Goal: Task Accomplishment & Management: Use online tool/utility

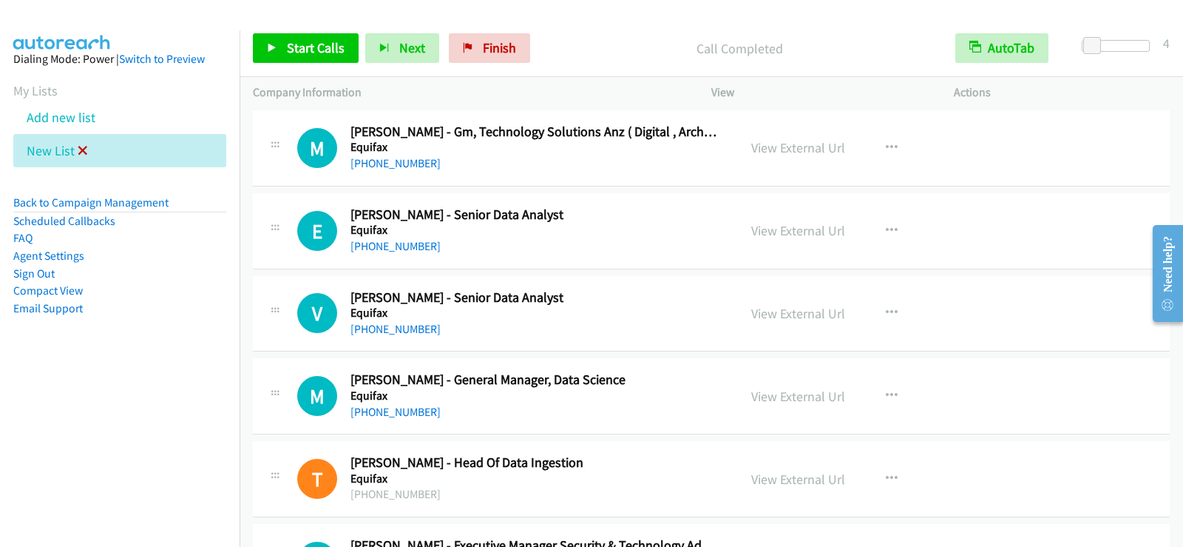
click at [83, 149] on icon at bounding box center [83, 151] width 10 height 10
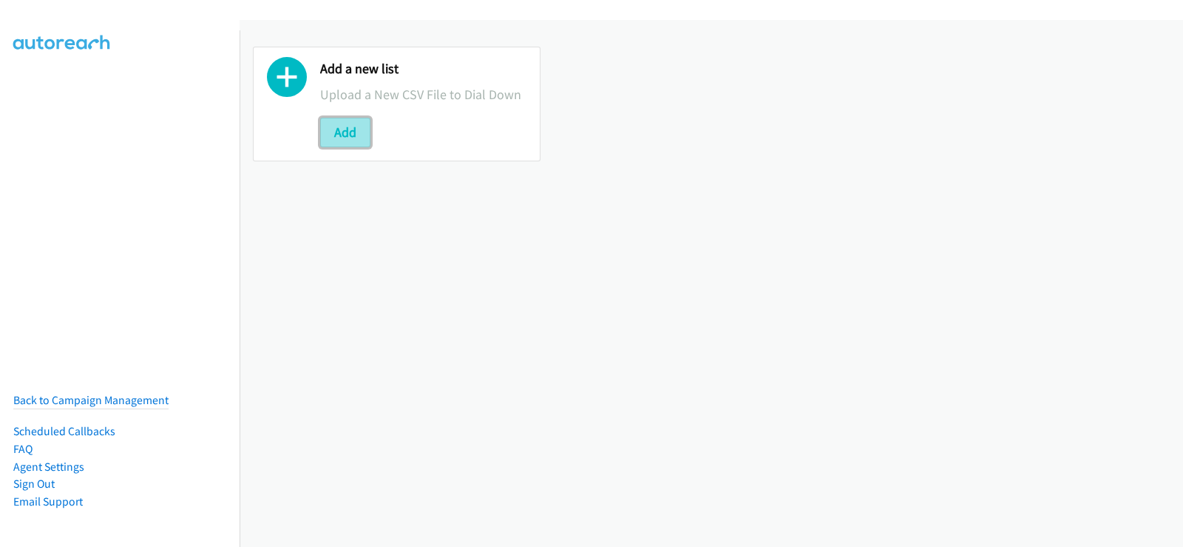
click at [364, 141] on button "Add" at bounding box center [345, 133] width 50 height 30
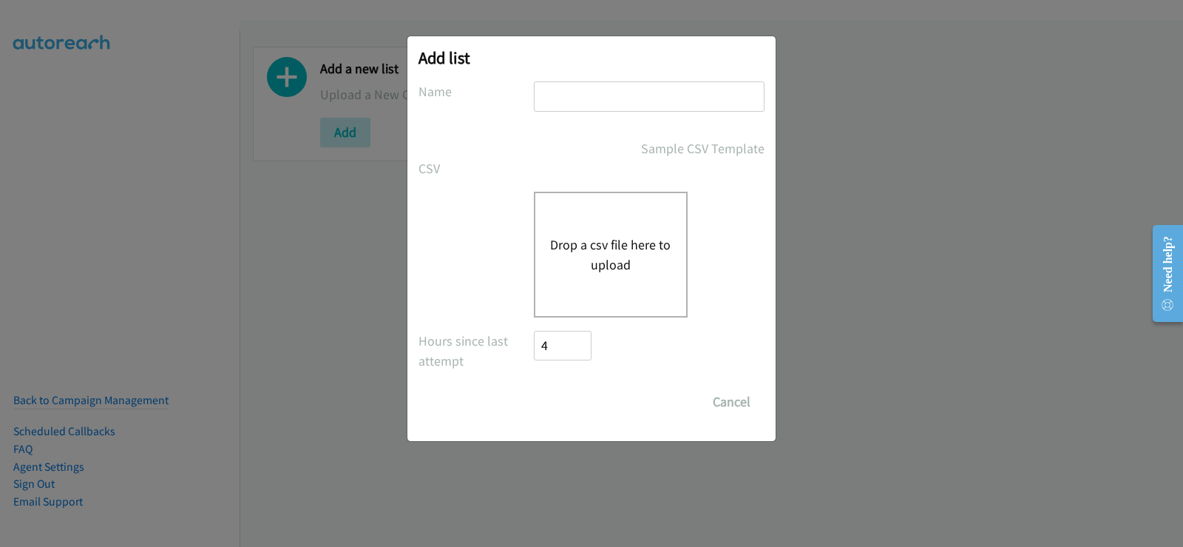
click at [558, 101] on input "text" at bounding box center [649, 96] width 231 height 30
type input "new list"
click at [611, 237] on button "Drop a csv file here to upload" at bounding box center [610, 254] width 121 height 40
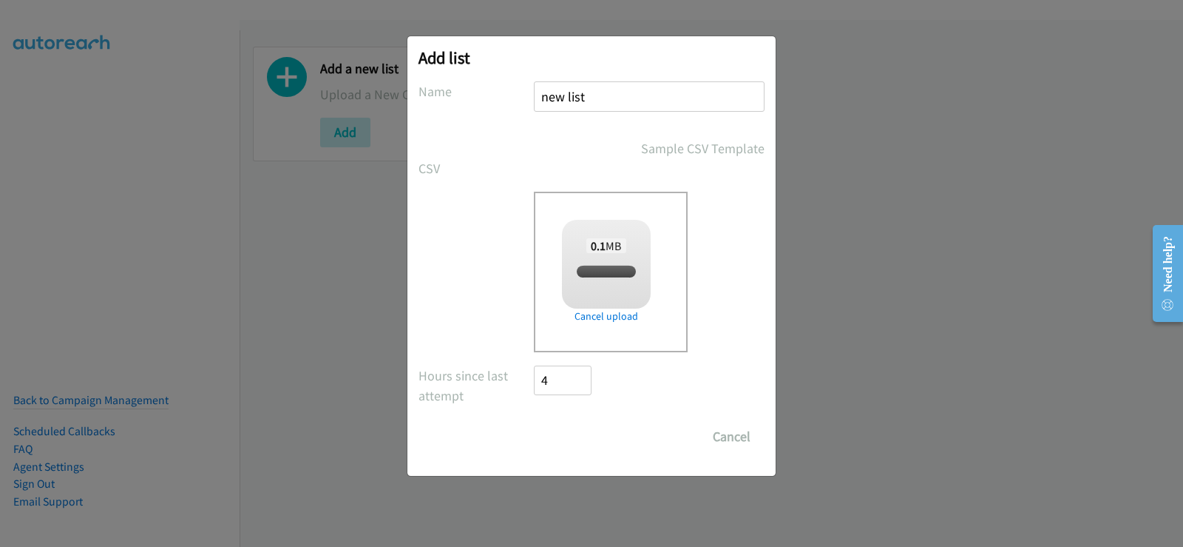
checkbox input "true"
click at [554, 433] on input "Save List" at bounding box center [573, 437] width 78 height 30
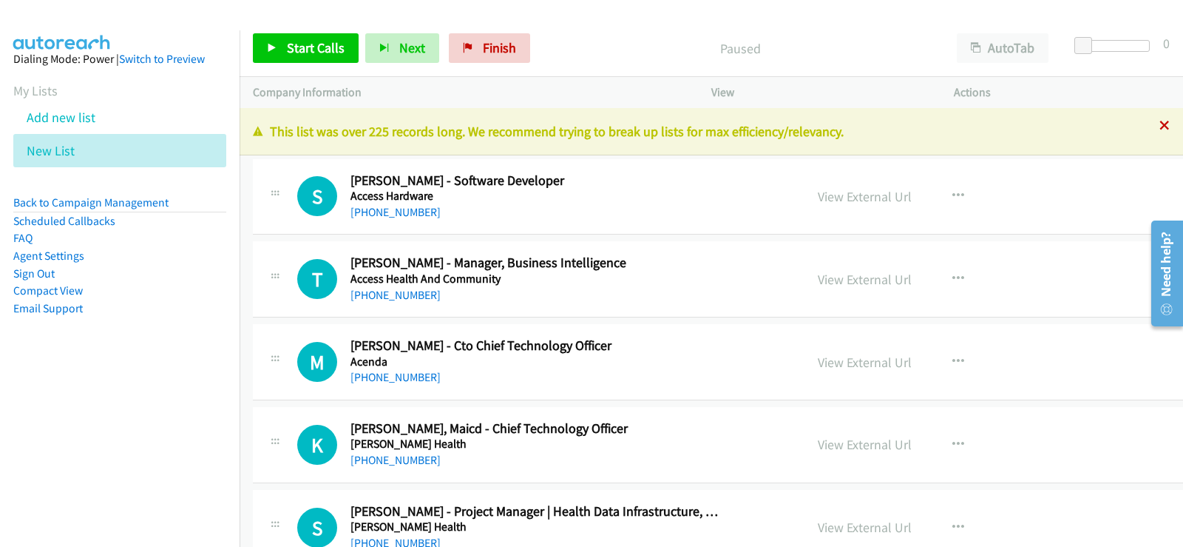
click at [1160, 123] on icon at bounding box center [1165, 126] width 10 height 10
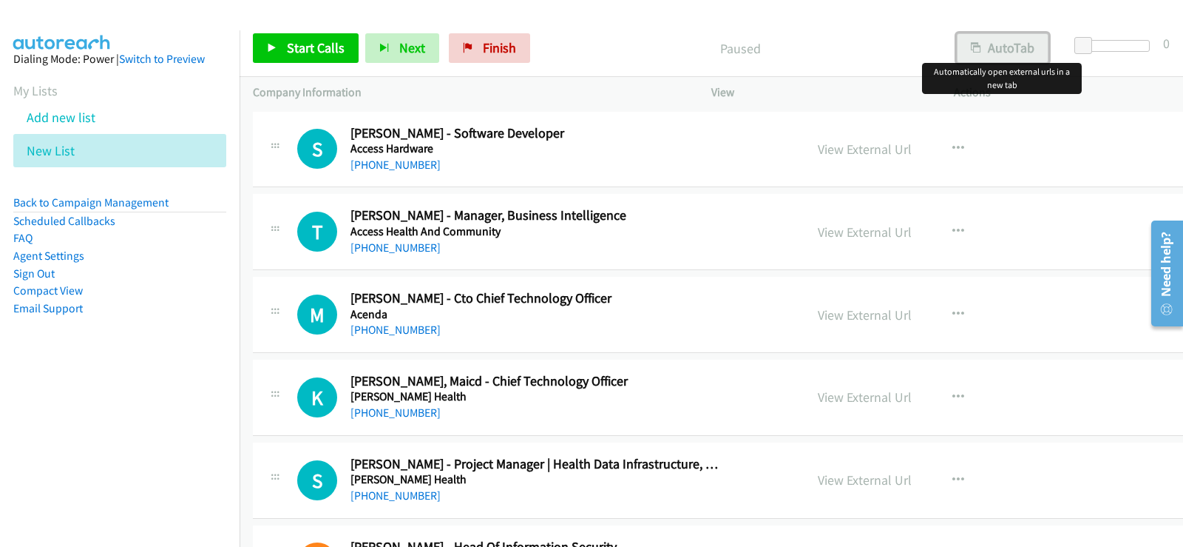
click at [1013, 55] on button "AutoTab" at bounding box center [1003, 48] width 92 height 30
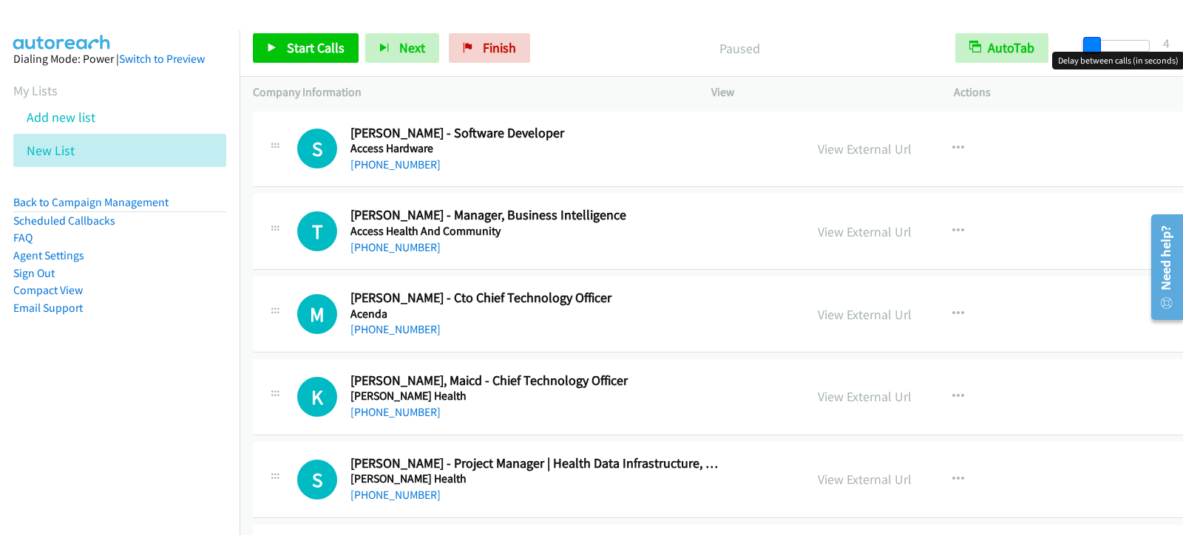
drag, startPoint x: 1084, startPoint y: 45, endPoint x: 1092, endPoint y: 46, distance: 8.2
click at [1092, 46] on span at bounding box center [1093, 46] width 18 height 18
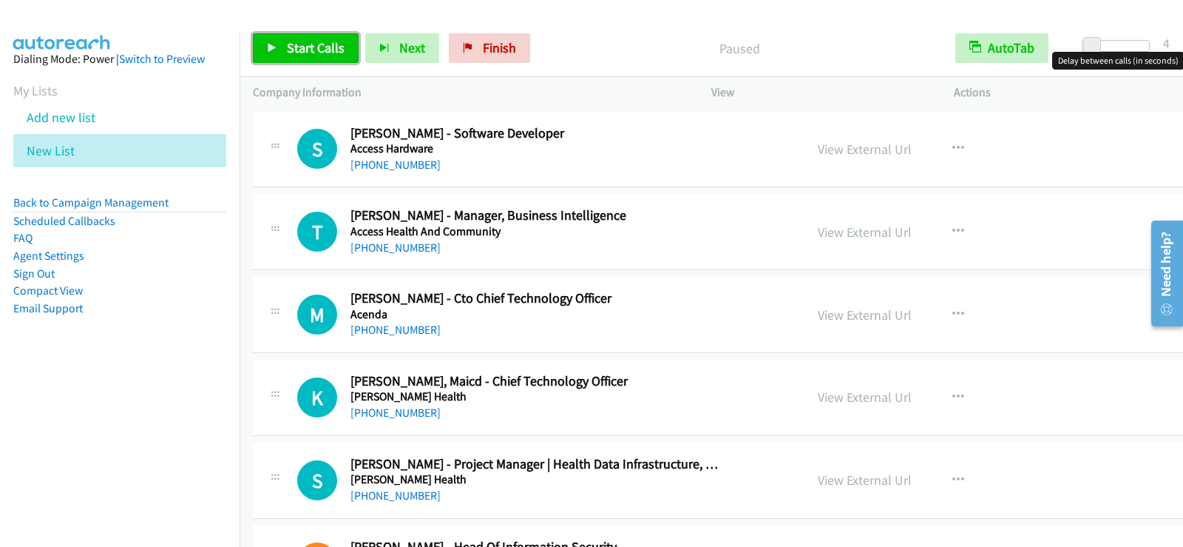
click at [296, 44] on span "Start Calls" at bounding box center [316, 47] width 58 height 17
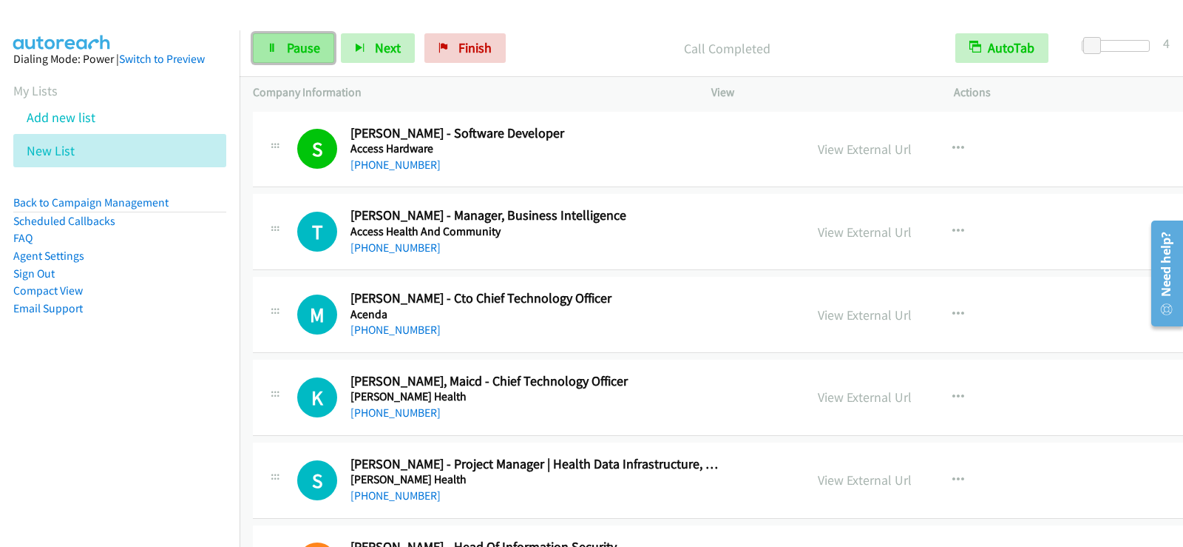
click at [305, 47] on span "Pause" at bounding box center [303, 47] width 33 height 17
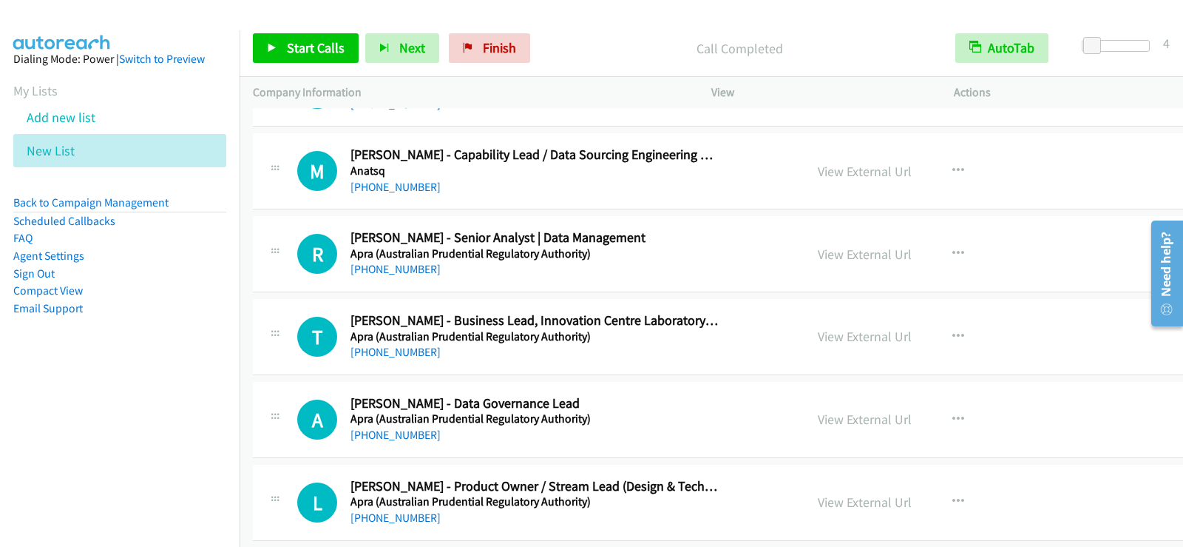
scroll to position [962, 0]
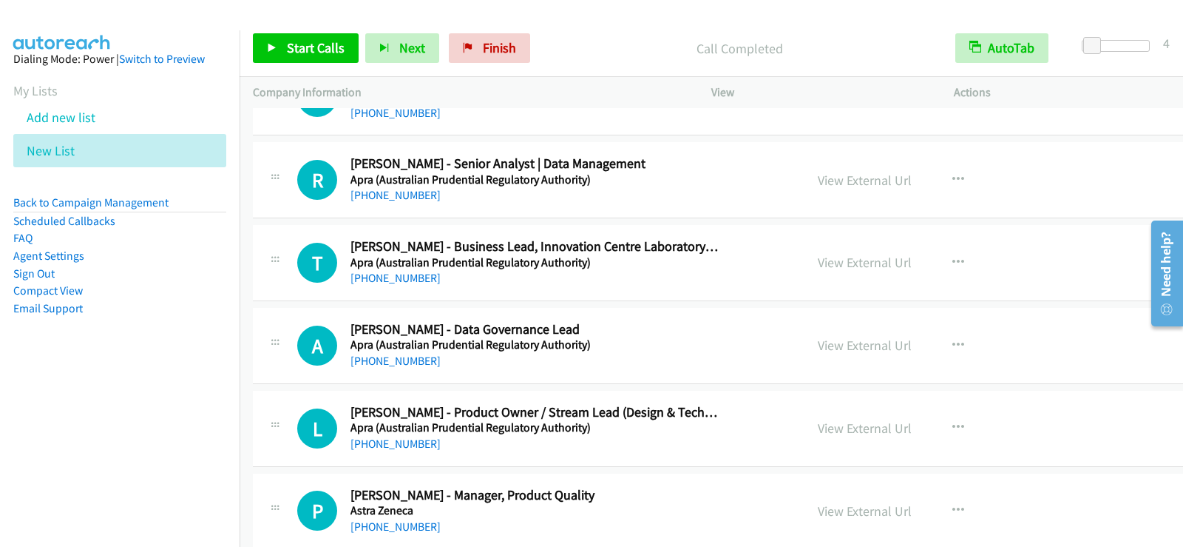
drag, startPoint x: 687, startPoint y: 346, endPoint x: 745, endPoint y: 351, distance: 57.9
click at [687, 346] on h5 "Apra (Australian Prudential Regulatory Authority)" at bounding box center [535, 344] width 369 height 15
click at [953, 345] on icon "button" at bounding box center [959, 345] width 12 height 12
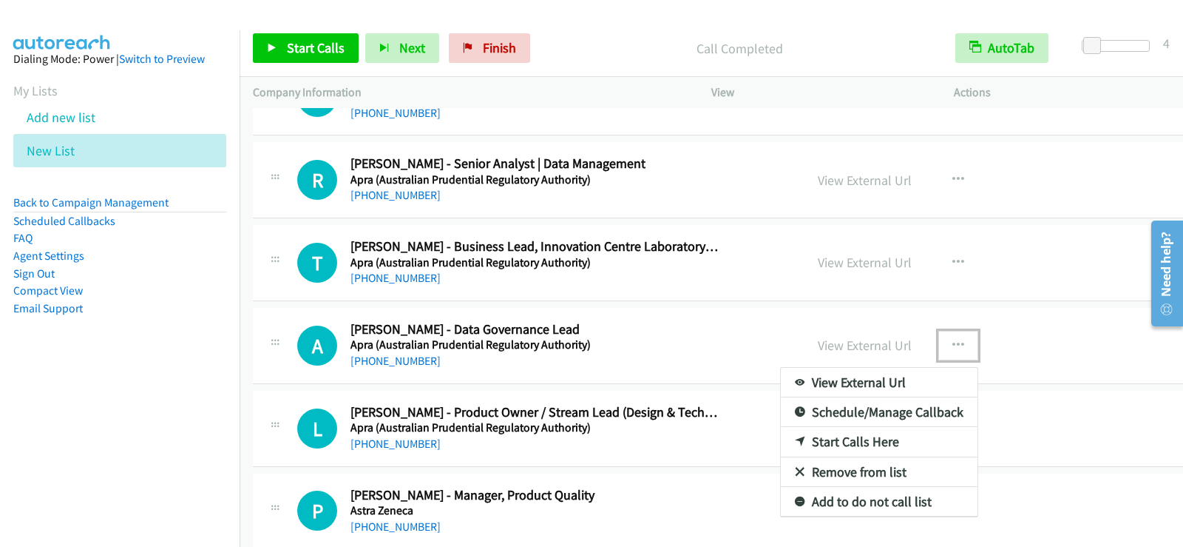
click at [781, 439] on link "Start Calls Here" at bounding box center [879, 442] width 197 height 30
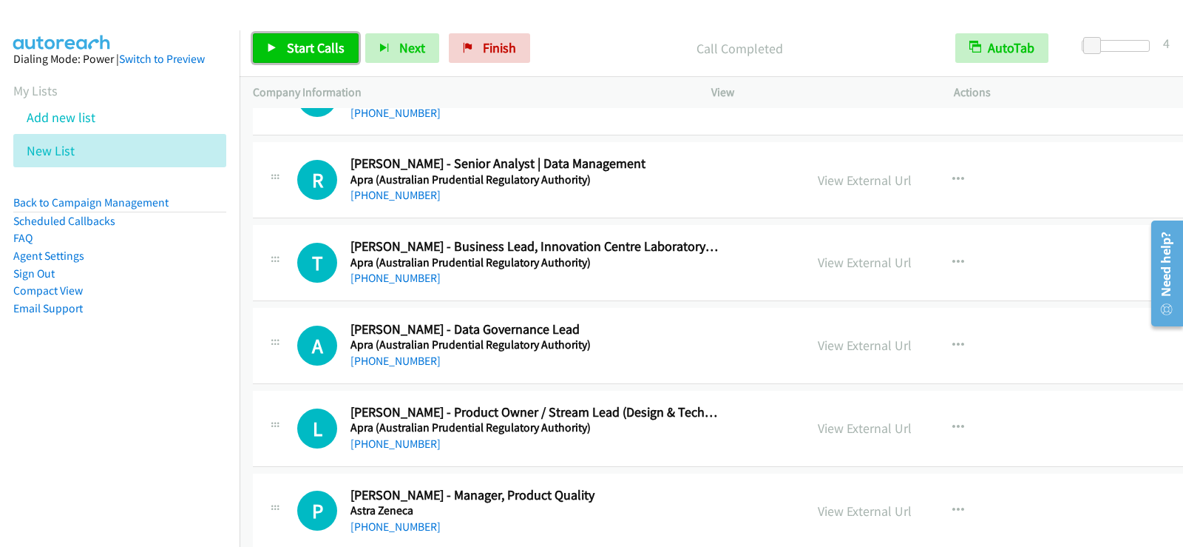
click at [297, 41] on span "Start Calls" at bounding box center [316, 47] width 58 height 17
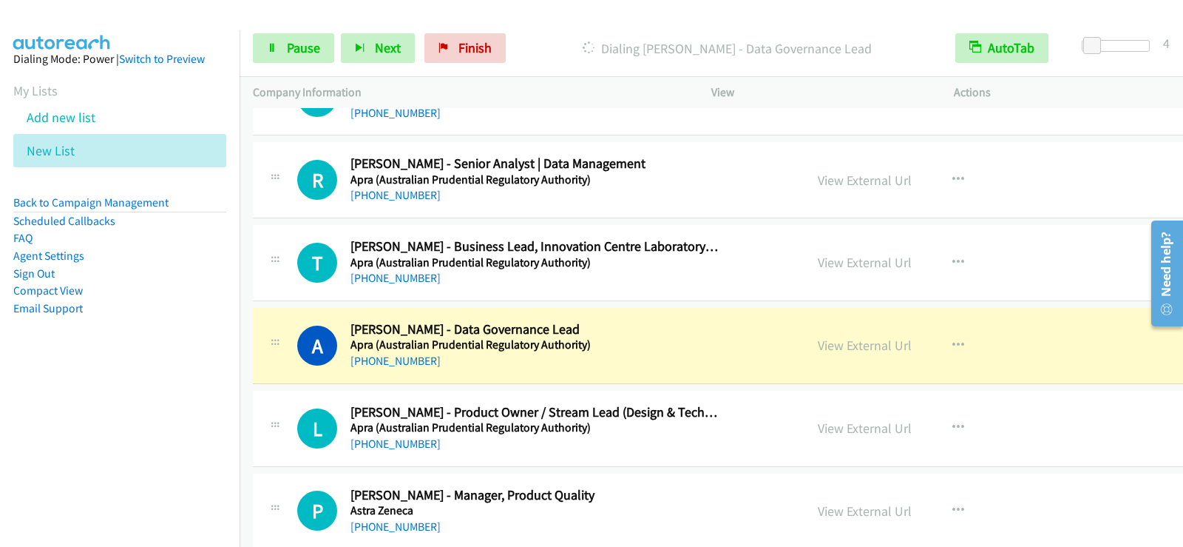
click at [201, 430] on nav "Dialing Mode: Power | Switch to Preview My Lists Add new list New List Back to …" at bounding box center [120, 303] width 240 height 547
click at [291, 58] on link "Pause" at bounding box center [293, 48] width 81 height 30
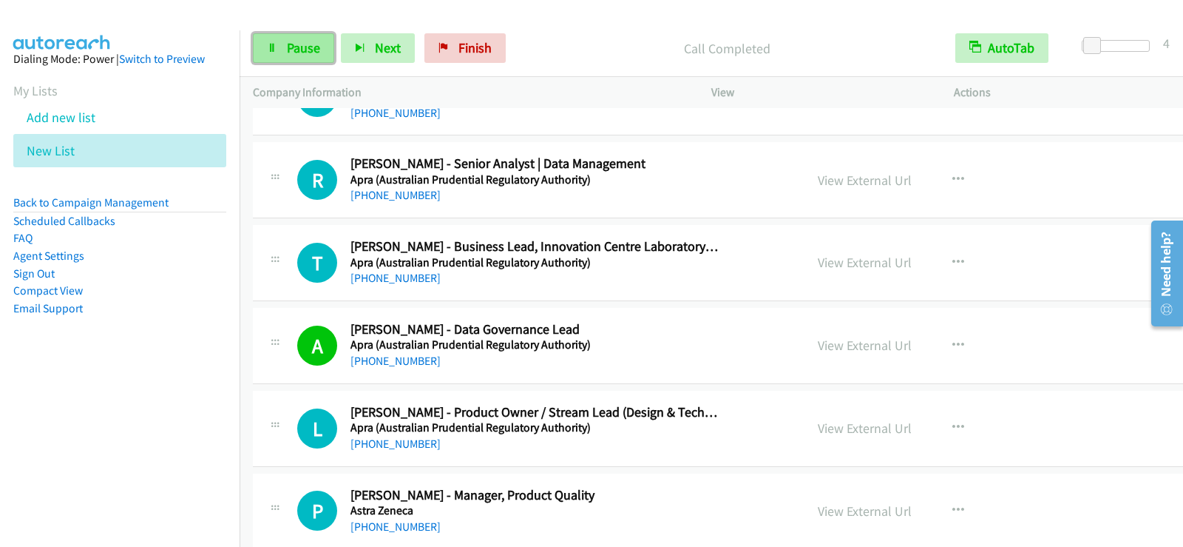
click at [291, 58] on div "Start Calls Pause Next Finish" at bounding box center [383, 48] width 260 height 30
click at [818, 352] on link "View External Url" at bounding box center [865, 345] width 94 height 17
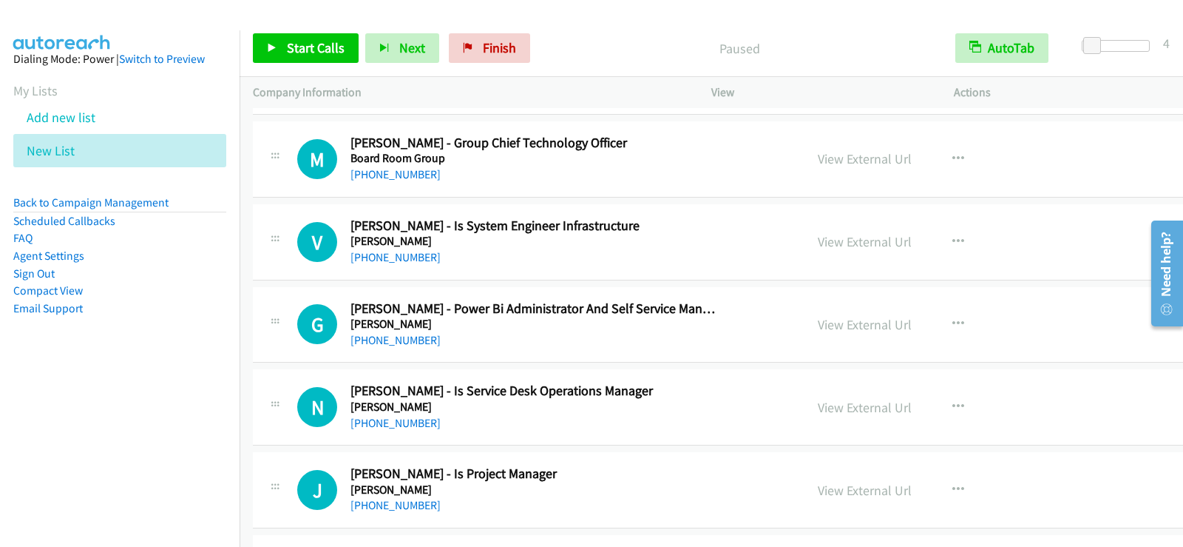
scroll to position [2958, 0]
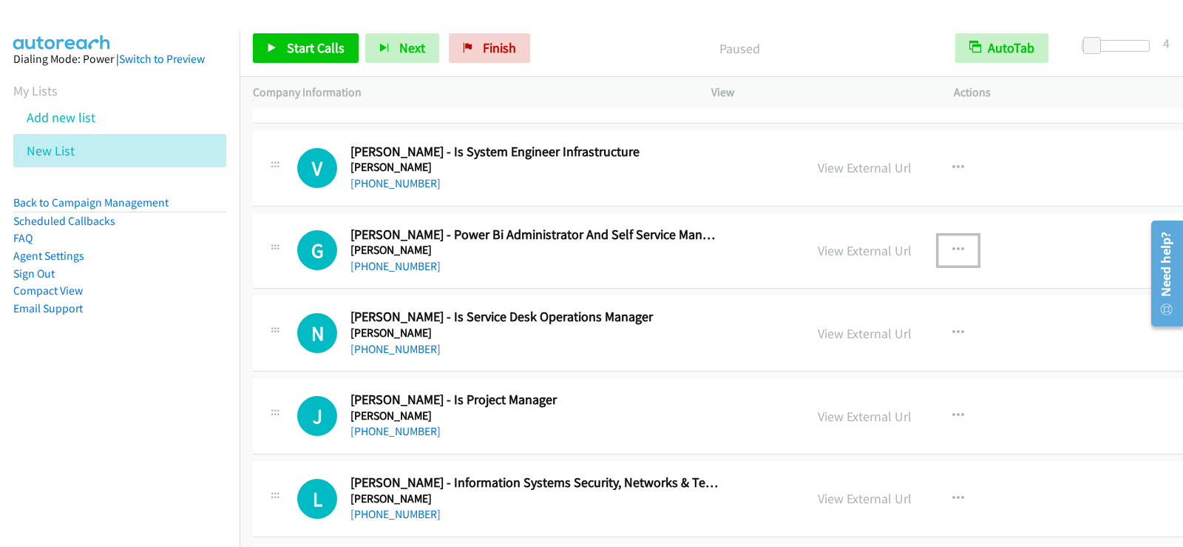
click at [953, 251] on icon "button" at bounding box center [959, 250] width 12 height 12
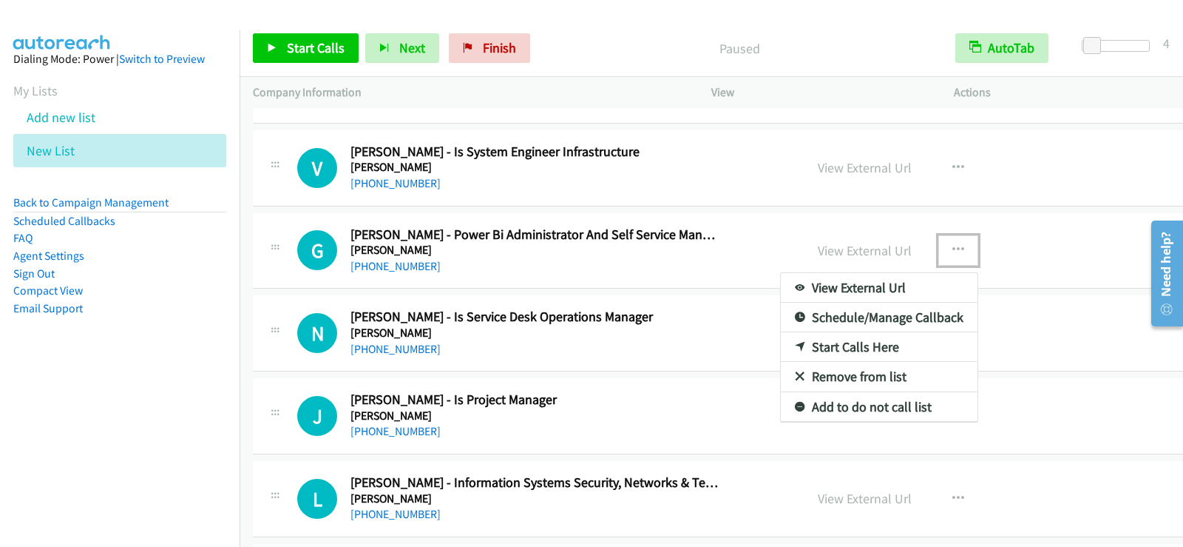
click at [781, 343] on link "Start Calls Here" at bounding box center [879, 347] width 197 height 30
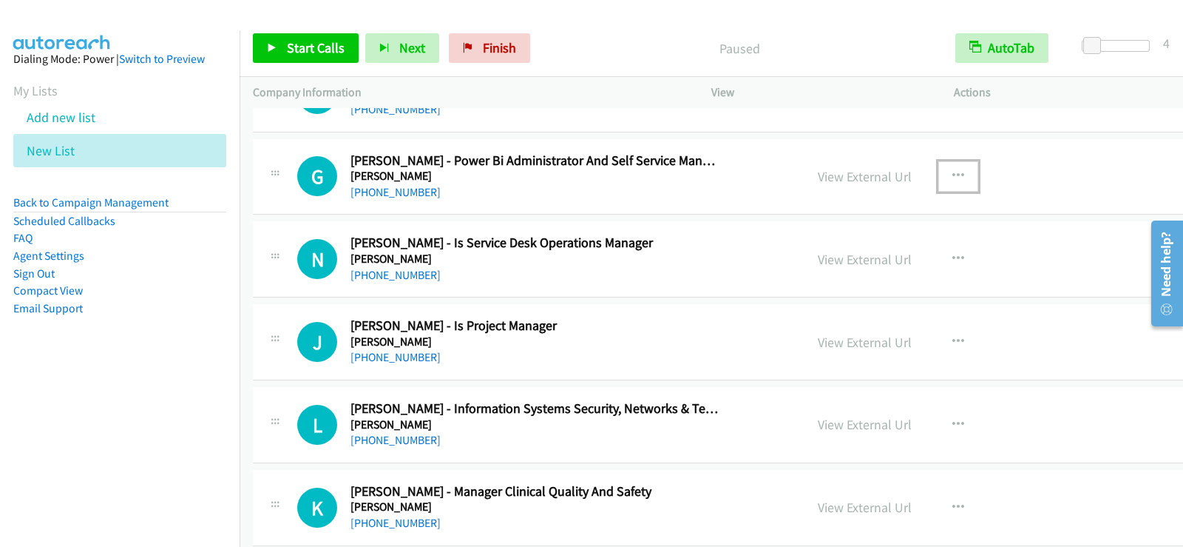
scroll to position [3062, 0]
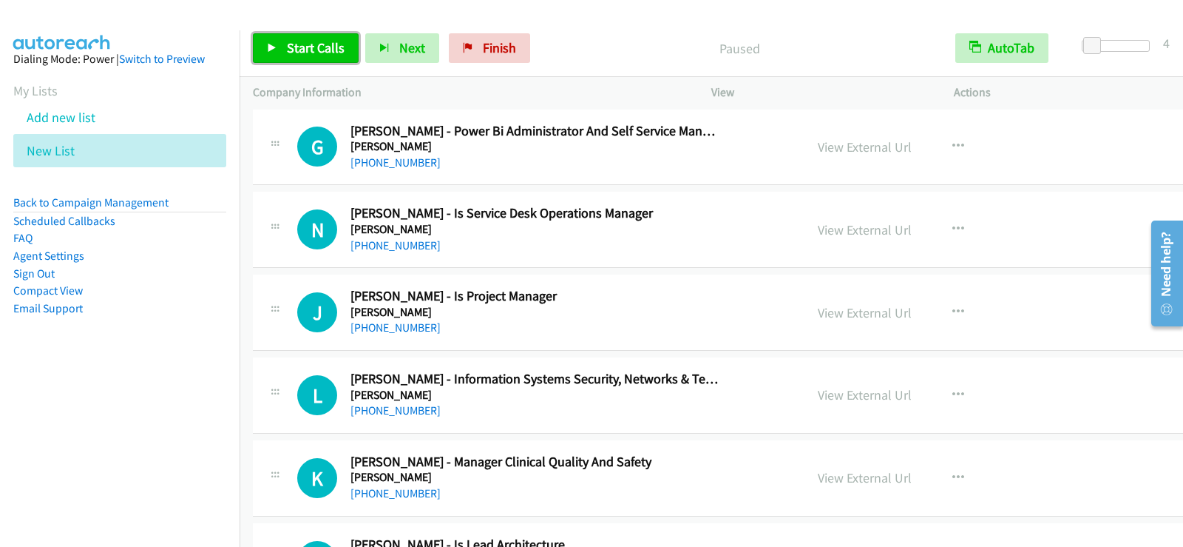
click at [337, 48] on span "Start Calls" at bounding box center [316, 47] width 58 height 17
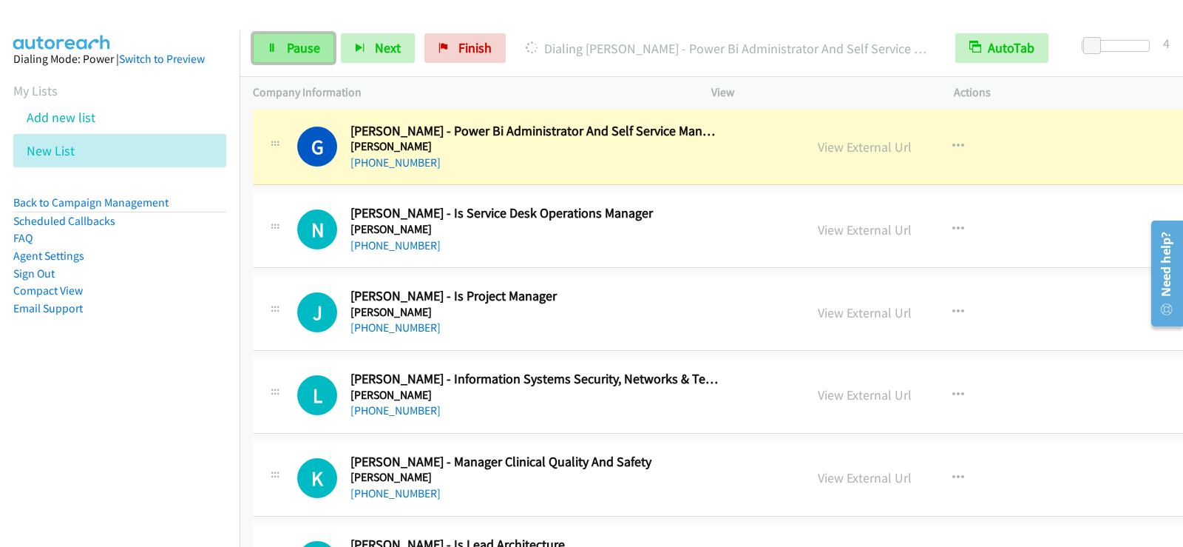
click at [305, 41] on span "Pause" at bounding box center [303, 47] width 33 height 17
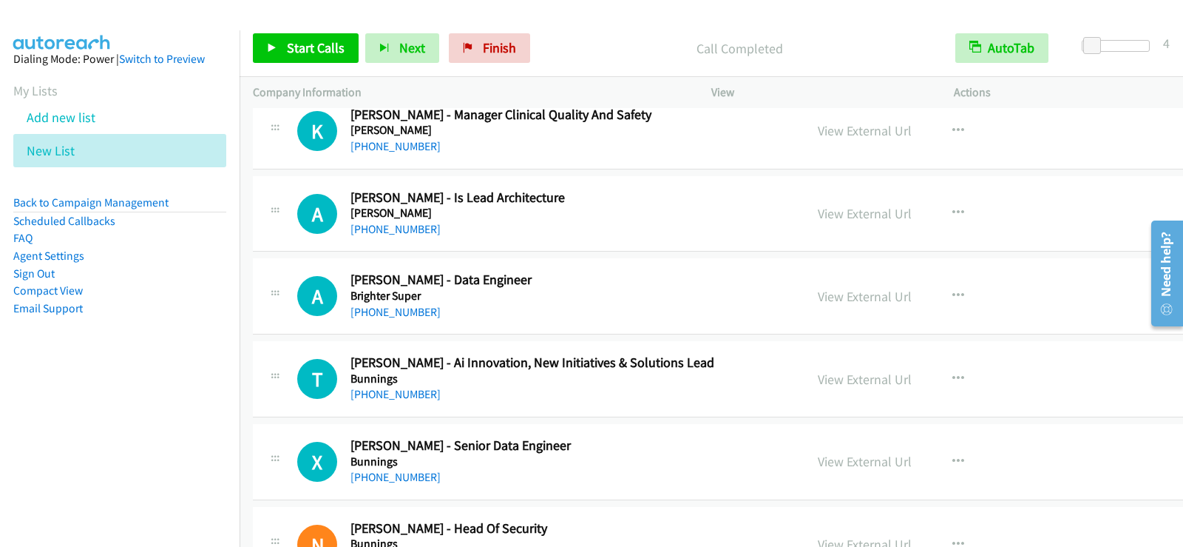
scroll to position [3432, 0]
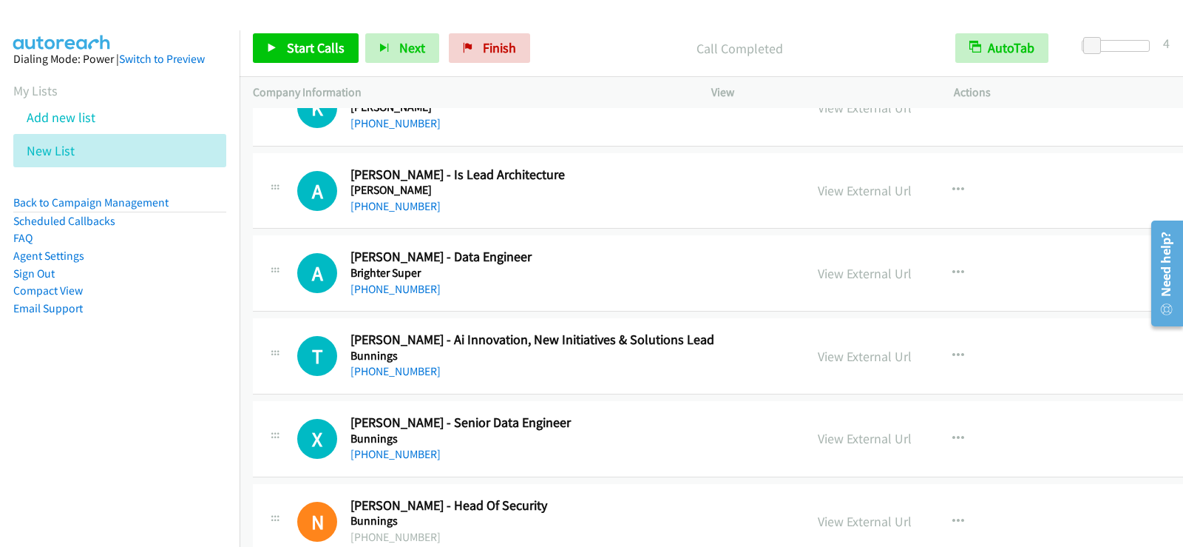
drag, startPoint x: 677, startPoint y: 285, endPoint x: 703, endPoint y: 279, distance: 27.4
click at [677, 285] on div "[PHONE_NUMBER]" at bounding box center [535, 289] width 369 height 18
click at [939, 272] on button "button" at bounding box center [959, 273] width 40 height 30
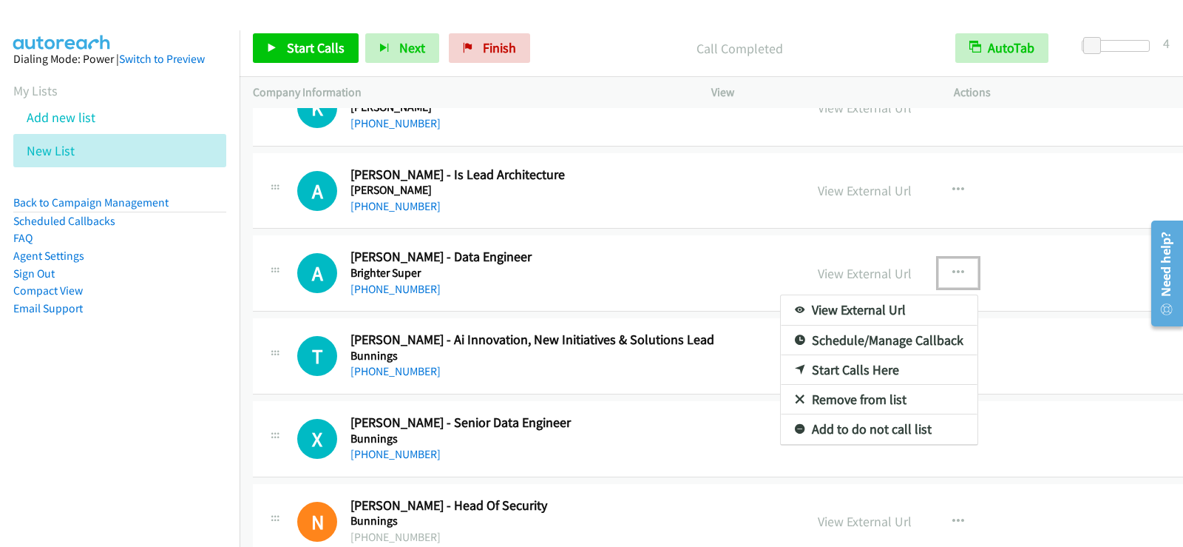
click at [781, 373] on link "Start Calls Here" at bounding box center [879, 370] width 197 height 30
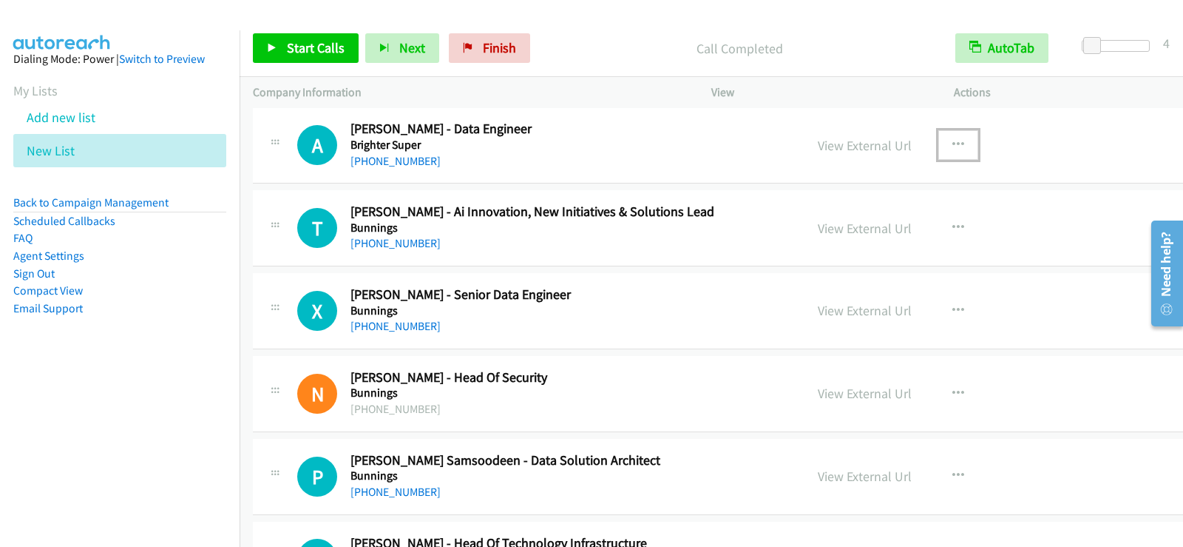
scroll to position [3565, 0]
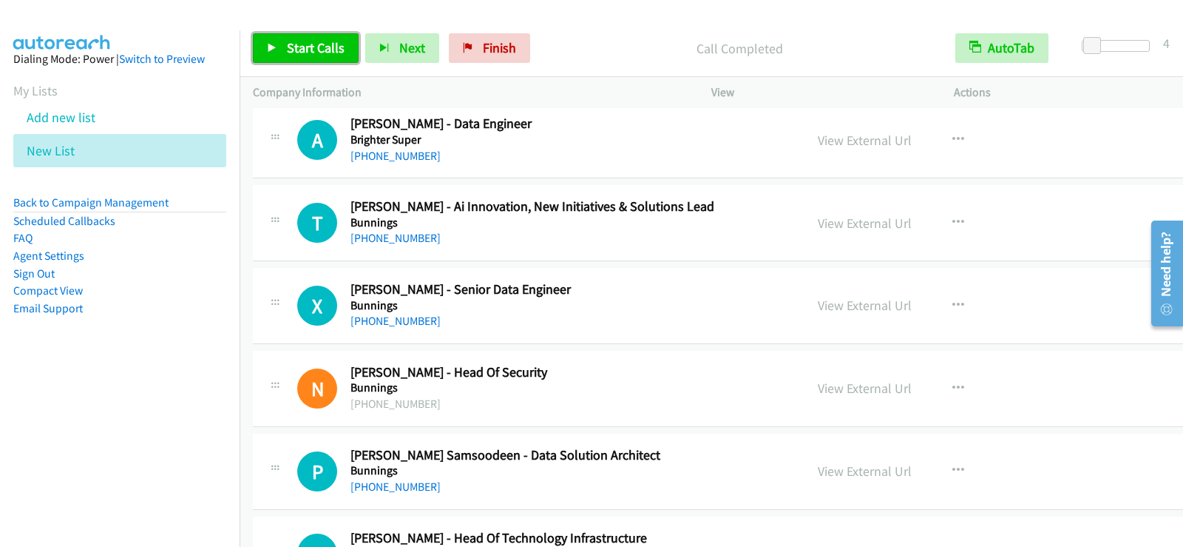
click at [294, 55] on span "Start Calls" at bounding box center [316, 47] width 58 height 17
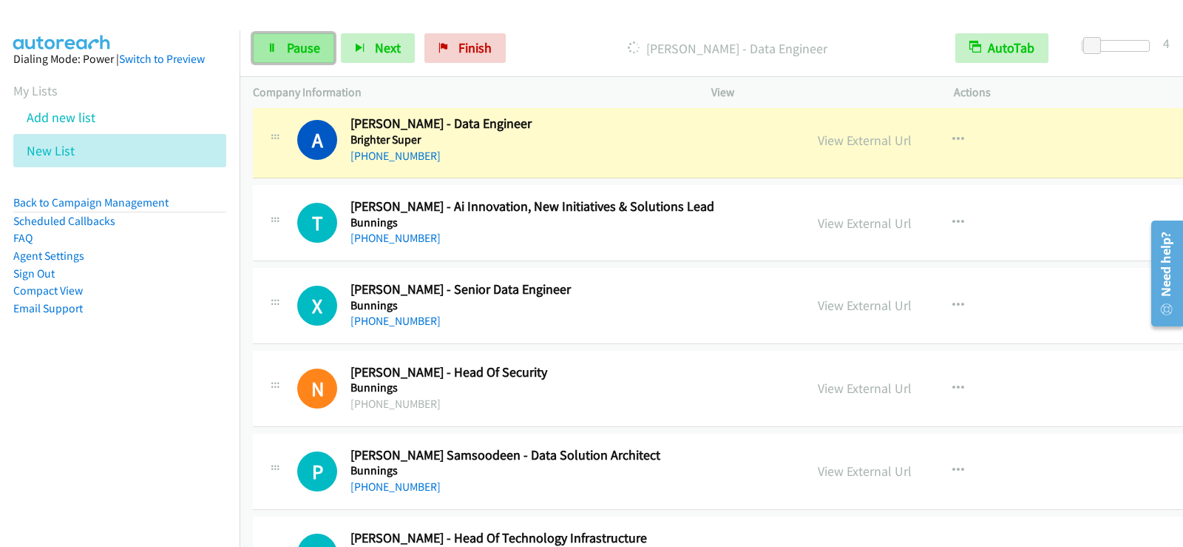
click at [295, 49] on span "Pause" at bounding box center [303, 47] width 33 height 17
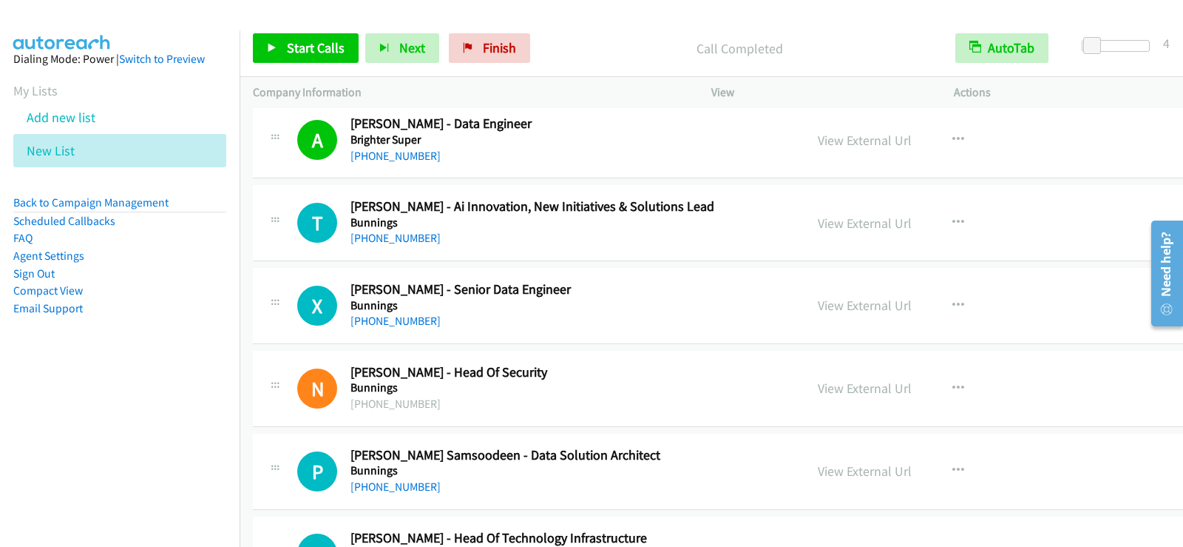
scroll to position [3639, 0]
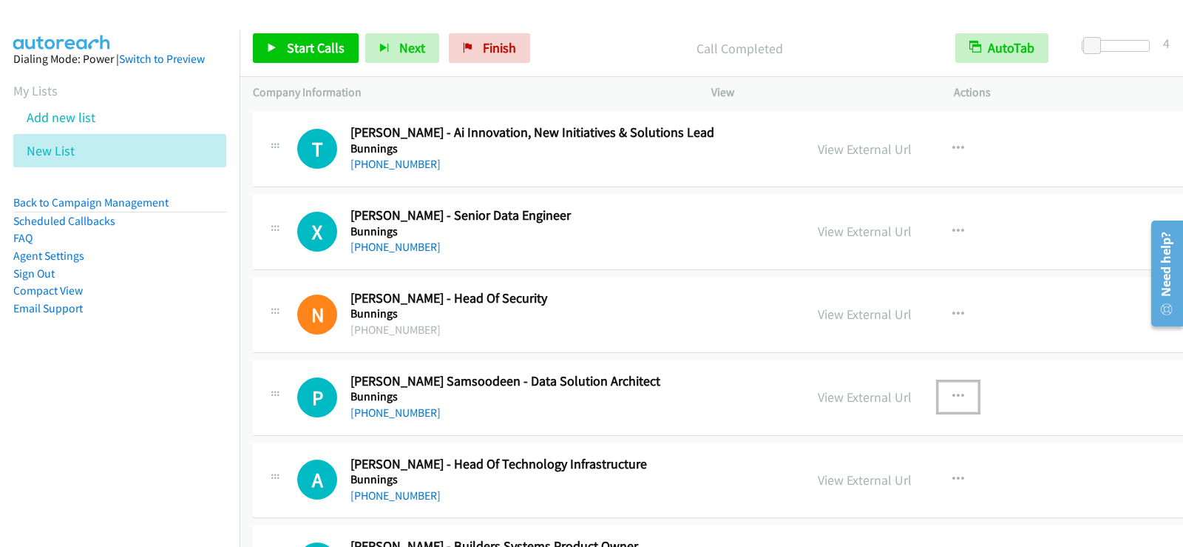
click at [953, 391] on icon "button" at bounding box center [959, 397] width 12 height 12
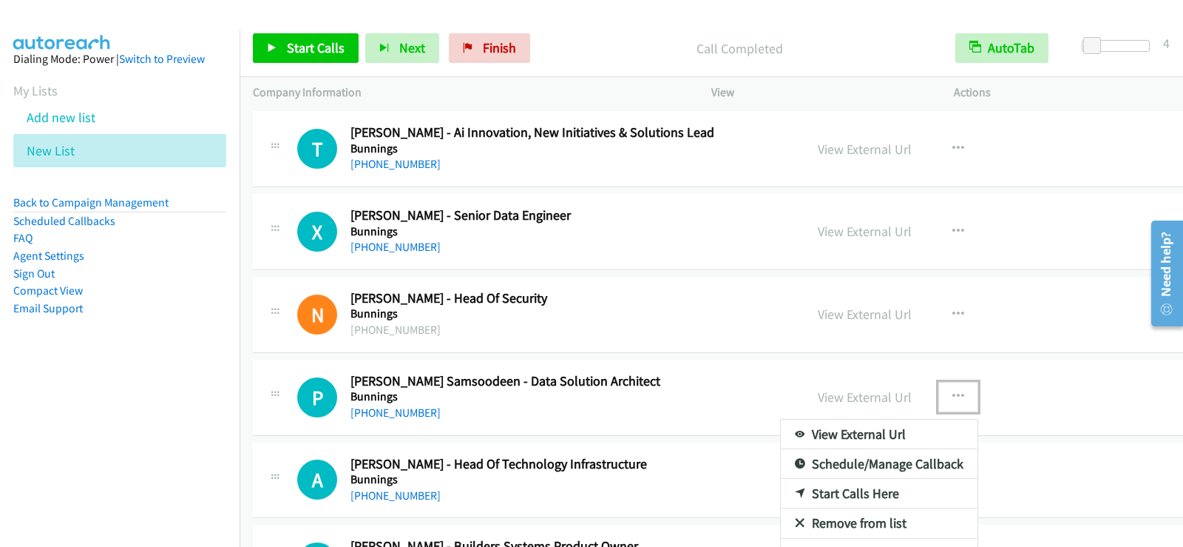
click at [781, 494] on link "Start Calls Here" at bounding box center [879, 494] width 197 height 30
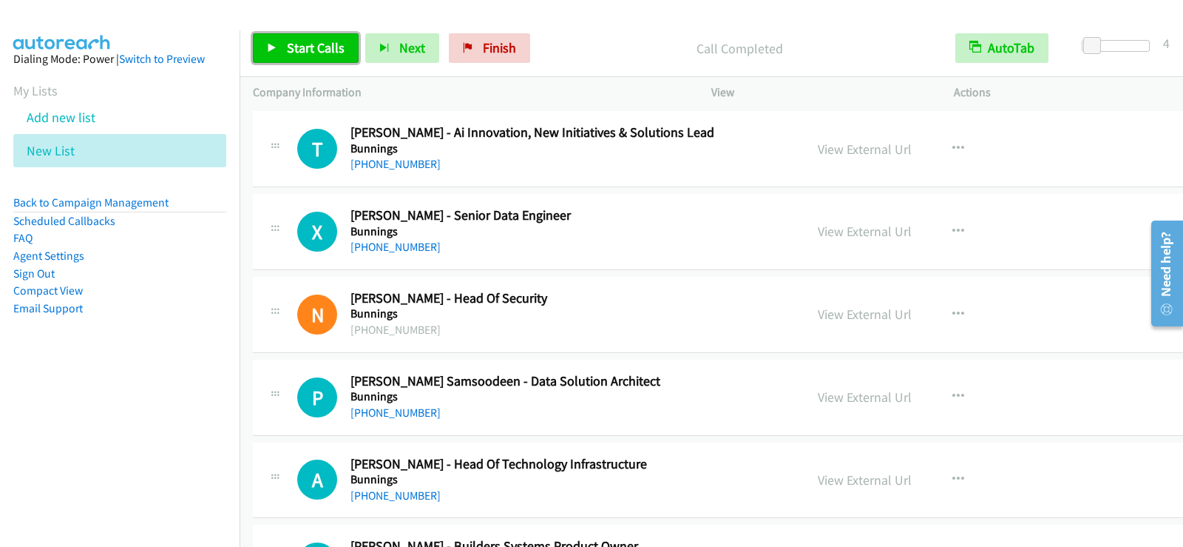
click at [312, 49] on span "Start Calls" at bounding box center [316, 47] width 58 height 17
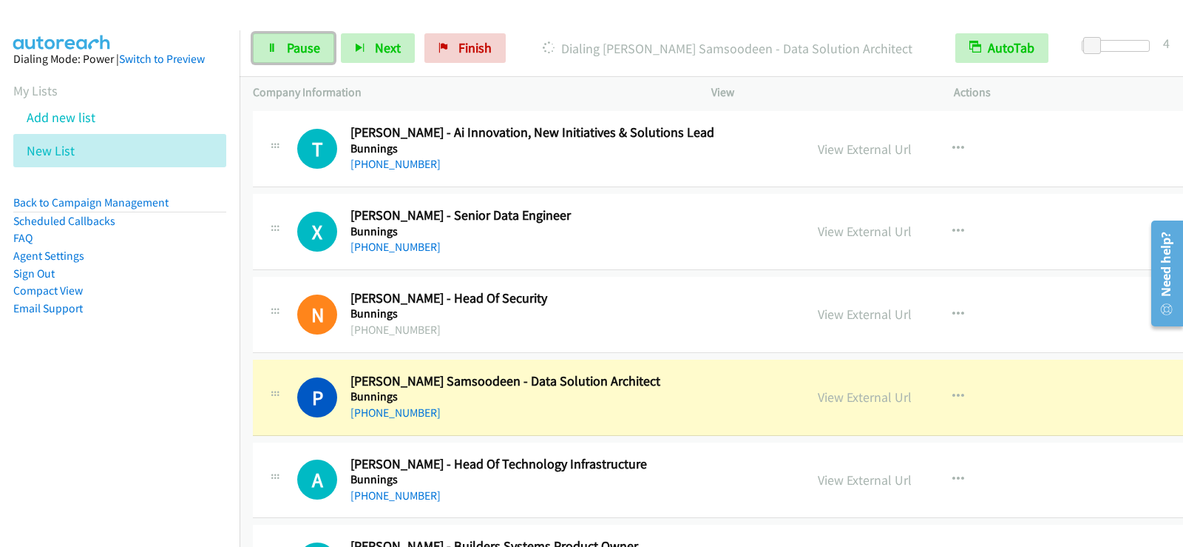
drag, startPoint x: 290, startPoint y: 55, endPoint x: 339, endPoint y: 107, distance: 71.7
click at [290, 55] on span "Pause" at bounding box center [303, 47] width 33 height 17
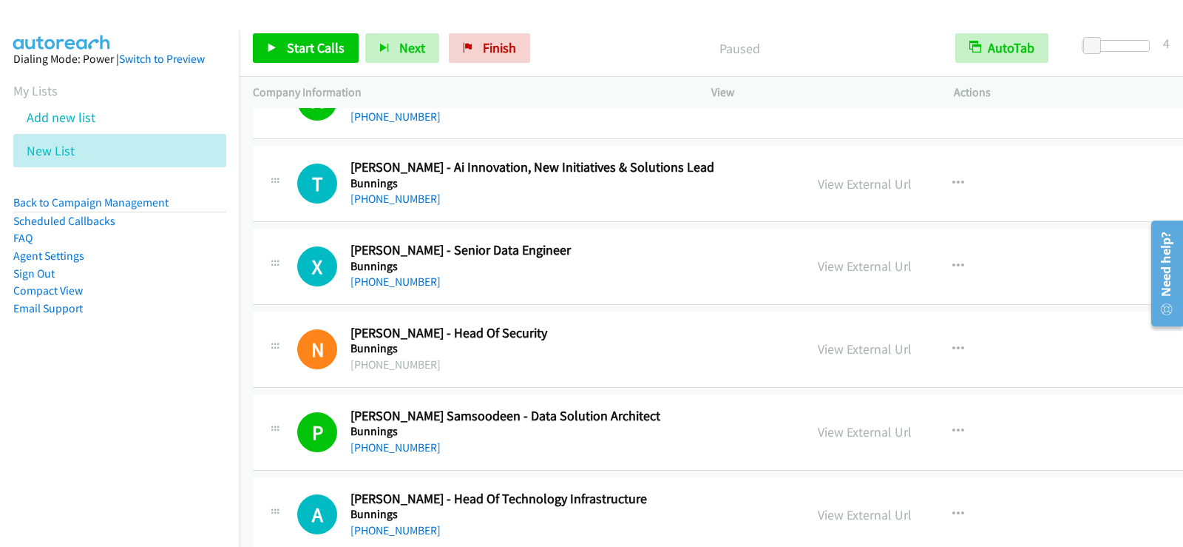
scroll to position [3565, 0]
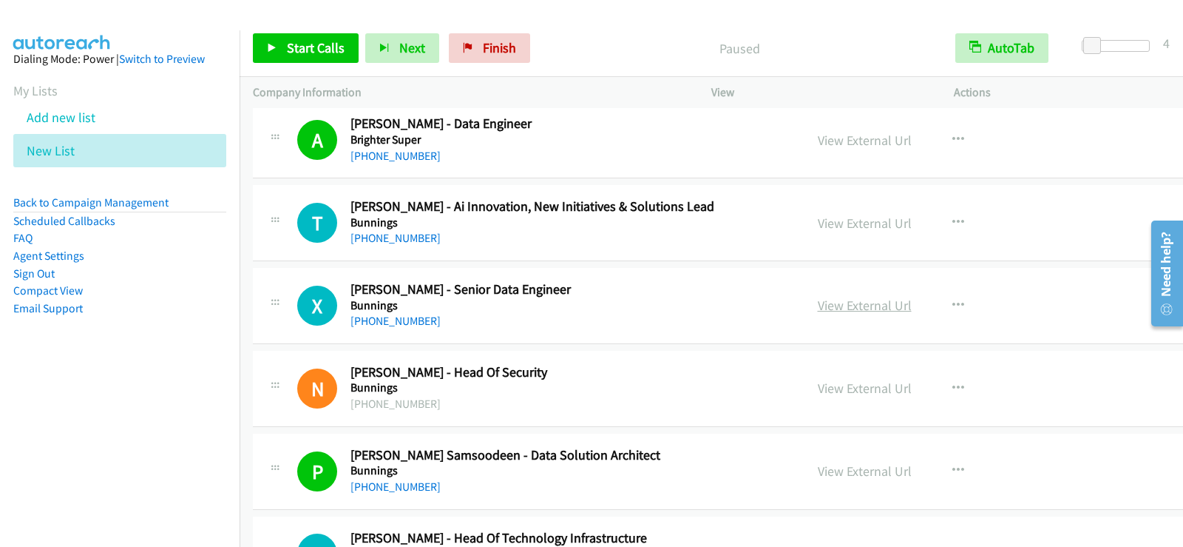
click at [834, 304] on link "View External Url" at bounding box center [865, 305] width 94 height 17
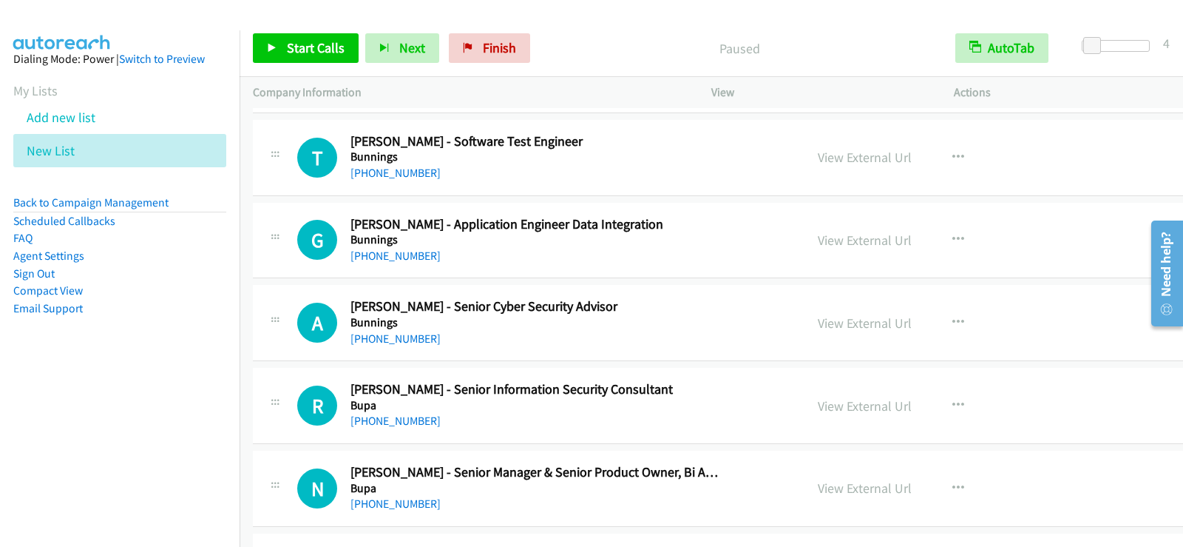
scroll to position [4305, 0]
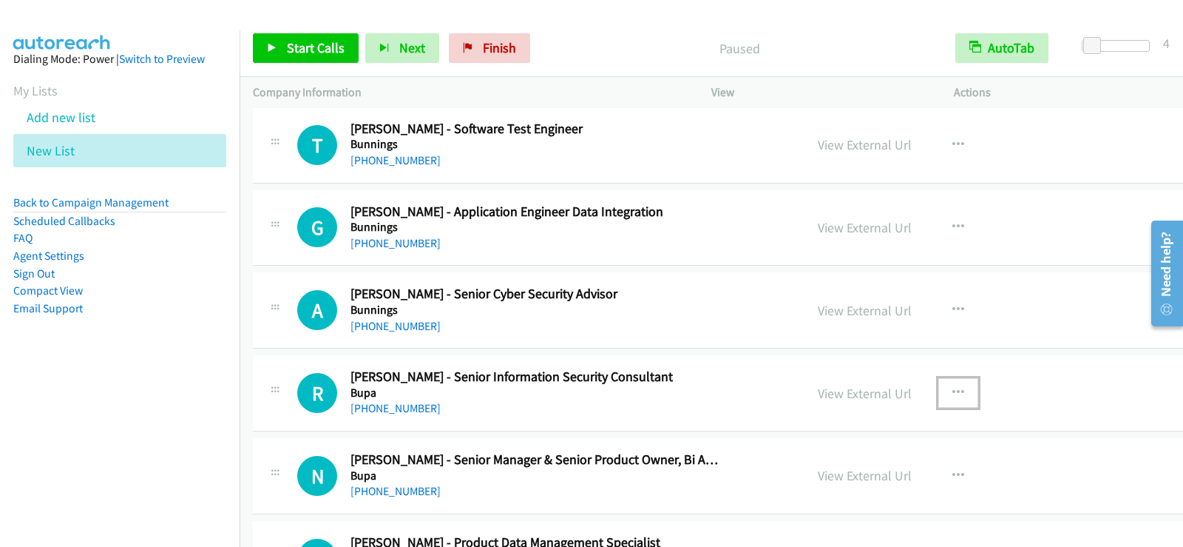
click at [939, 391] on button "button" at bounding box center [959, 393] width 40 height 30
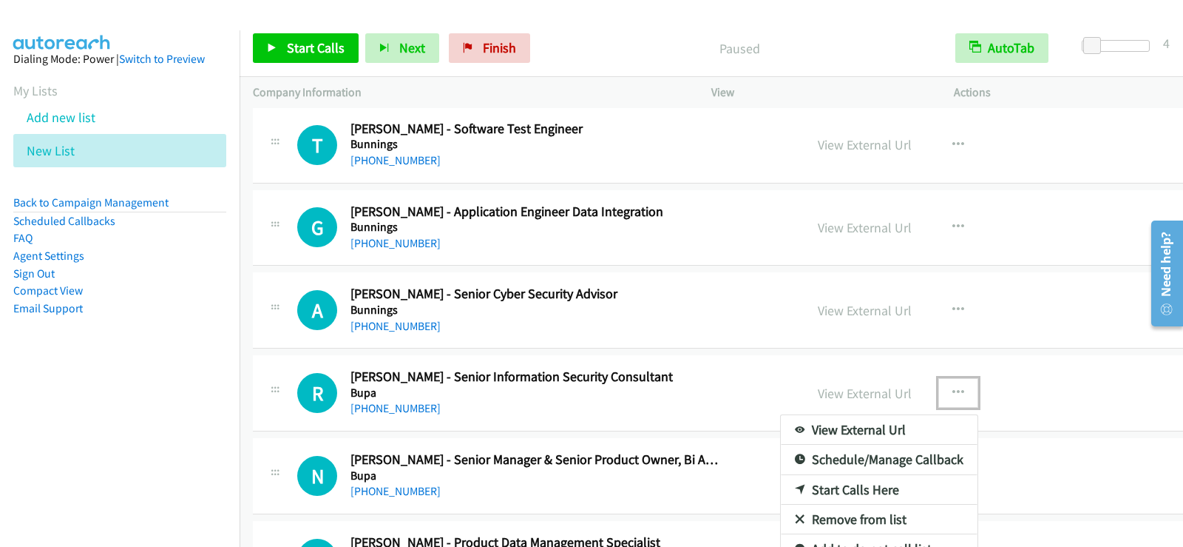
click at [539, 404] on div at bounding box center [591, 273] width 1183 height 547
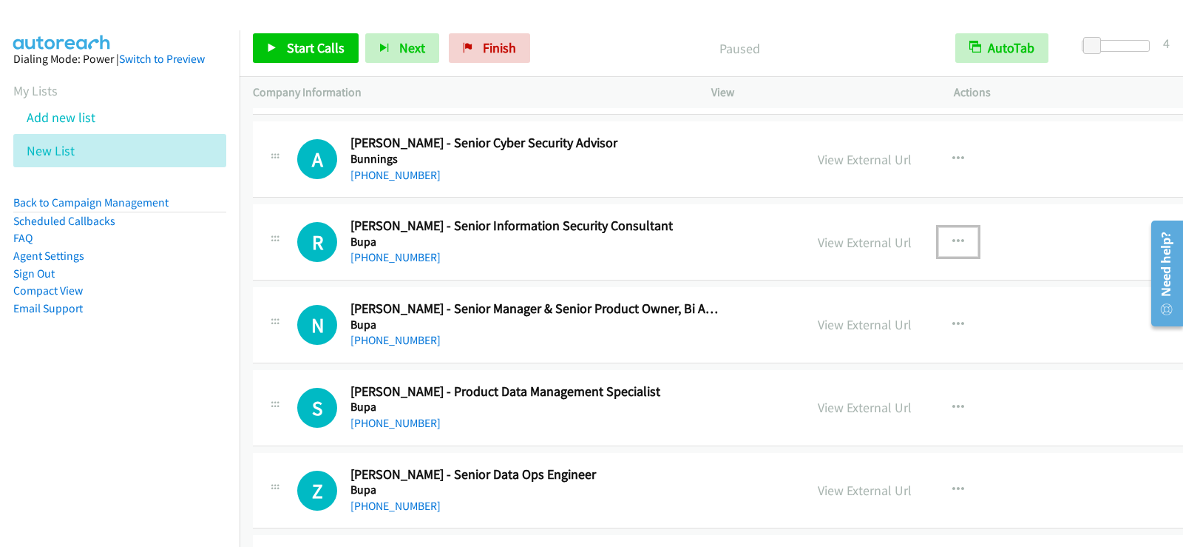
scroll to position [4453, 0]
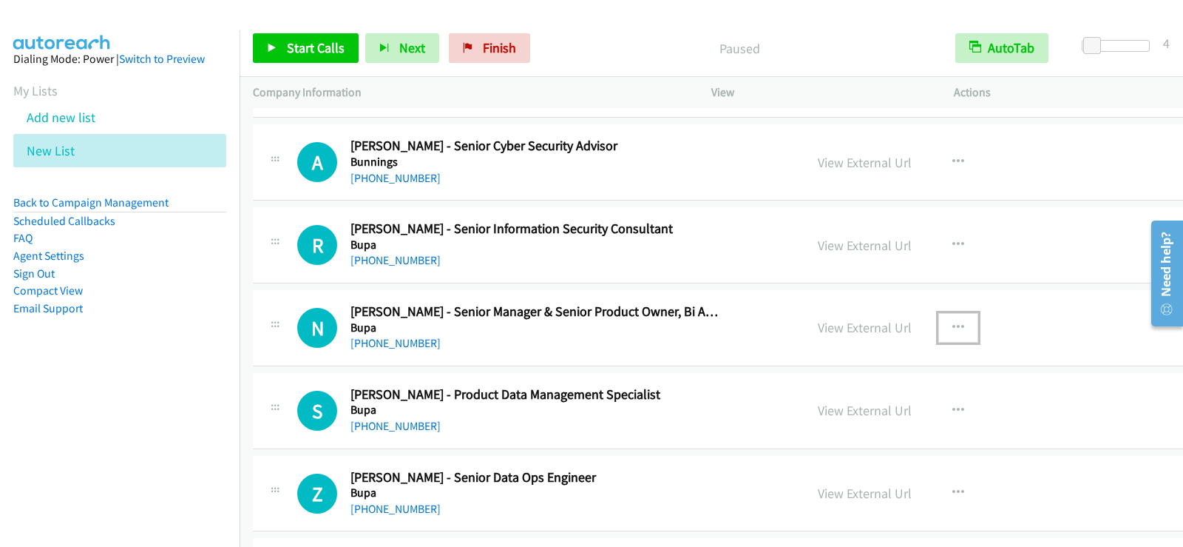
click at [953, 322] on icon "button" at bounding box center [959, 328] width 12 height 12
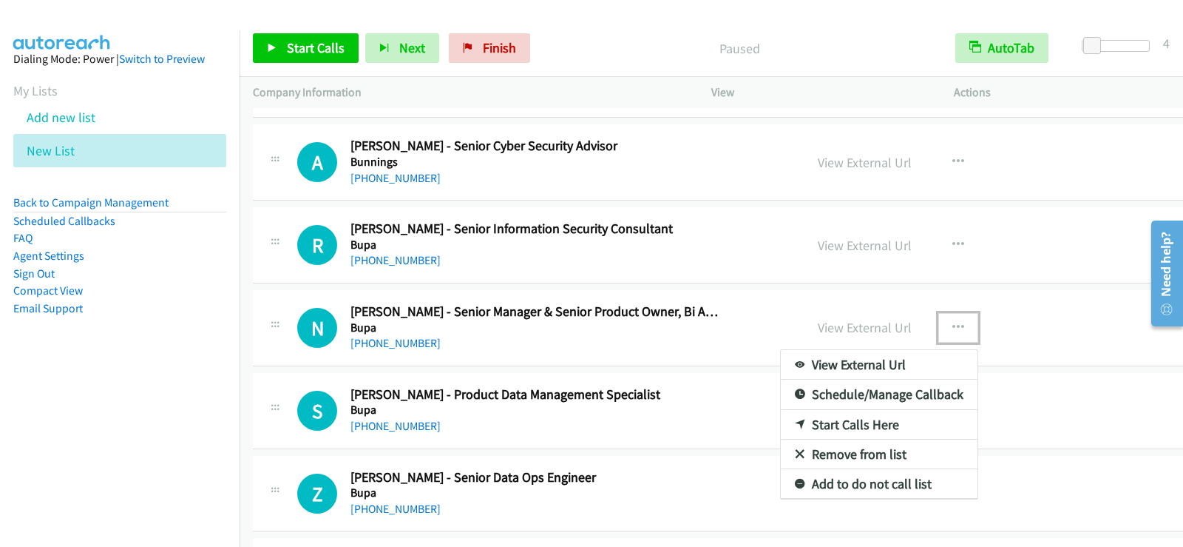
click at [884, 239] on div at bounding box center [591, 273] width 1183 height 547
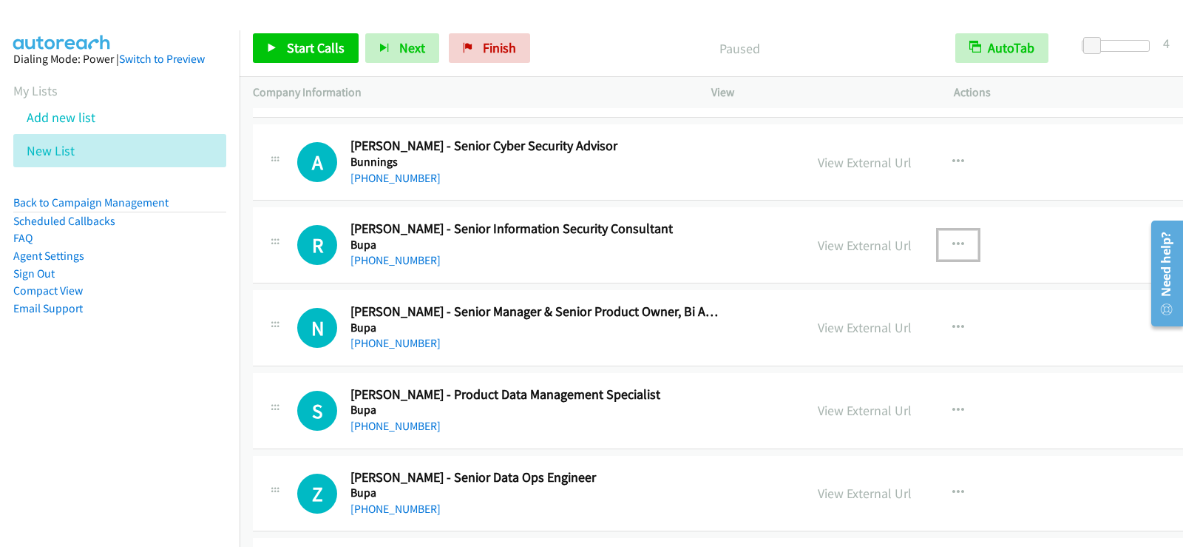
click at [953, 243] on icon "button" at bounding box center [959, 245] width 12 height 12
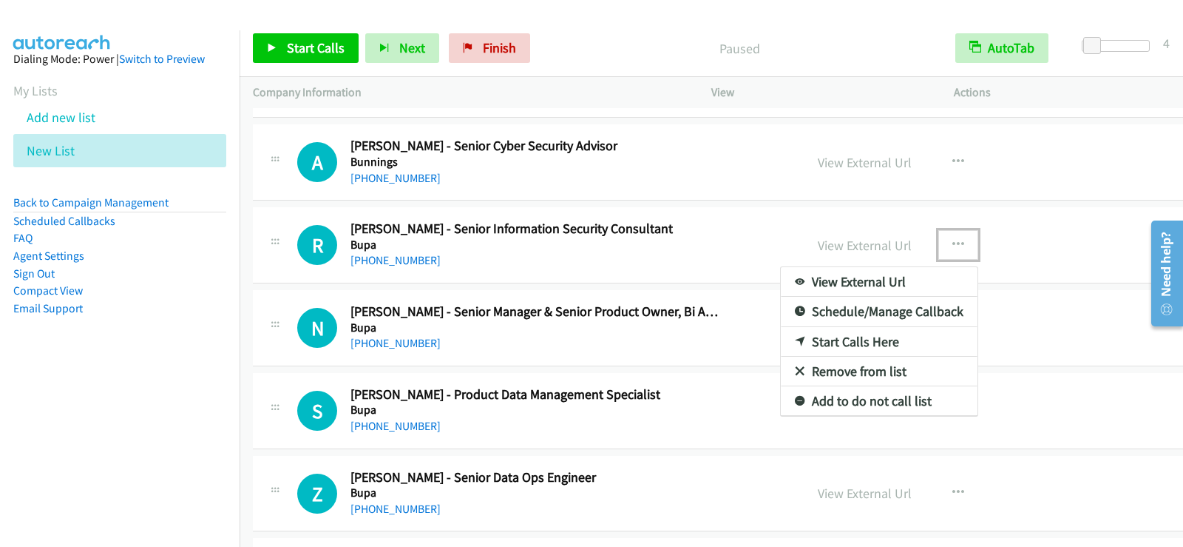
click at [781, 343] on link "Start Calls Here" at bounding box center [879, 342] width 197 height 30
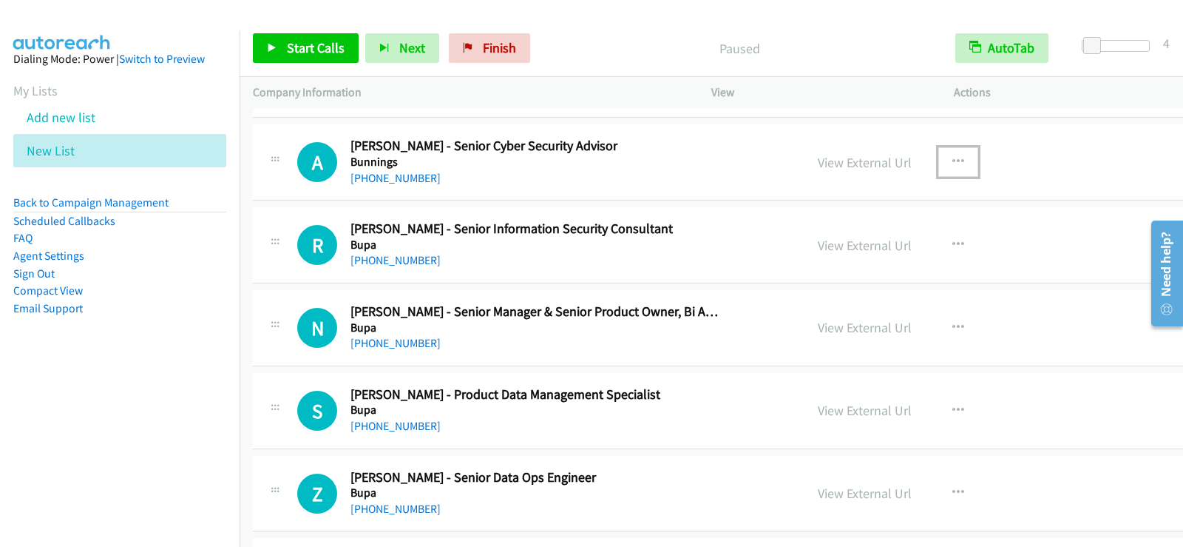
click at [953, 165] on icon "button" at bounding box center [959, 162] width 12 height 12
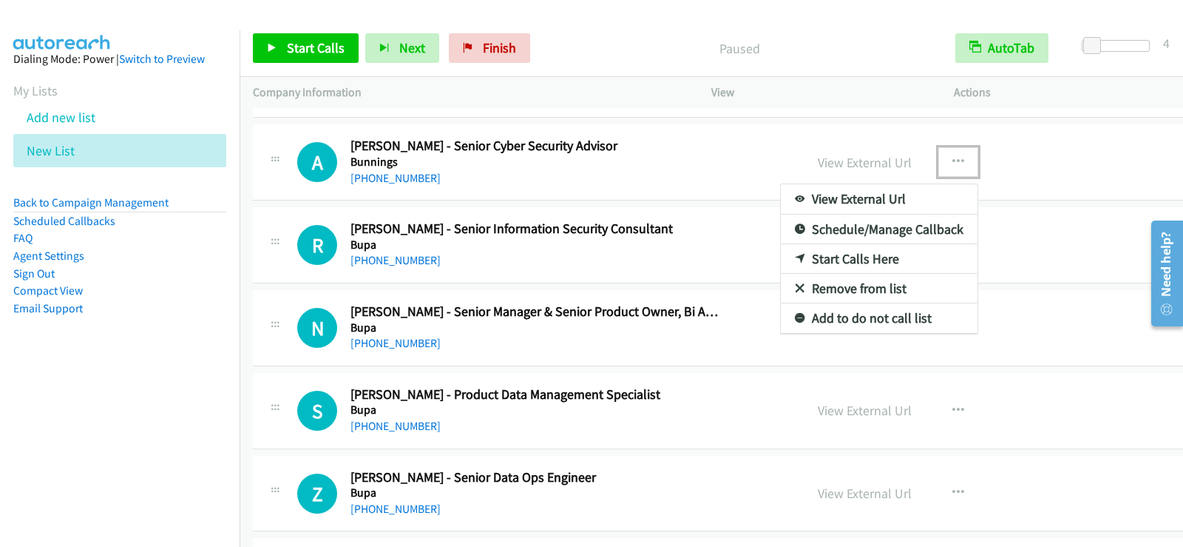
click at [787, 257] on link "Start Calls Here" at bounding box center [879, 259] width 197 height 30
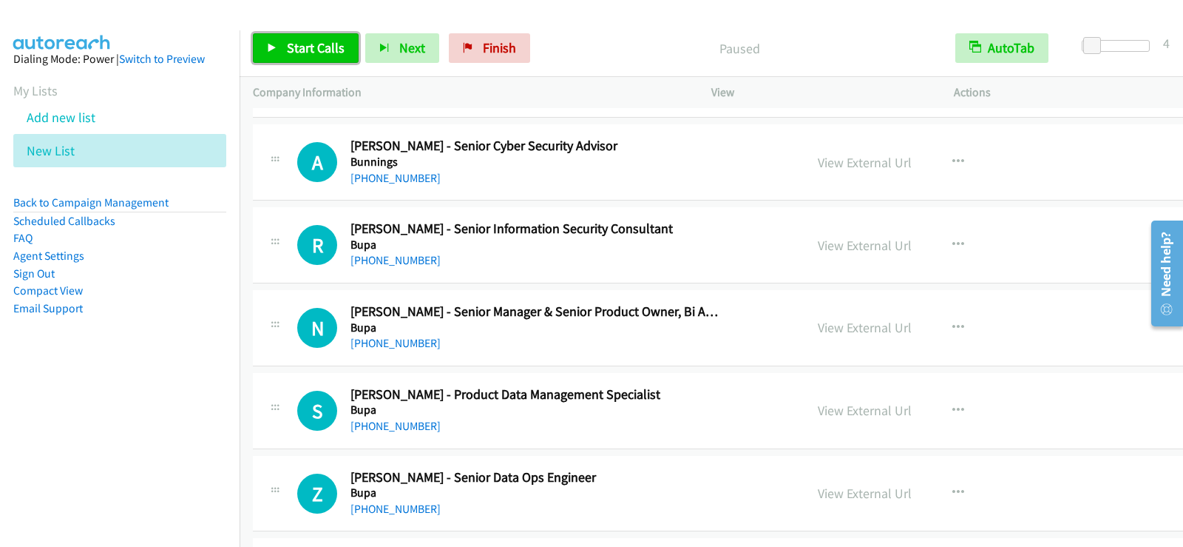
click at [292, 59] on link "Start Calls" at bounding box center [306, 48] width 106 height 30
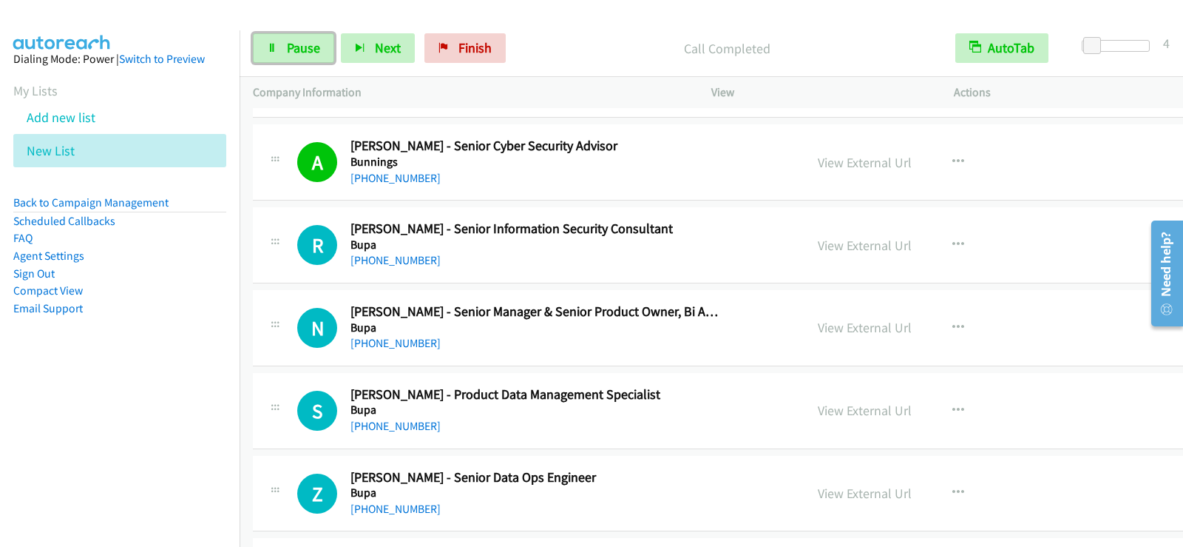
drag, startPoint x: 272, startPoint y: 55, endPoint x: 306, endPoint y: 90, distance: 48.6
click at [272, 55] on link "Pause" at bounding box center [293, 48] width 81 height 30
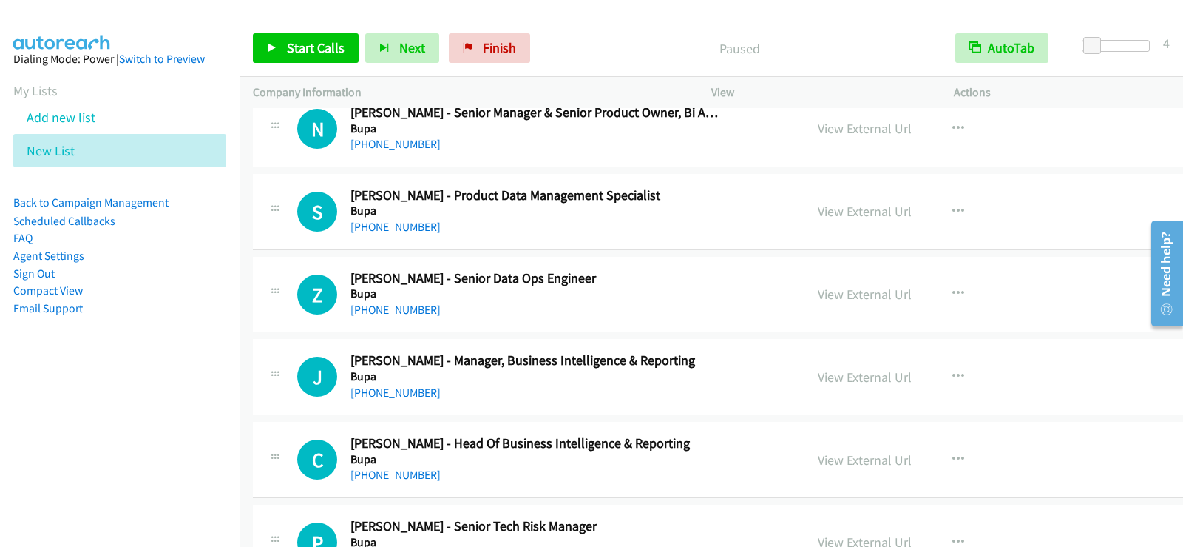
scroll to position [4674, 0]
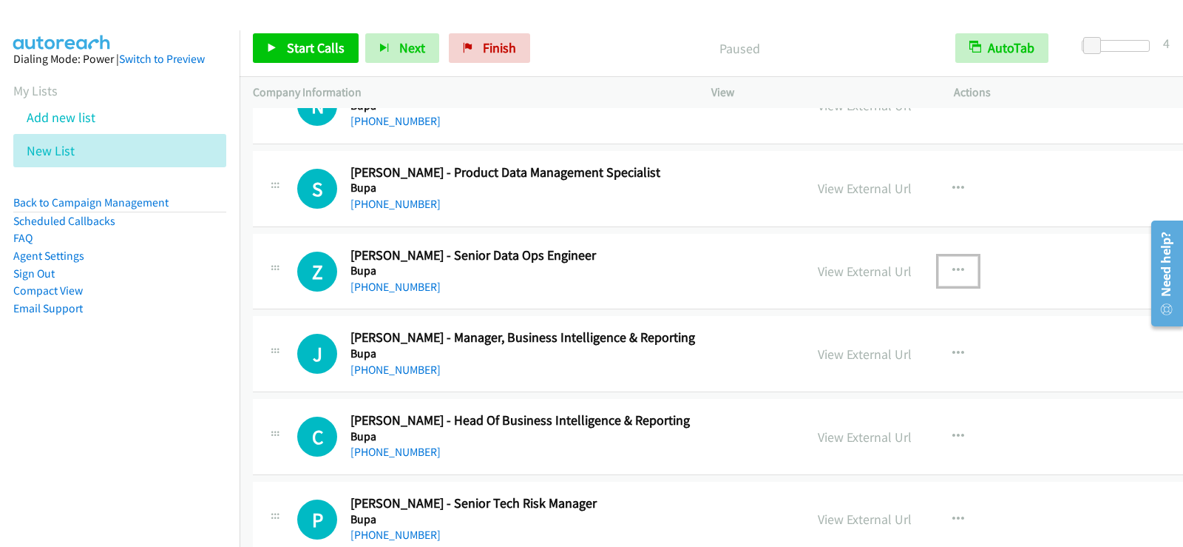
click at [939, 263] on button "button" at bounding box center [959, 271] width 40 height 30
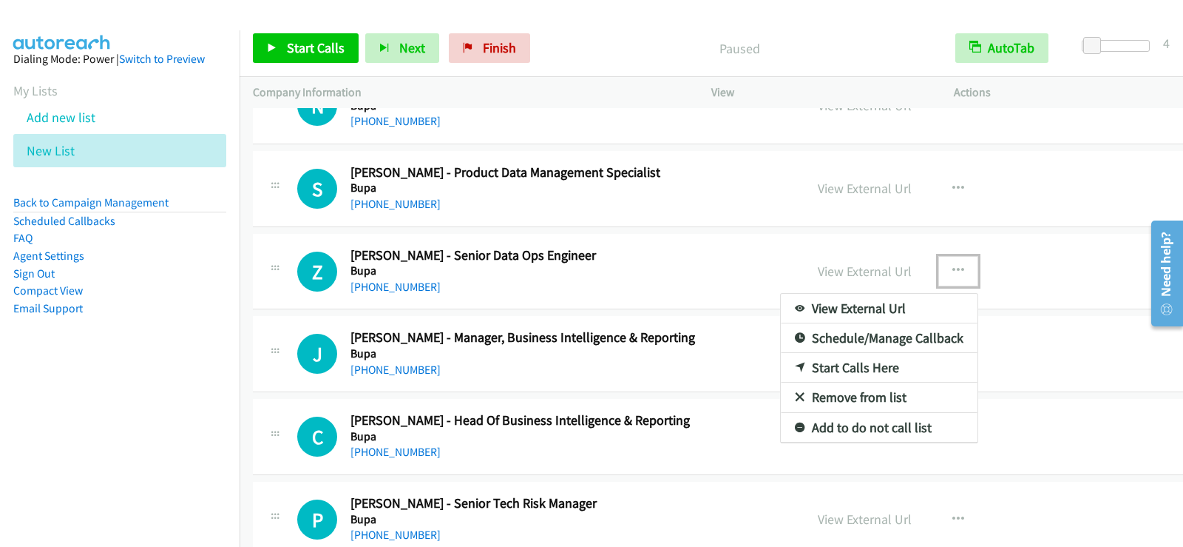
click at [781, 362] on link "Start Calls Here" at bounding box center [879, 368] width 197 height 30
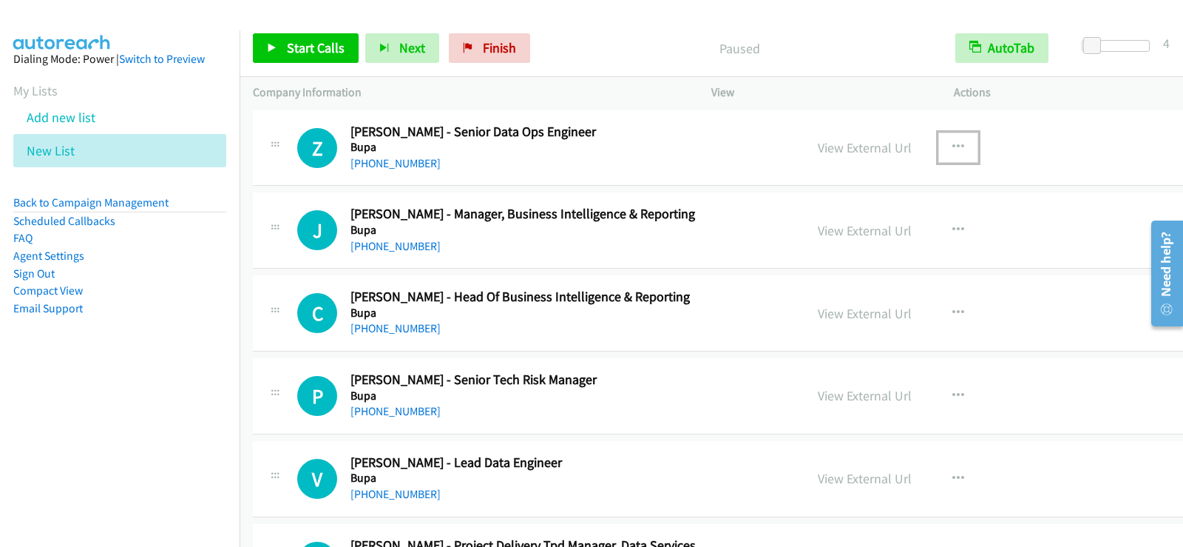
scroll to position [4808, 0]
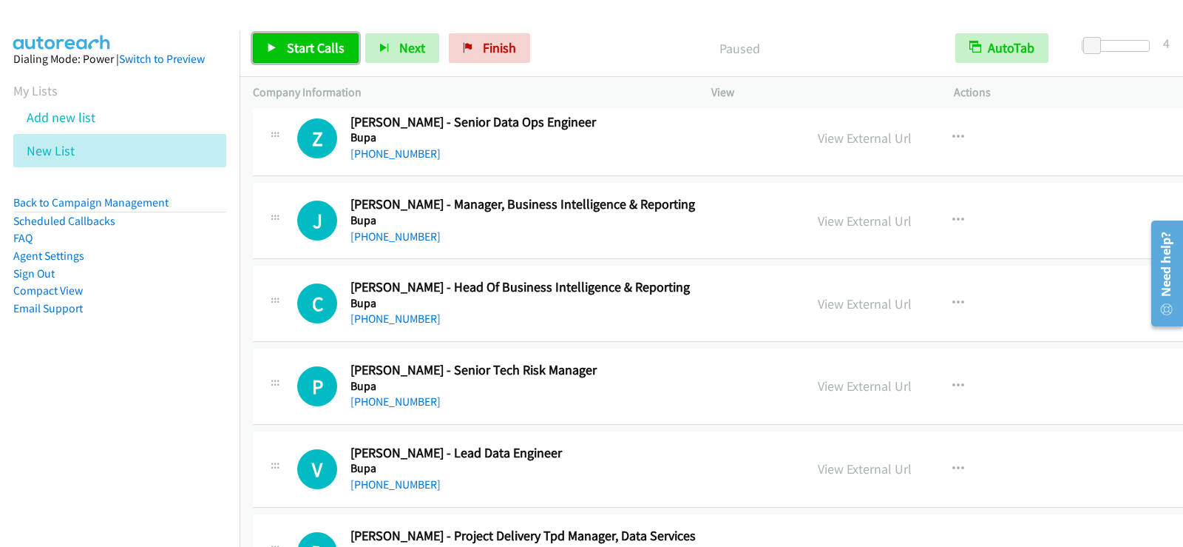
click at [314, 42] on span "Start Calls" at bounding box center [316, 47] width 58 height 17
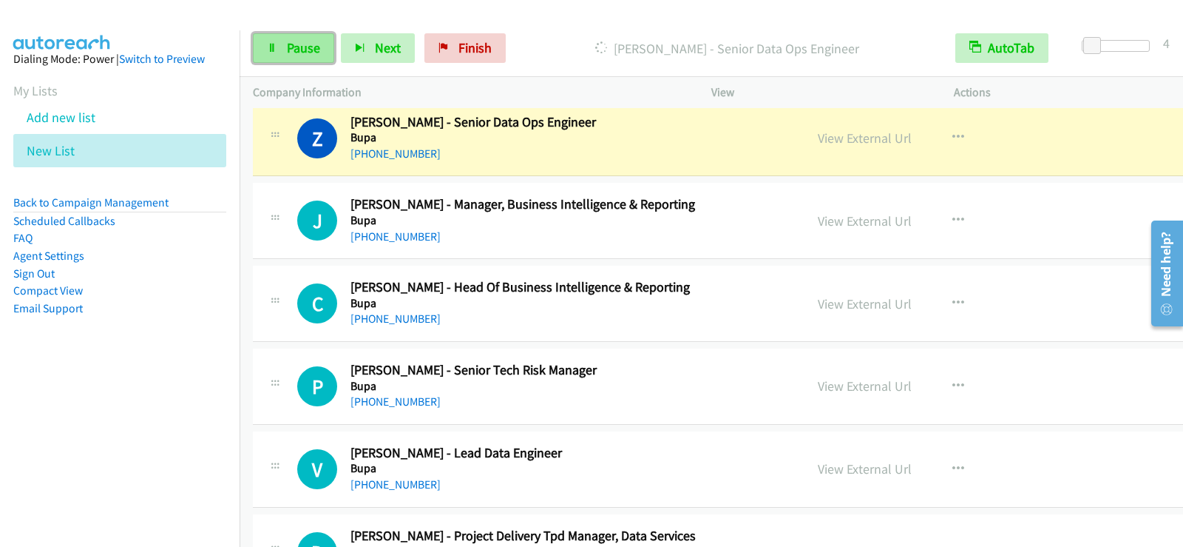
click at [288, 53] on span "Pause" at bounding box center [303, 47] width 33 height 17
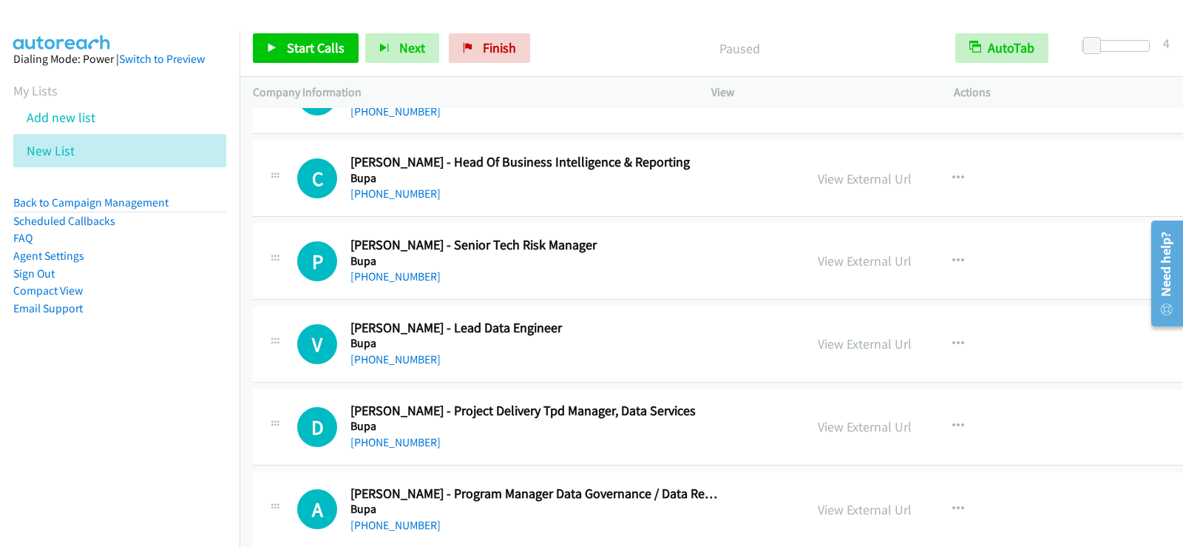
scroll to position [4955, 0]
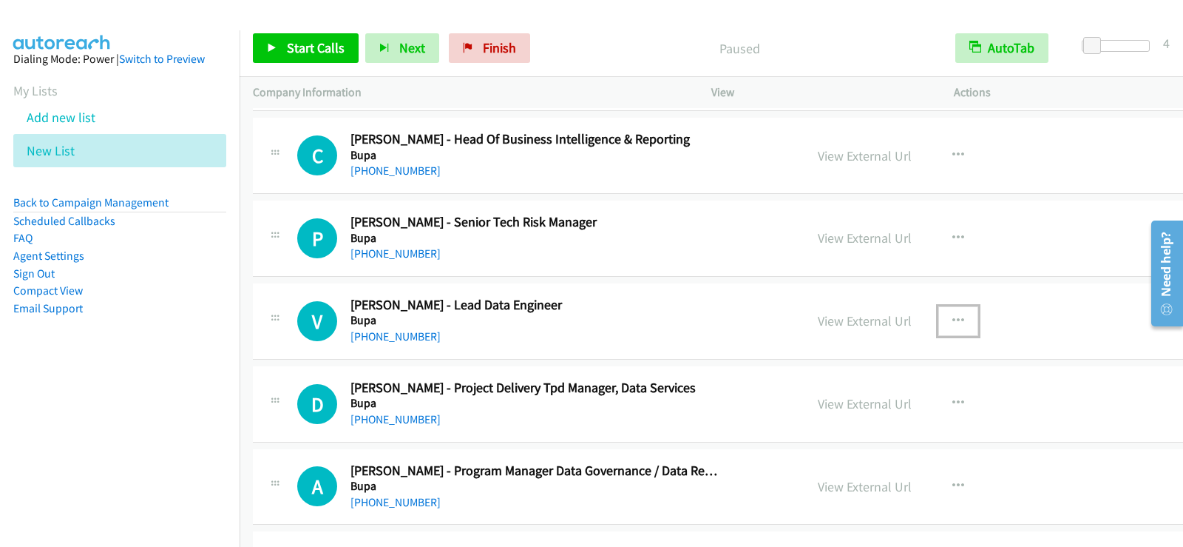
click at [953, 320] on icon "button" at bounding box center [959, 321] width 12 height 12
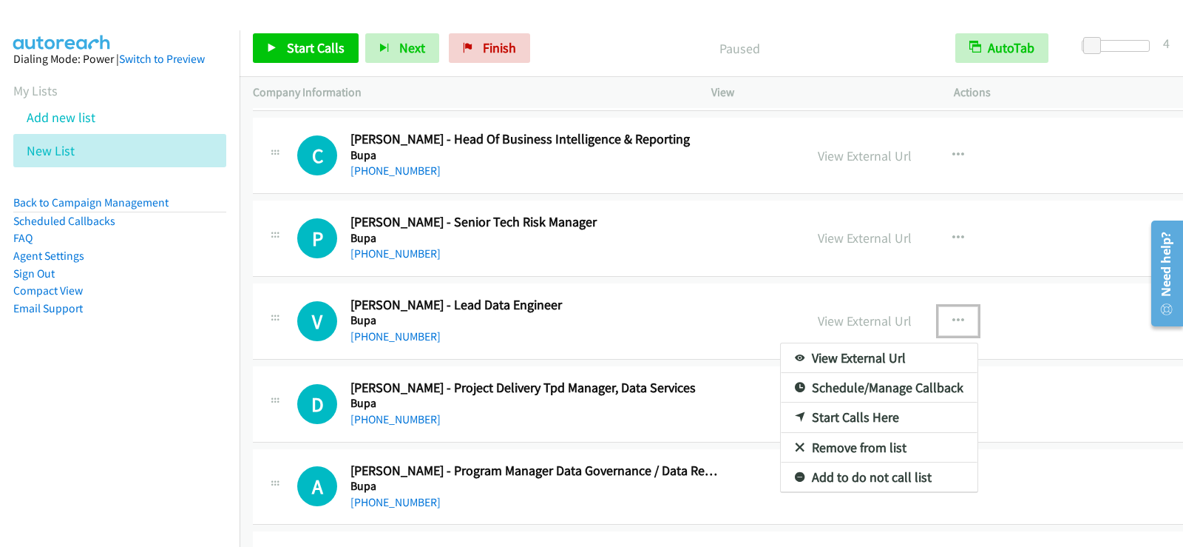
click at [781, 416] on link "Start Calls Here" at bounding box center [879, 417] width 197 height 30
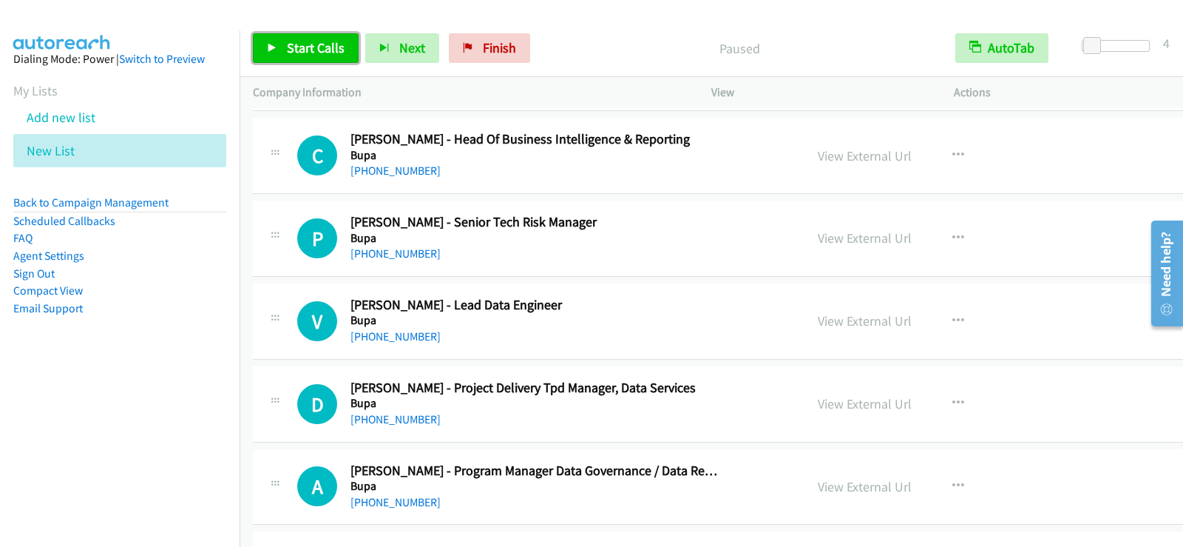
click at [315, 38] on link "Start Calls" at bounding box center [306, 48] width 106 height 30
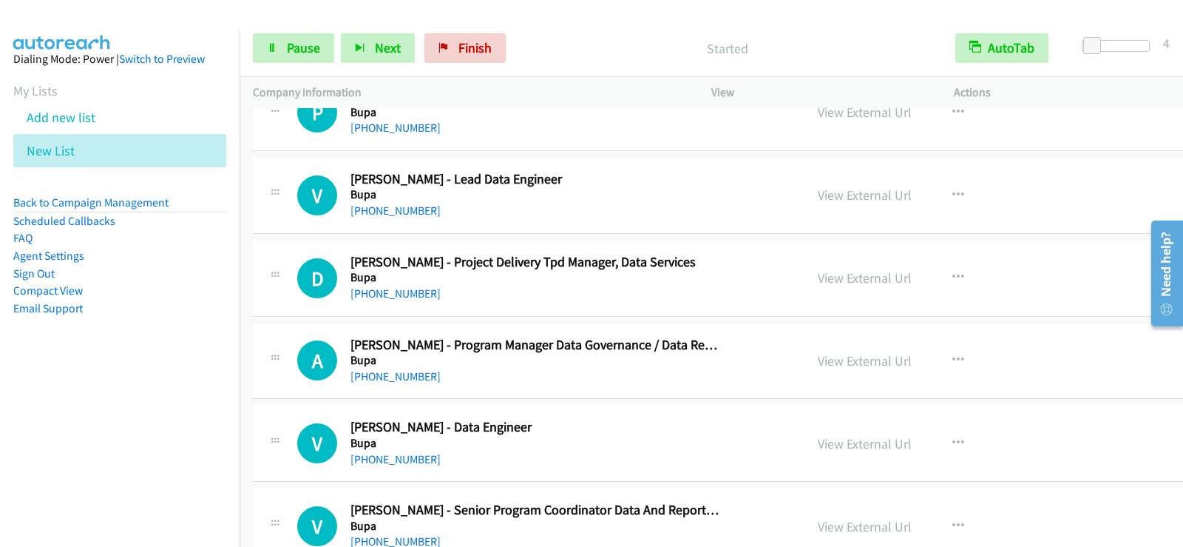
scroll to position [5103, 0]
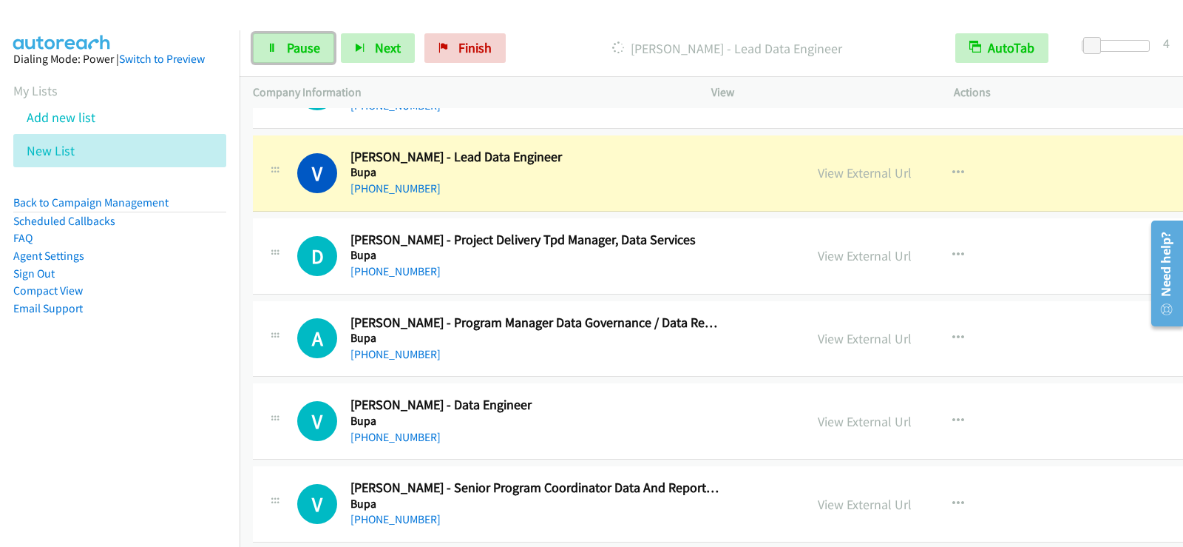
drag, startPoint x: 304, startPoint y: 43, endPoint x: 306, endPoint y: 77, distance: 34.1
click at [304, 43] on span "Pause" at bounding box center [303, 47] width 33 height 17
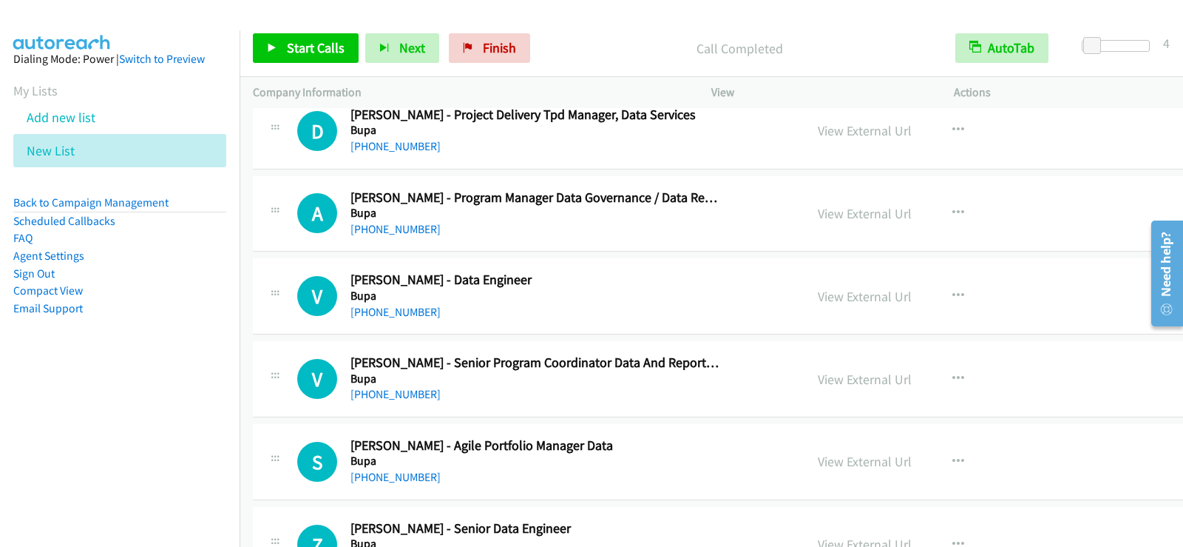
scroll to position [5251, 0]
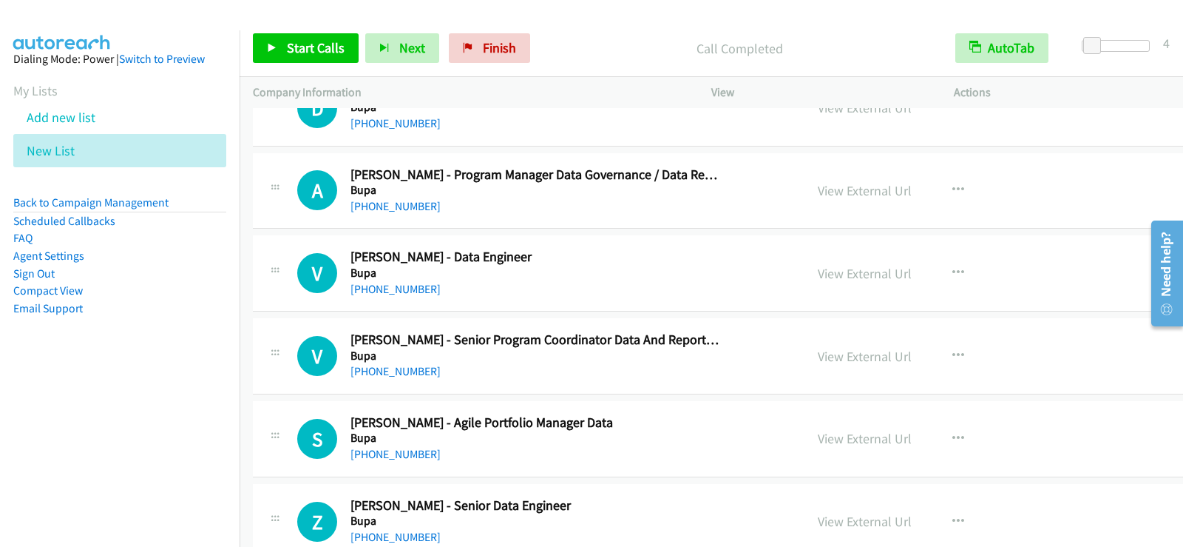
click at [746, 304] on div "V Callback Scheduled [PERSON_NAME] - Data Engineer Bupa [GEOGRAPHIC_DATA]/[GEOG…" at bounding box center [778, 273] width 1050 height 76
click at [953, 267] on icon "button" at bounding box center [959, 273] width 12 height 12
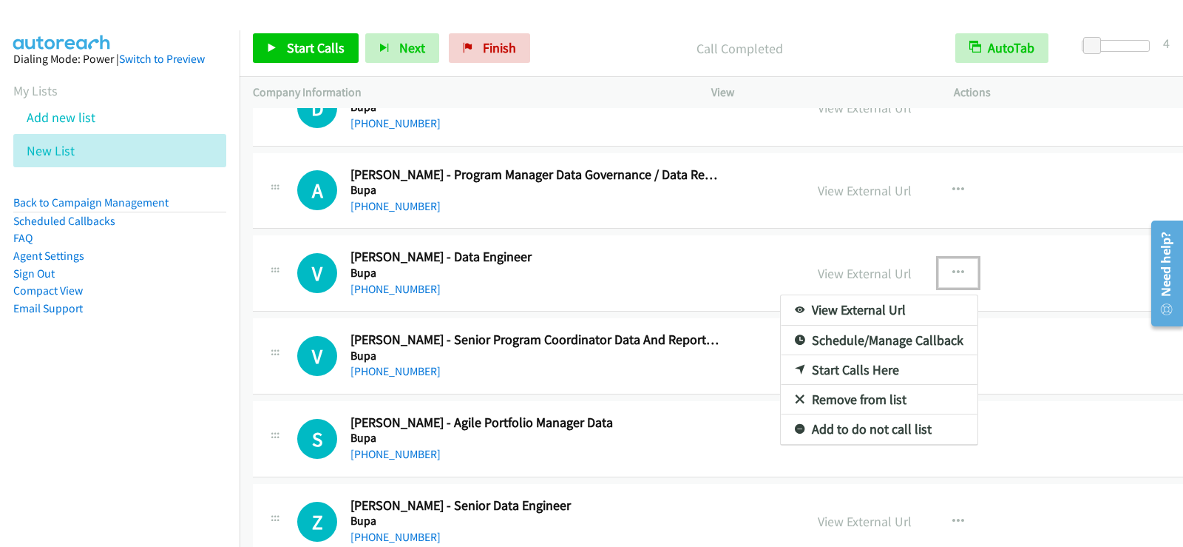
click at [785, 371] on link "Start Calls Here" at bounding box center [879, 370] width 197 height 30
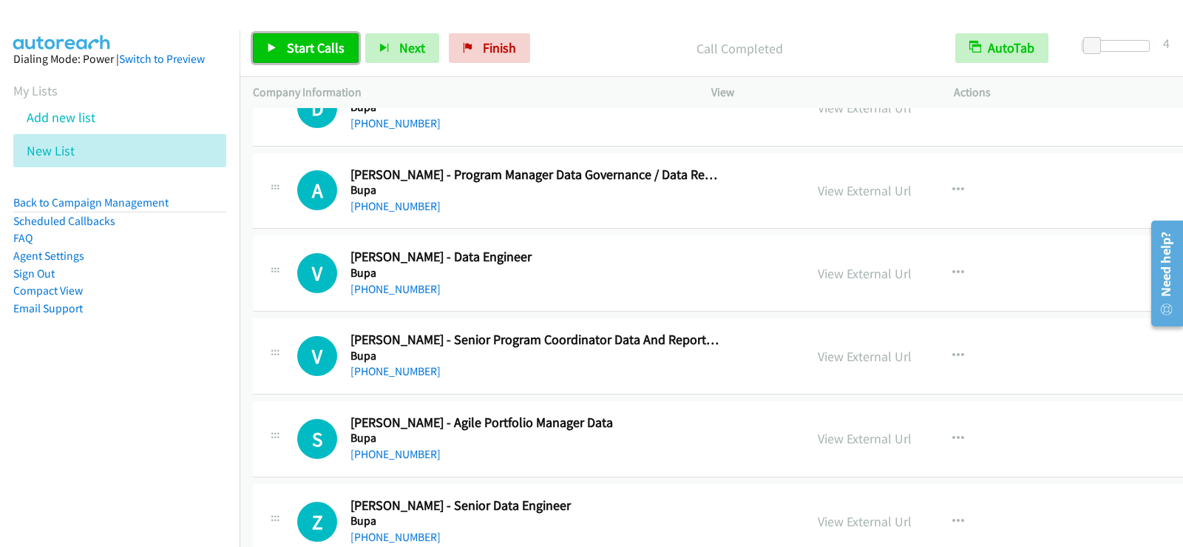
click at [332, 58] on link "Start Calls" at bounding box center [306, 48] width 106 height 30
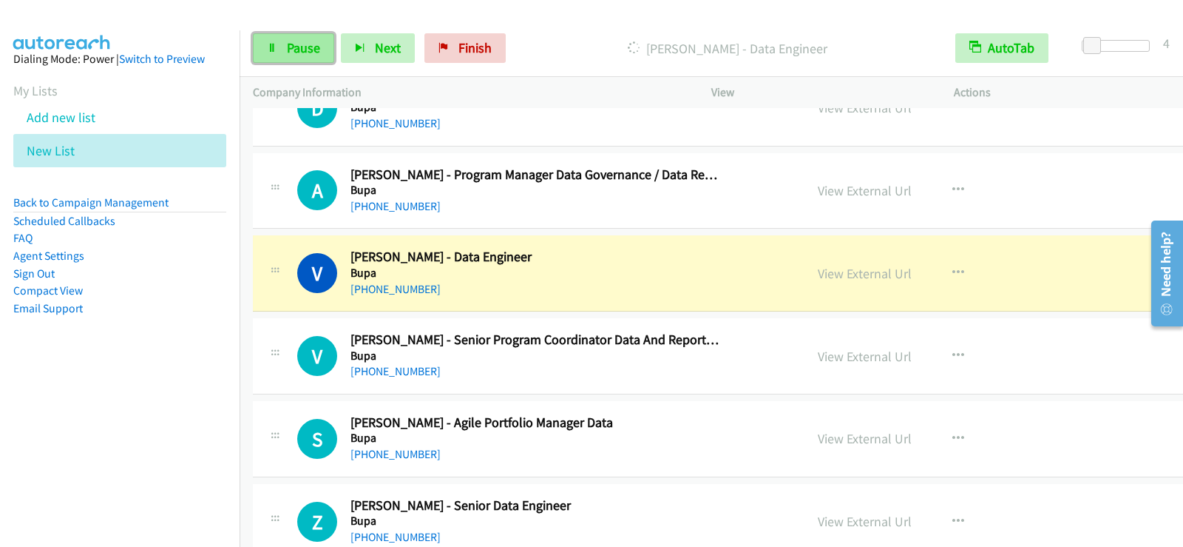
click at [277, 52] on icon at bounding box center [272, 49] width 10 height 10
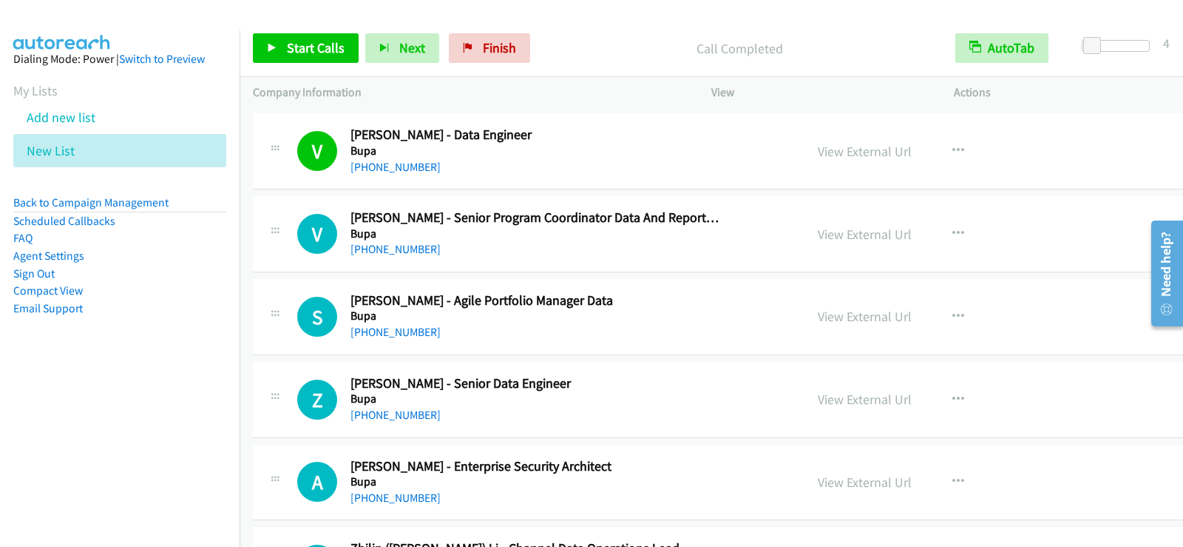
scroll to position [5399, 0]
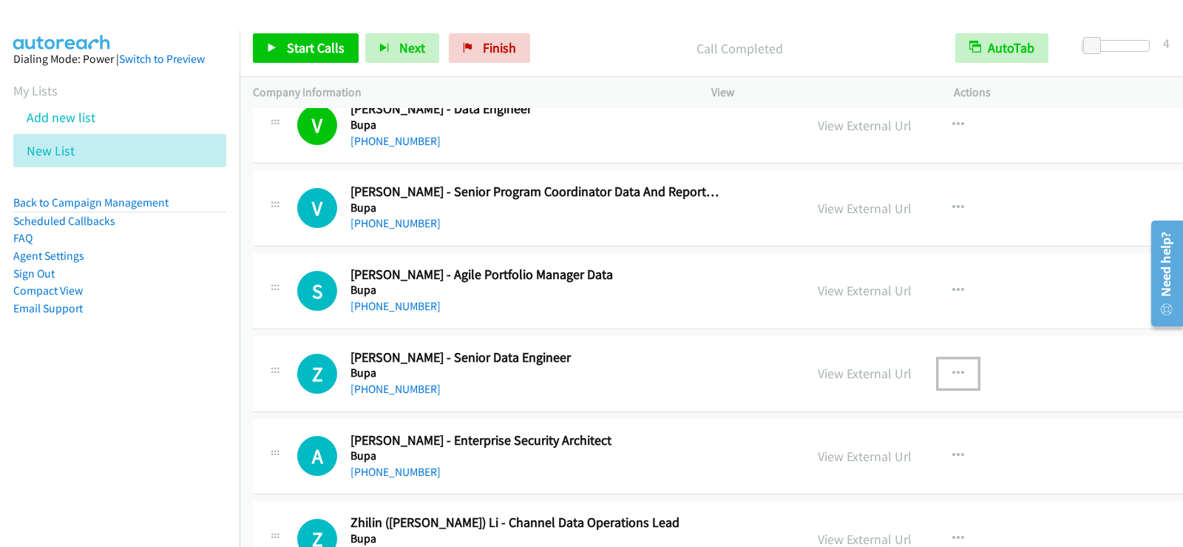
click at [939, 365] on button "button" at bounding box center [959, 374] width 40 height 30
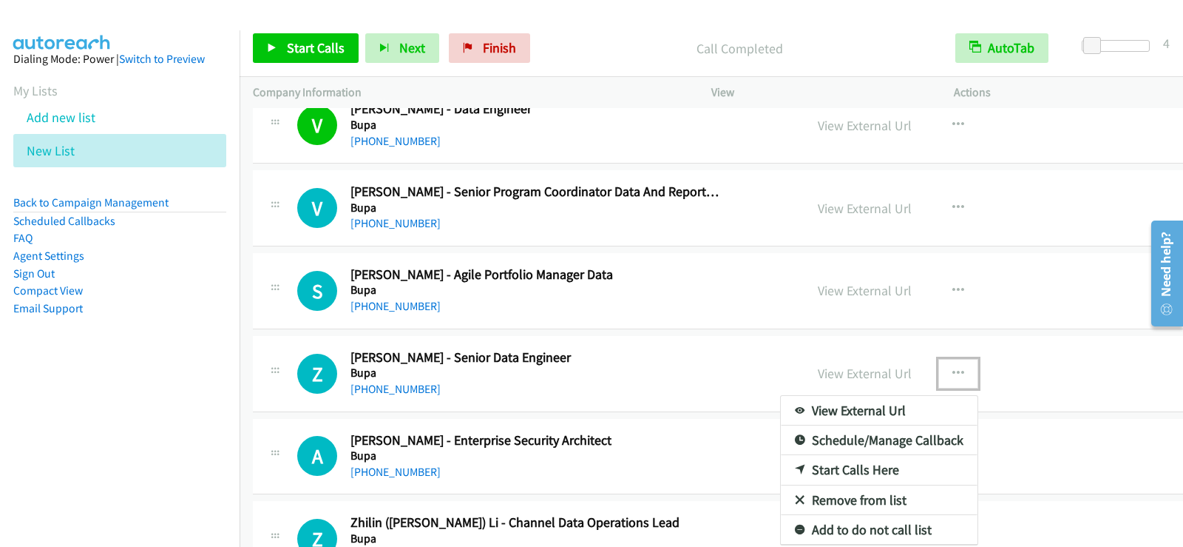
click at [791, 473] on link "Start Calls Here" at bounding box center [879, 470] width 197 height 30
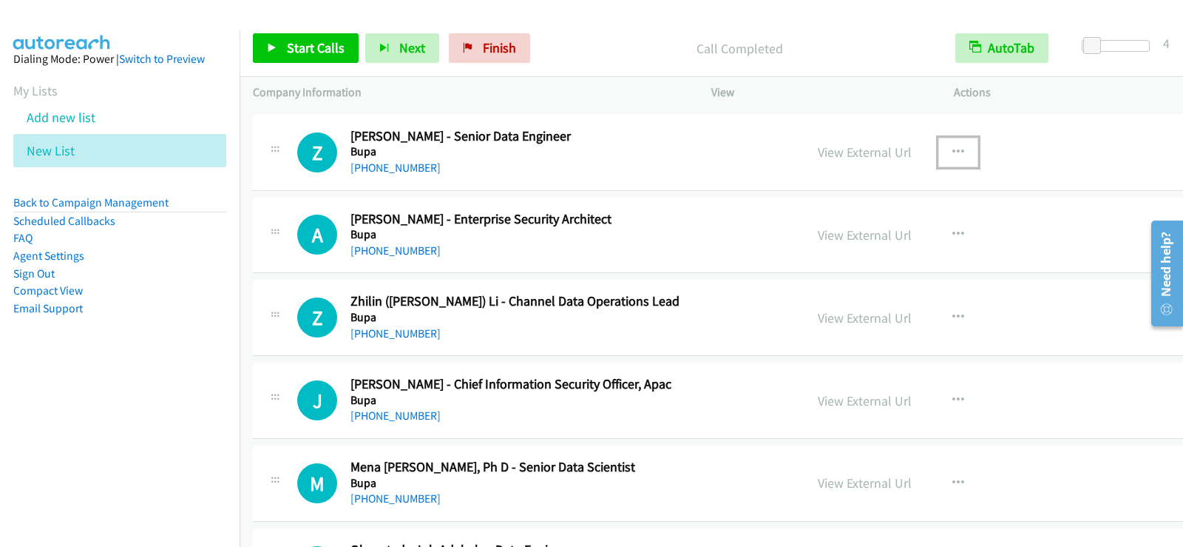
scroll to position [5621, 0]
click at [332, 42] on span "Start Calls" at bounding box center [316, 47] width 58 height 17
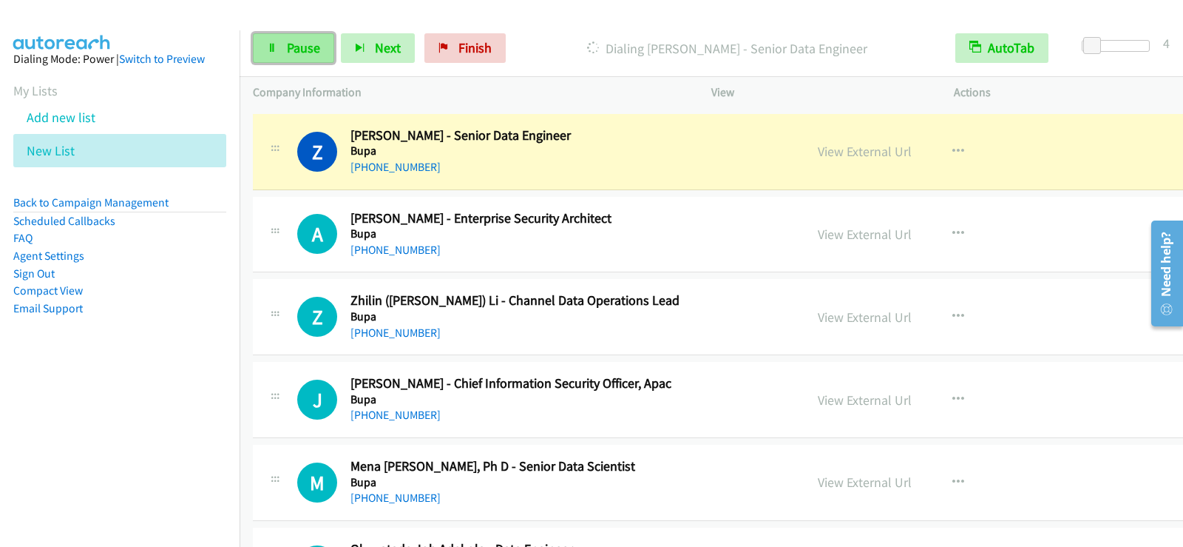
click at [285, 59] on link "Pause" at bounding box center [293, 48] width 81 height 30
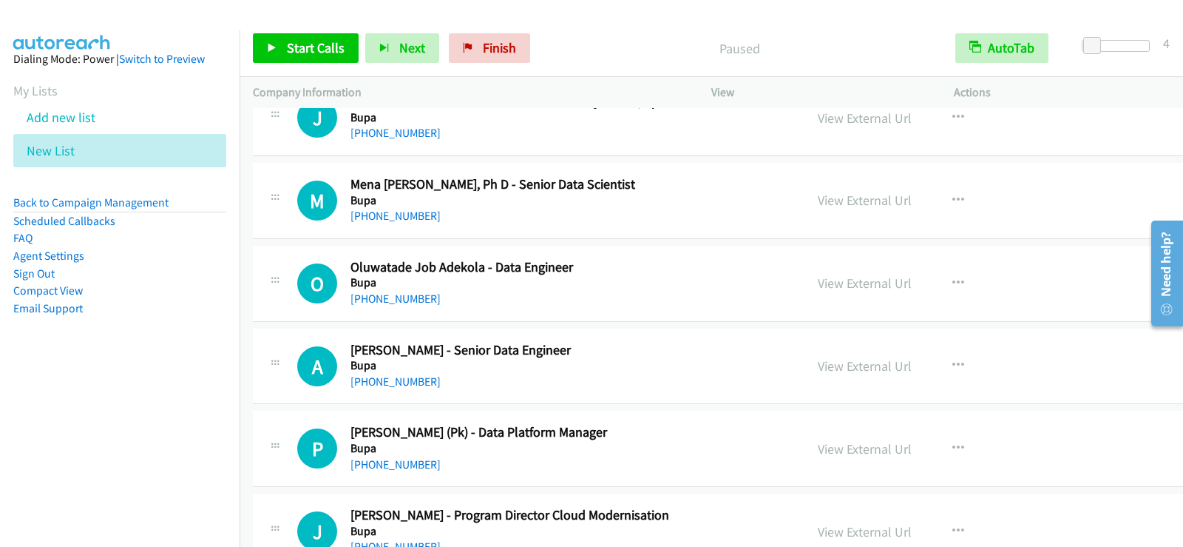
scroll to position [5917, 0]
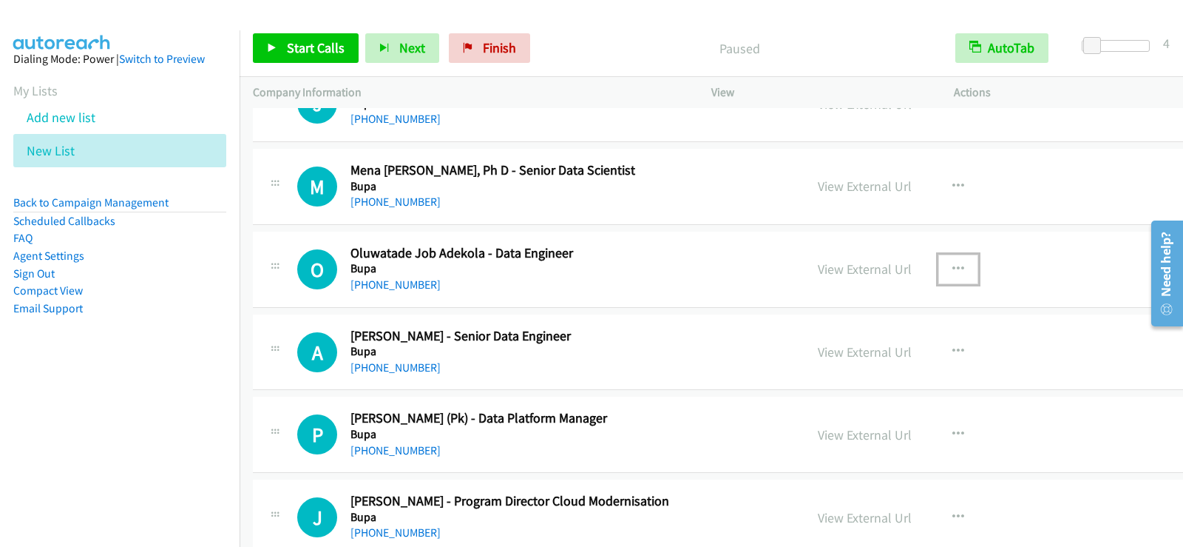
click at [953, 263] on icon "button" at bounding box center [959, 269] width 12 height 12
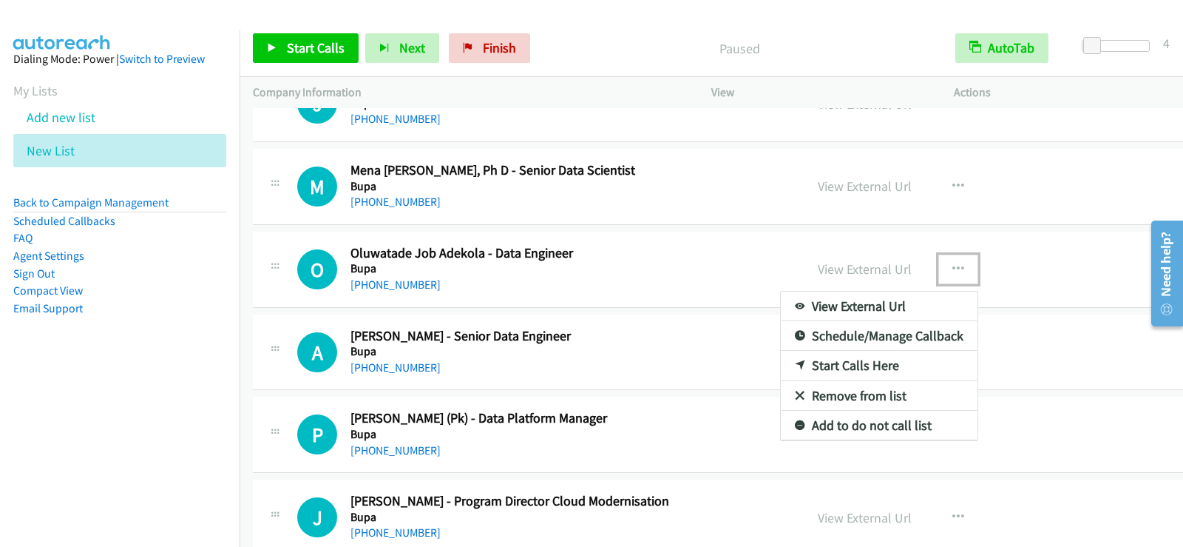
click at [781, 361] on link "Start Calls Here" at bounding box center [879, 366] width 197 height 30
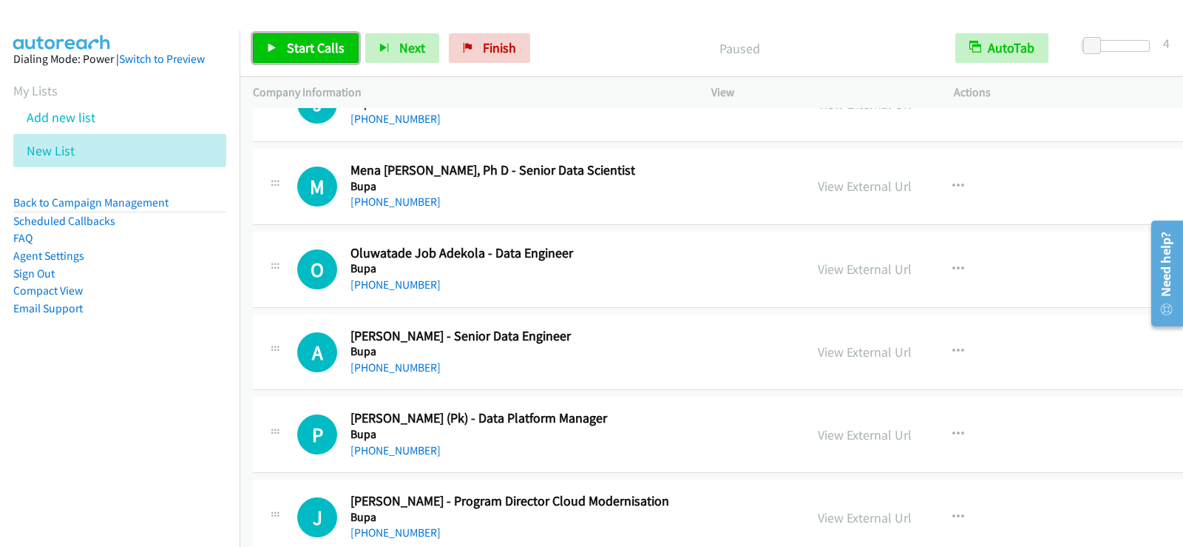
click at [292, 37] on link "Start Calls" at bounding box center [306, 48] width 106 height 30
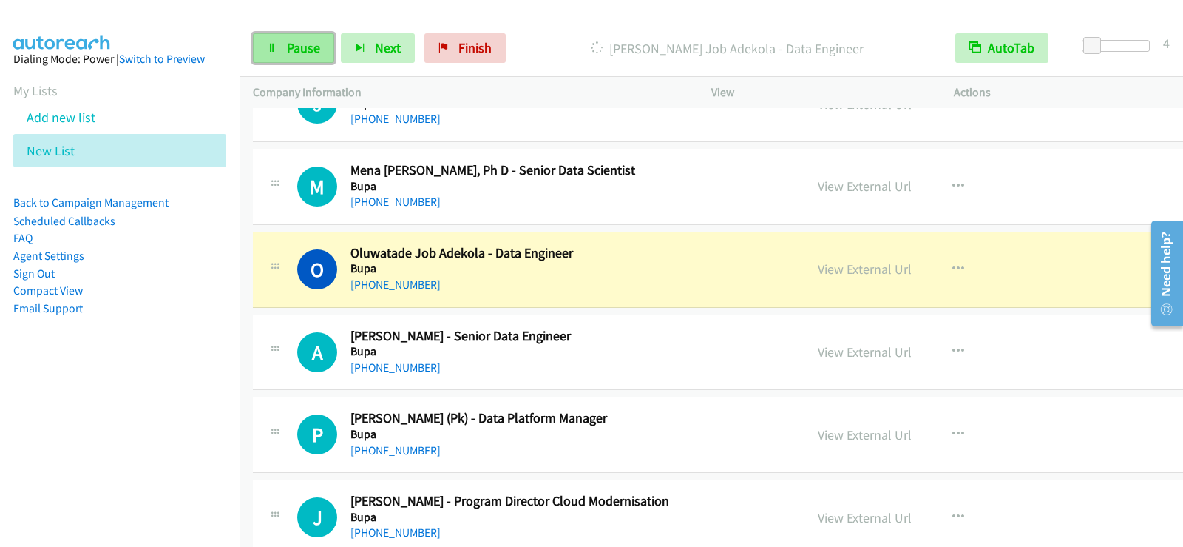
click at [277, 44] on icon at bounding box center [272, 49] width 10 height 10
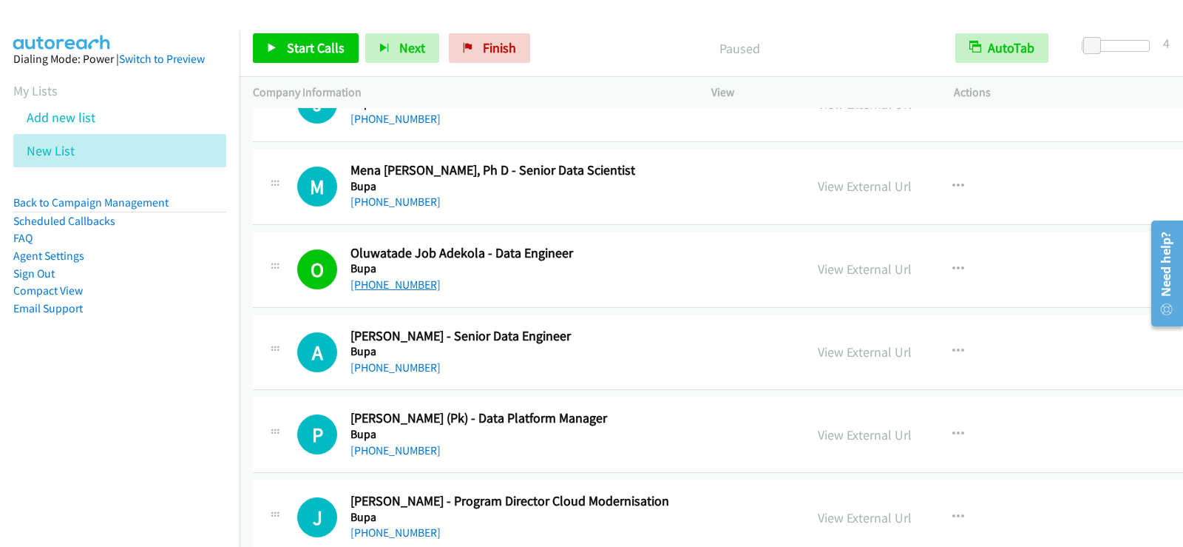
click at [383, 289] on link "[PHONE_NUMBER]" at bounding box center [396, 284] width 90 height 14
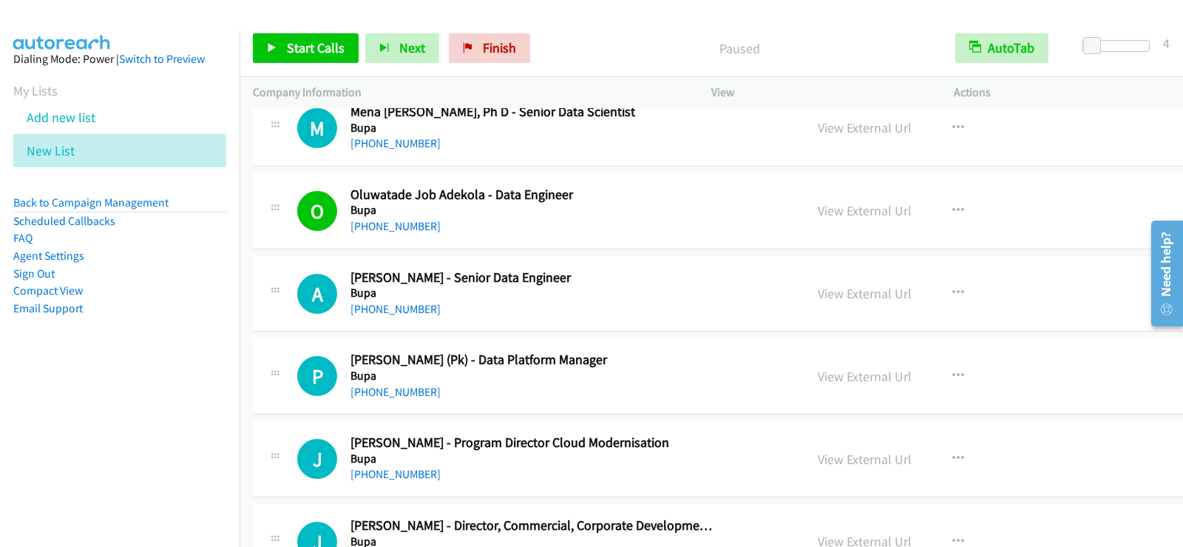
scroll to position [5991, 0]
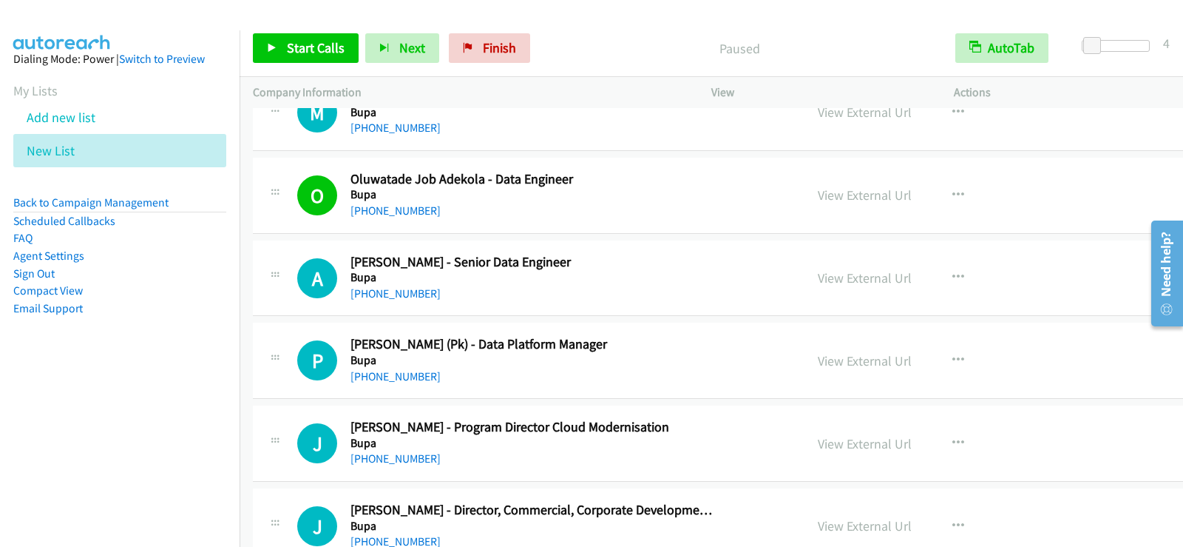
click at [576, 296] on div "[PHONE_NUMBER]" at bounding box center [535, 294] width 369 height 18
click at [953, 277] on icon "button" at bounding box center [959, 277] width 12 height 12
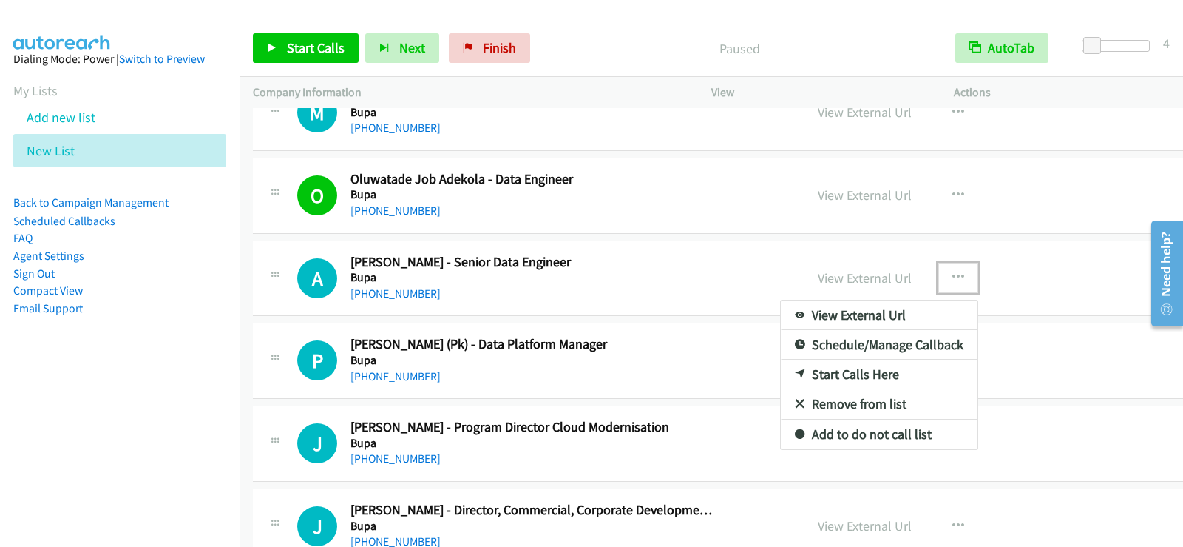
click at [817, 378] on link "Start Calls Here" at bounding box center [879, 374] width 197 height 30
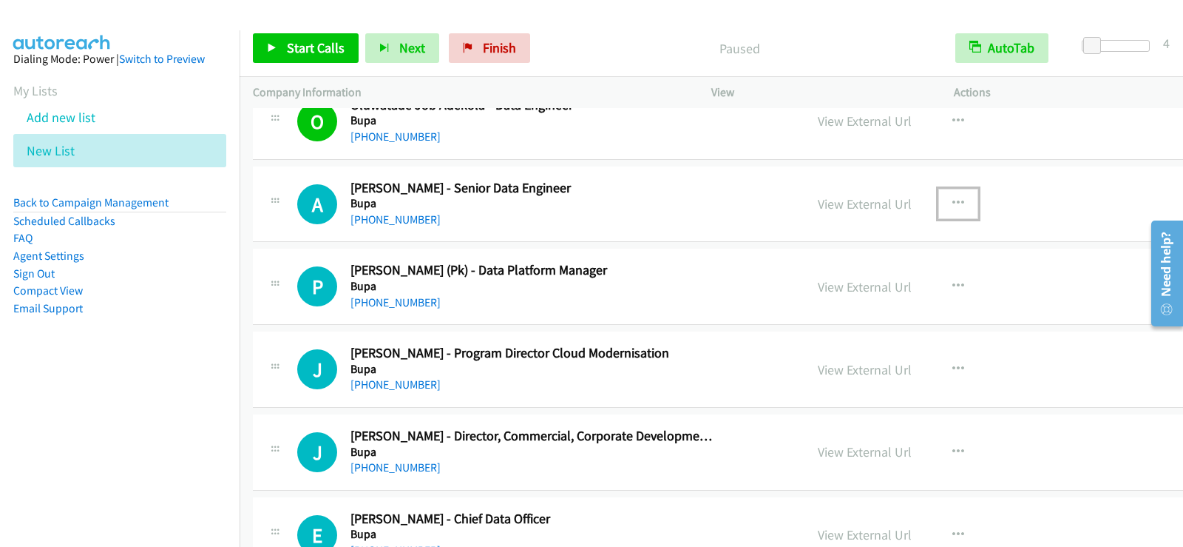
scroll to position [6139, 0]
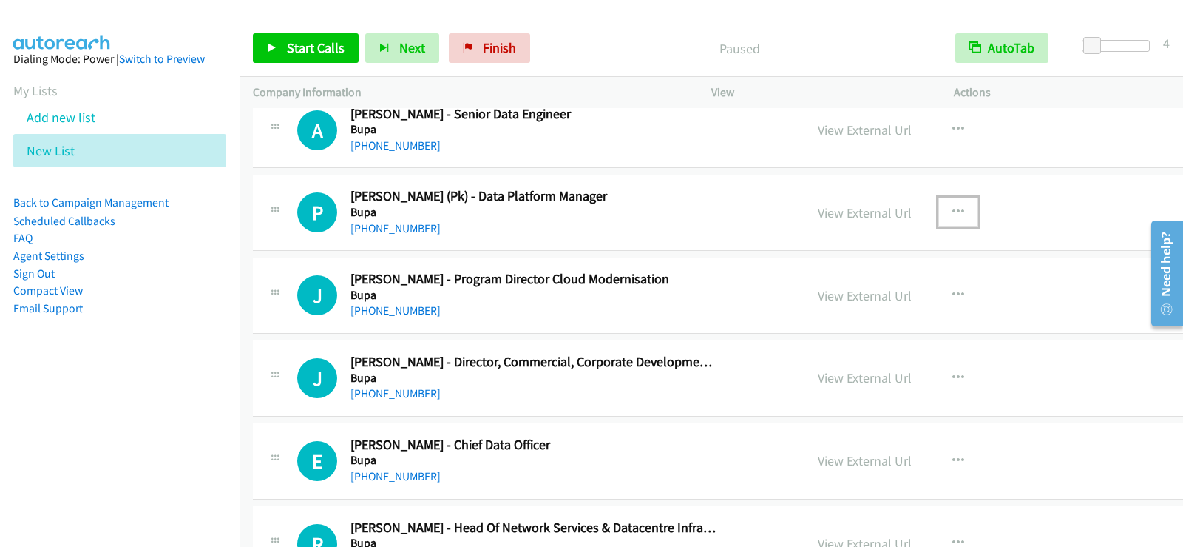
click at [953, 214] on icon "button" at bounding box center [959, 212] width 12 height 12
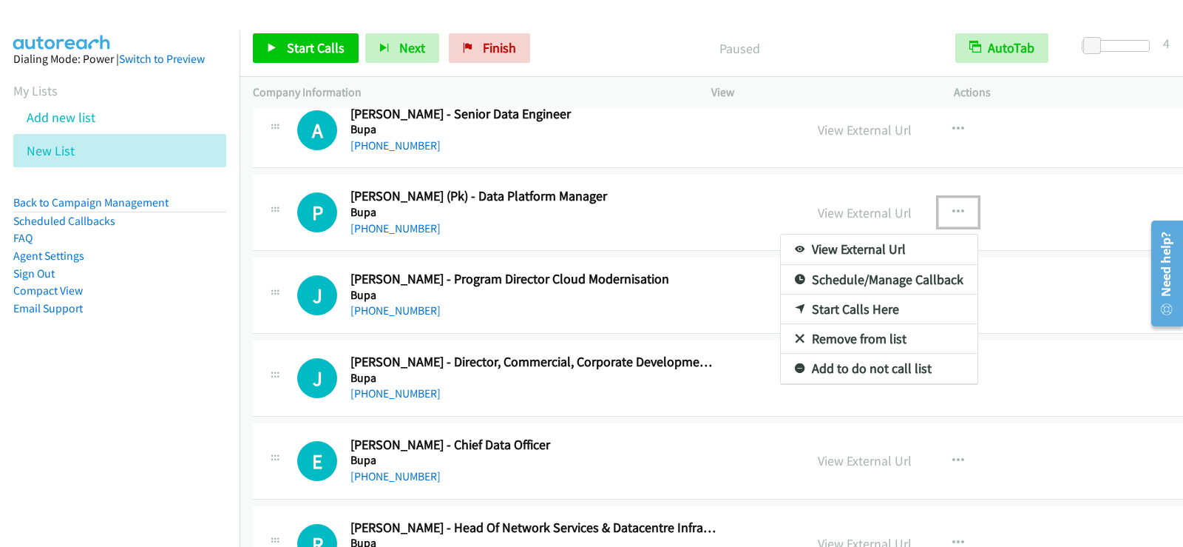
click at [781, 309] on link "Start Calls Here" at bounding box center [879, 309] width 197 height 30
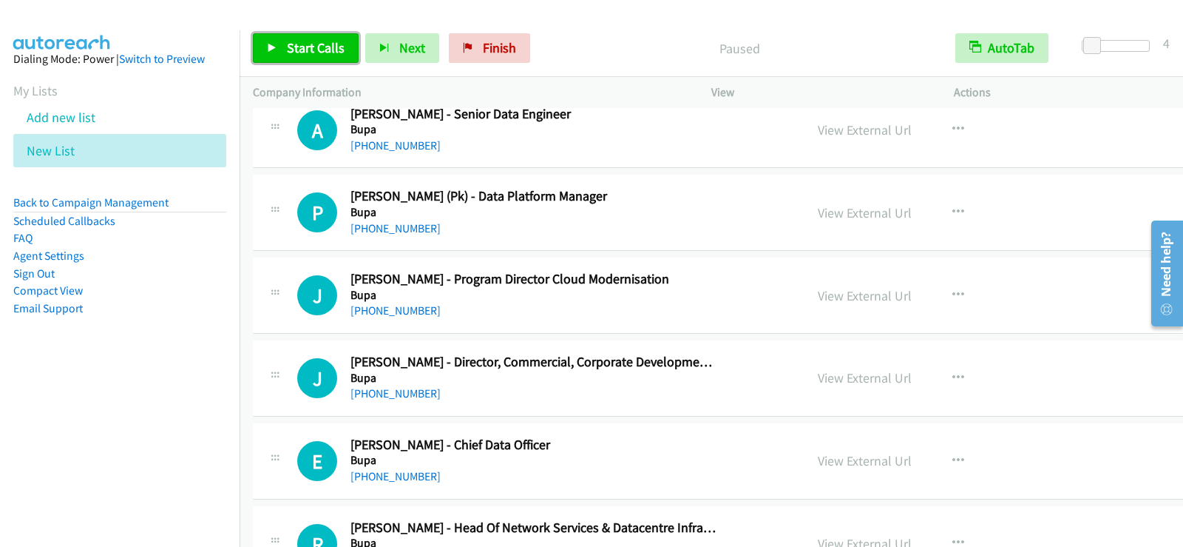
click at [339, 48] on span "Start Calls" at bounding box center [316, 47] width 58 height 17
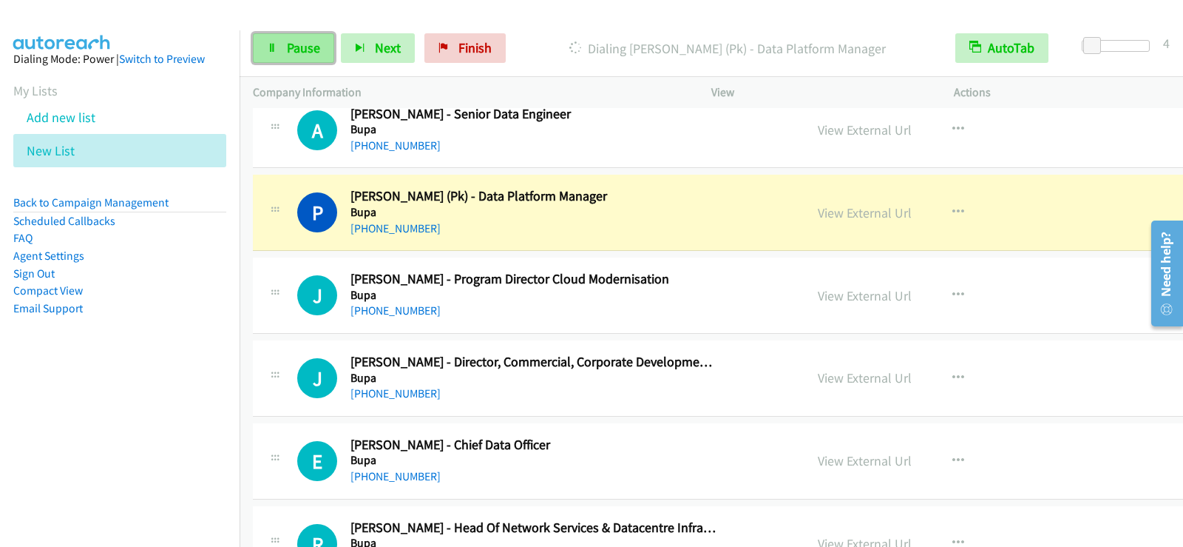
click at [302, 53] on span "Pause" at bounding box center [303, 47] width 33 height 17
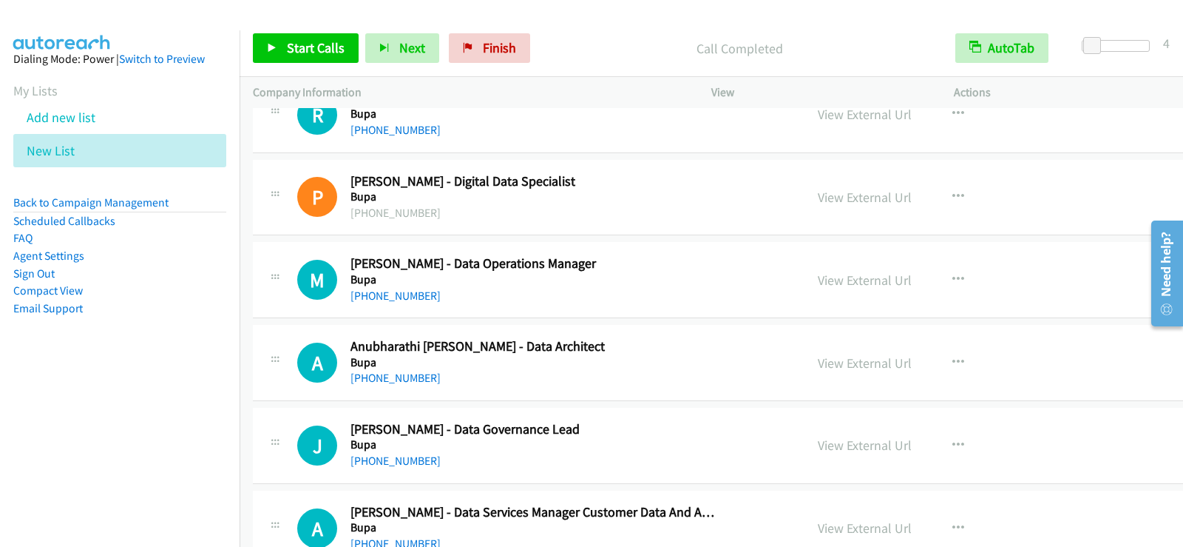
scroll to position [6583, 0]
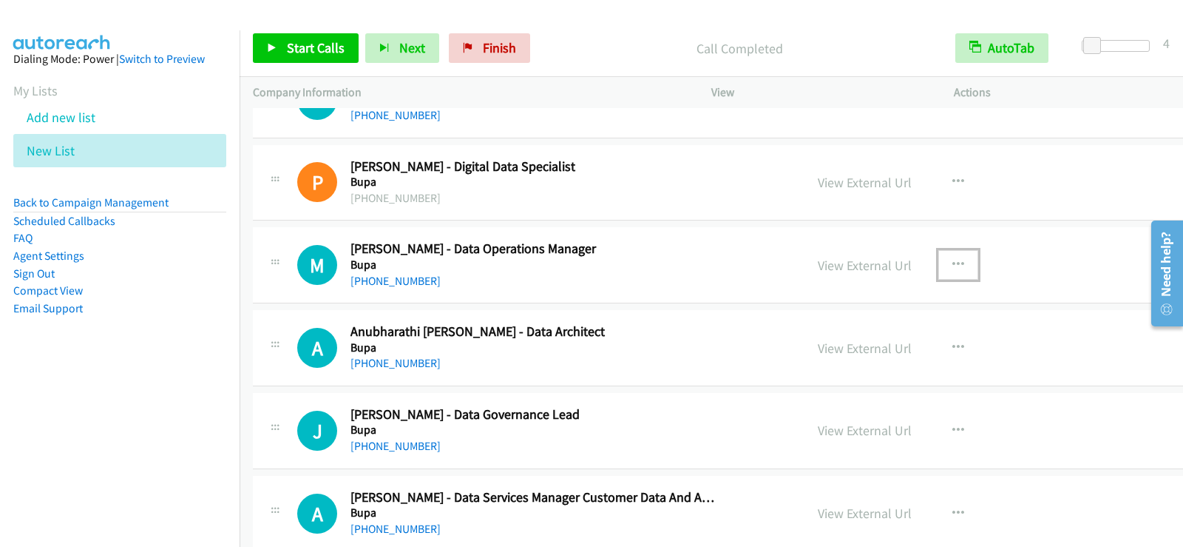
click at [939, 266] on button "button" at bounding box center [959, 265] width 40 height 30
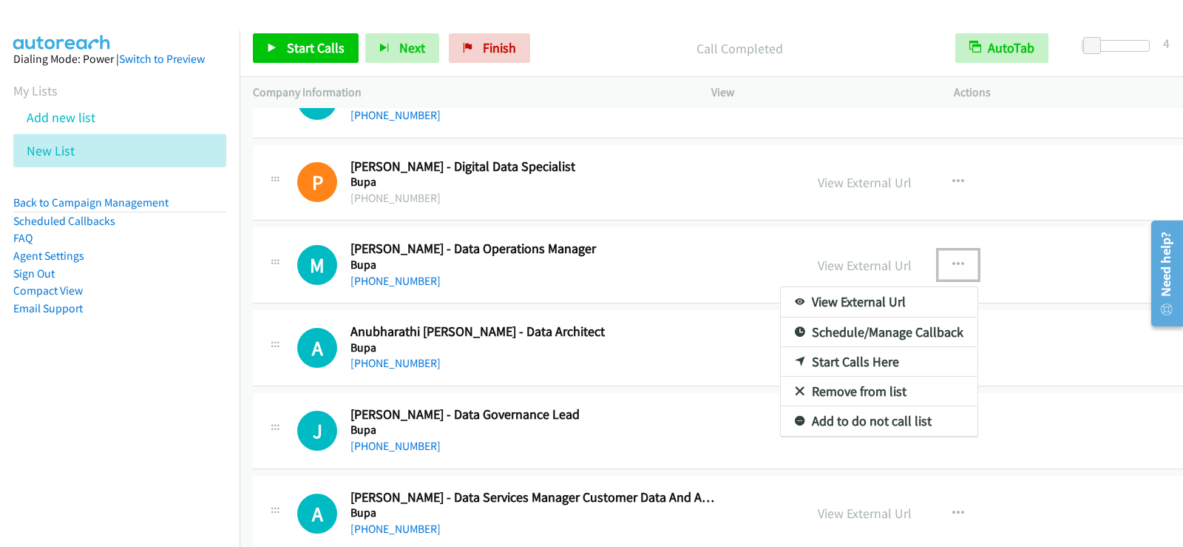
click at [781, 367] on link "Start Calls Here" at bounding box center [879, 362] width 197 height 30
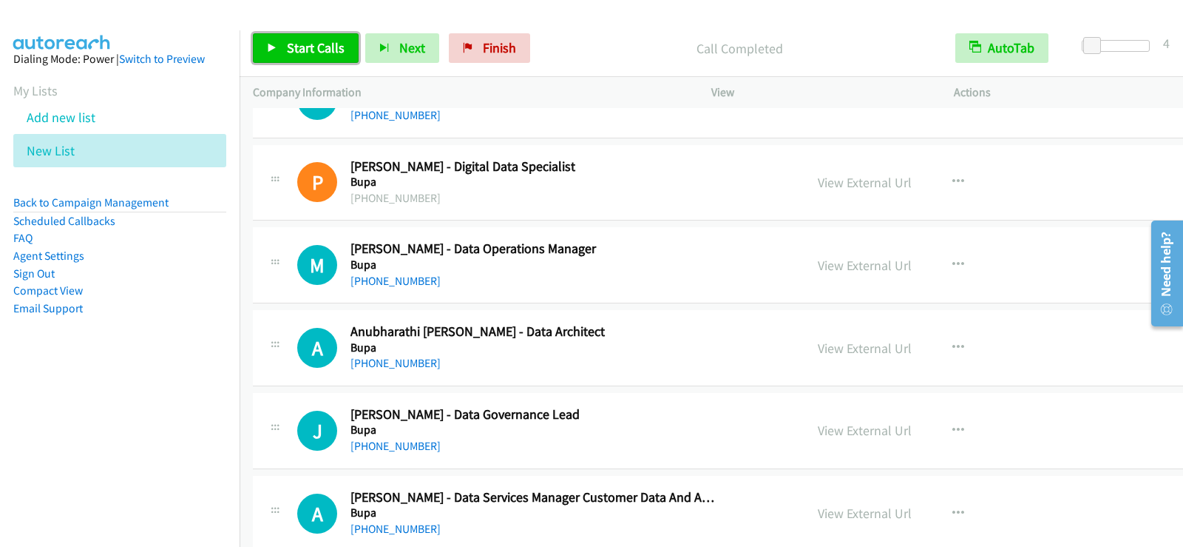
click at [269, 41] on link "Start Calls" at bounding box center [306, 48] width 106 height 30
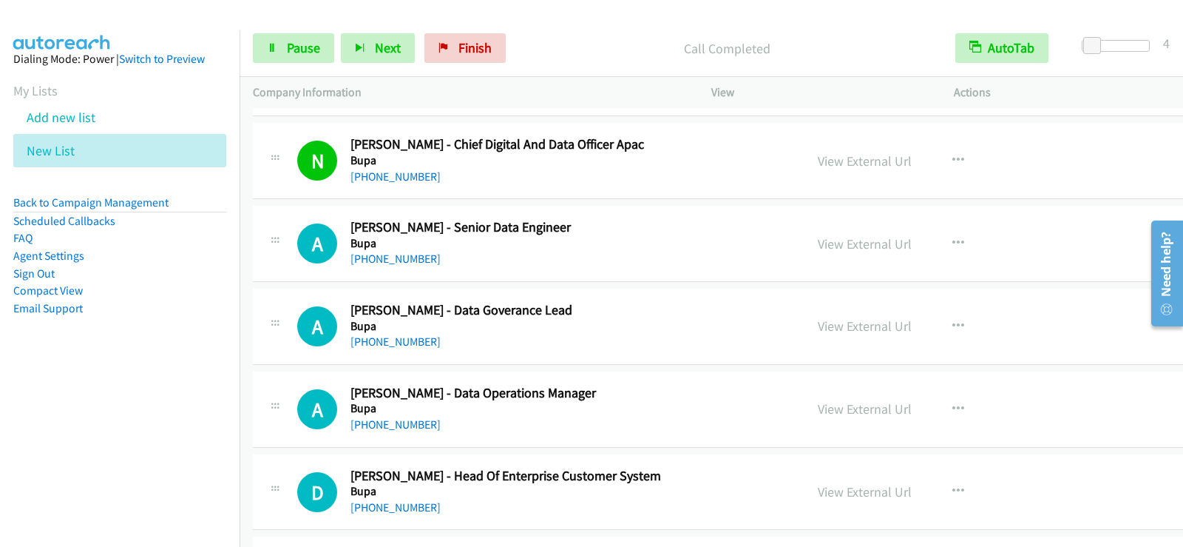
scroll to position [7174, 0]
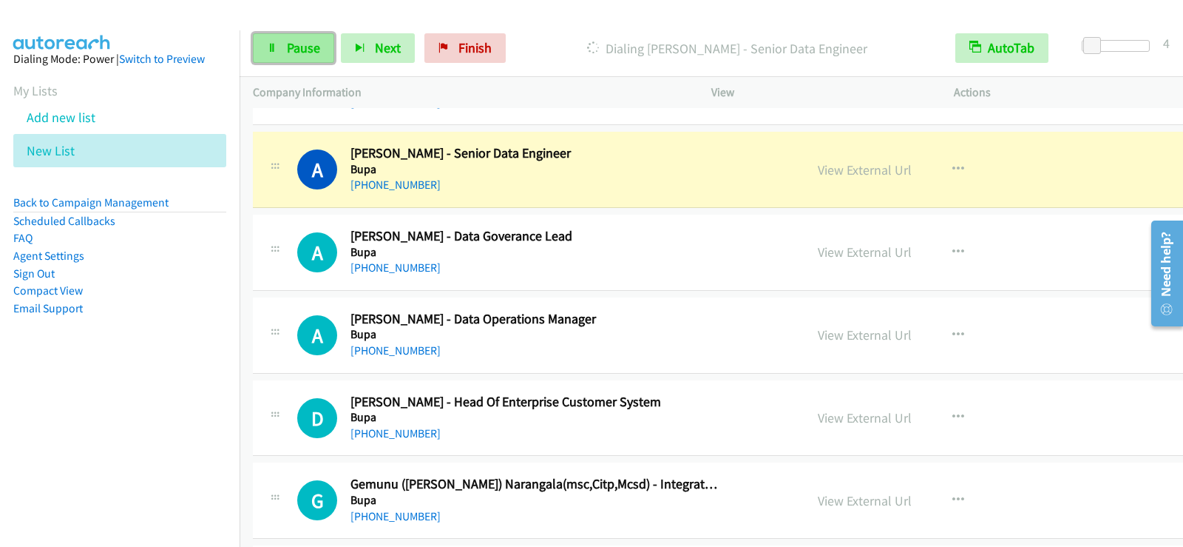
click at [292, 46] on span "Pause" at bounding box center [303, 47] width 33 height 17
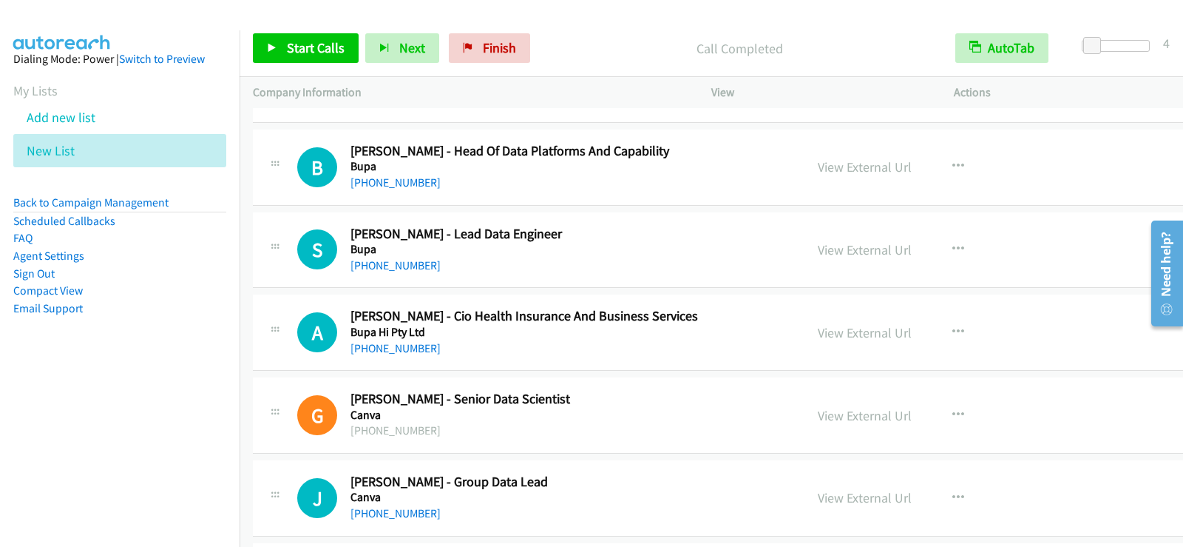
scroll to position [7840, 0]
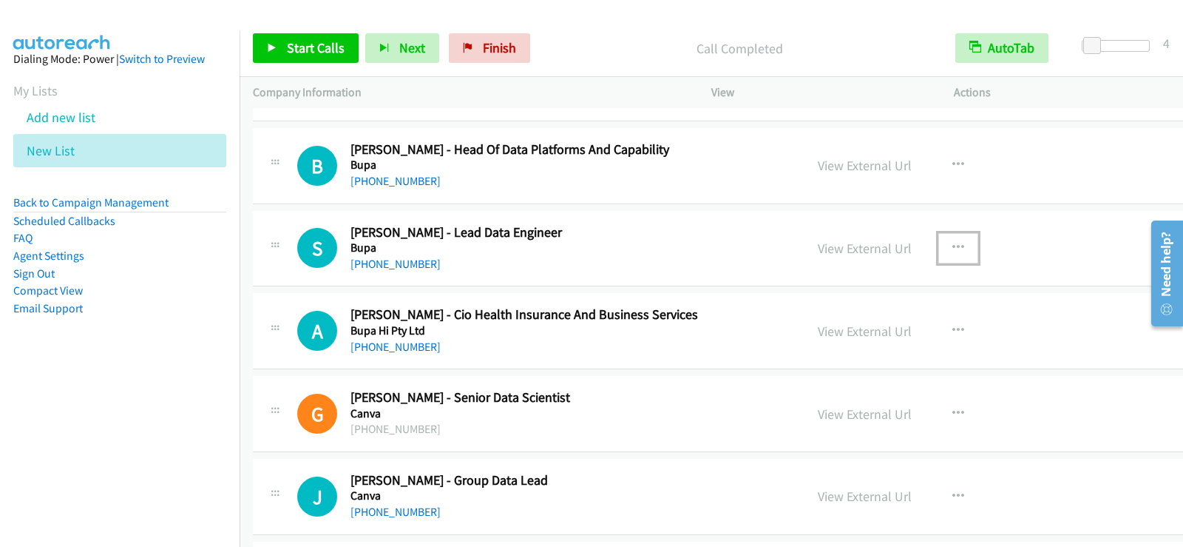
click at [953, 253] on icon "button" at bounding box center [959, 248] width 12 height 12
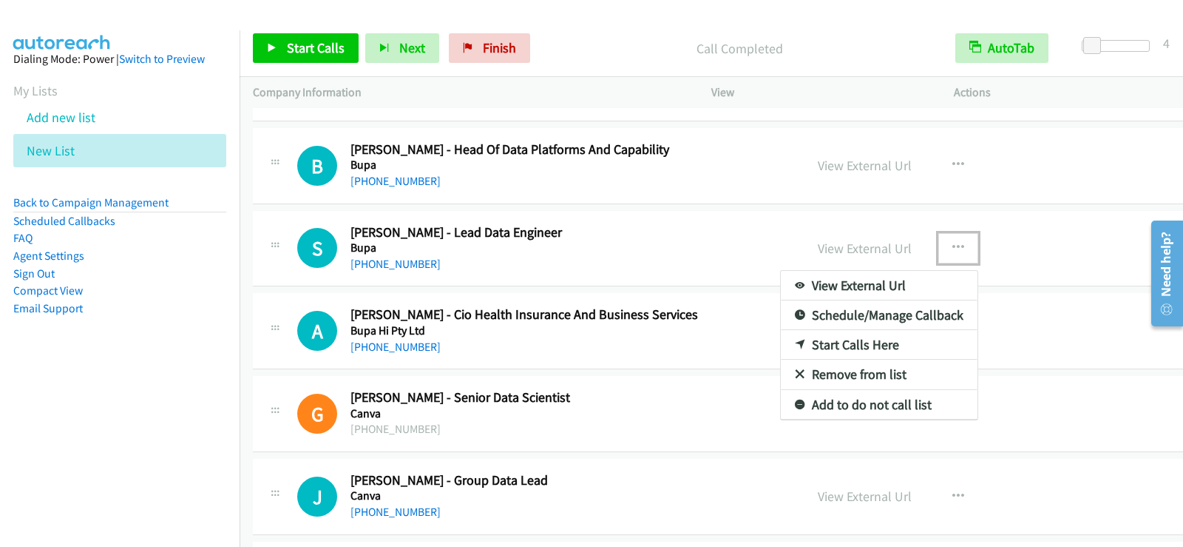
click at [787, 339] on link "Start Calls Here" at bounding box center [879, 345] width 197 height 30
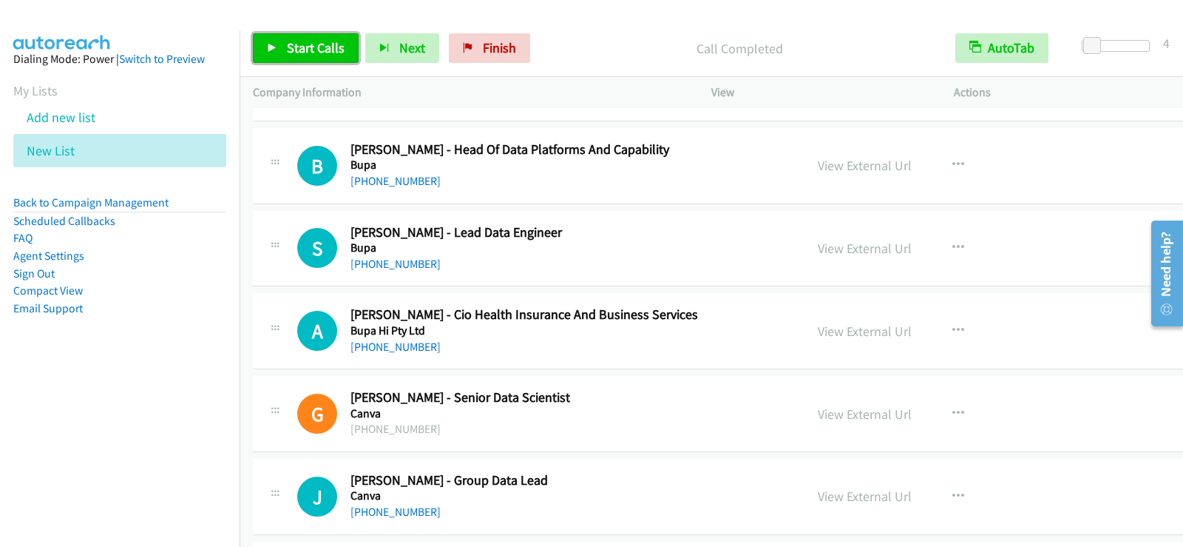
click at [276, 49] on icon at bounding box center [272, 49] width 10 height 10
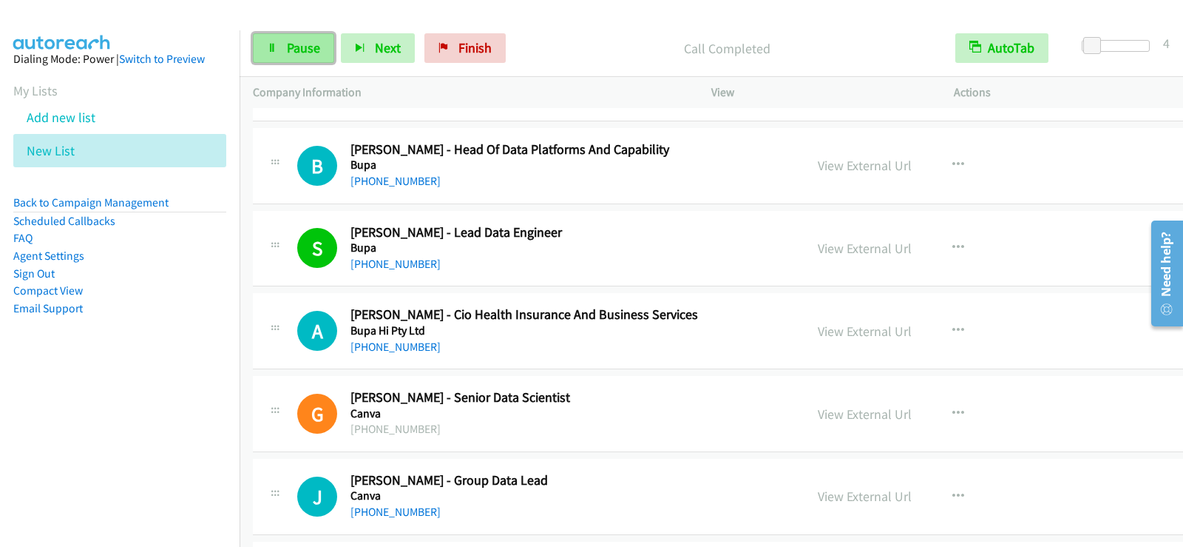
click at [319, 43] on span "Pause" at bounding box center [303, 47] width 33 height 17
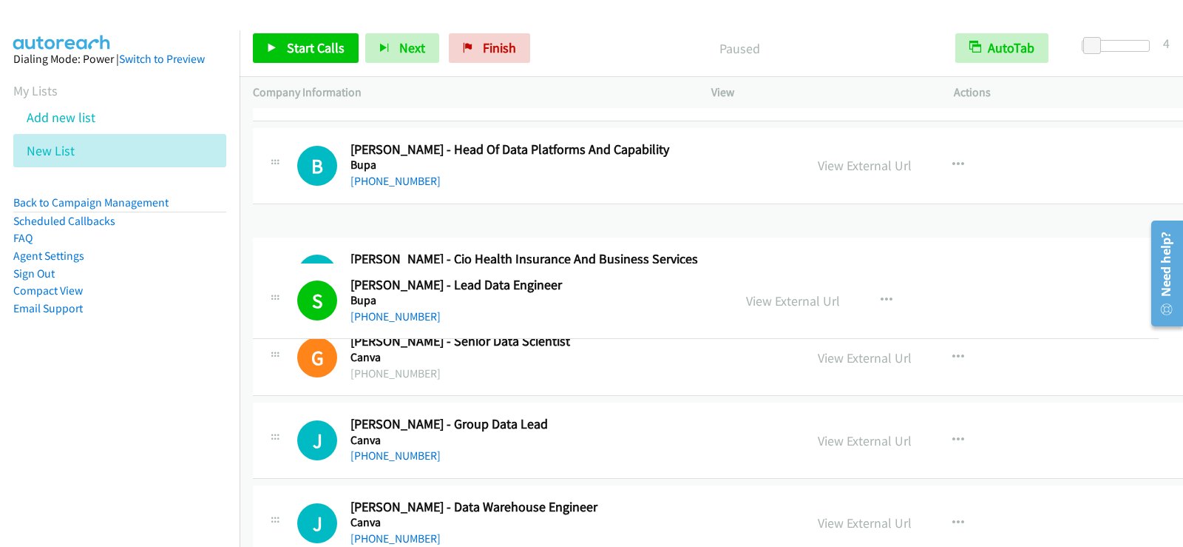
drag, startPoint x: 504, startPoint y: 230, endPoint x: 418, endPoint y: 281, distance: 100.5
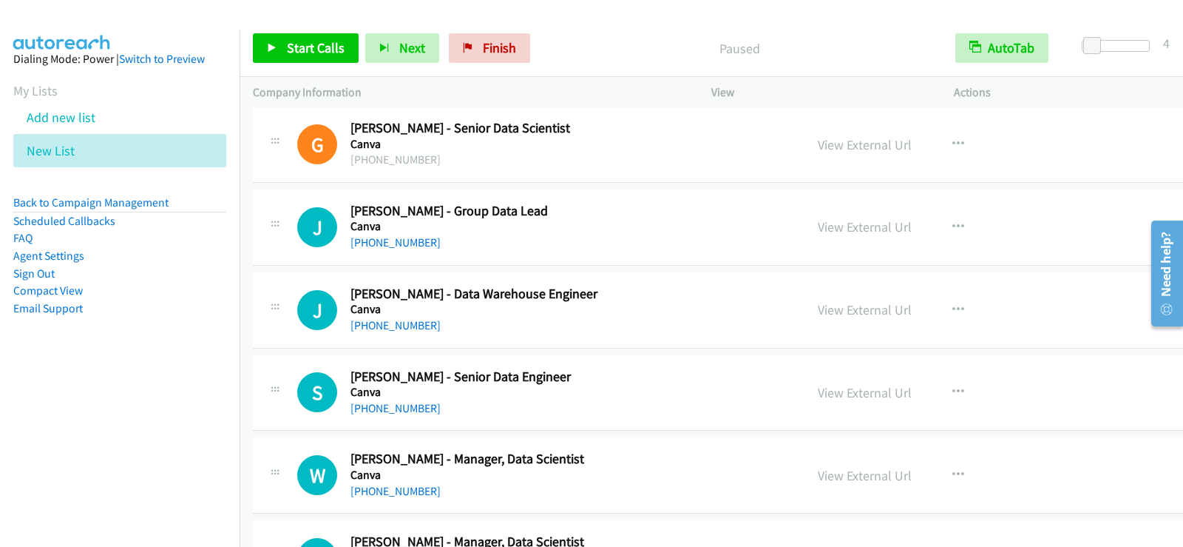
scroll to position [8136, 0]
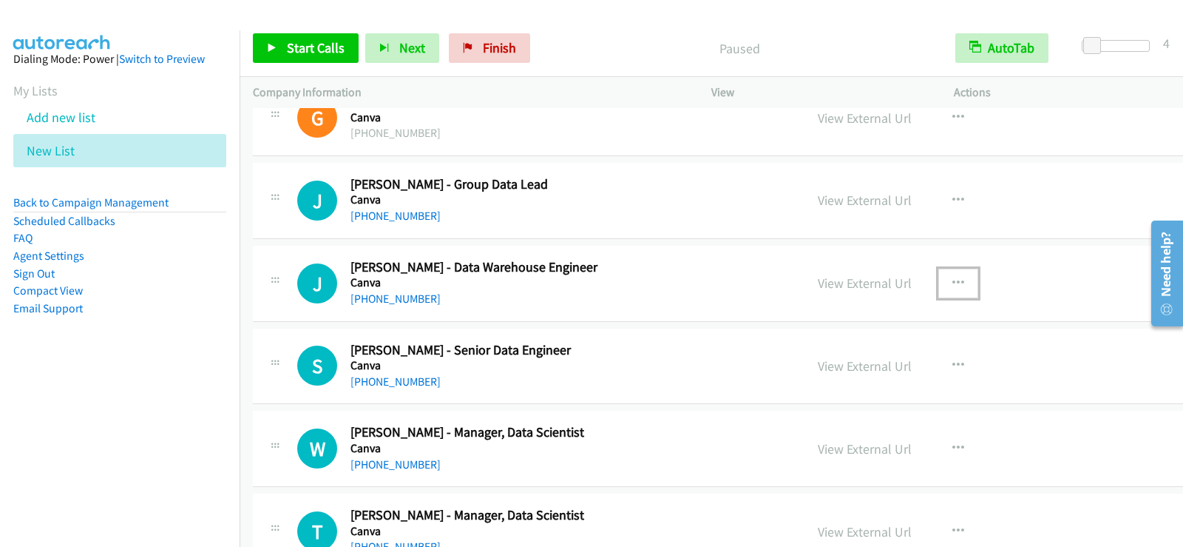
click at [939, 278] on button "button" at bounding box center [959, 283] width 40 height 30
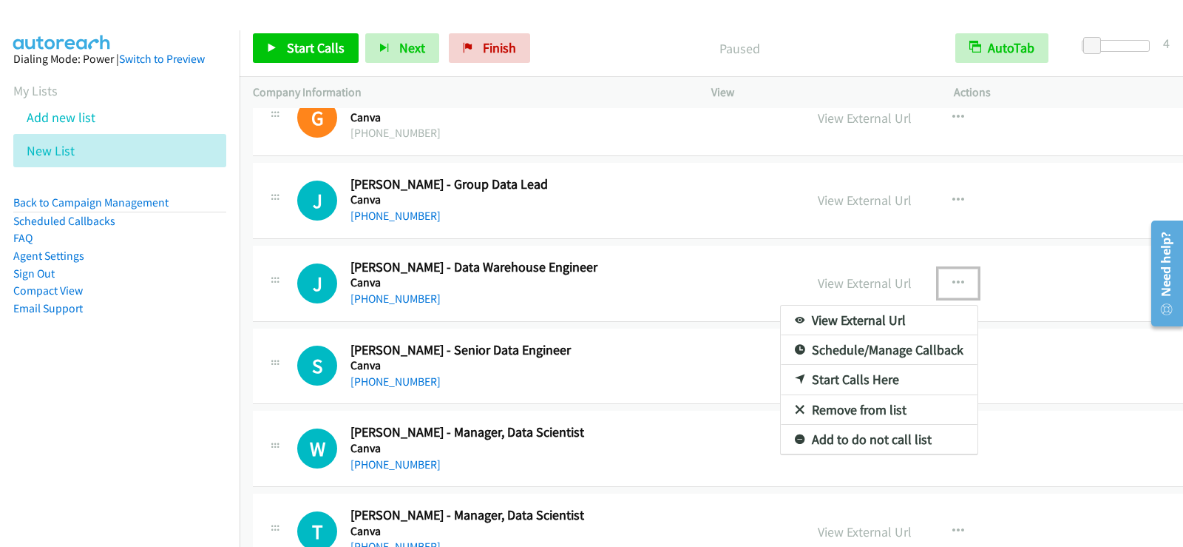
click at [781, 385] on link "Start Calls Here" at bounding box center [879, 380] width 197 height 30
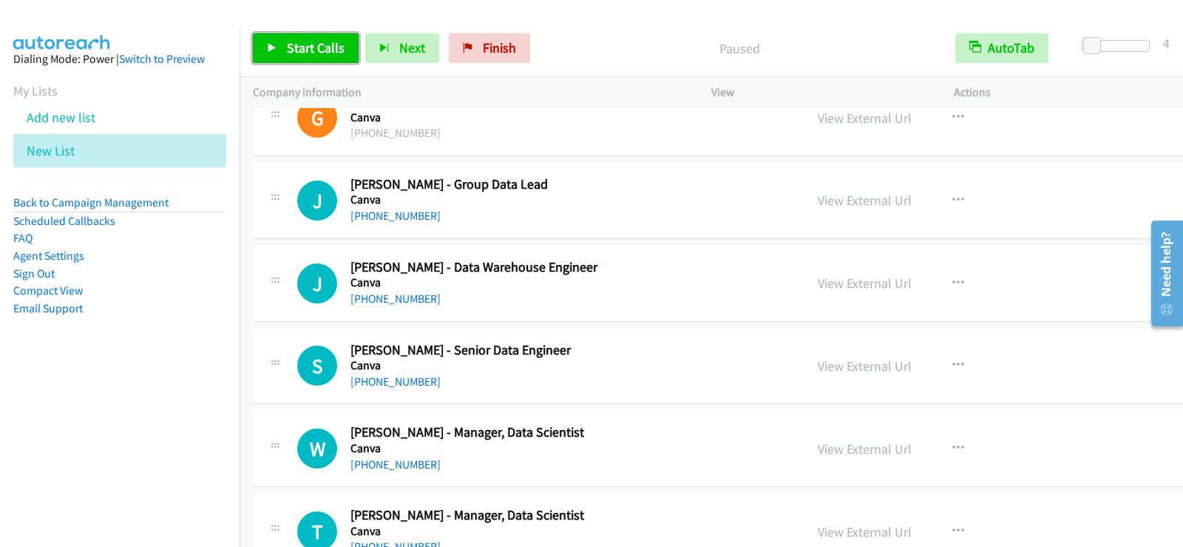
click at [320, 51] on span "Start Calls" at bounding box center [316, 47] width 58 height 17
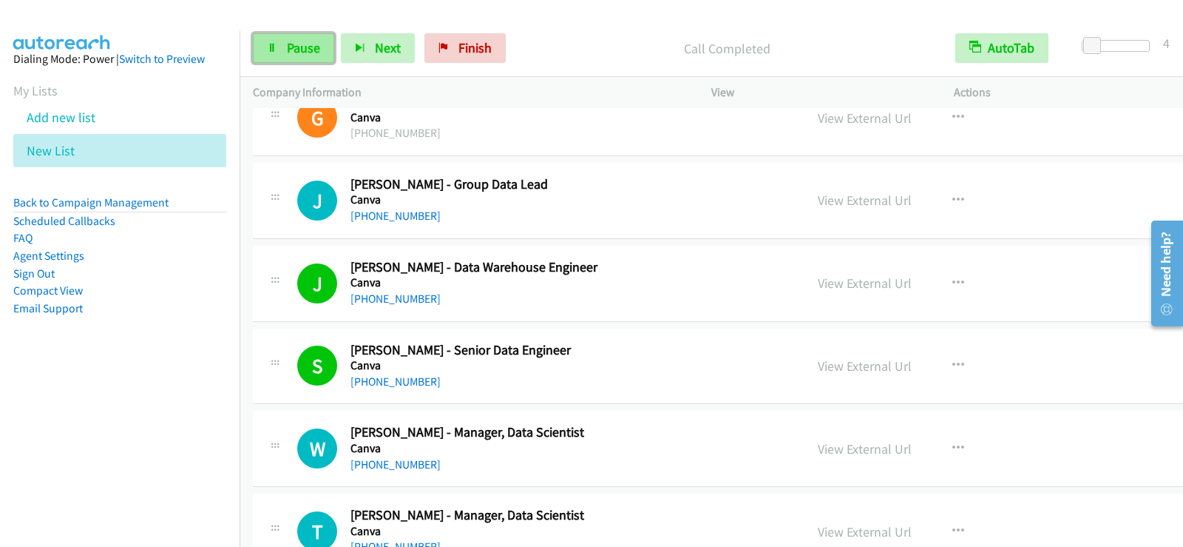
click at [294, 47] on span "Pause" at bounding box center [303, 47] width 33 height 17
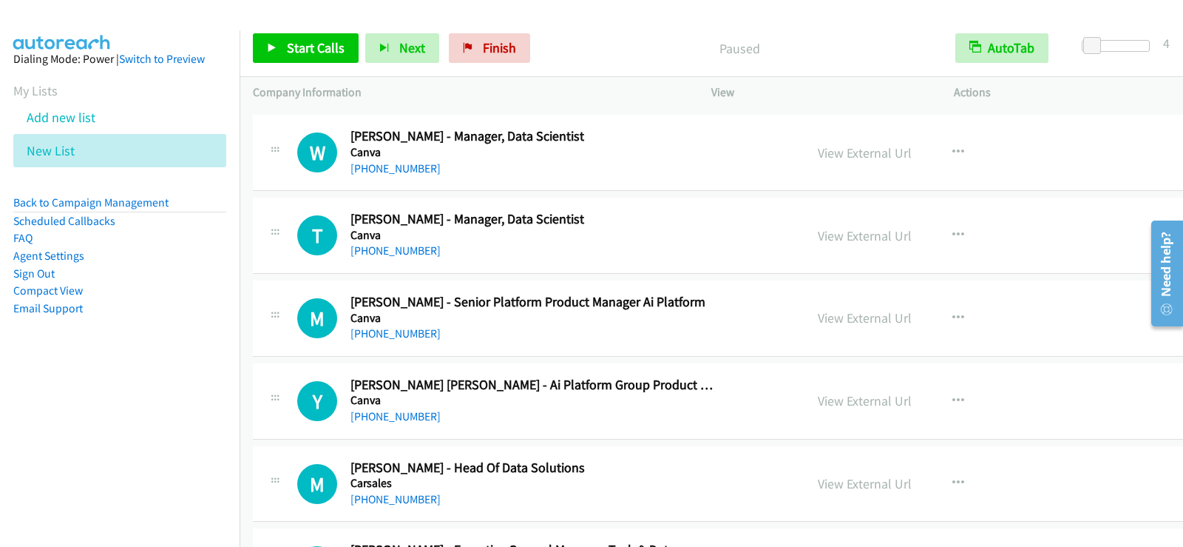
scroll to position [8506, 0]
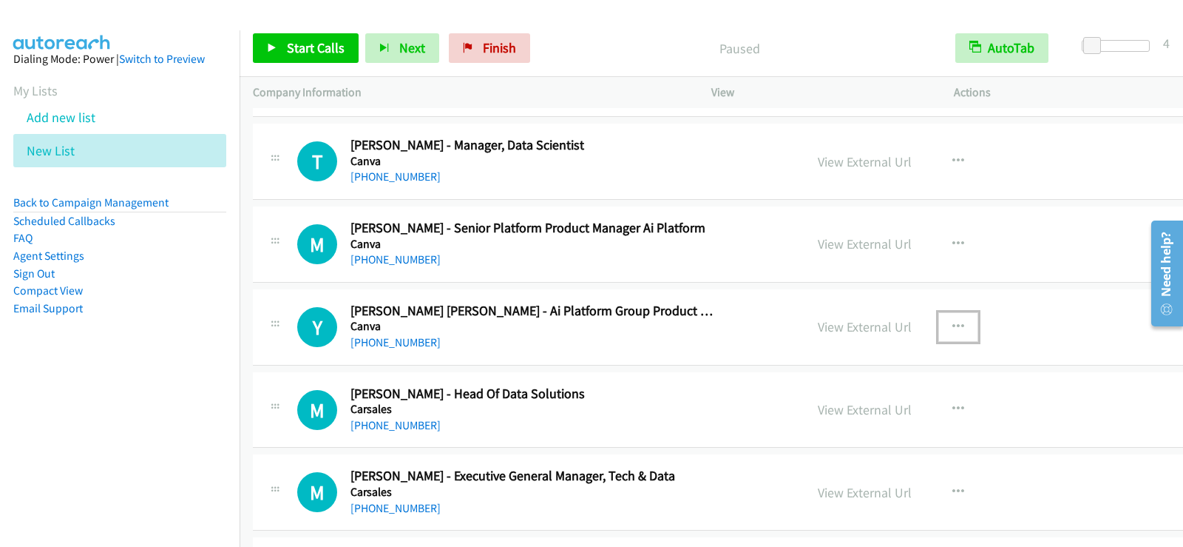
click at [939, 327] on button "button" at bounding box center [959, 327] width 40 height 30
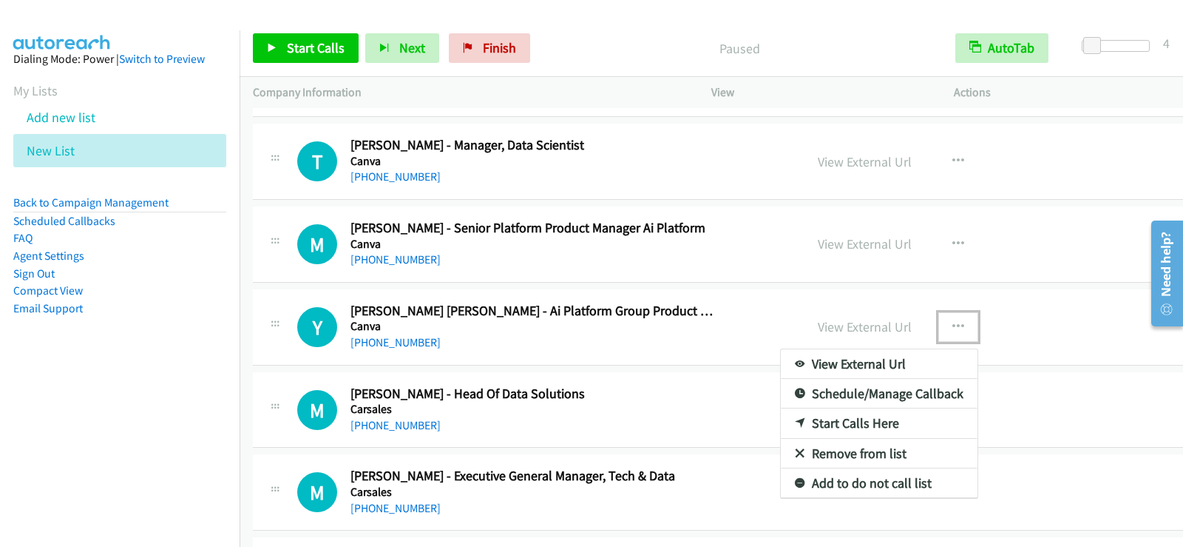
click at [819, 424] on link "Start Calls Here" at bounding box center [879, 423] width 197 height 30
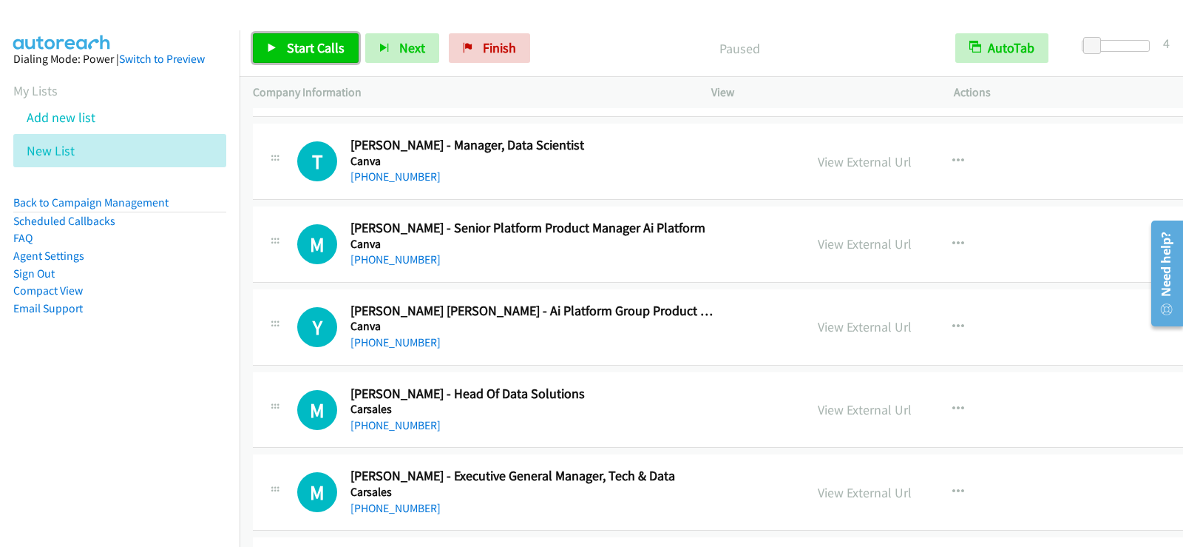
click at [322, 47] on span "Start Calls" at bounding box center [316, 47] width 58 height 17
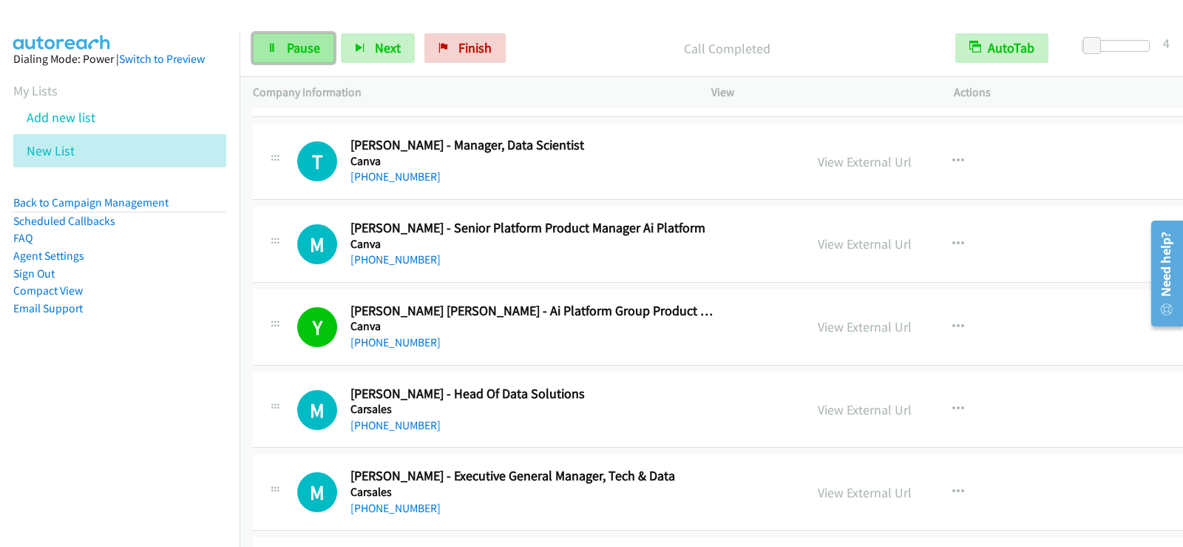
drag, startPoint x: 305, startPoint y: 33, endPoint x: 309, endPoint y: 43, distance: 10.6
click at [305, 33] on link "Pause" at bounding box center [293, 48] width 81 height 30
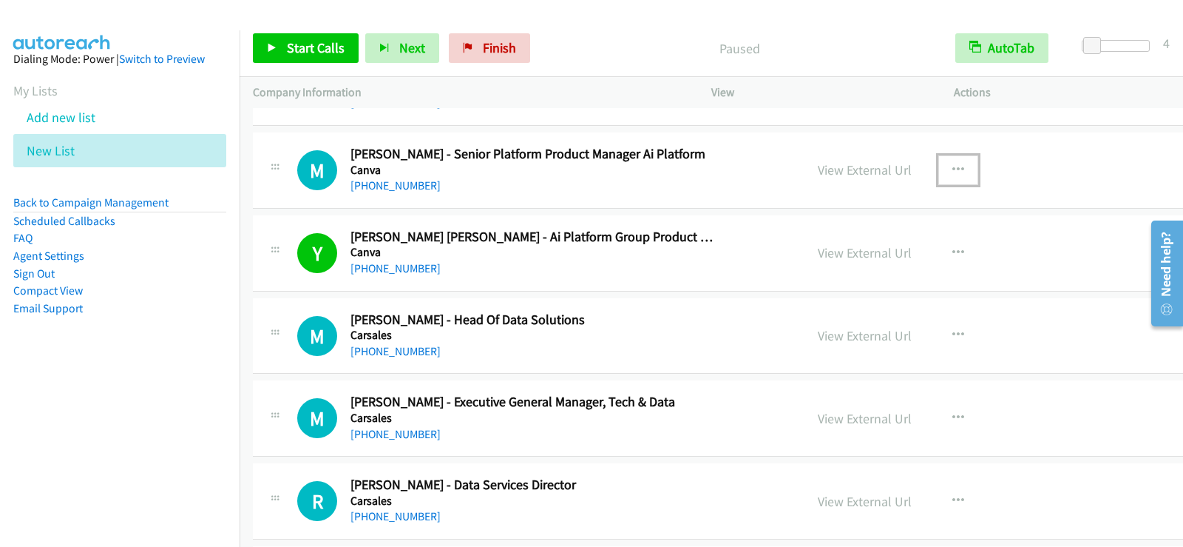
click at [939, 172] on button "button" at bounding box center [959, 170] width 40 height 30
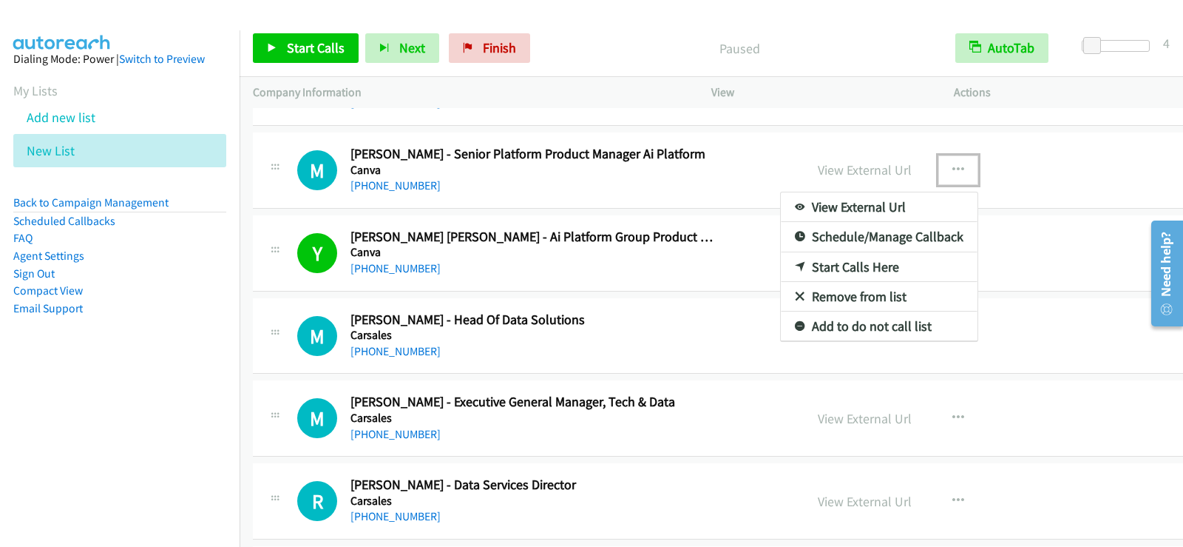
click at [806, 265] on link "Start Calls Here" at bounding box center [879, 267] width 197 height 30
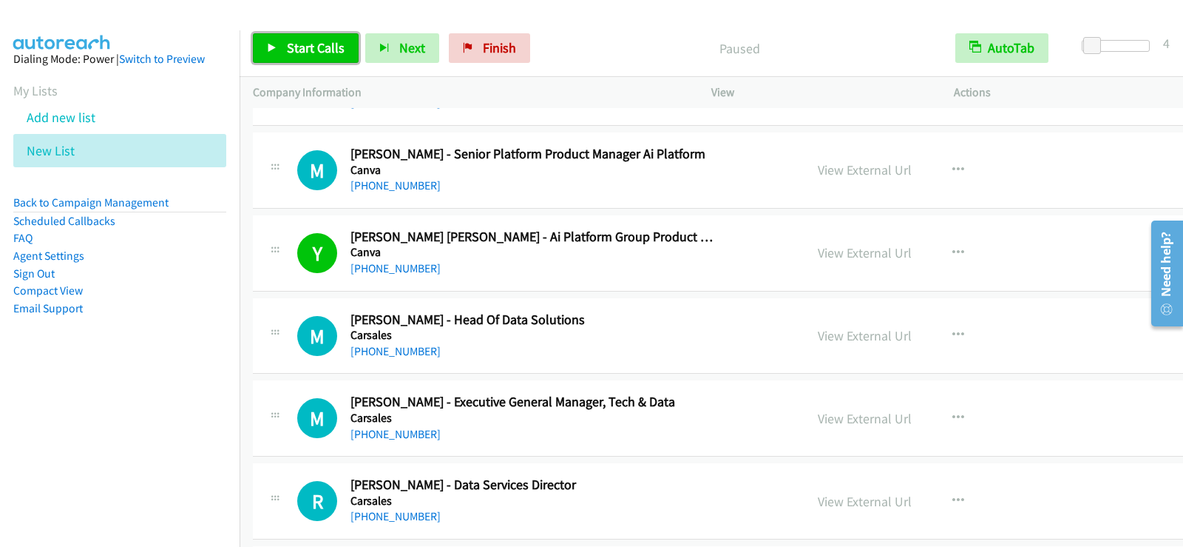
click at [292, 39] on span "Start Calls" at bounding box center [316, 47] width 58 height 17
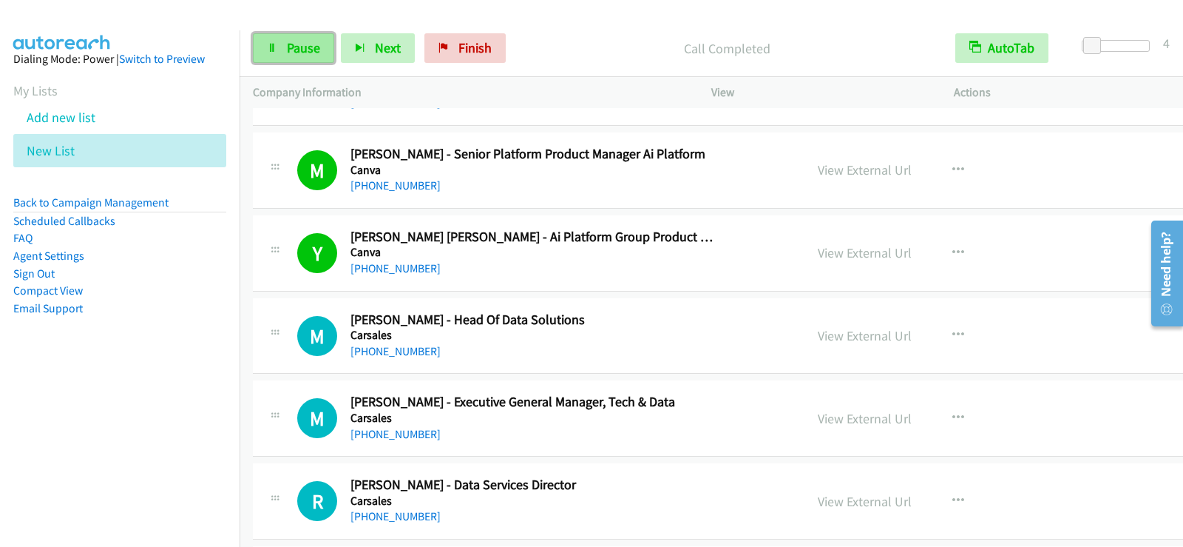
click at [265, 56] on link "Pause" at bounding box center [293, 48] width 81 height 30
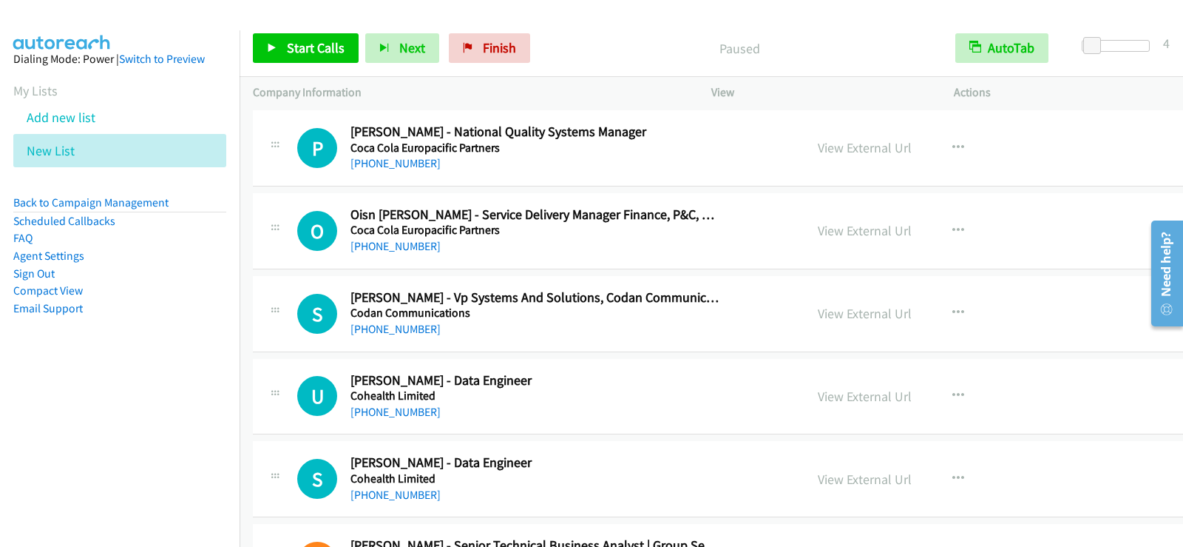
scroll to position [10355, 0]
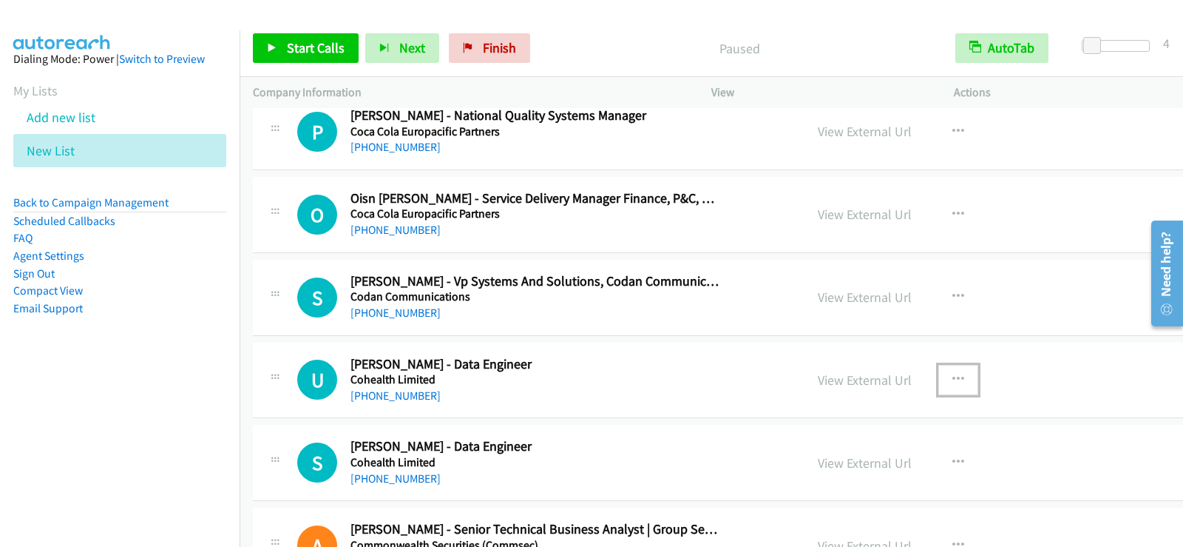
click at [953, 379] on icon "button" at bounding box center [959, 380] width 12 height 12
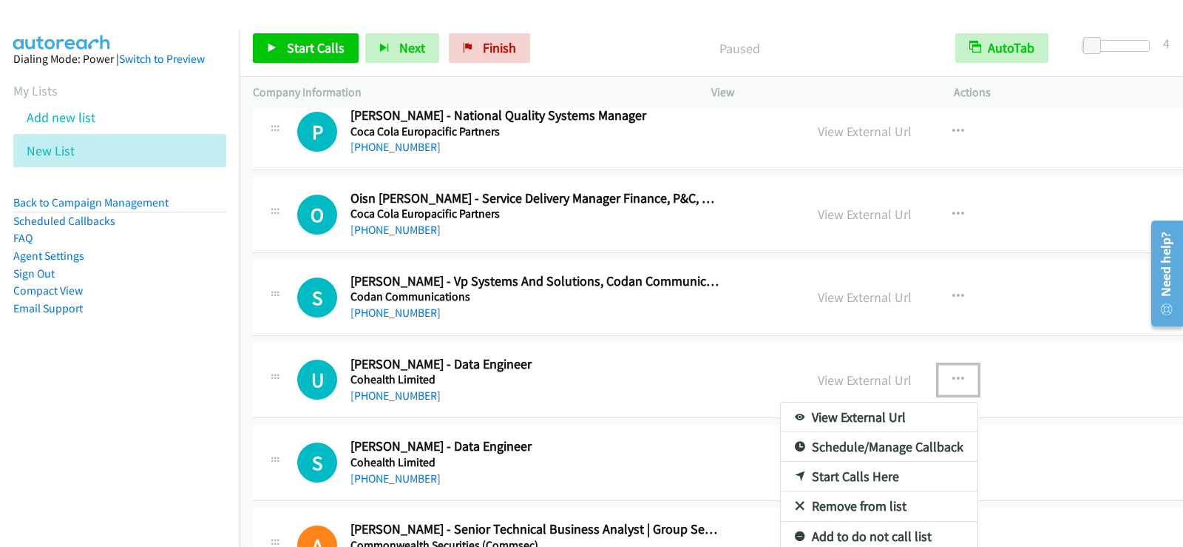
click at [797, 471] on link "Start Calls Here" at bounding box center [879, 477] width 197 height 30
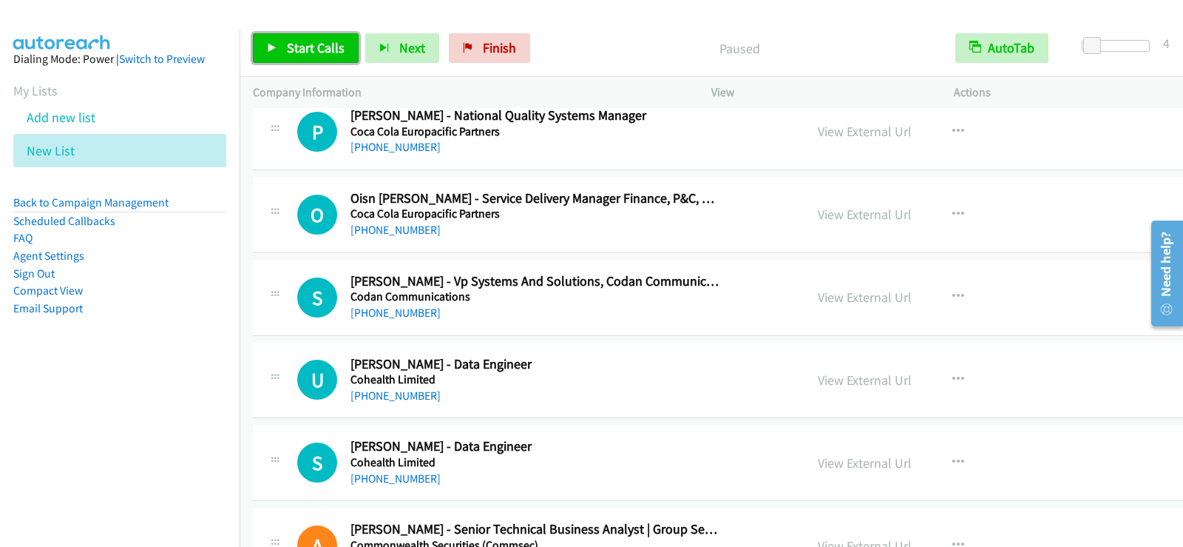
click at [312, 49] on span "Start Calls" at bounding box center [316, 47] width 58 height 17
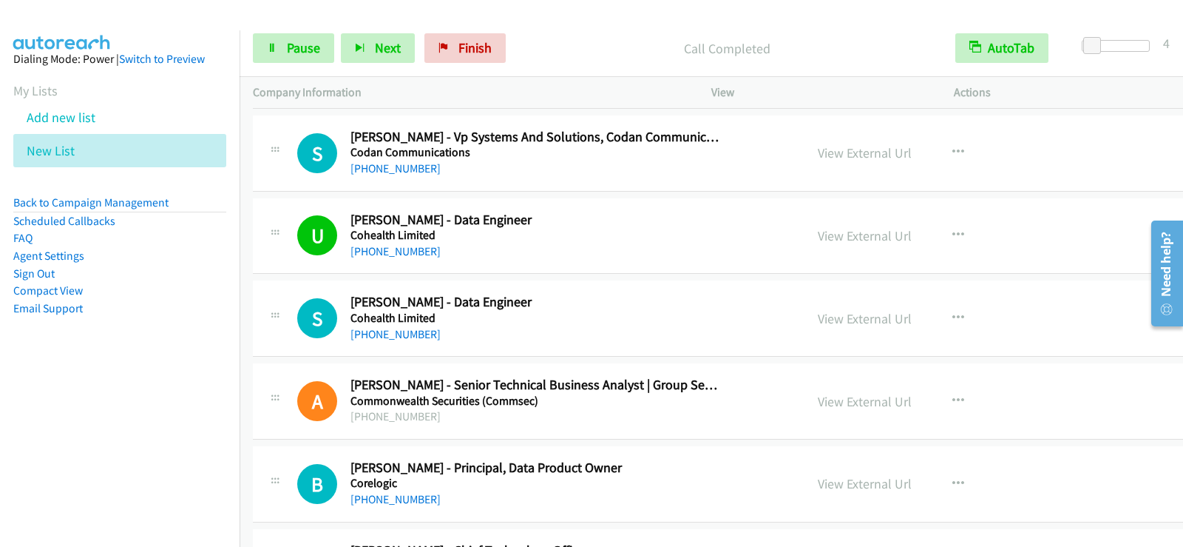
scroll to position [10503, 0]
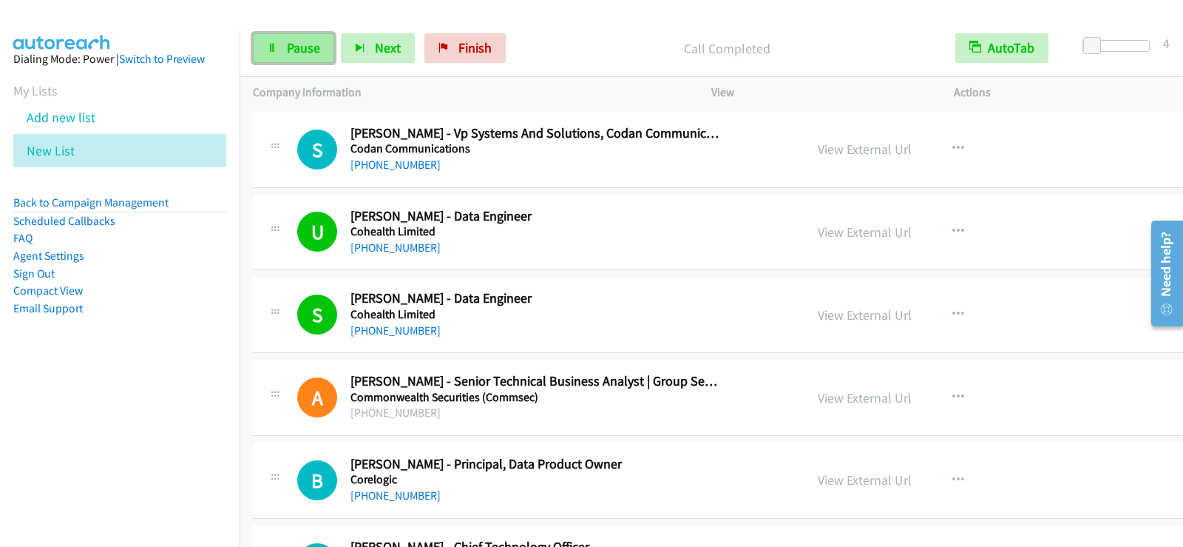
click at [303, 36] on link "Pause" at bounding box center [293, 48] width 81 height 30
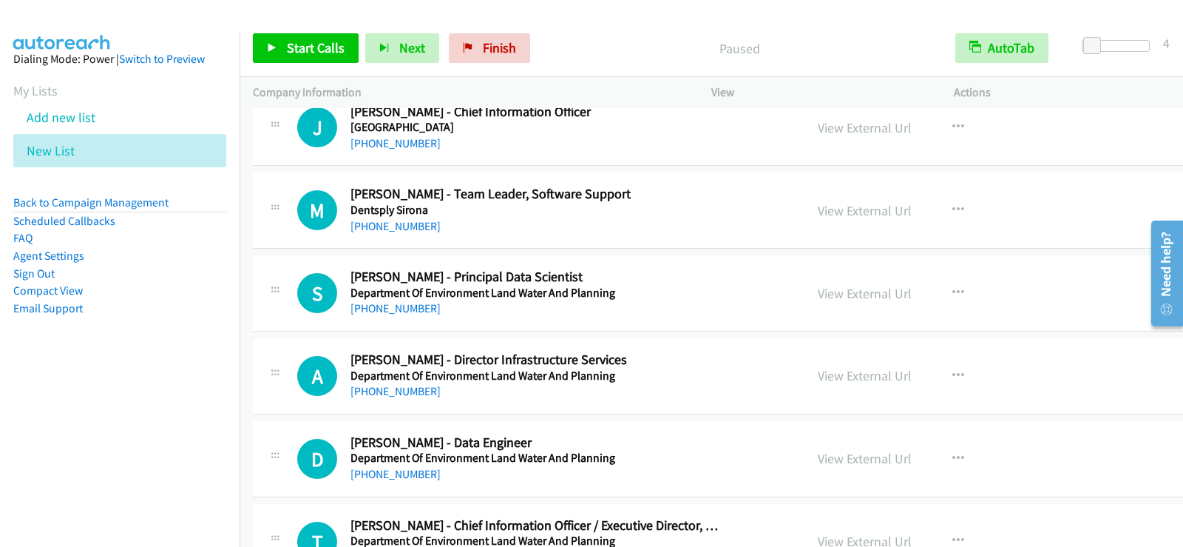
scroll to position [11242, 0]
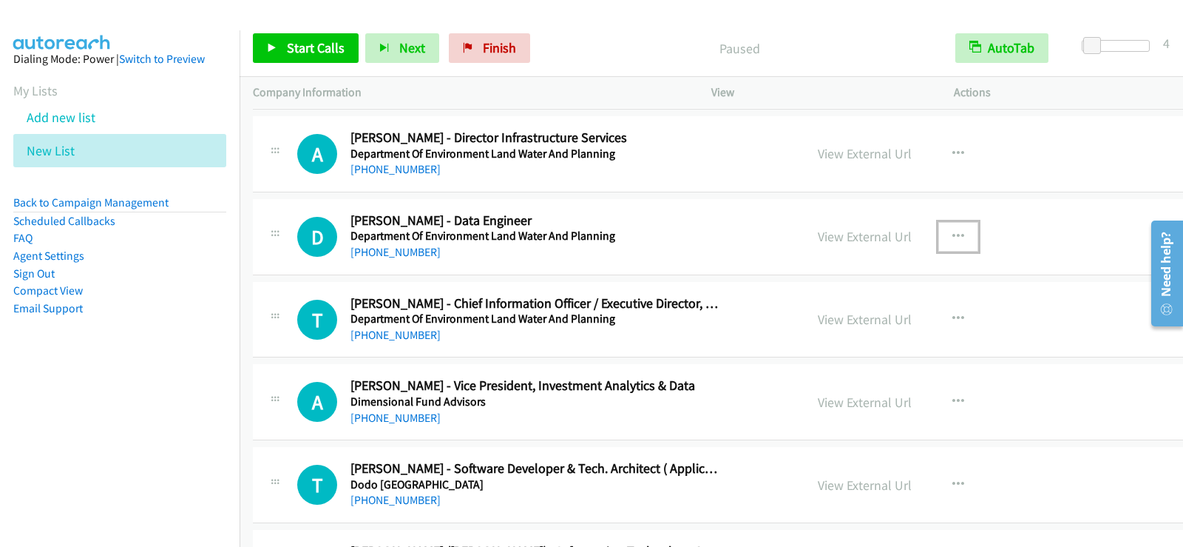
click at [953, 234] on icon "button" at bounding box center [959, 237] width 12 height 12
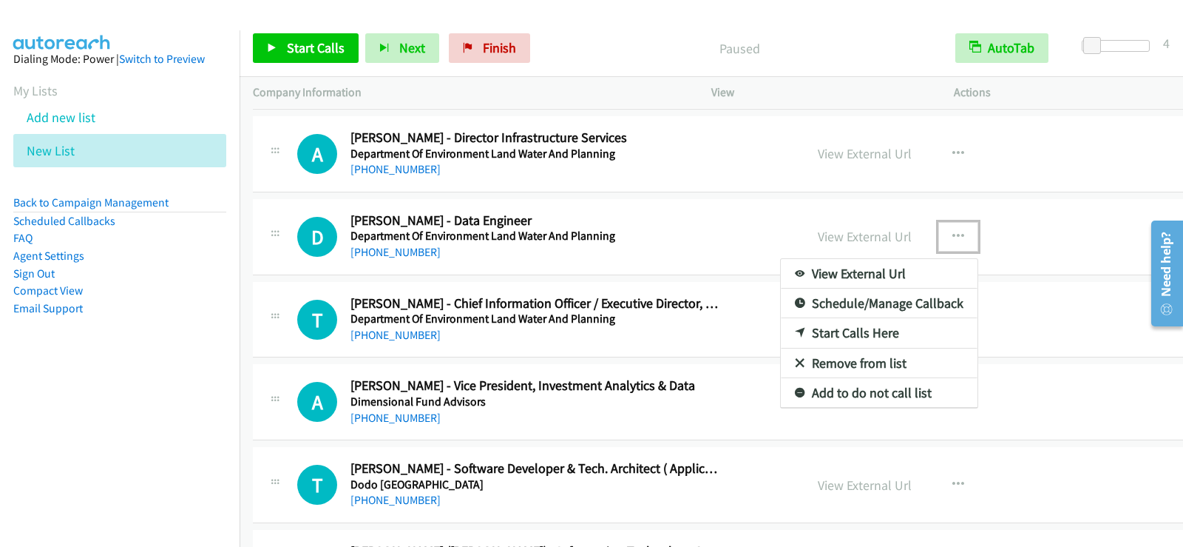
click at [781, 329] on link "Start Calls Here" at bounding box center [879, 333] width 197 height 30
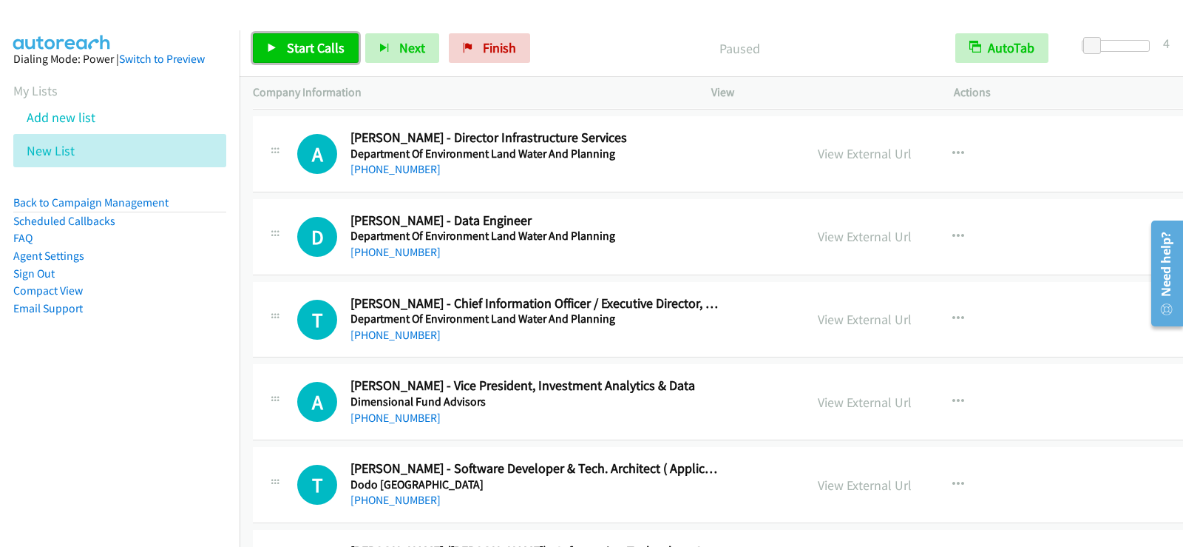
click at [291, 50] on span "Start Calls" at bounding box center [316, 47] width 58 height 17
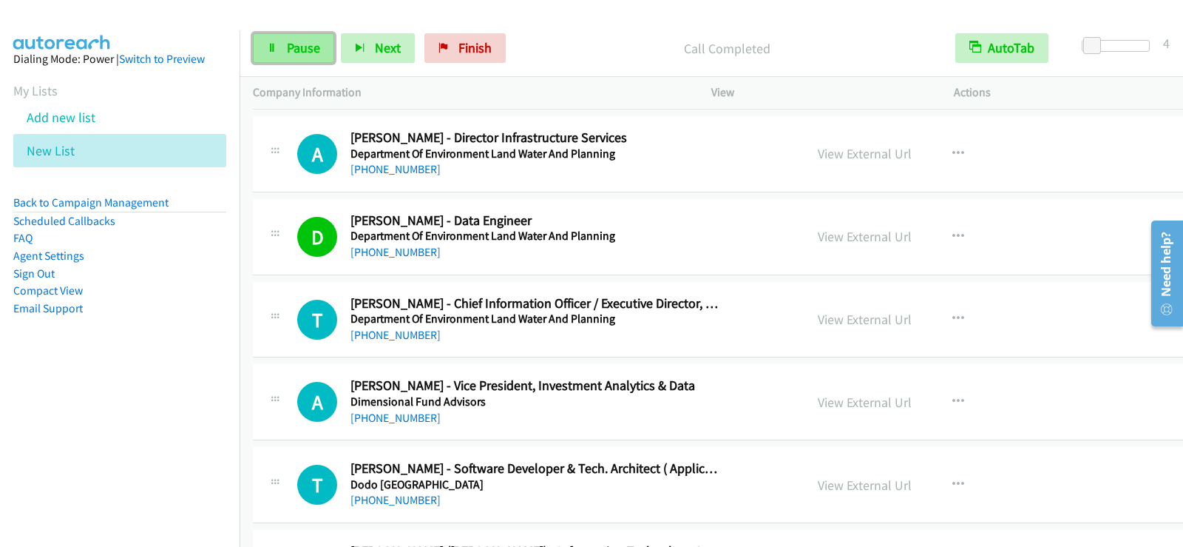
click at [293, 44] on span "Pause" at bounding box center [303, 47] width 33 height 17
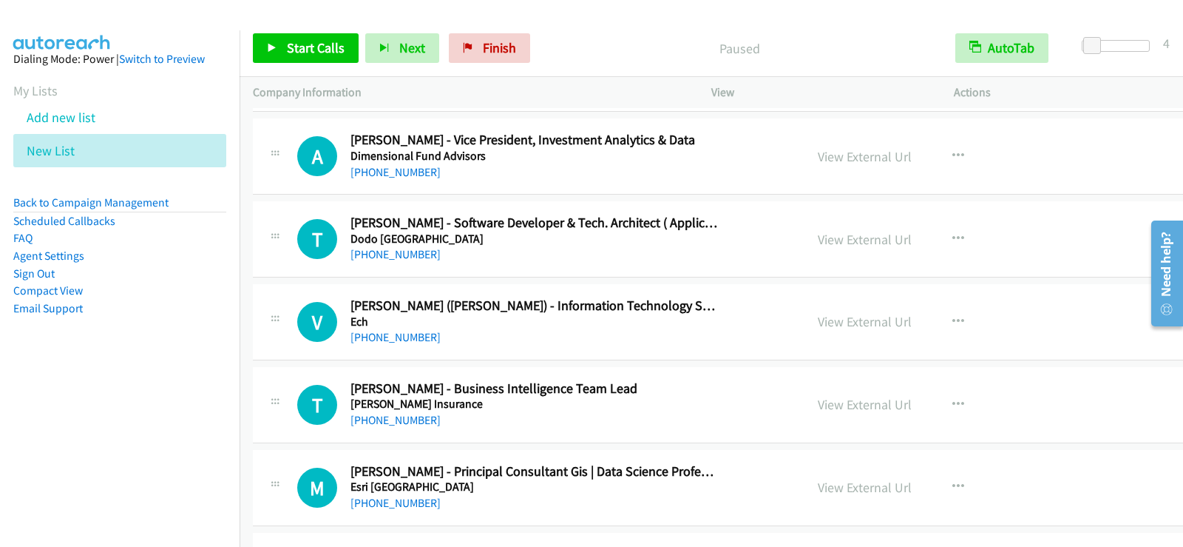
scroll to position [11538, 0]
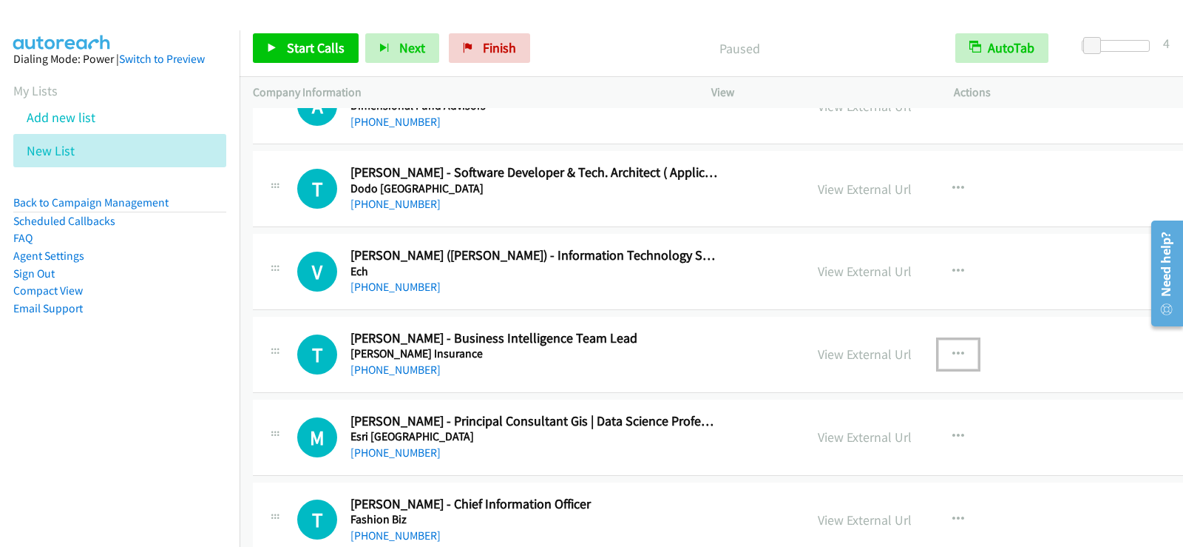
click at [953, 355] on icon "button" at bounding box center [959, 354] width 12 height 12
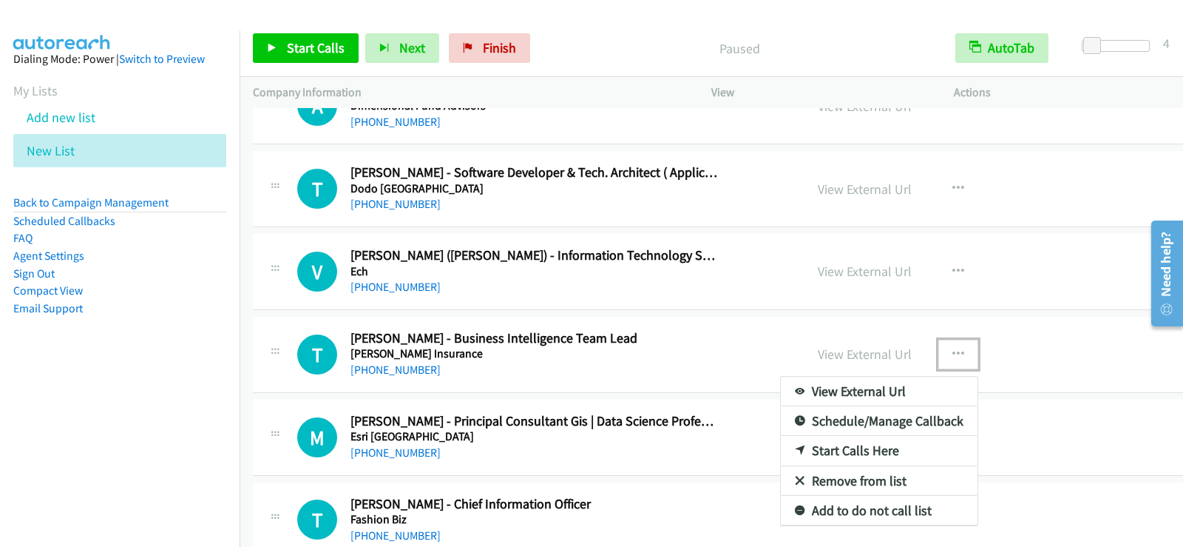
click at [781, 450] on link "Start Calls Here" at bounding box center [879, 451] width 197 height 30
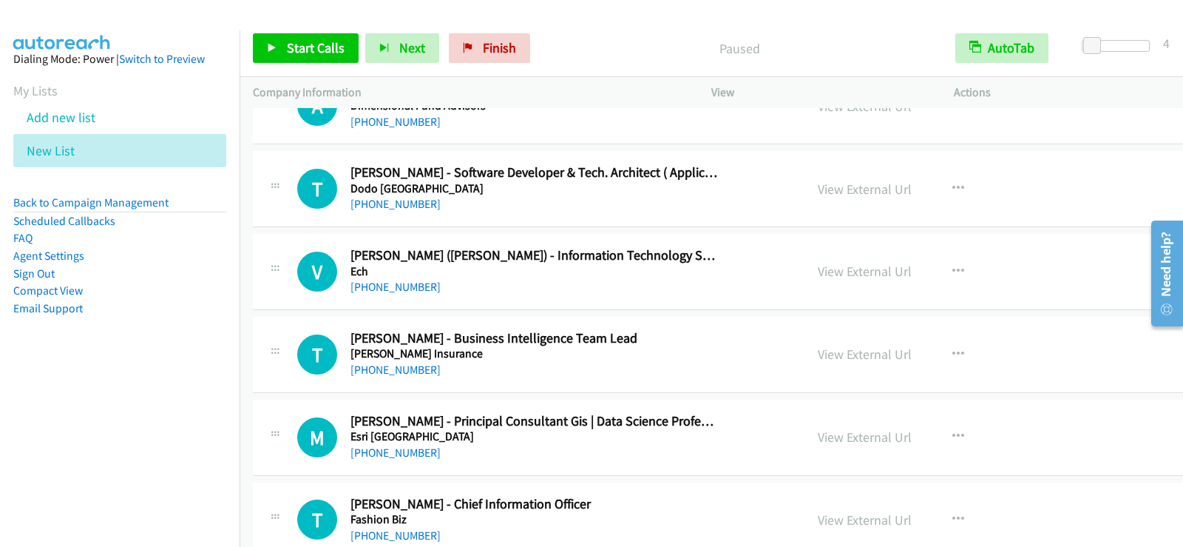
click at [320, 21] on div "Start Calls Pause Next Finish Paused AutoTab AutoTab 4" at bounding box center [712, 48] width 944 height 57
click at [319, 42] on span "Start Calls" at bounding box center [316, 47] width 58 height 17
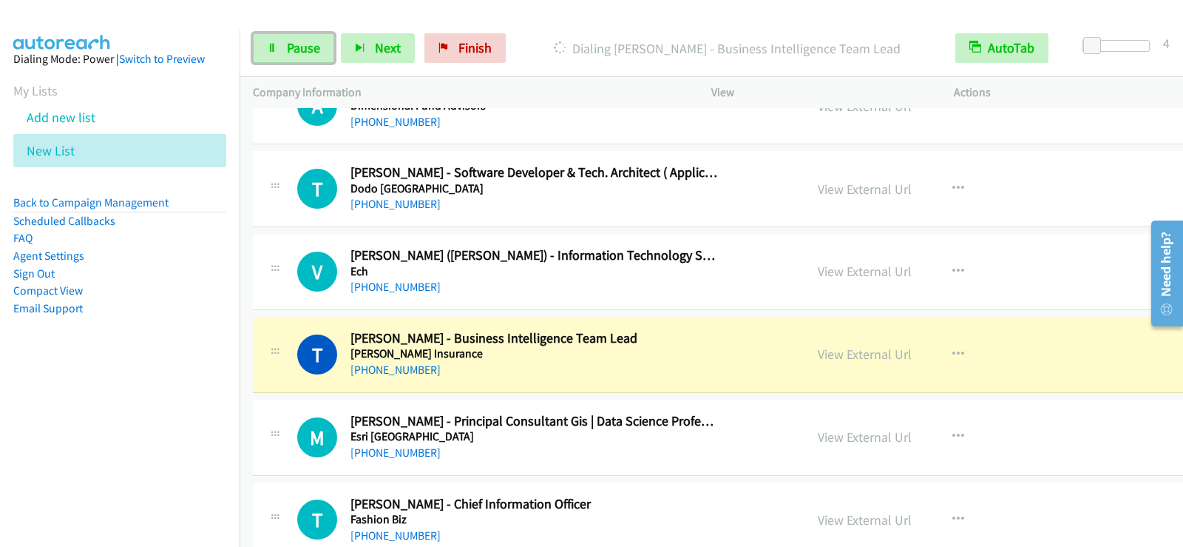
drag, startPoint x: 311, startPoint y: 53, endPoint x: 390, endPoint y: 103, distance: 92.7
click at [311, 53] on span "Pause" at bounding box center [303, 47] width 33 height 17
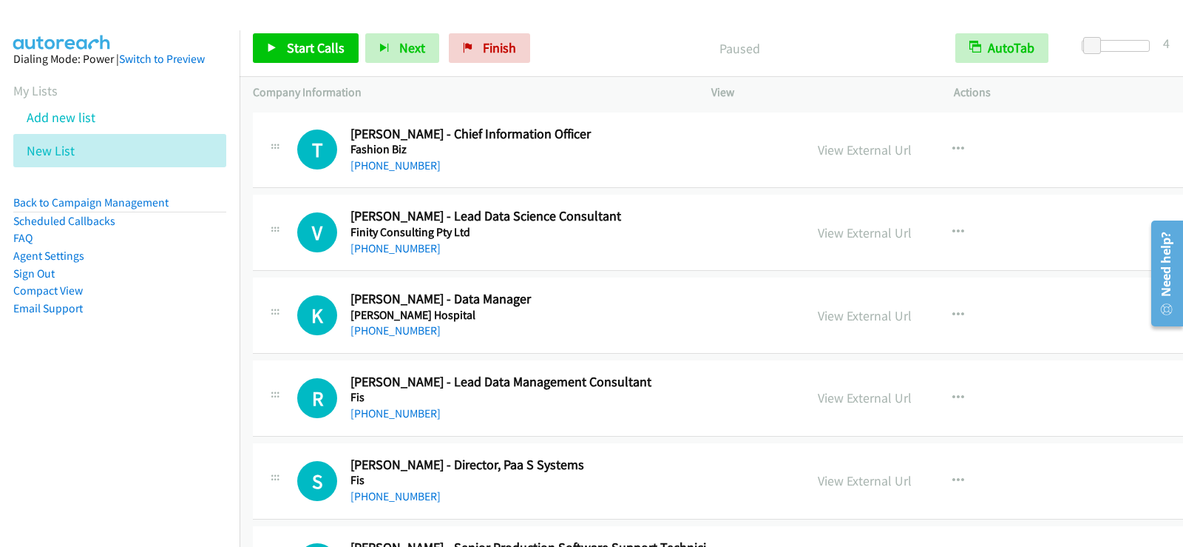
scroll to position [11982, 0]
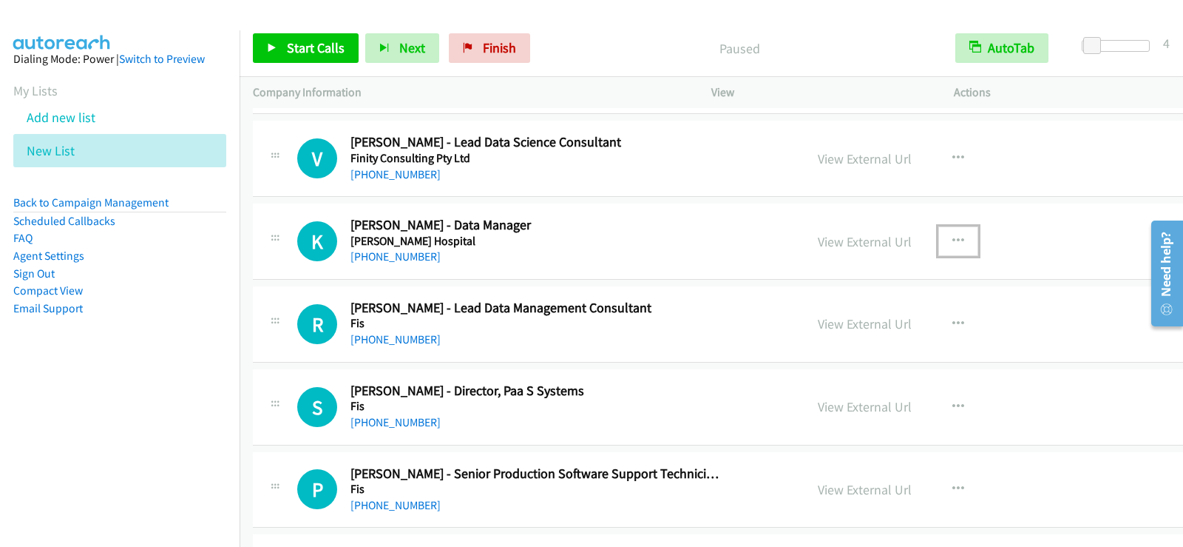
click at [939, 240] on button "button" at bounding box center [959, 241] width 40 height 30
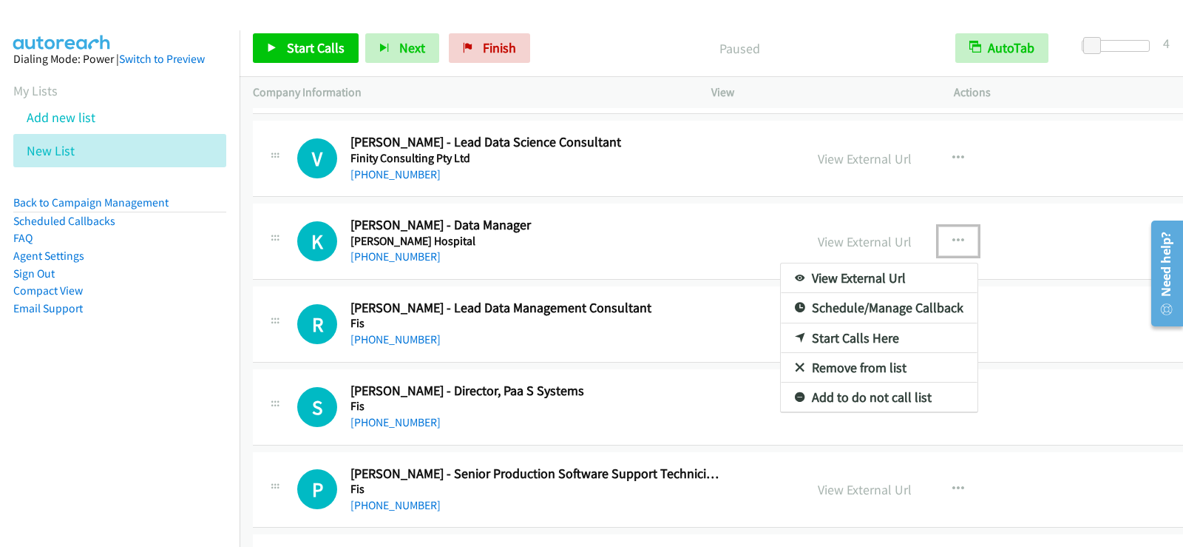
click at [800, 333] on link "Start Calls Here" at bounding box center [879, 338] width 197 height 30
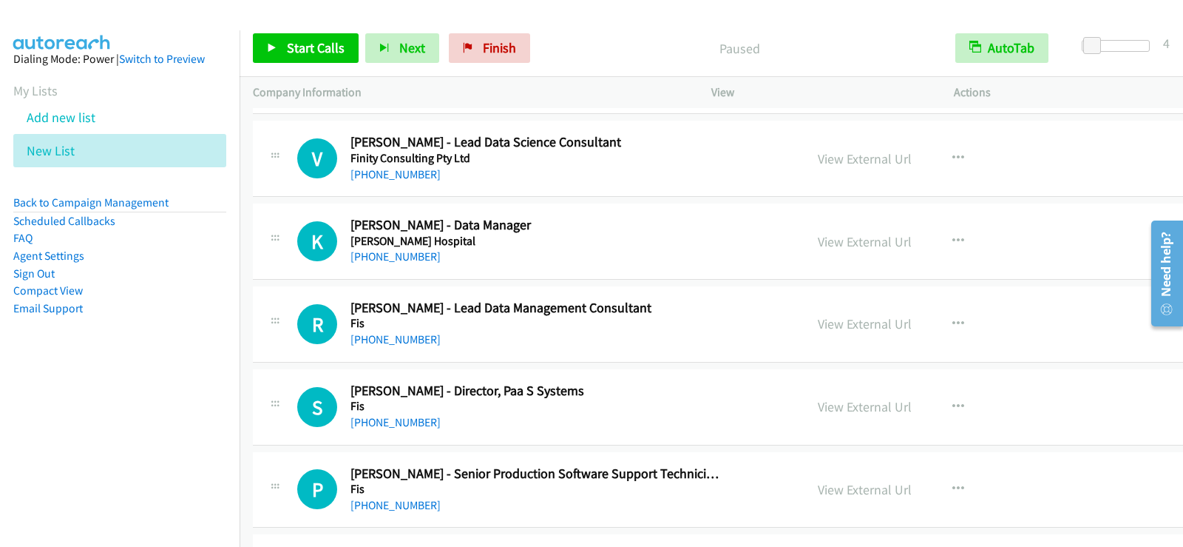
click at [310, 19] on div at bounding box center [585, 28] width 1170 height 57
click at [302, 41] on span "Start Calls" at bounding box center [316, 47] width 58 height 17
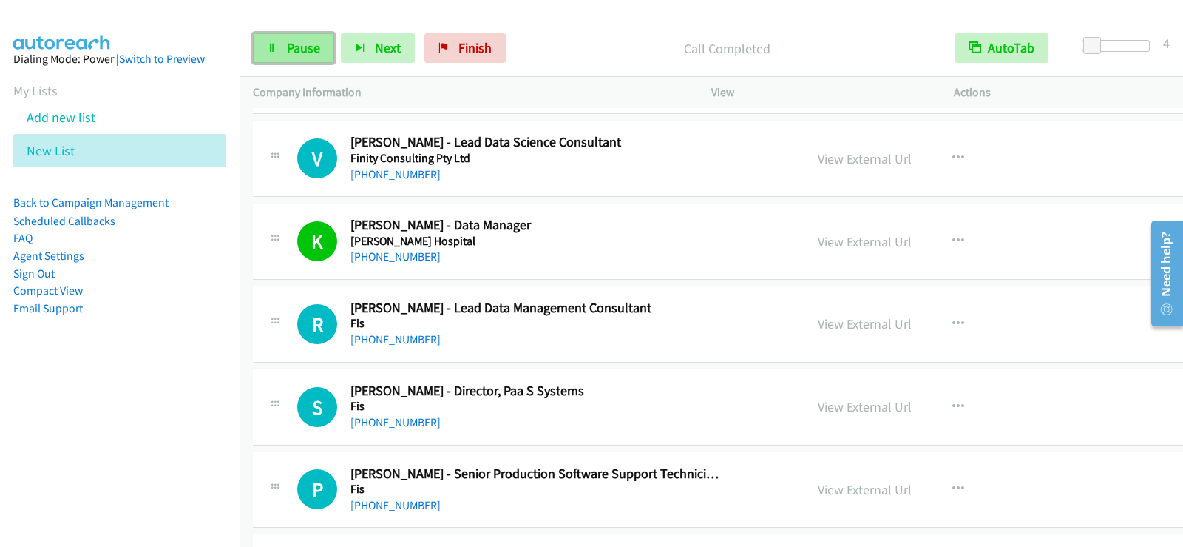
click at [310, 41] on span "Pause" at bounding box center [303, 47] width 33 height 17
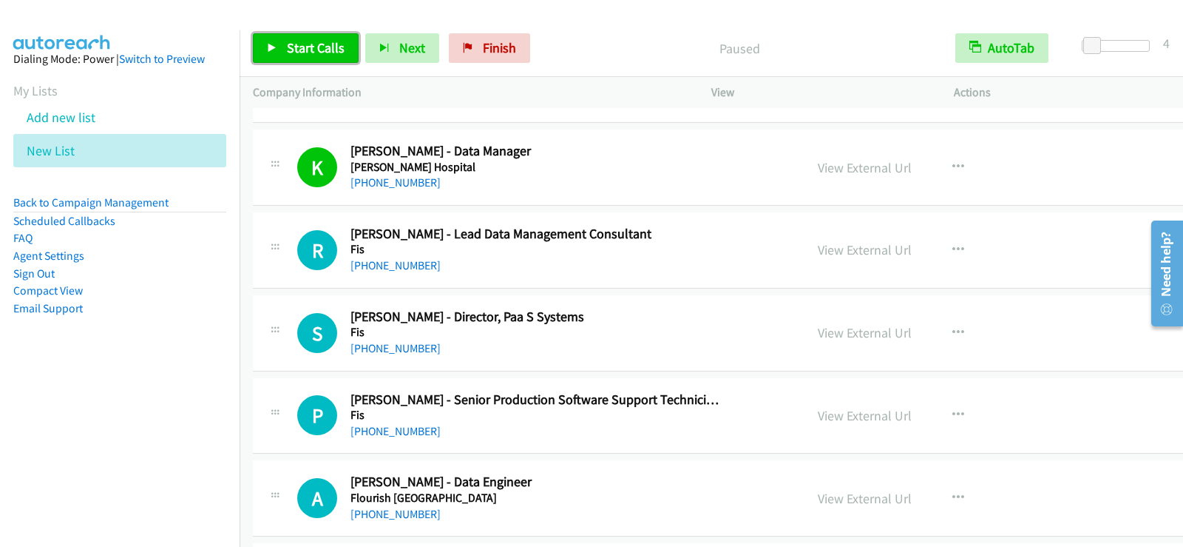
click at [325, 54] on span "Start Calls" at bounding box center [316, 47] width 58 height 17
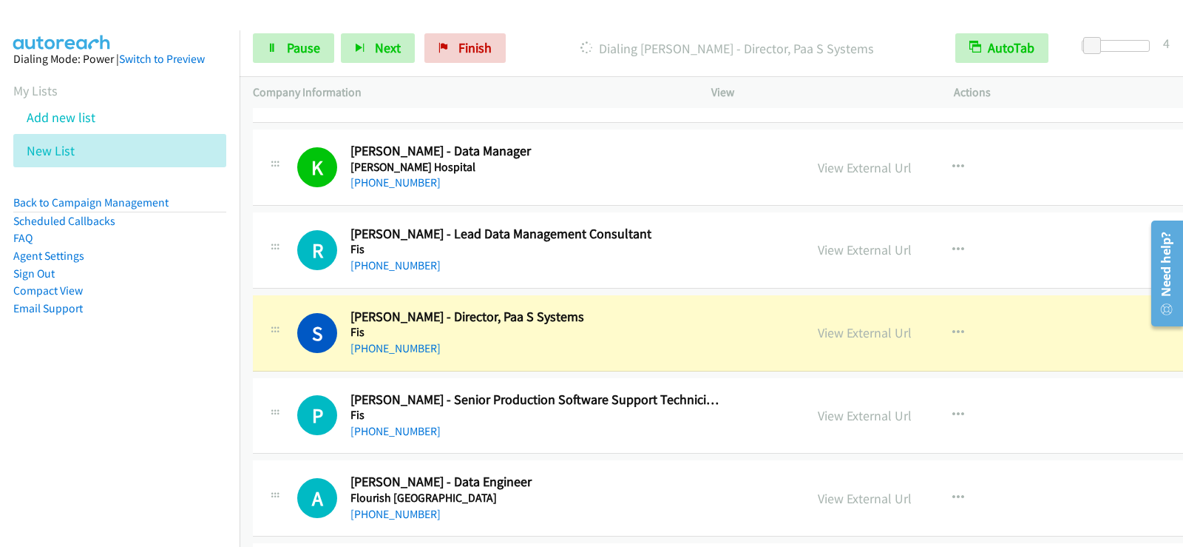
click at [302, 70] on div "Start Calls Pause Next Finish [PERSON_NAME] - Director, Paa S Systems AutoTab A…" at bounding box center [712, 48] width 944 height 57
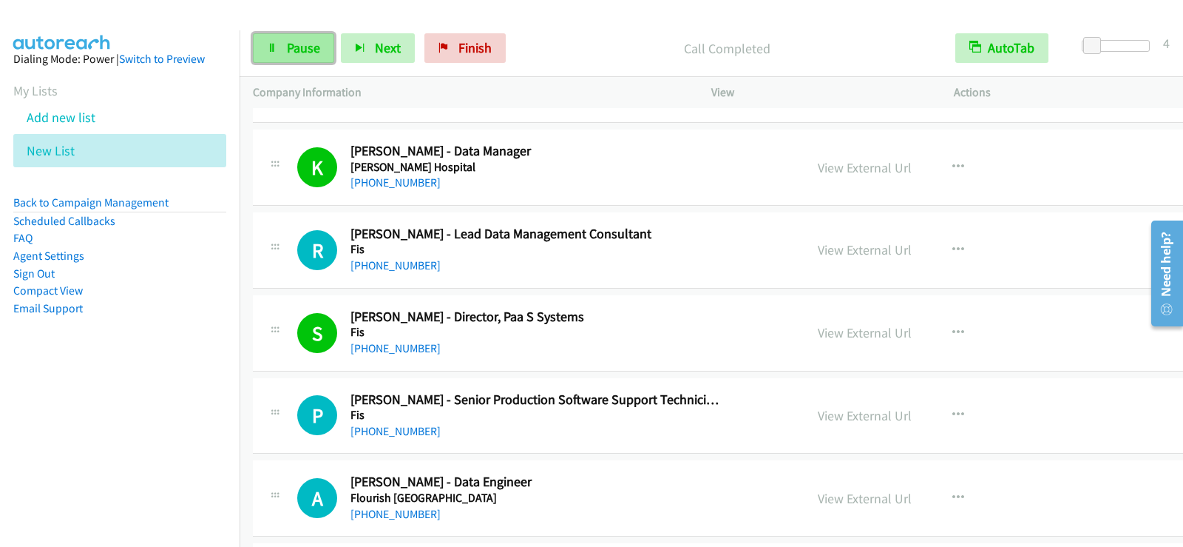
click at [319, 42] on span "Pause" at bounding box center [303, 47] width 33 height 17
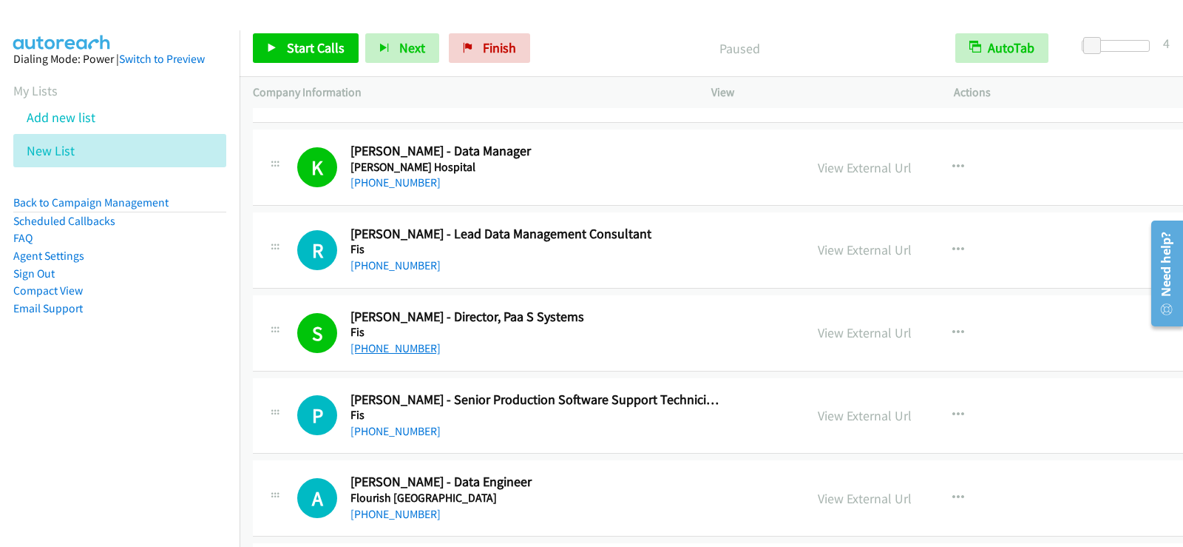
scroll to position [12204, 0]
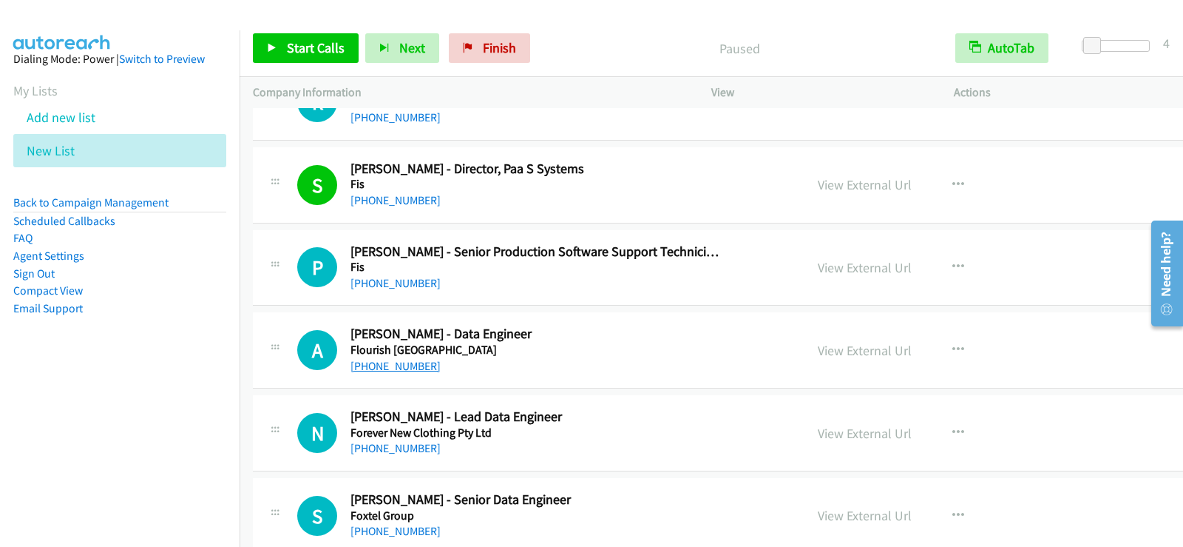
click at [405, 365] on link "[PHONE_NUMBER]" at bounding box center [396, 366] width 90 height 14
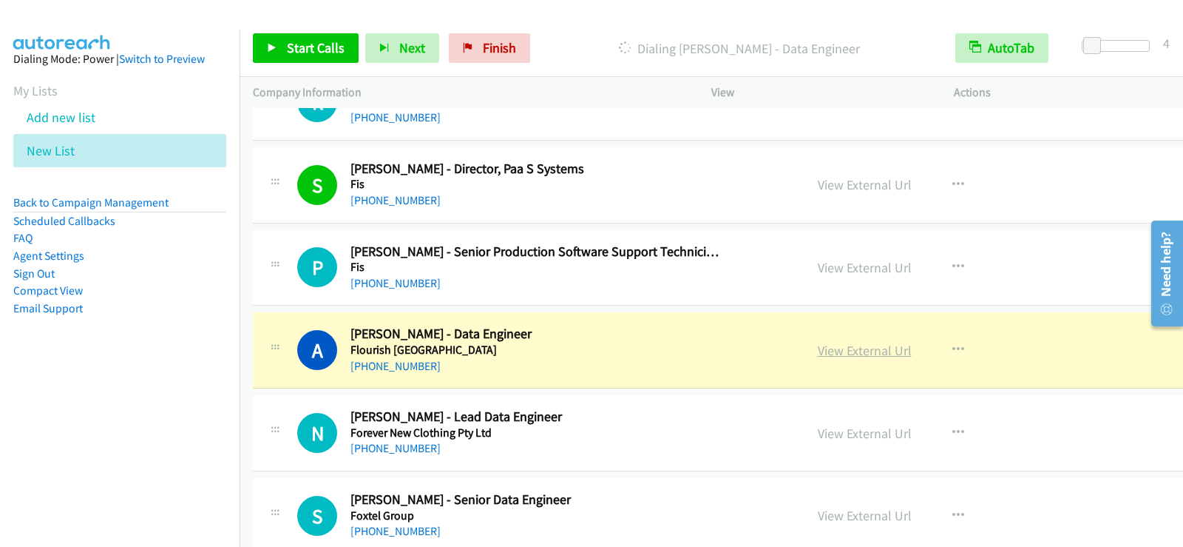
click at [818, 350] on link "View External Url" at bounding box center [865, 350] width 94 height 17
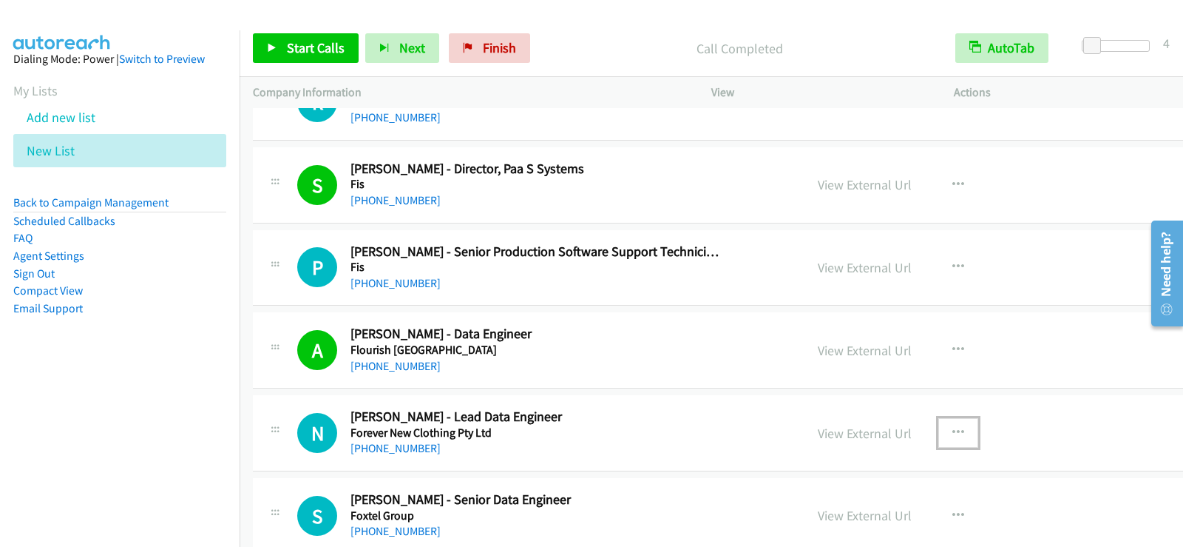
click at [953, 428] on icon "button" at bounding box center [959, 433] width 12 height 12
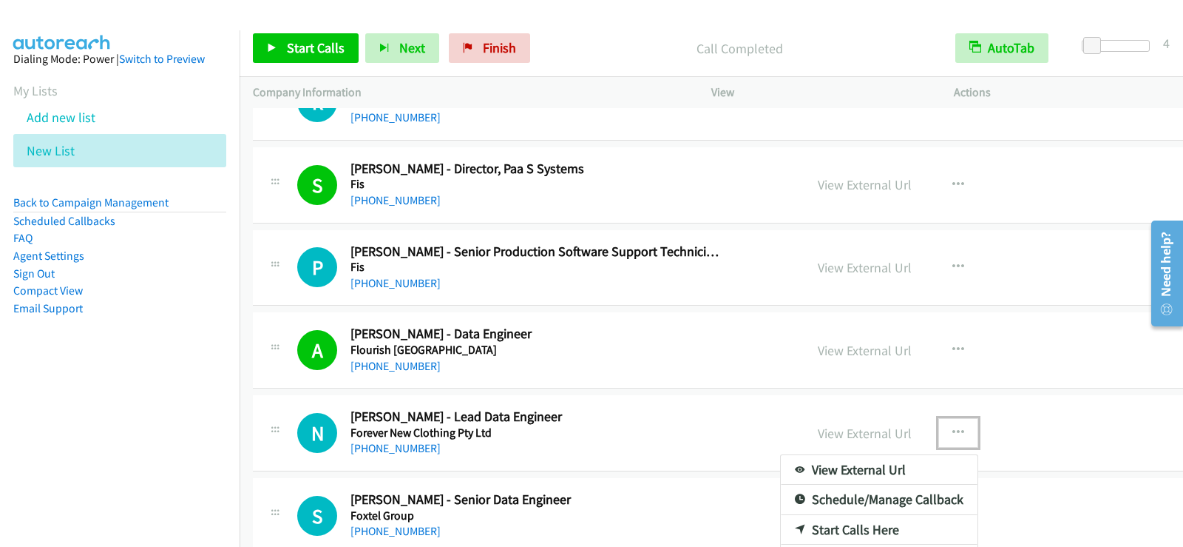
click at [781, 527] on link "Start Calls Here" at bounding box center [879, 530] width 197 height 30
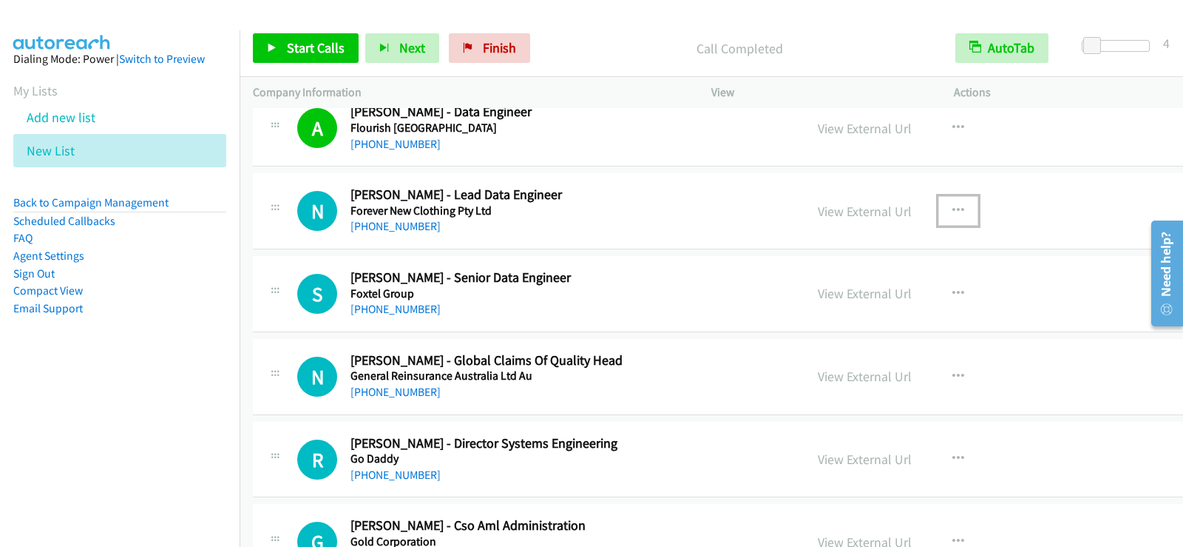
scroll to position [12500, 0]
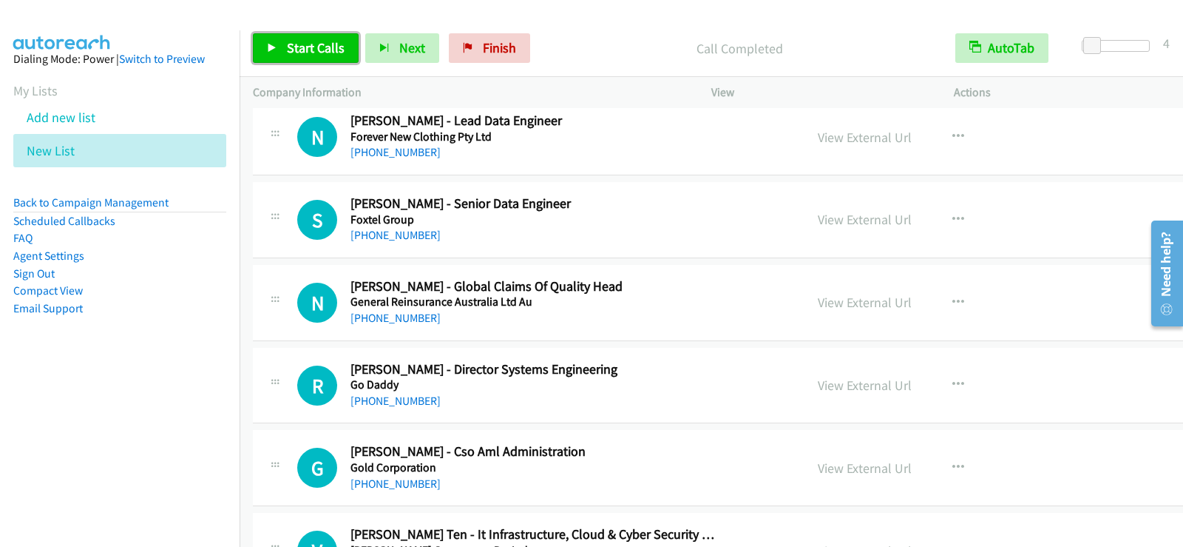
click at [331, 58] on link "Start Calls" at bounding box center [306, 48] width 106 height 30
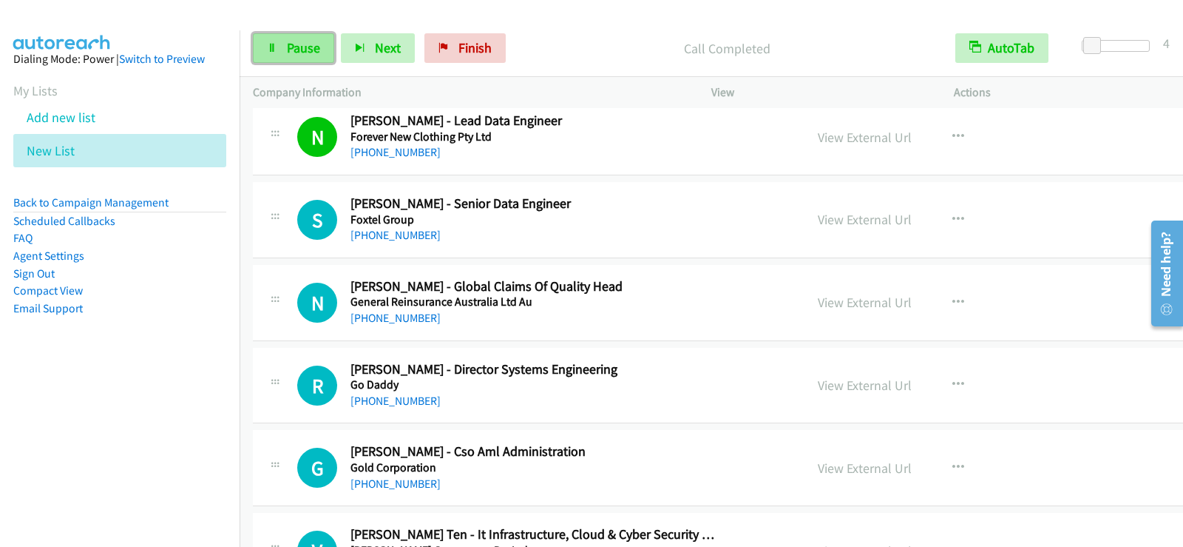
click at [305, 53] on span "Pause" at bounding box center [303, 47] width 33 height 17
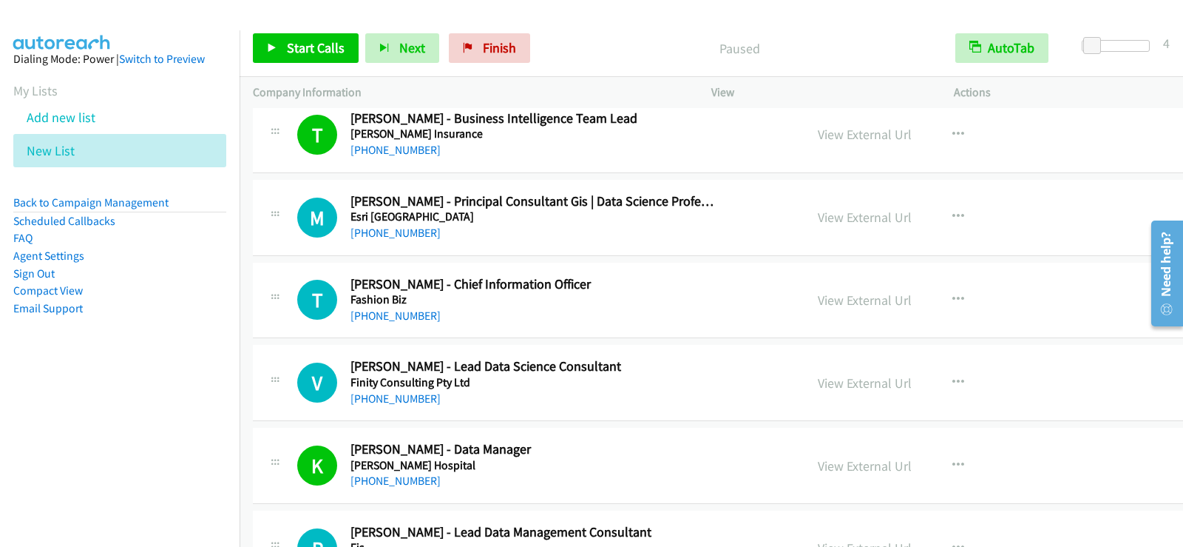
scroll to position [11760, 0]
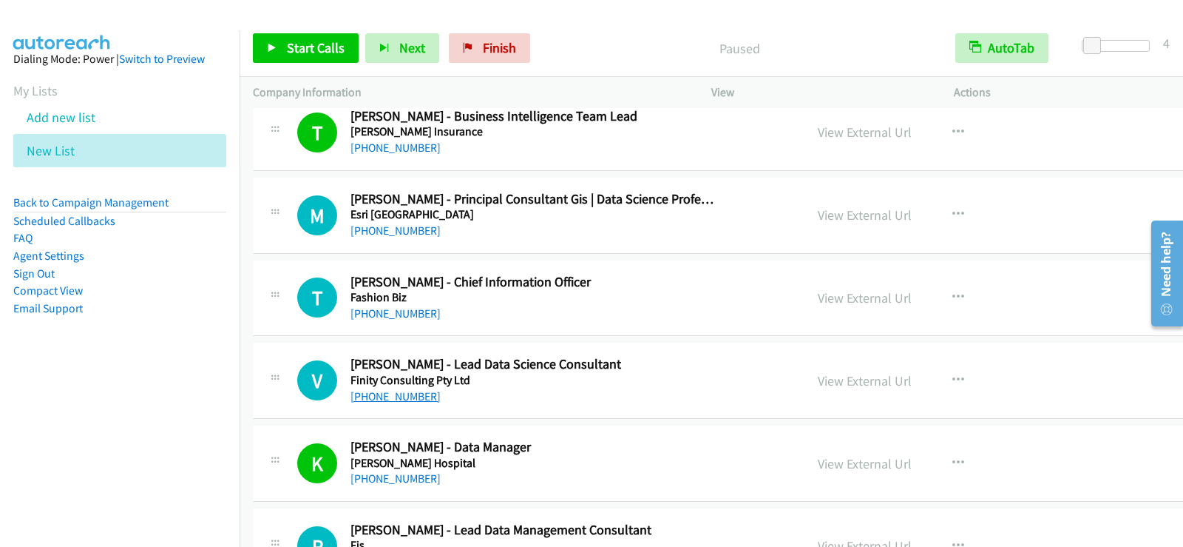
click at [410, 396] on link "[PHONE_NUMBER]" at bounding box center [396, 396] width 90 height 14
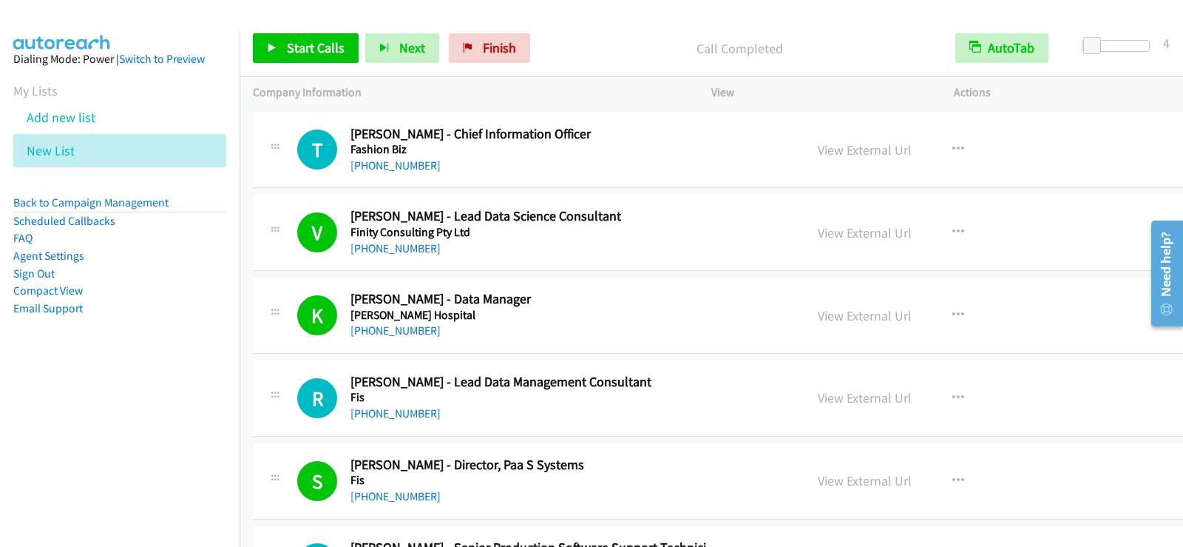
scroll to position [11982, 0]
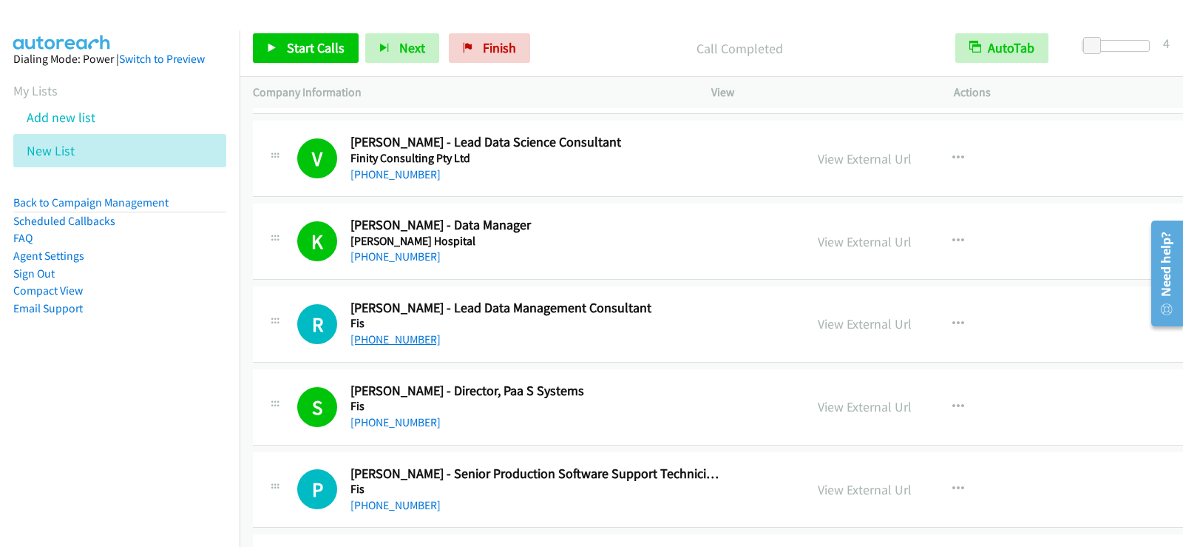
click at [413, 339] on link "[PHONE_NUMBER]" at bounding box center [396, 339] width 90 height 14
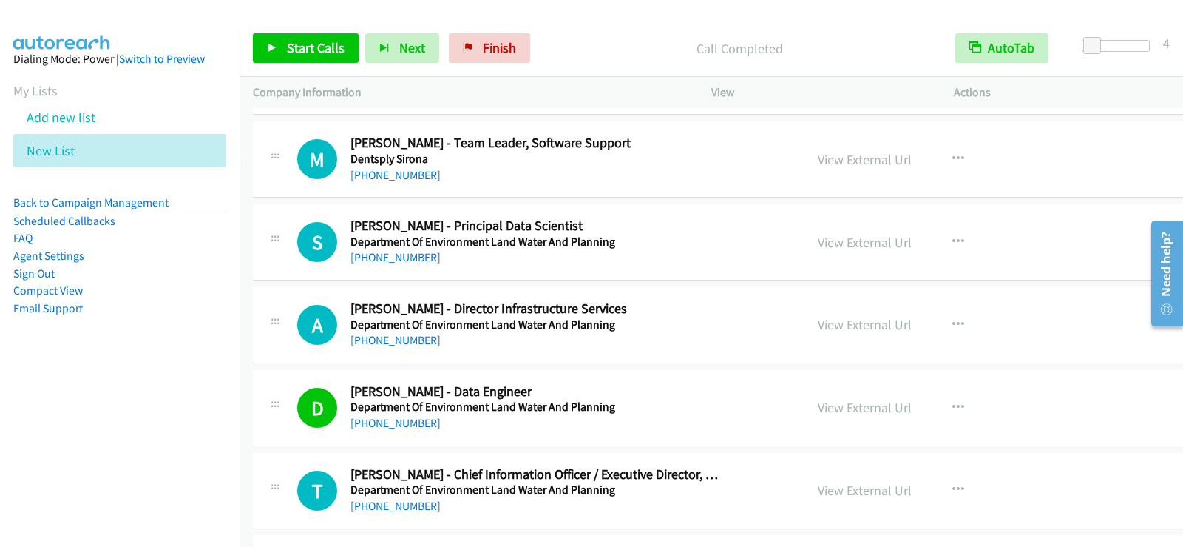
scroll to position [11094, 0]
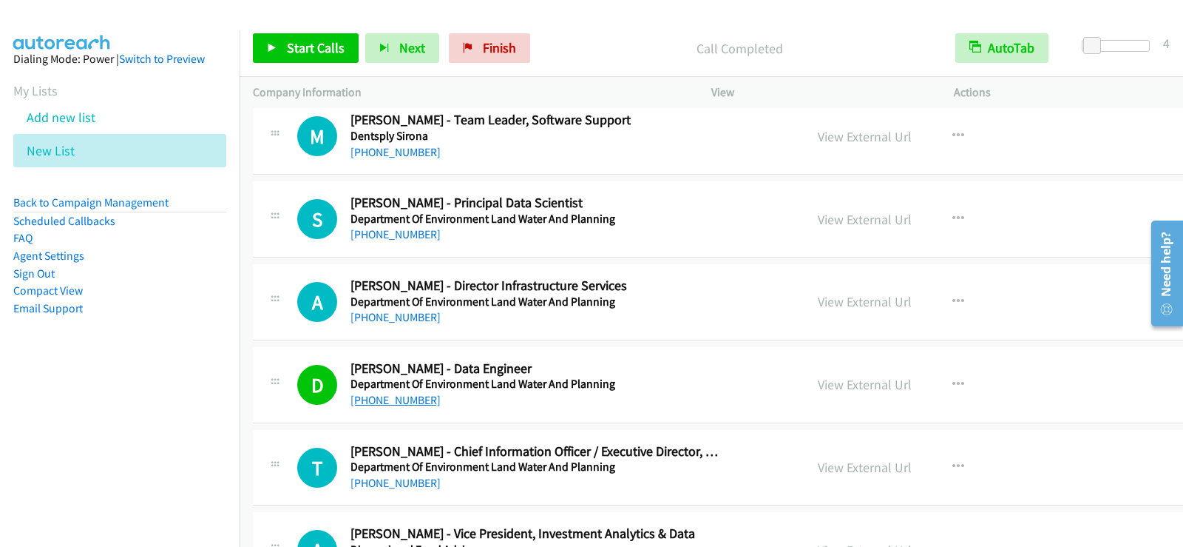
click at [391, 397] on link "[PHONE_NUMBER]" at bounding box center [396, 400] width 90 height 14
click at [399, 405] on link "[PHONE_NUMBER]" at bounding box center [396, 400] width 90 height 14
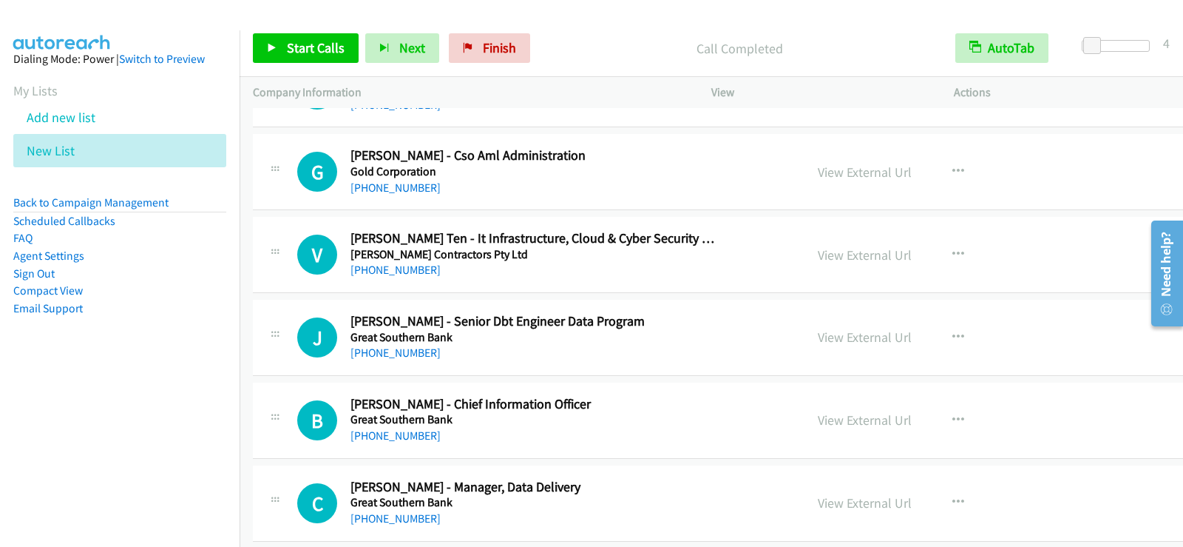
scroll to position [12869, 0]
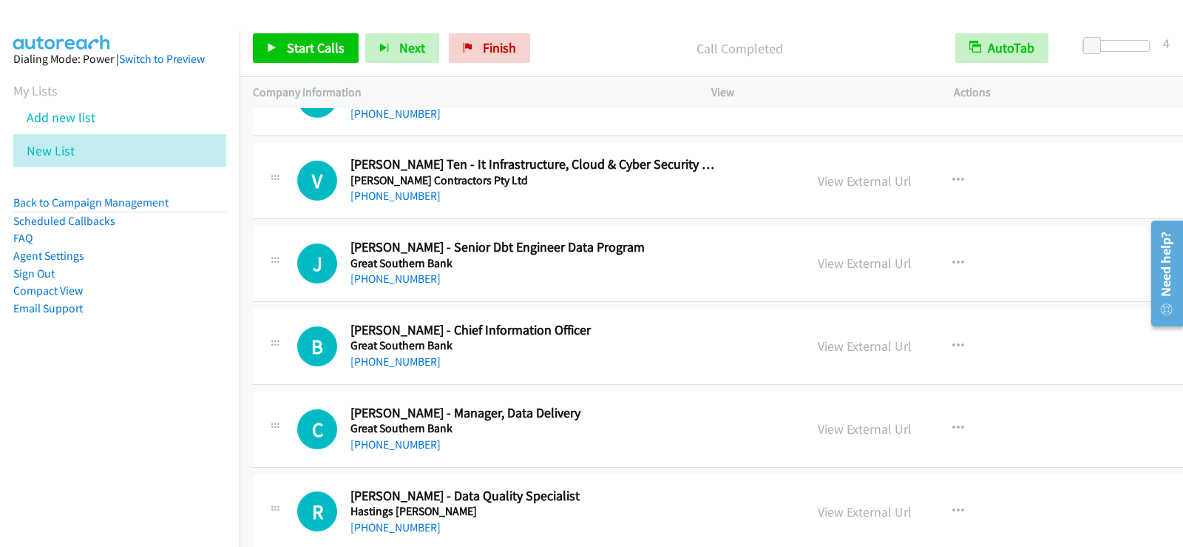
click at [646, 189] on div "[PHONE_NUMBER]" at bounding box center [535, 196] width 369 height 18
click at [413, 198] on link "[PHONE_NUMBER]" at bounding box center [396, 196] width 90 height 14
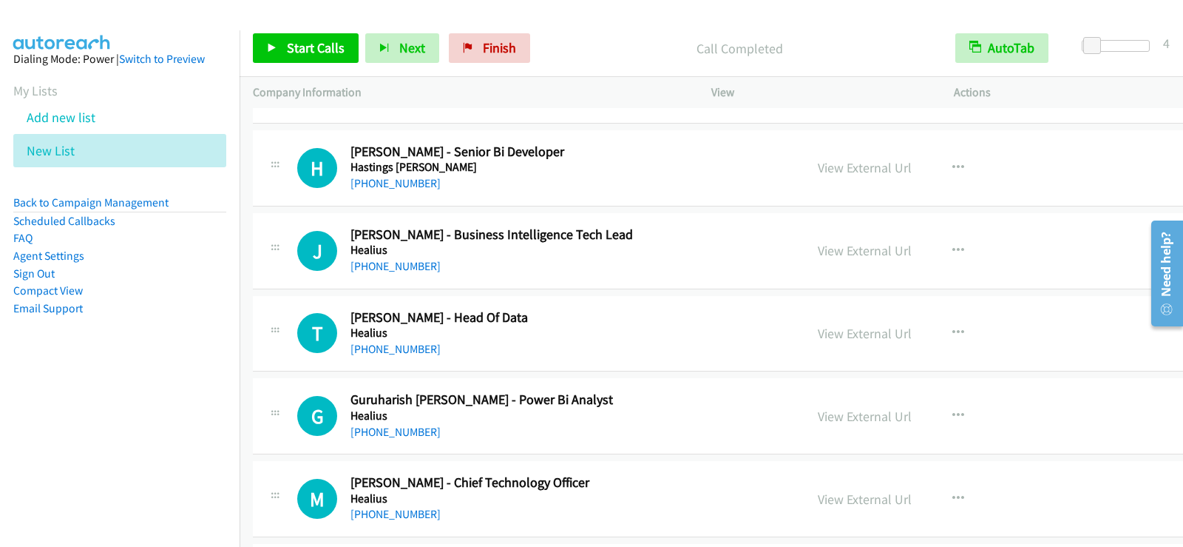
scroll to position [13387, 0]
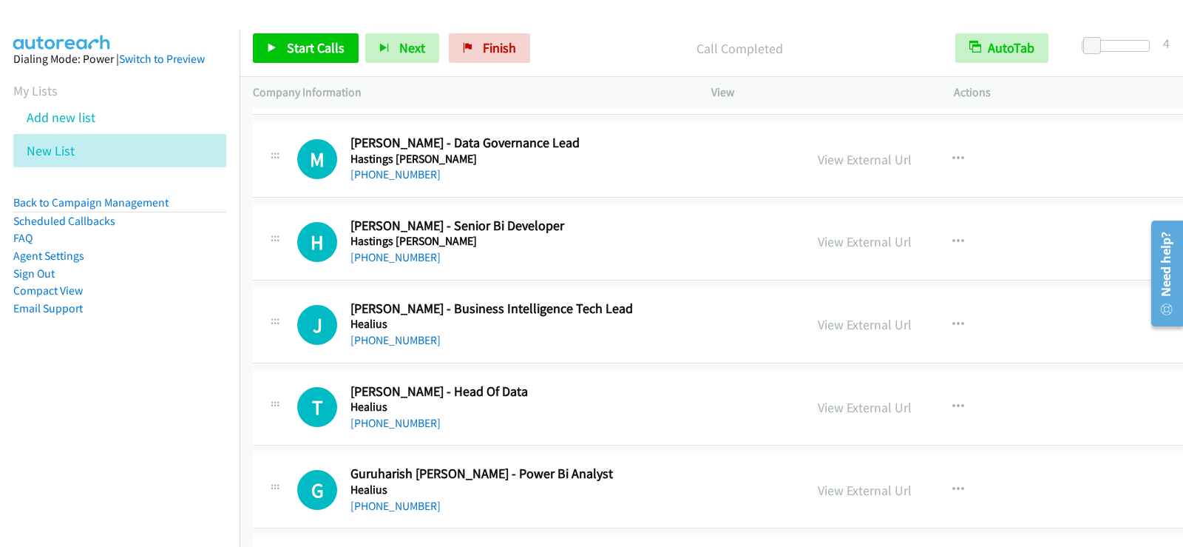
drag, startPoint x: 392, startPoint y: 256, endPoint x: 656, endPoint y: 251, distance: 264.1
click at [392, 256] on link "[PHONE_NUMBER]" at bounding box center [396, 257] width 90 height 14
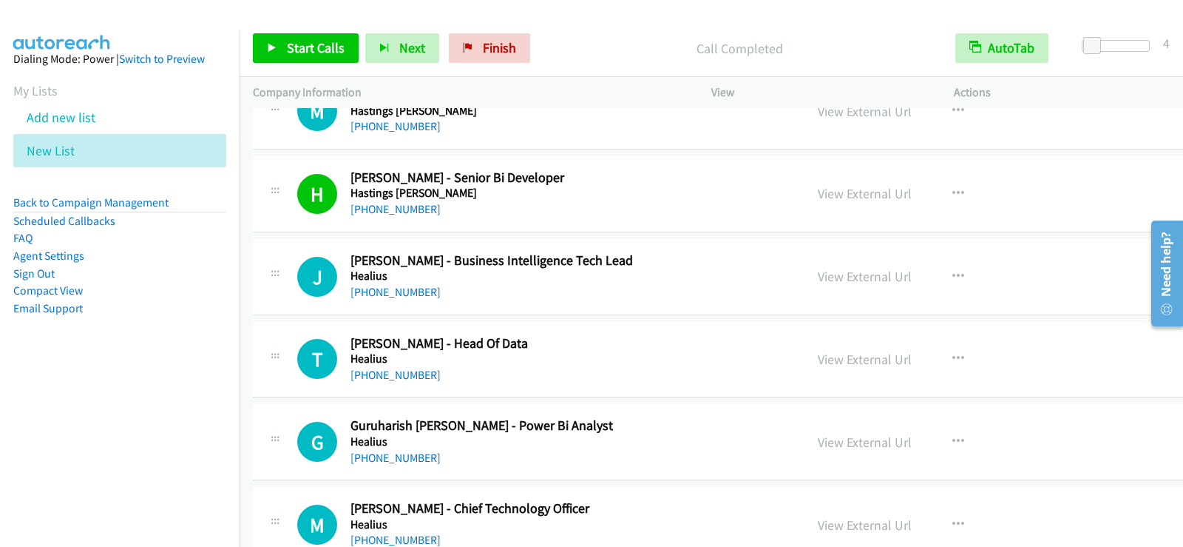
scroll to position [13461, 0]
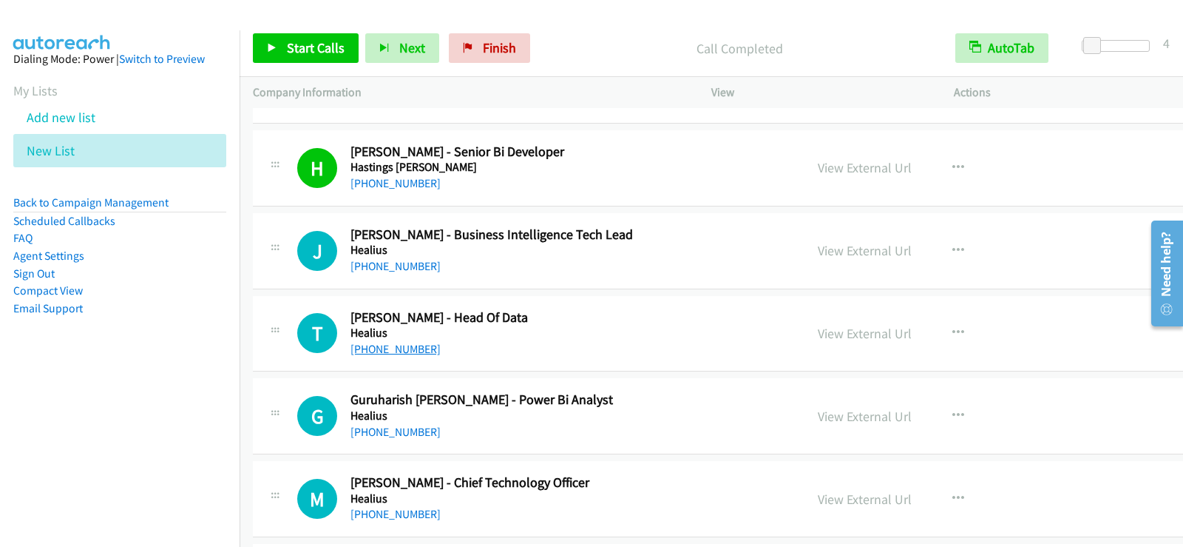
click at [406, 350] on link "[PHONE_NUMBER]" at bounding box center [396, 349] width 90 height 14
click at [400, 430] on link "[PHONE_NUMBER]" at bounding box center [396, 432] width 90 height 14
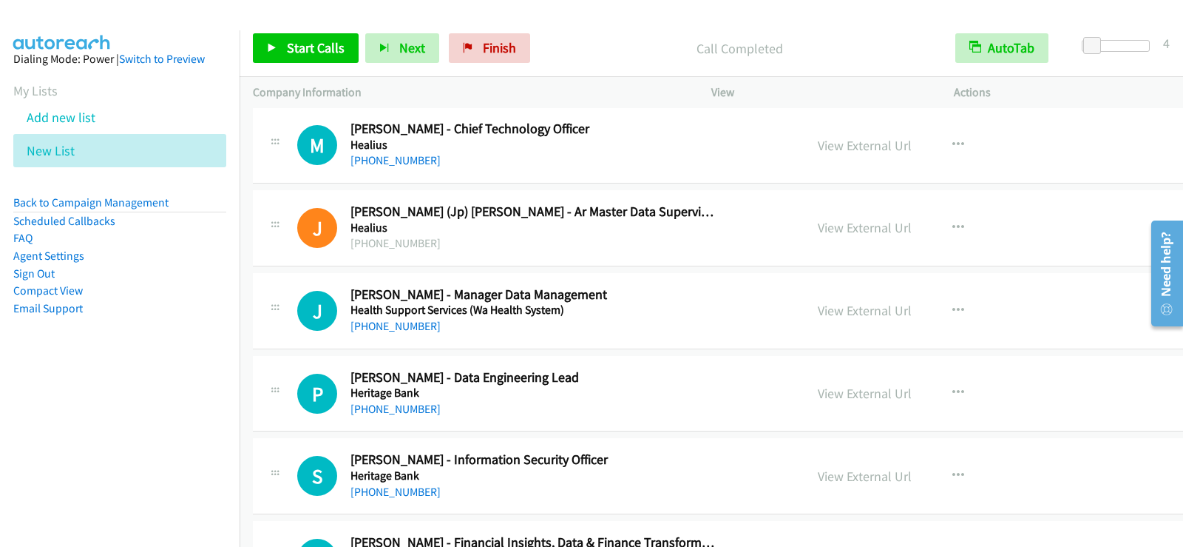
scroll to position [13831, 0]
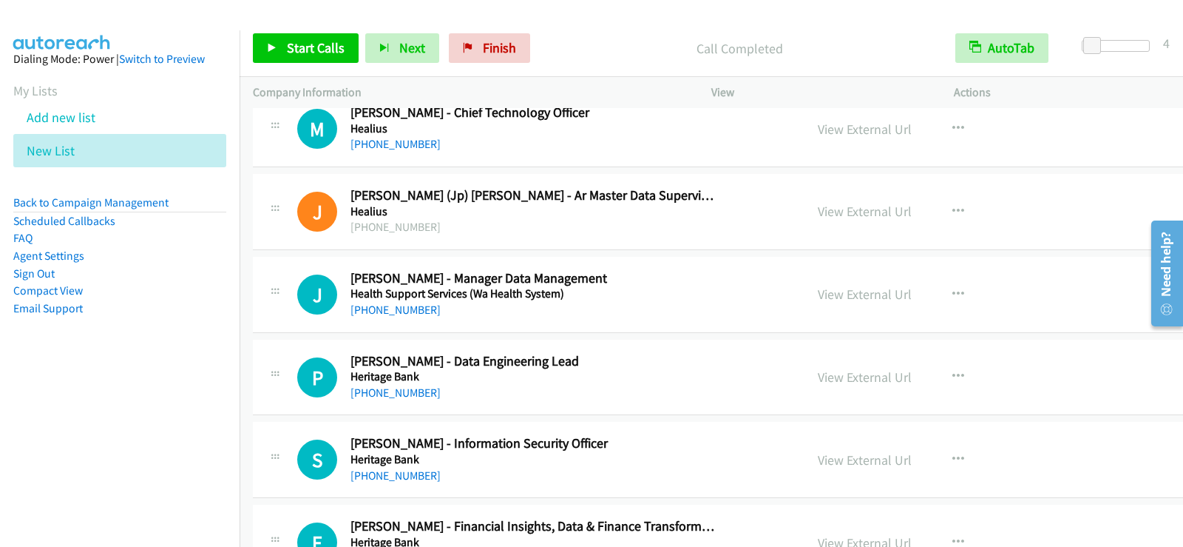
drag, startPoint x: 693, startPoint y: 374, endPoint x: 707, endPoint y: 376, distance: 14.4
click at [693, 374] on h5 "Heritage Bank" at bounding box center [535, 376] width 369 height 15
click at [939, 371] on button "button" at bounding box center [959, 377] width 40 height 30
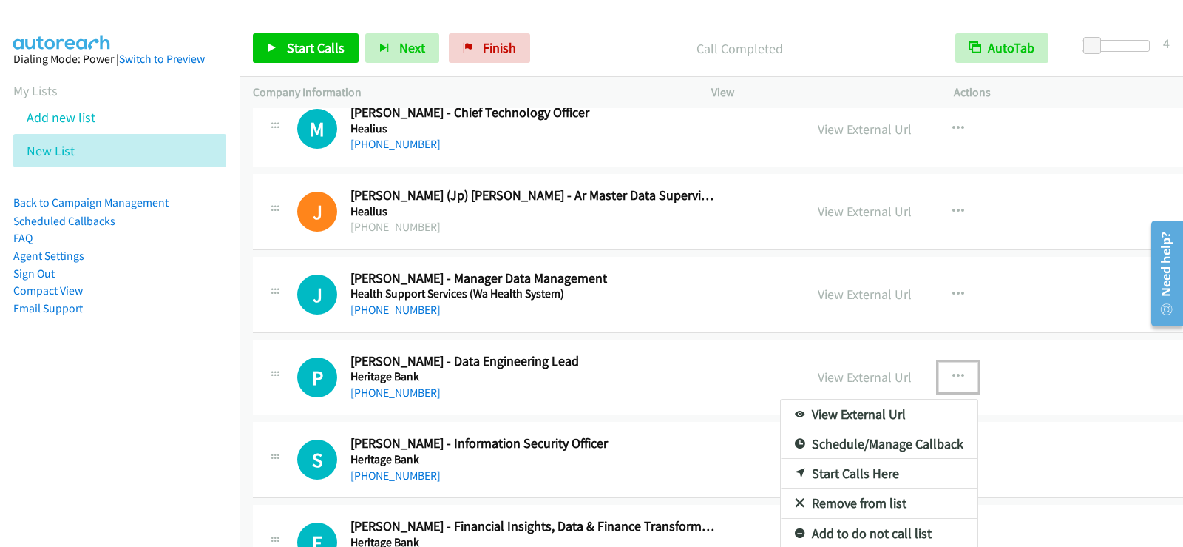
click at [781, 471] on link "Start Calls Here" at bounding box center [879, 474] width 197 height 30
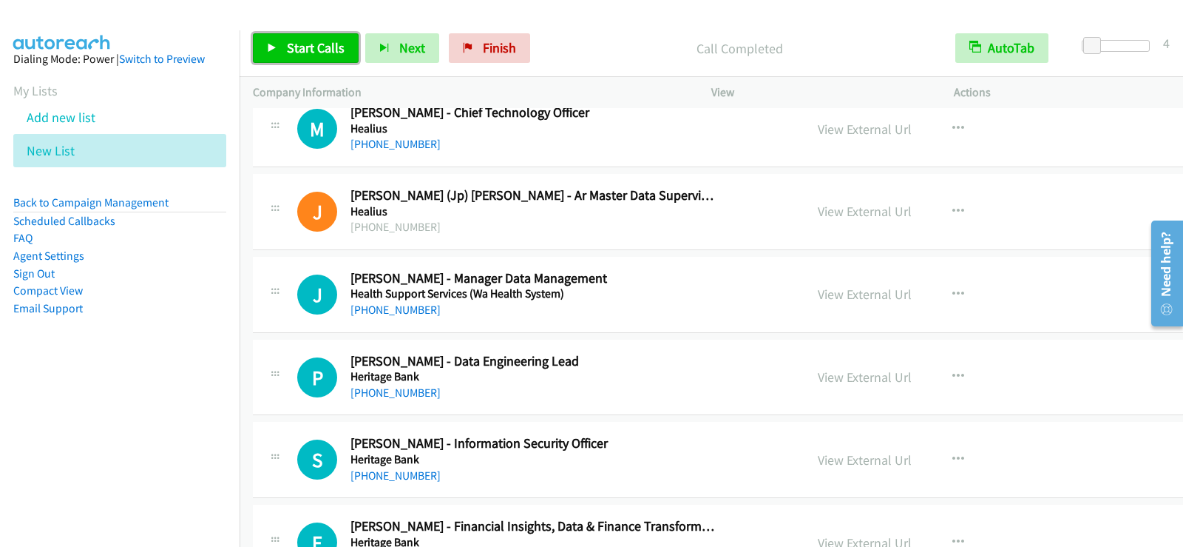
click at [308, 58] on link "Start Calls" at bounding box center [306, 48] width 106 height 30
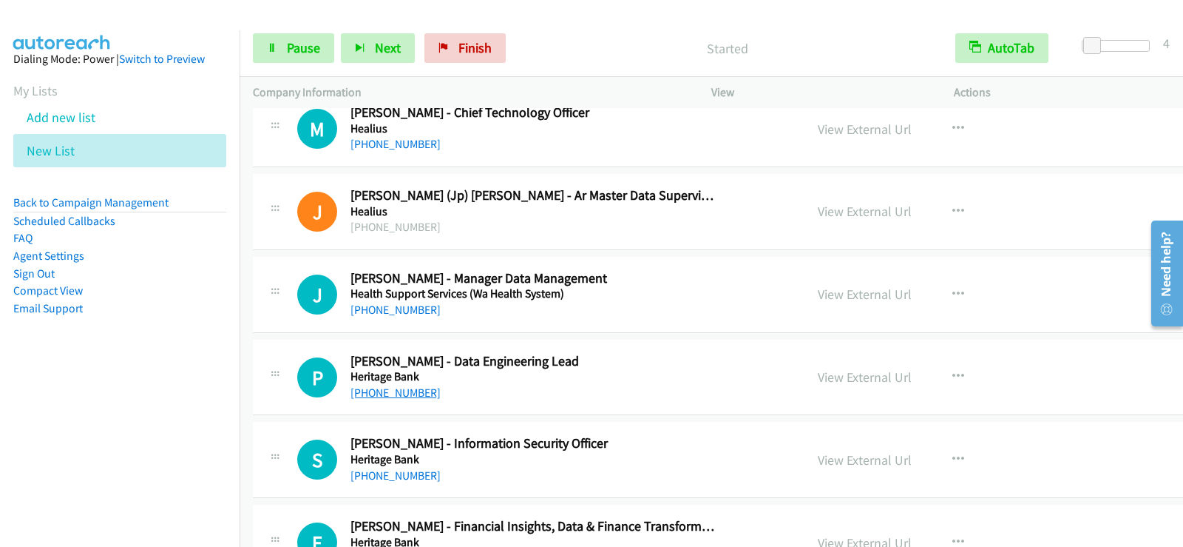
click at [417, 394] on link "[PHONE_NUMBER]" at bounding box center [396, 392] width 90 height 14
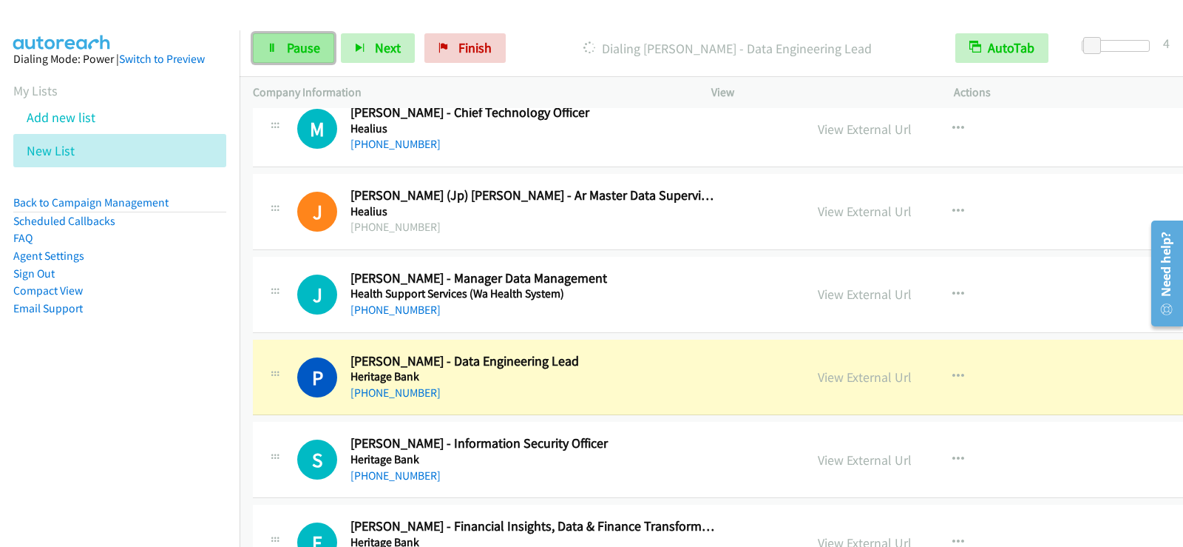
click at [290, 40] on span "Pause" at bounding box center [303, 47] width 33 height 17
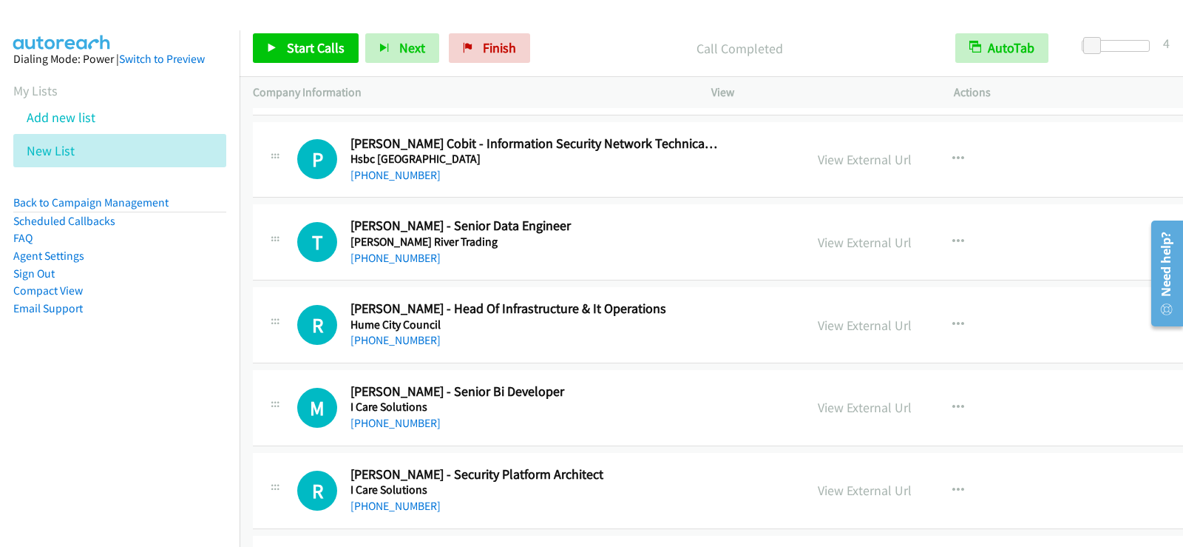
scroll to position [14571, 0]
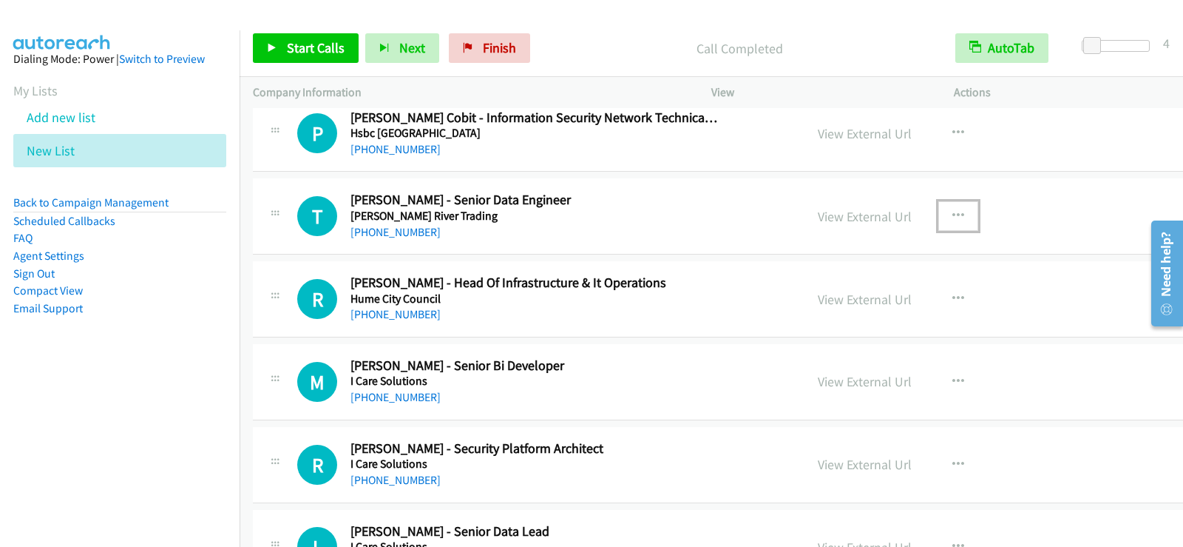
click at [953, 215] on icon "button" at bounding box center [959, 216] width 12 height 12
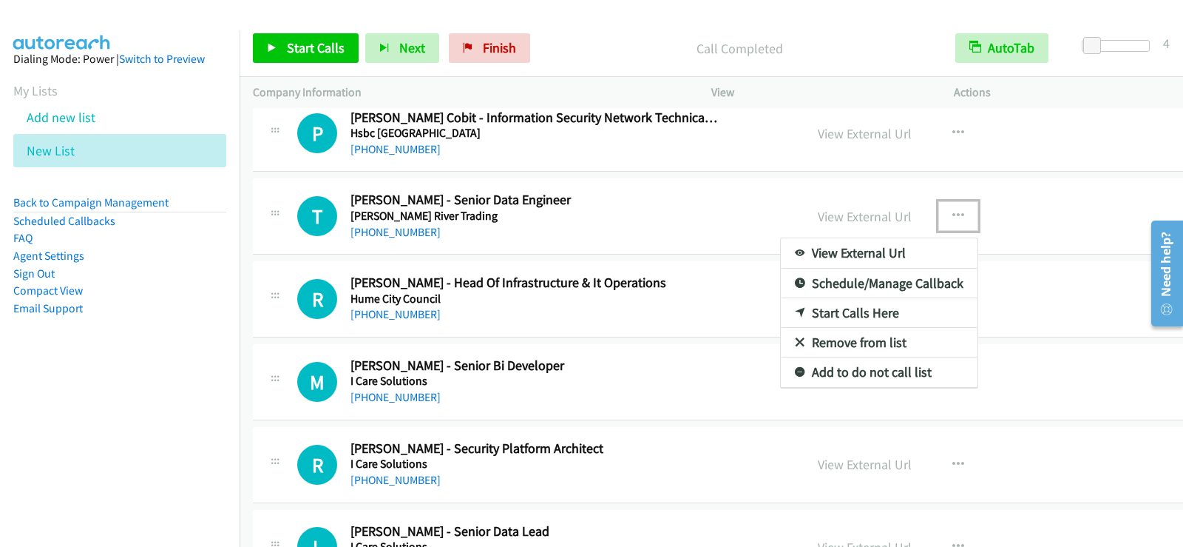
click at [550, 224] on div at bounding box center [591, 273] width 1183 height 547
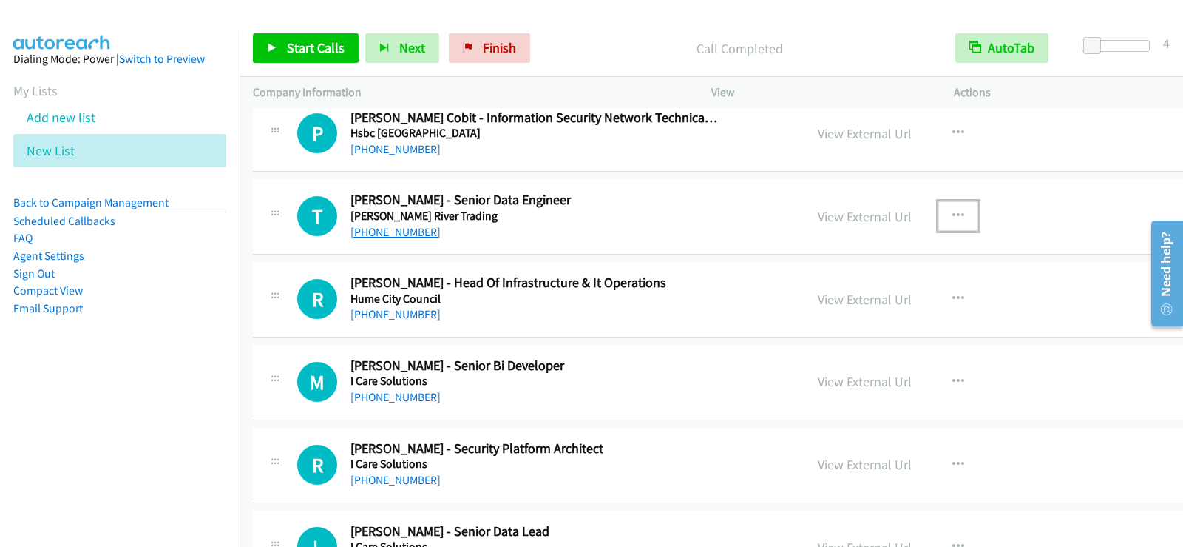
click at [403, 233] on link "[PHONE_NUMBER]" at bounding box center [396, 232] width 90 height 14
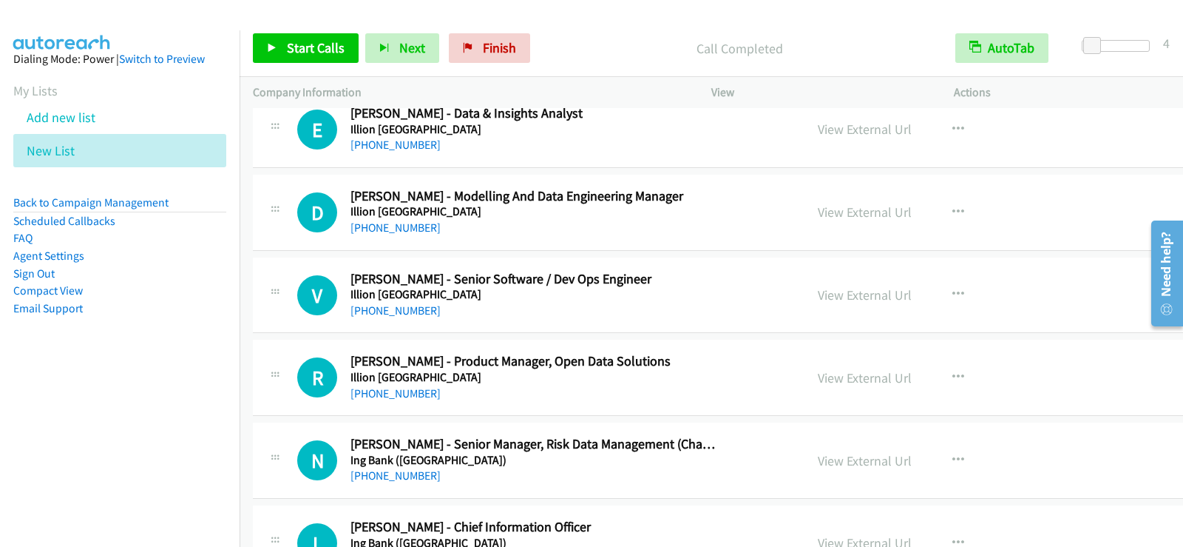
scroll to position [15162, 0]
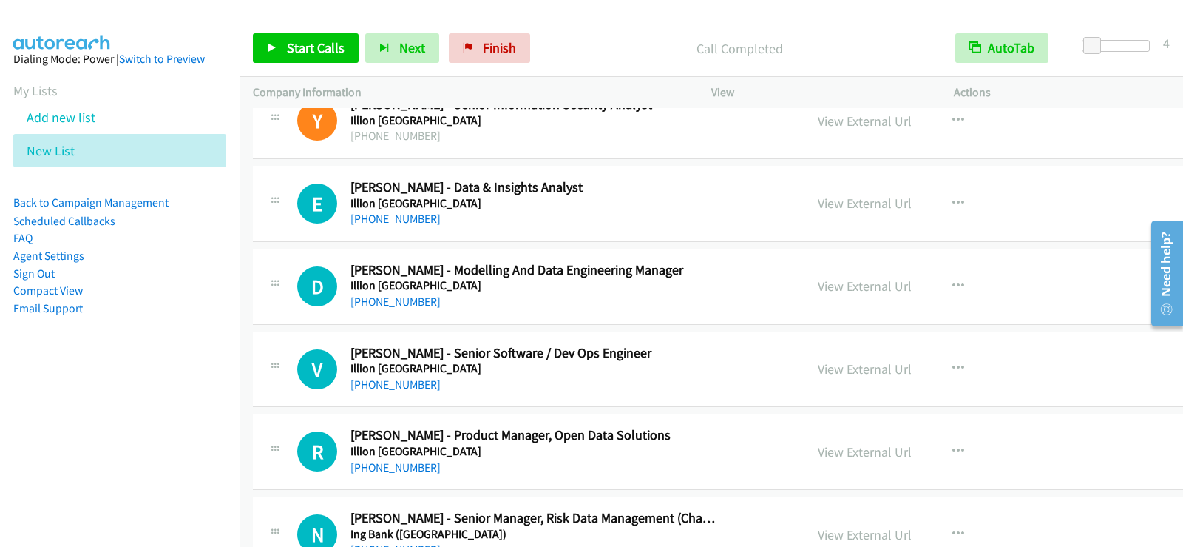
click at [390, 214] on link "[PHONE_NUMBER]" at bounding box center [396, 219] width 90 height 14
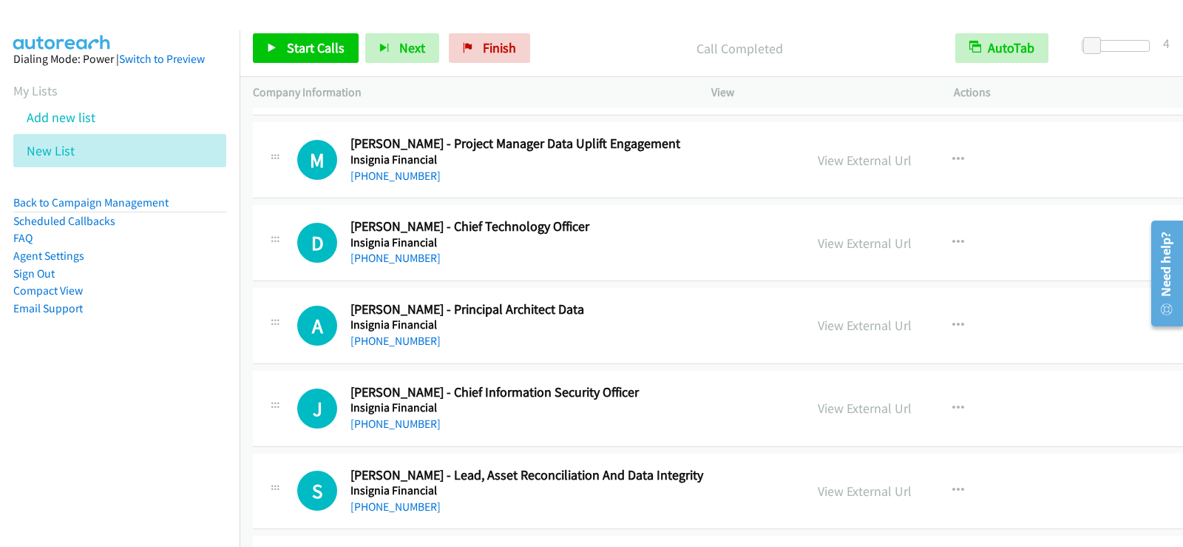
scroll to position [15976, 0]
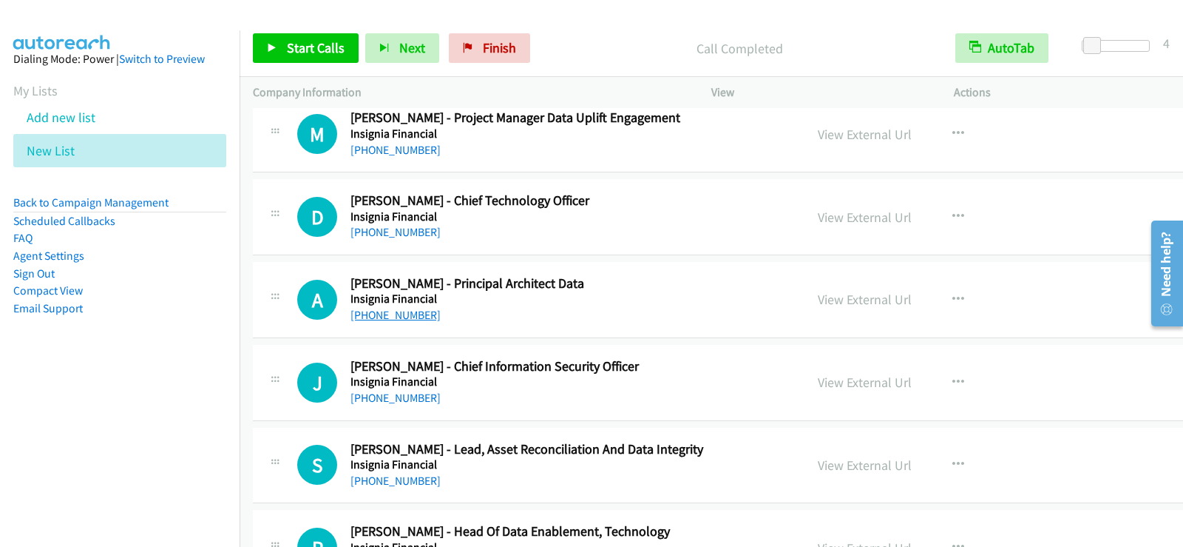
click at [412, 308] on link "[PHONE_NUMBER]" at bounding box center [396, 315] width 90 height 14
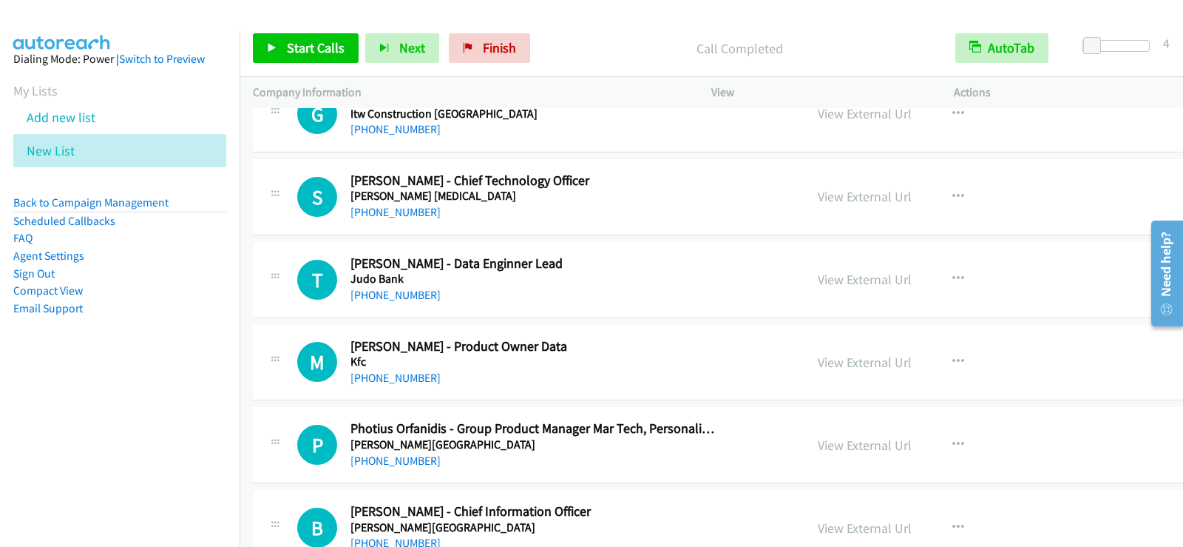
scroll to position [17011, 0]
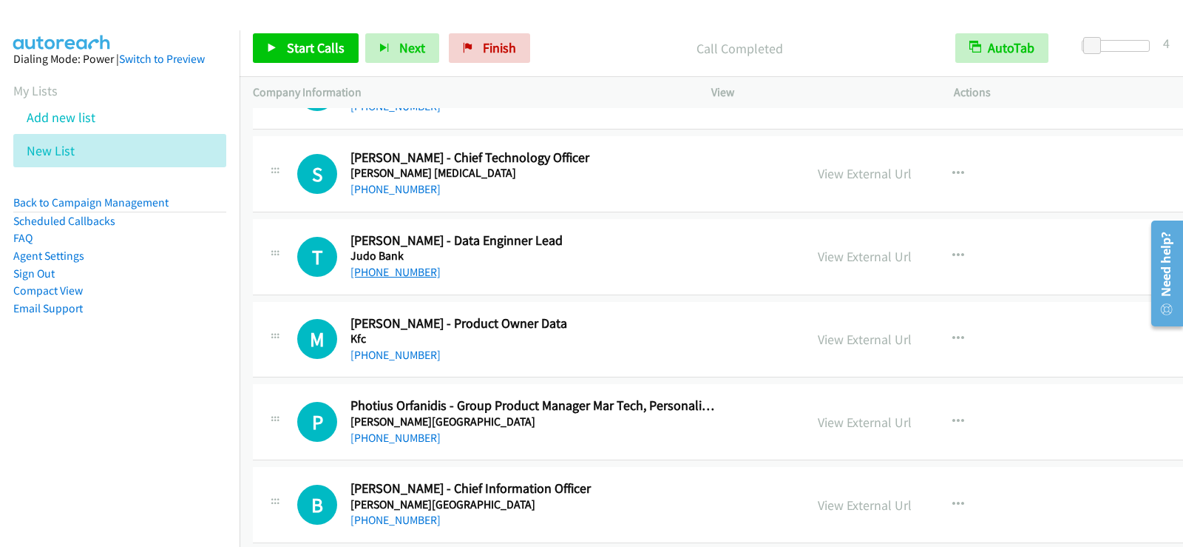
click at [413, 271] on link "[PHONE_NUMBER]" at bounding box center [396, 272] width 90 height 14
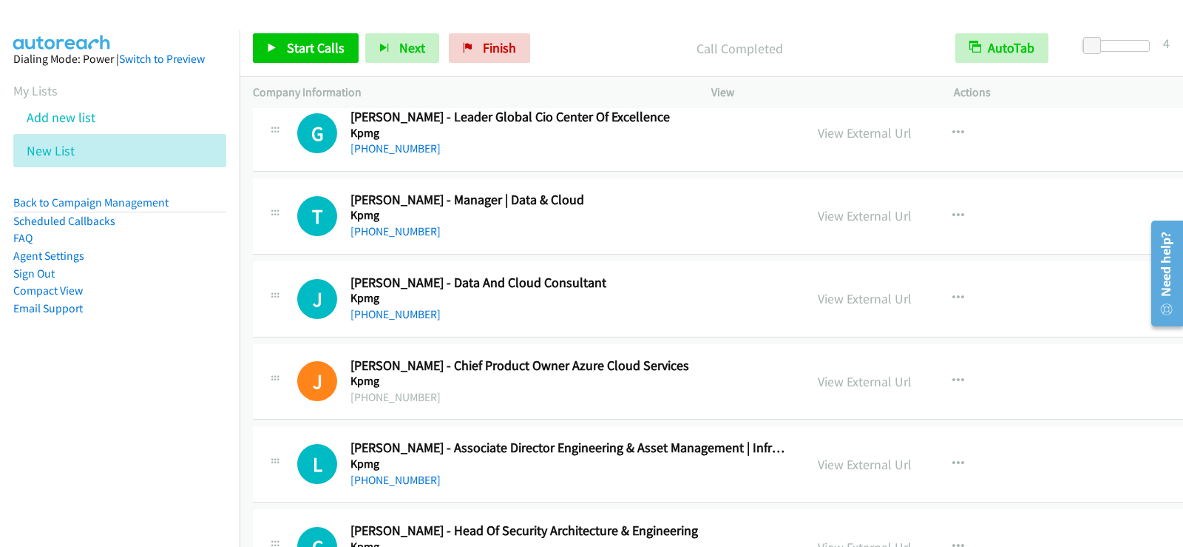
scroll to position [18343, 0]
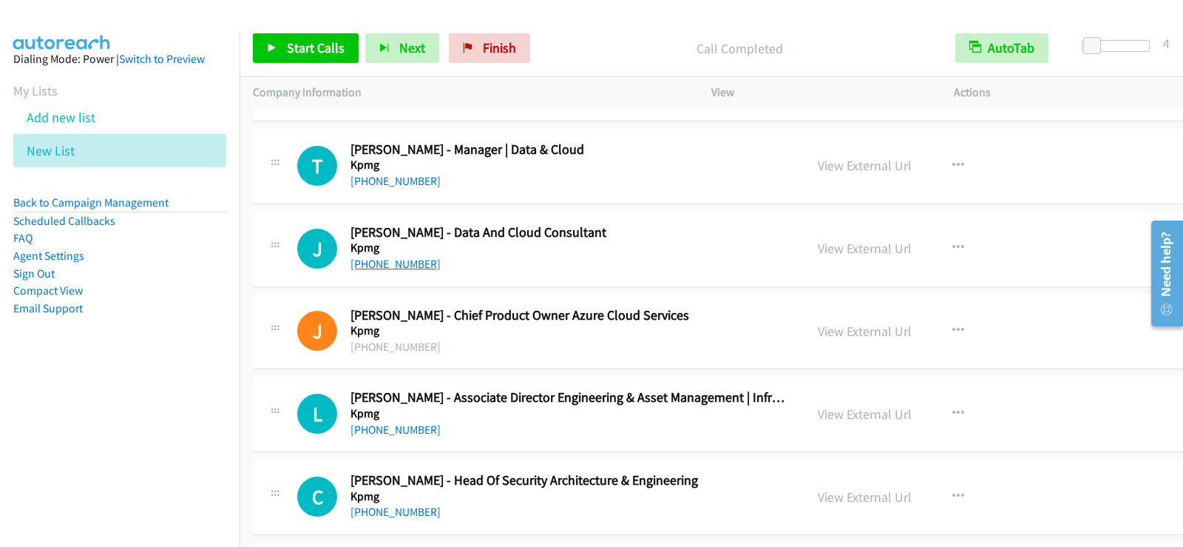
click at [411, 264] on link "[PHONE_NUMBER]" at bounding box center [396, 264] width 90 height 14
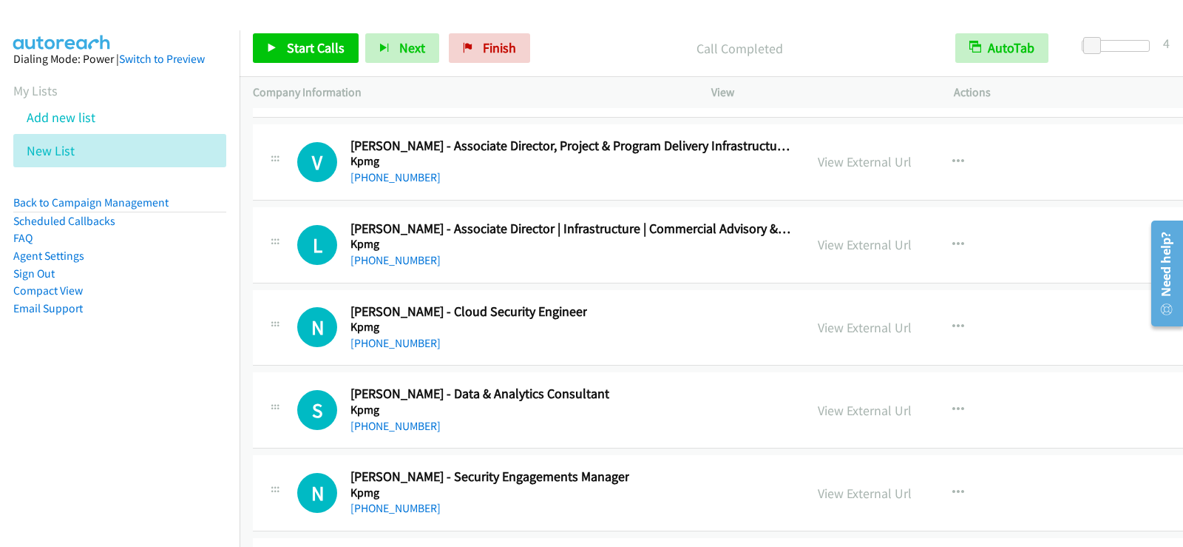
scroll to position [20118, 0]
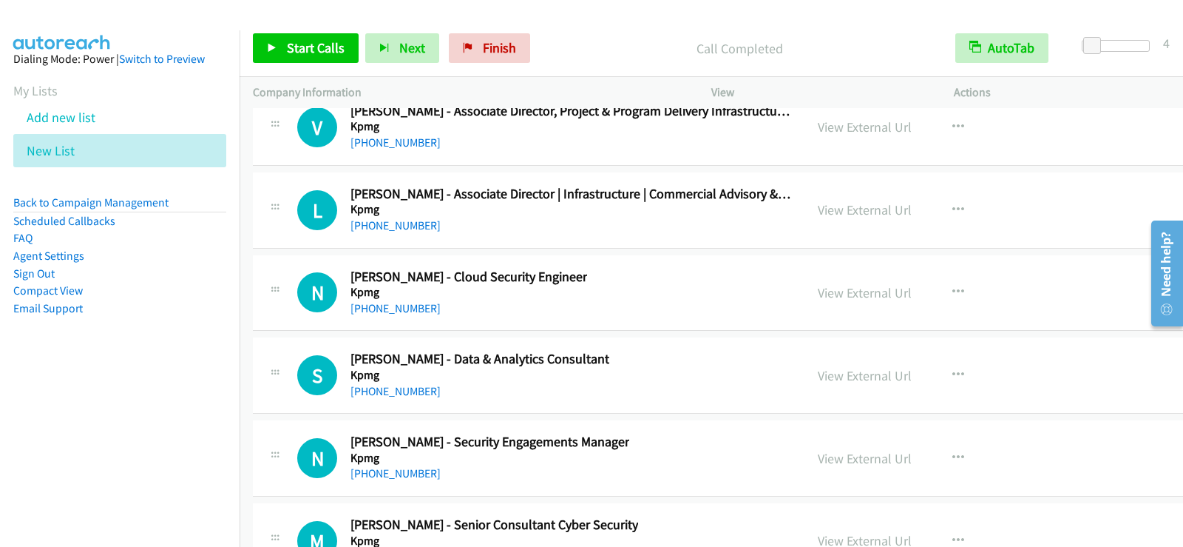
click at [556, 297] on h5 "Kpmg" at bounding box center [469, 292] width 237 height 15
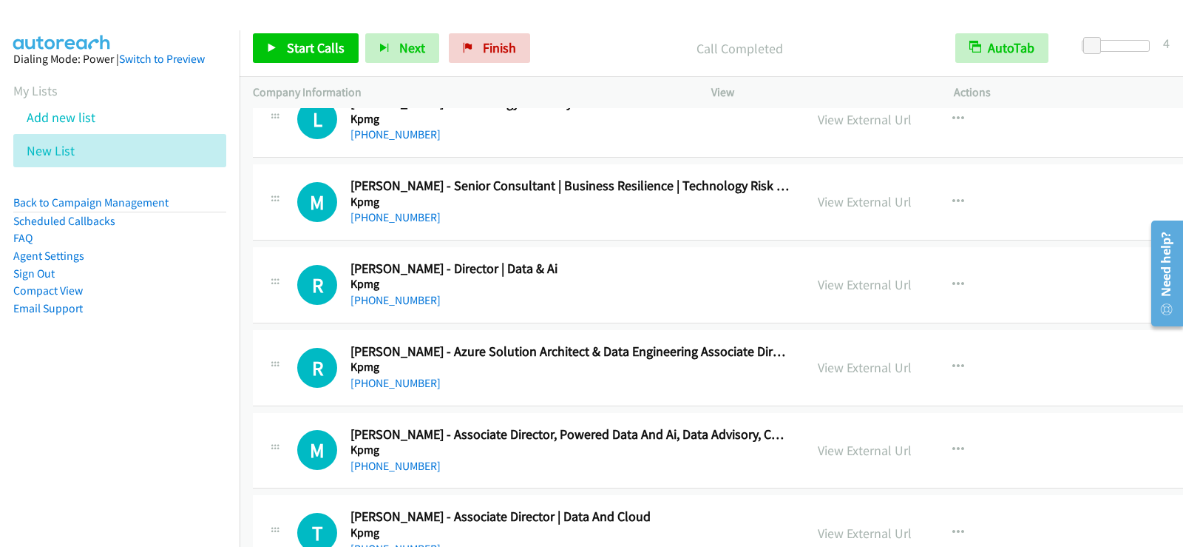
scroll to position [22263, 0]
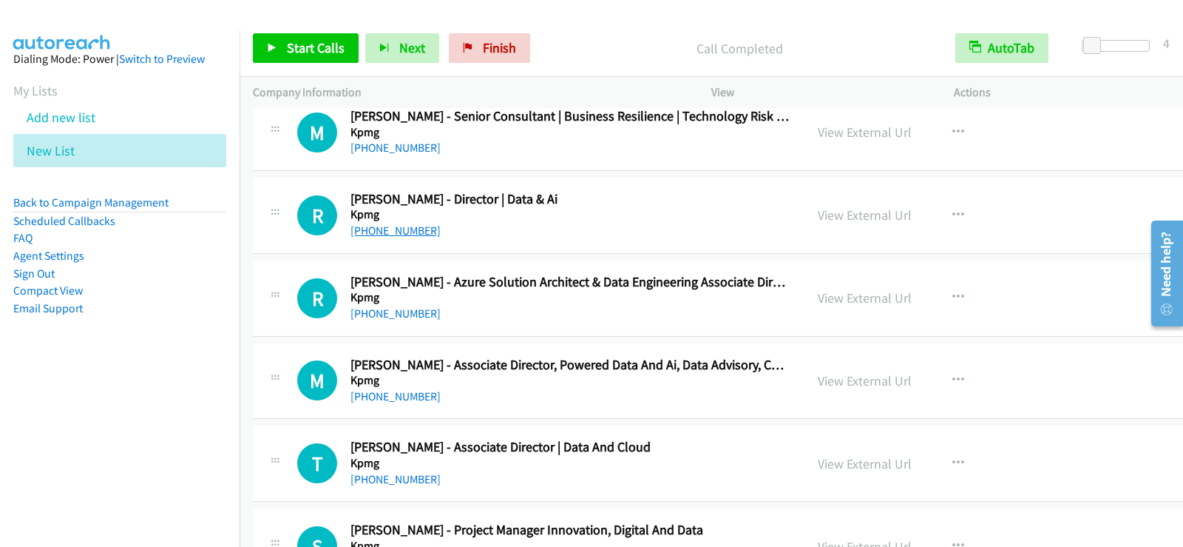
click at [409, 235] on link "[PHONE_NUMBER]" at bounding box center [396, 230] width 90 height 14
click at [654, 314] on div "[PHONE_NUMBER]" at bounding box center [571, 314] width 441 height 18
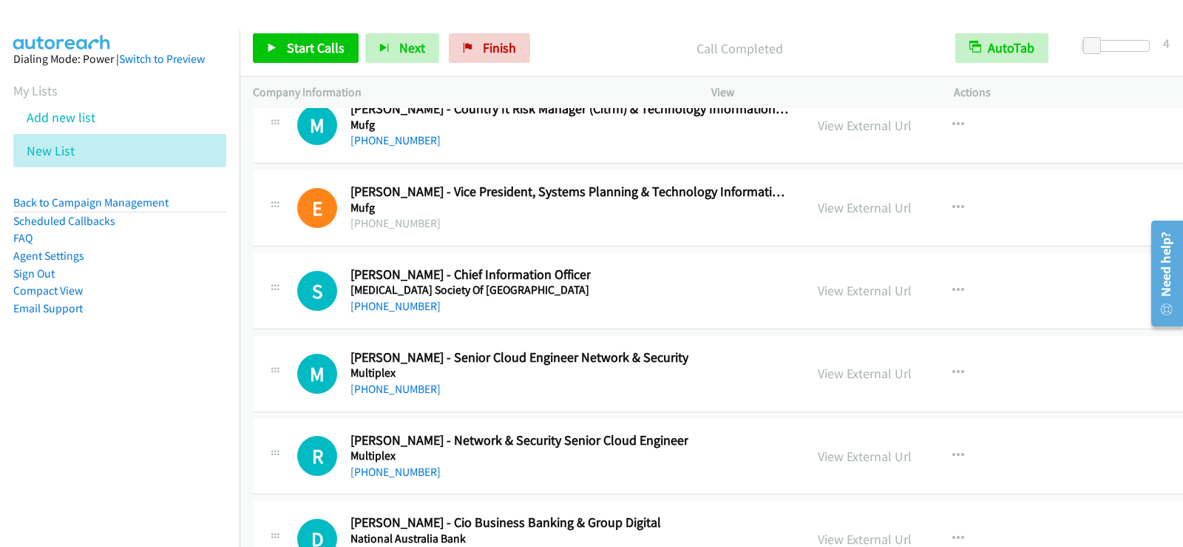
scroll to position [26183, 0]
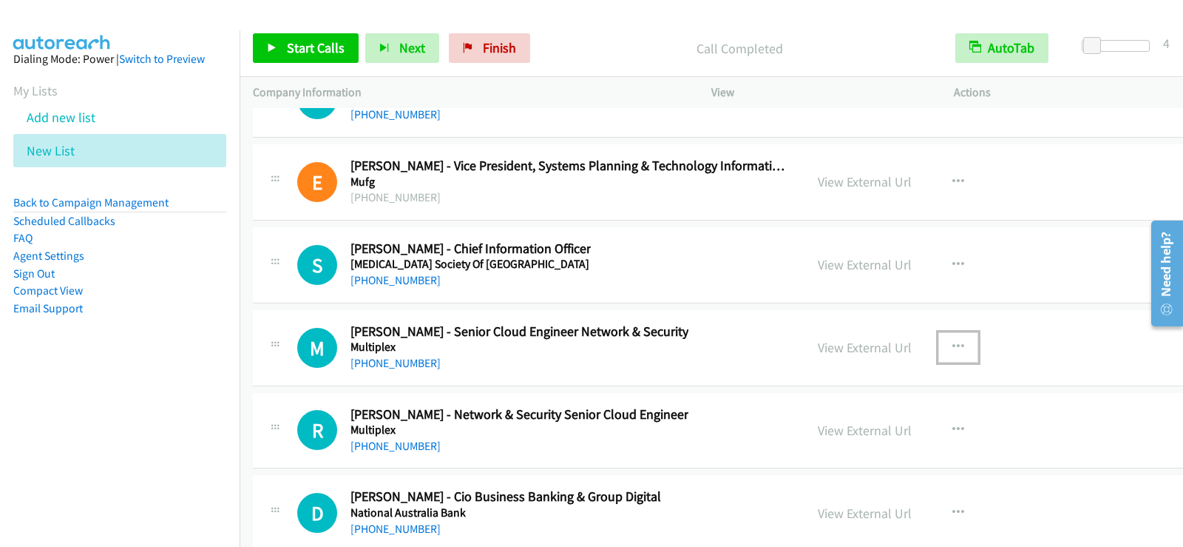
click at [939, 339] on button "button" at bounding box center [959, 347] width 40 height 30
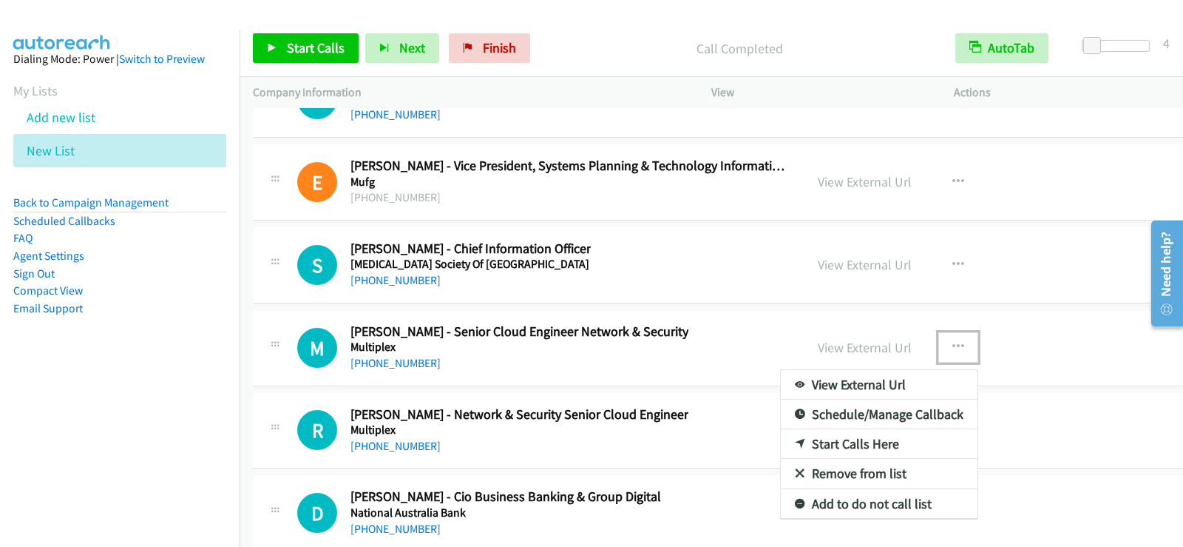
click at [781, 443] on link "Start Calls Here" at bounding box center [879, 444] width 197 height 30
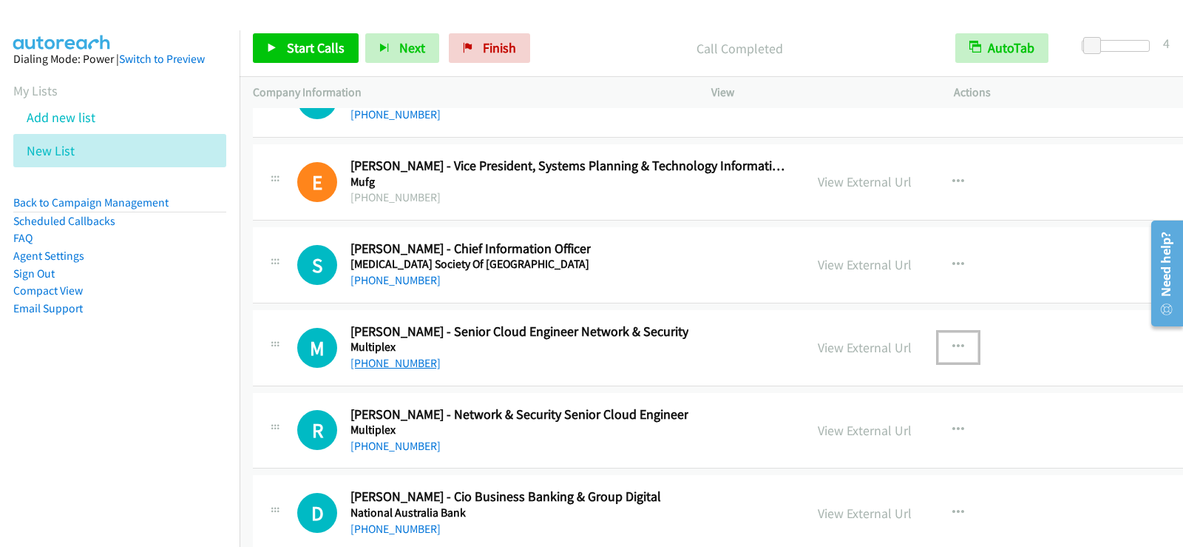
click at [412, 359] on link "[PHONE_NUMBER]" at bounding box center [396, 363] width 90 height 14
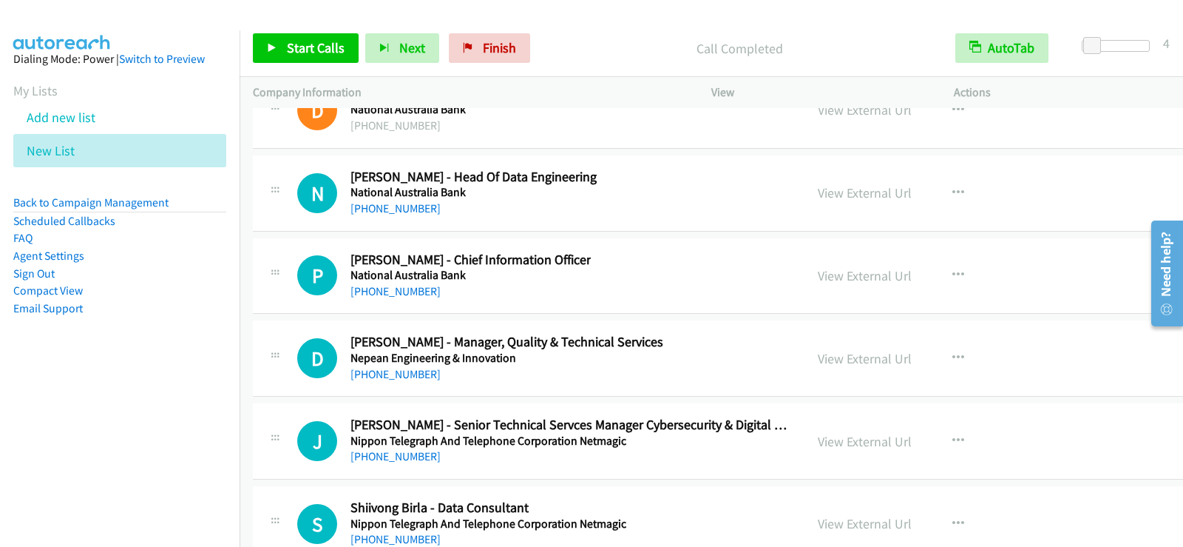
scroll to position [26774, 0]
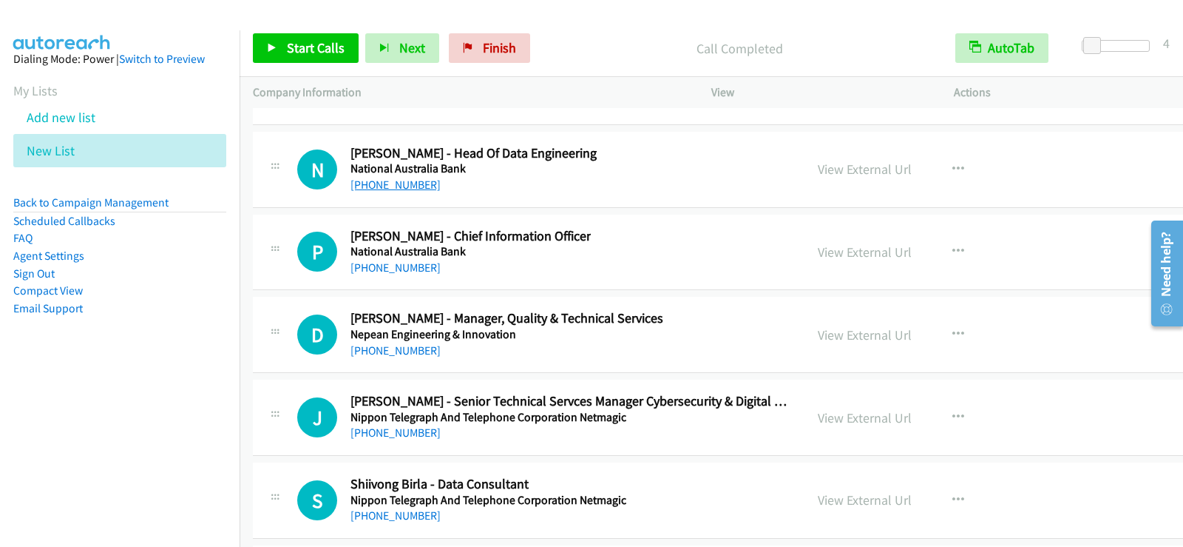
drag, startPoint x: 387, startPoint y: 181, endPoint x: 410, endPoint y: 200, distance: 29.9
click at [387, 181] on link "[PHONE_NUMBER]" at bounding box center [396, 185] width 90 height 14
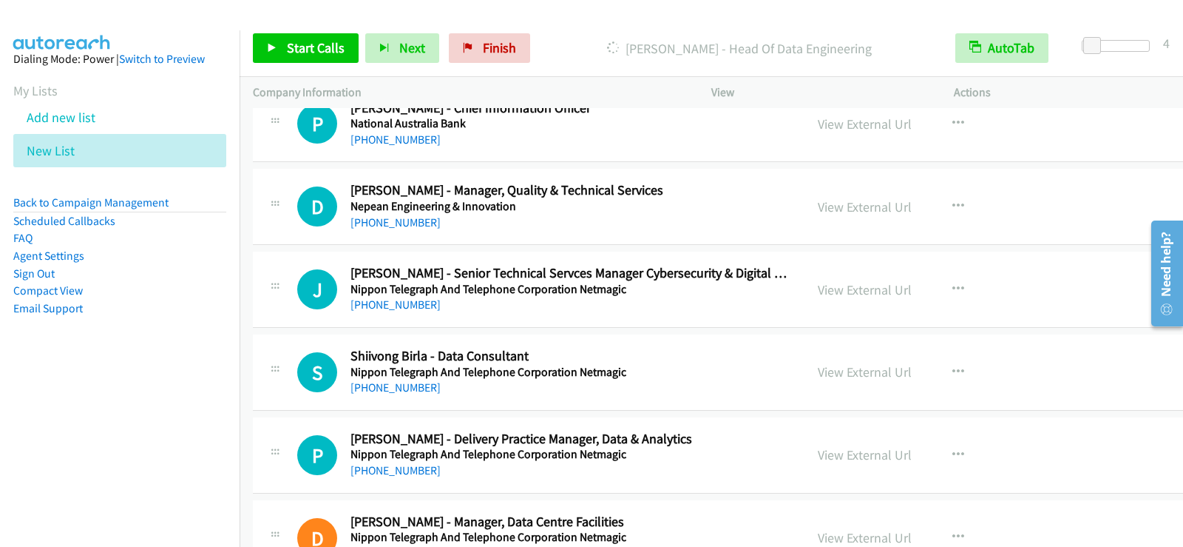
scroll to position [26922, 0]
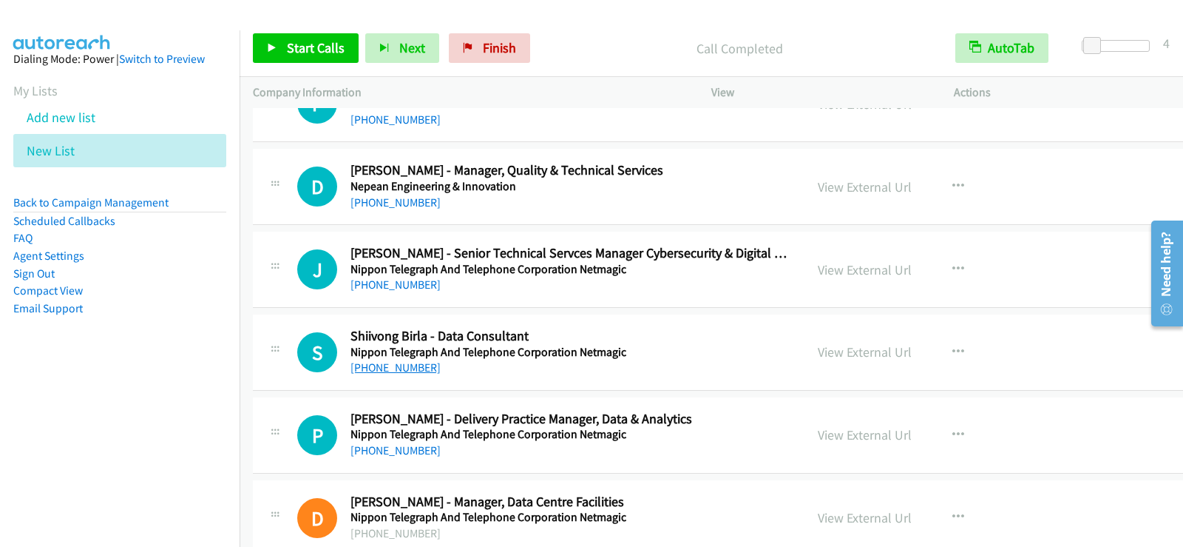
click at [406, 369] on link "[PHONE_NUMBER]" at bounding box center [396, 367] width 90 height 14
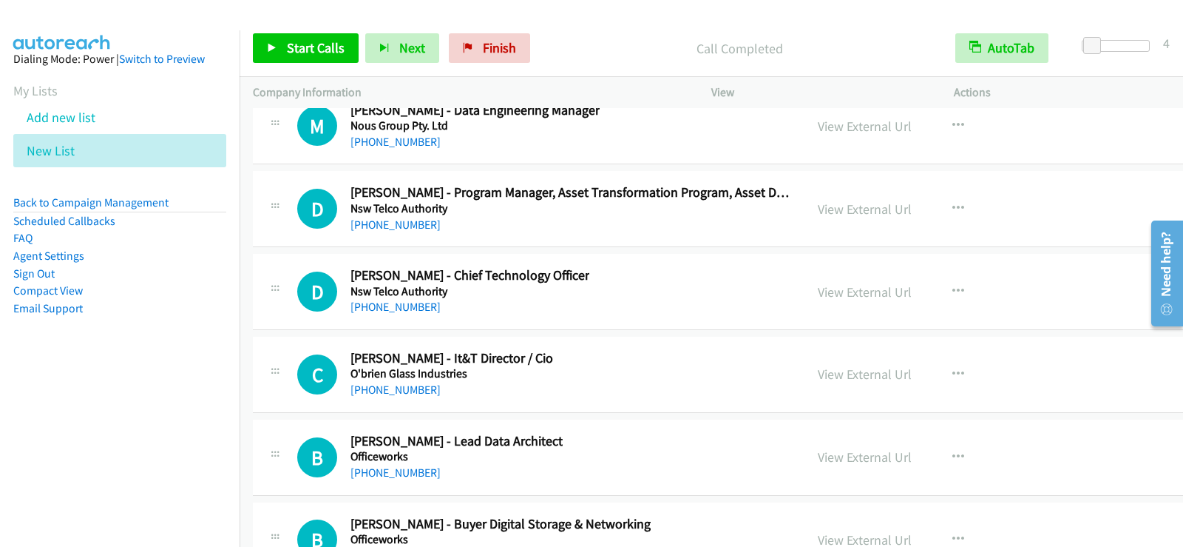
scroll to position [27884, 0]
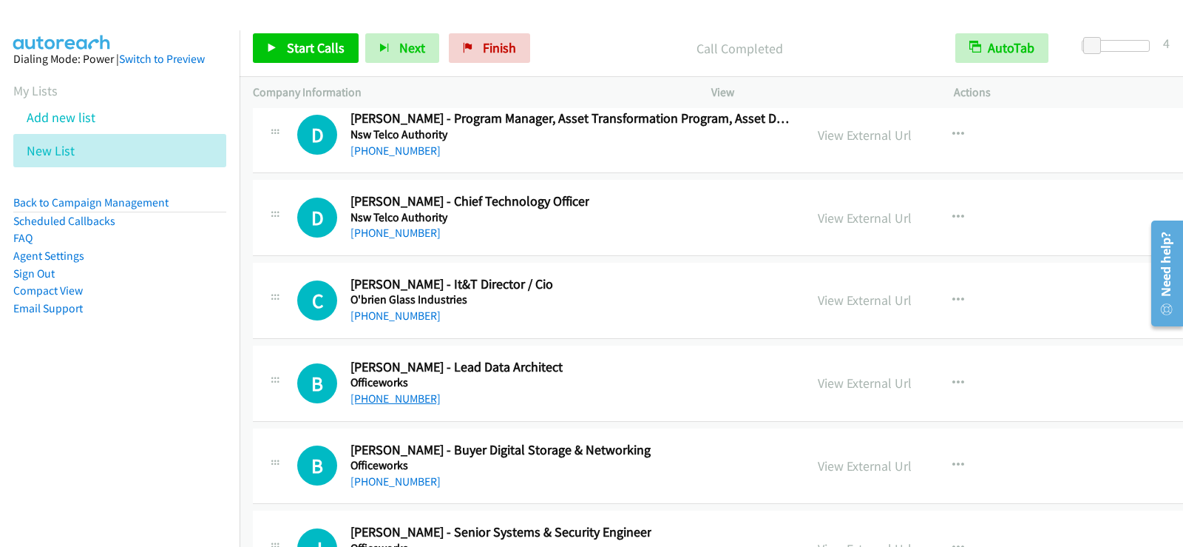
click at [420, 399] on link "[PHONE_NUMBER]" at bounding box center [396, 398] width 90 height 14
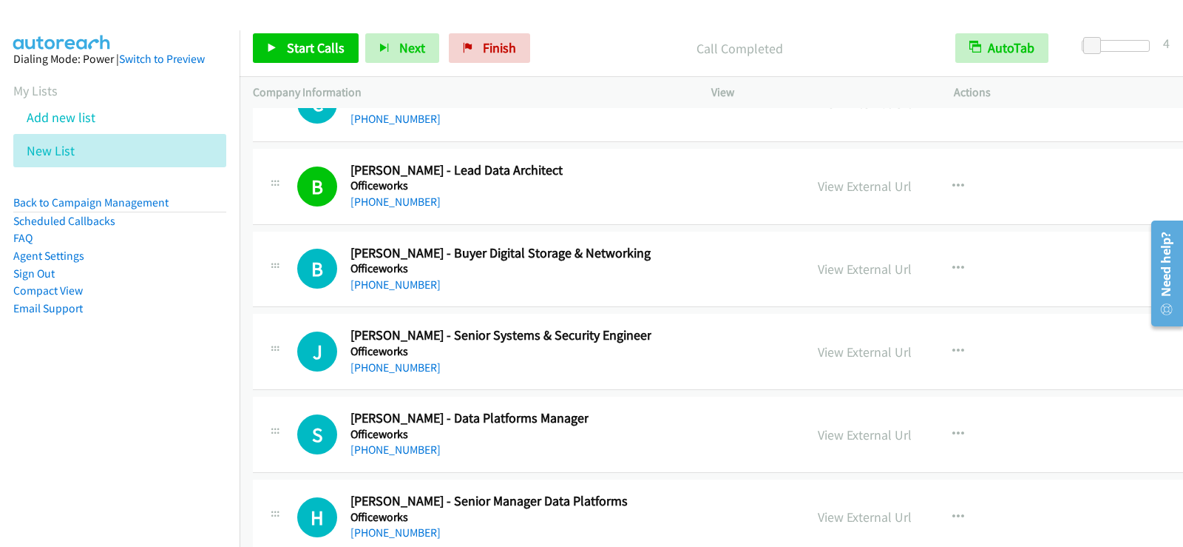
scroll to position [28106, 0]
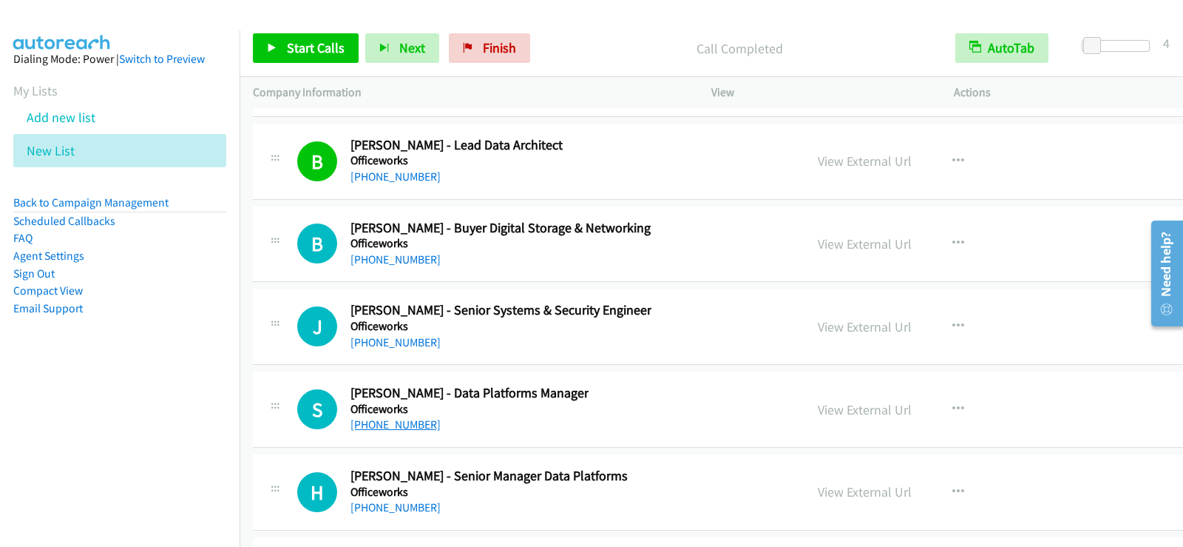
click at [392, 425] on link "[PHONE_NUMBER]" at bounding box center [396, 424] width 90 height 14
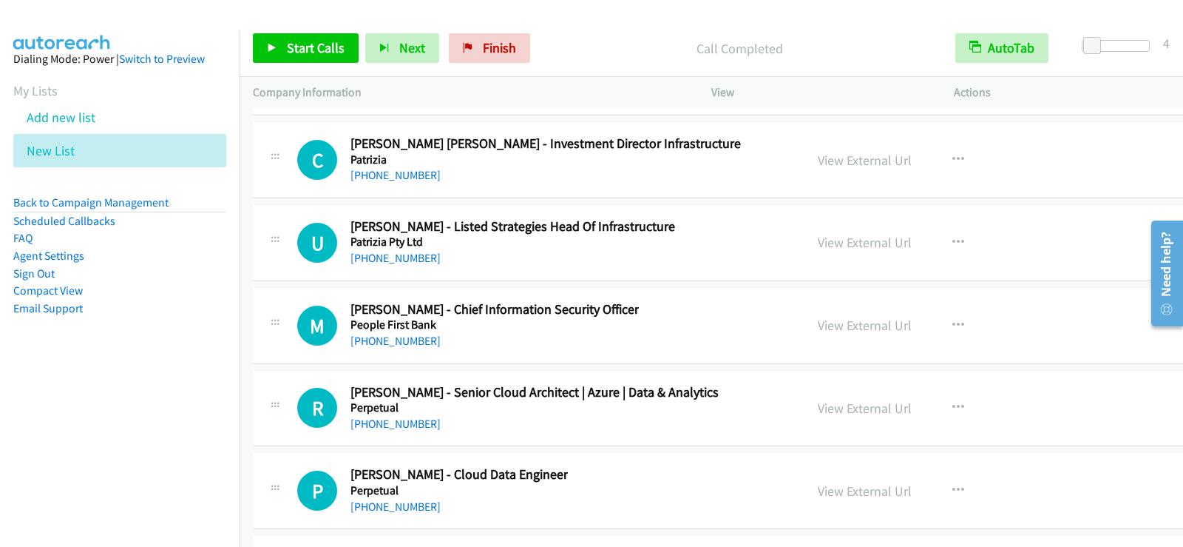
scroll to position [29289, 0]
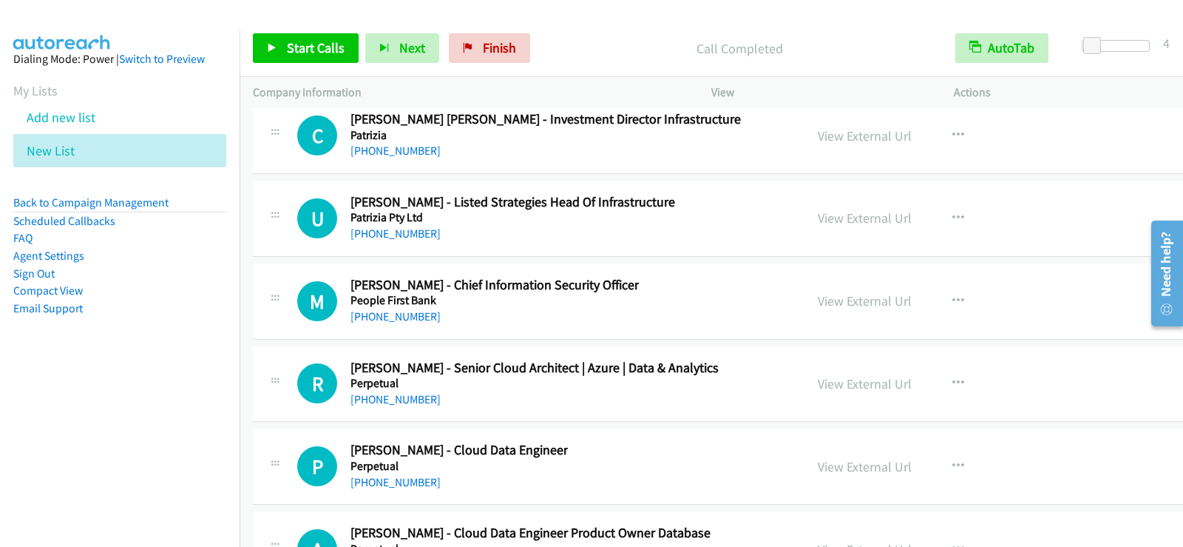
click at [619, 389] on h5 "Perpetual" at bounding box center [535, 383] width 368 height 15
click at [939, 377] on button "button" at bounding box center [959, 383] width 40 height 30
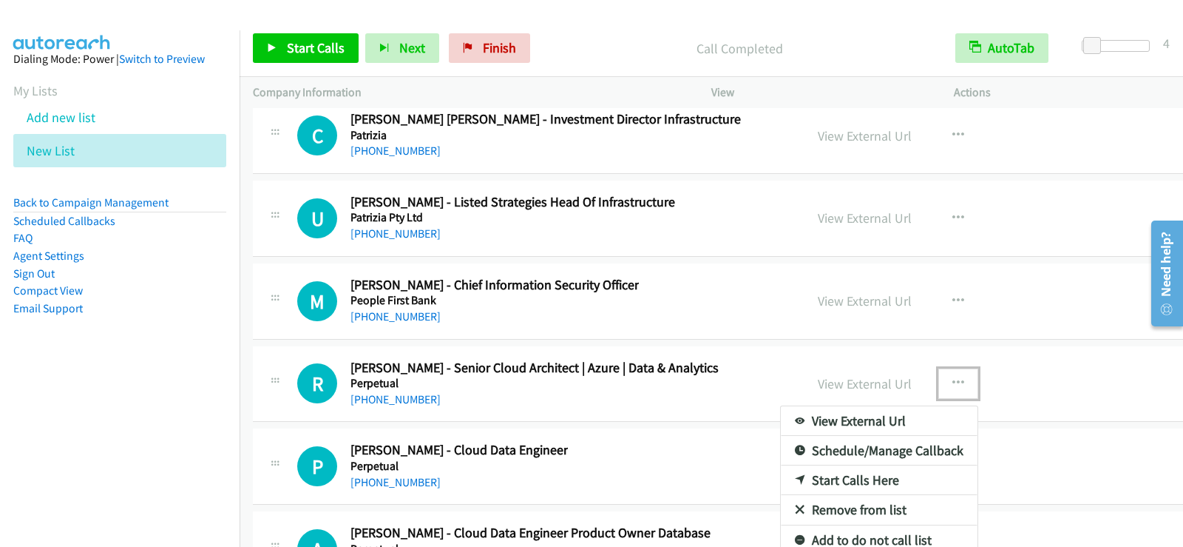
click at [781, 481] on link "Start Calls Here" at bounding box center [879, 480] width 197 height 30
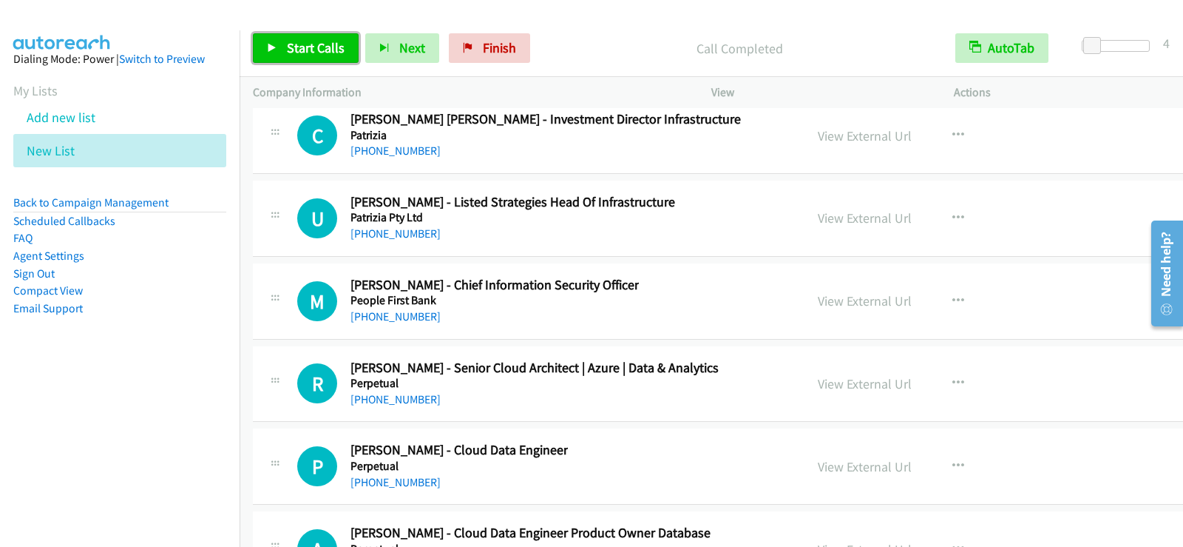
click at [337, 46] on span "Start Calls" at bounding box center [316, 47] width 58 height 17
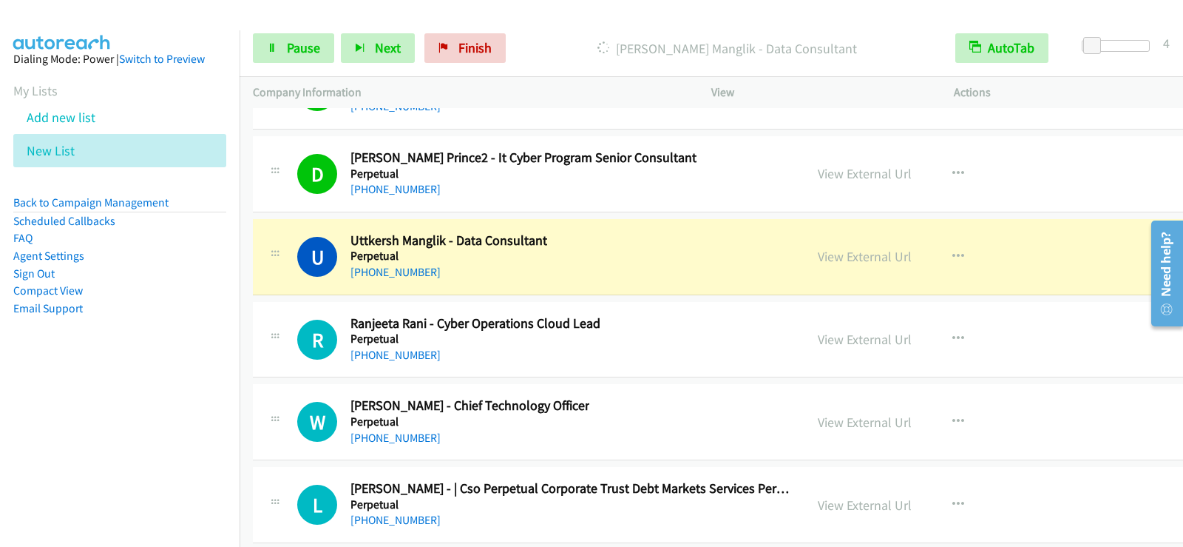
scroll to position [29881, 0]
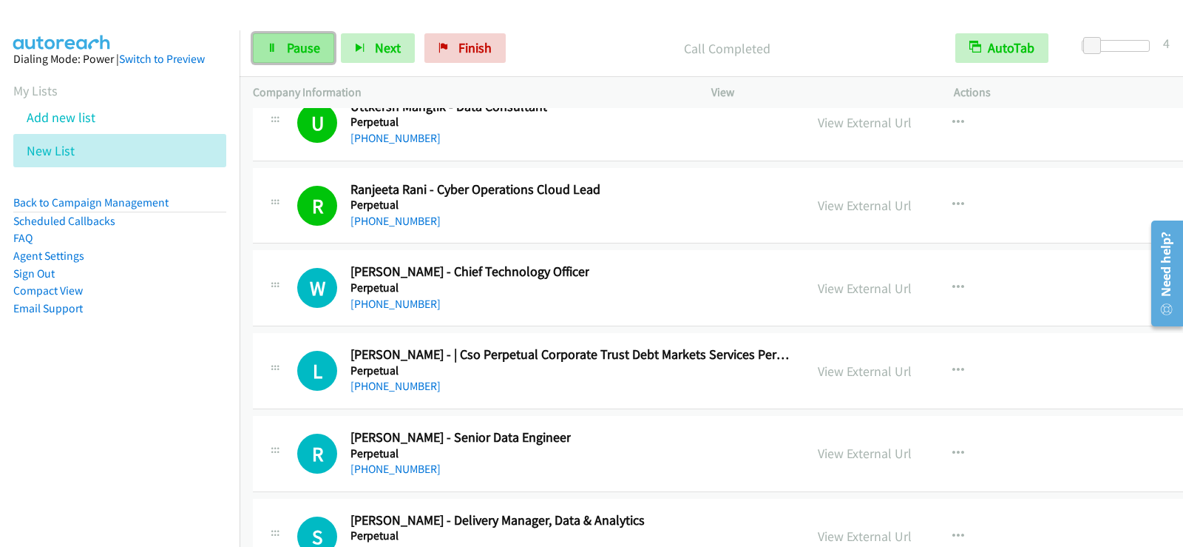
click at [277, 52] on link "Pause" at bounding box center [293, 48] width 81 height 30
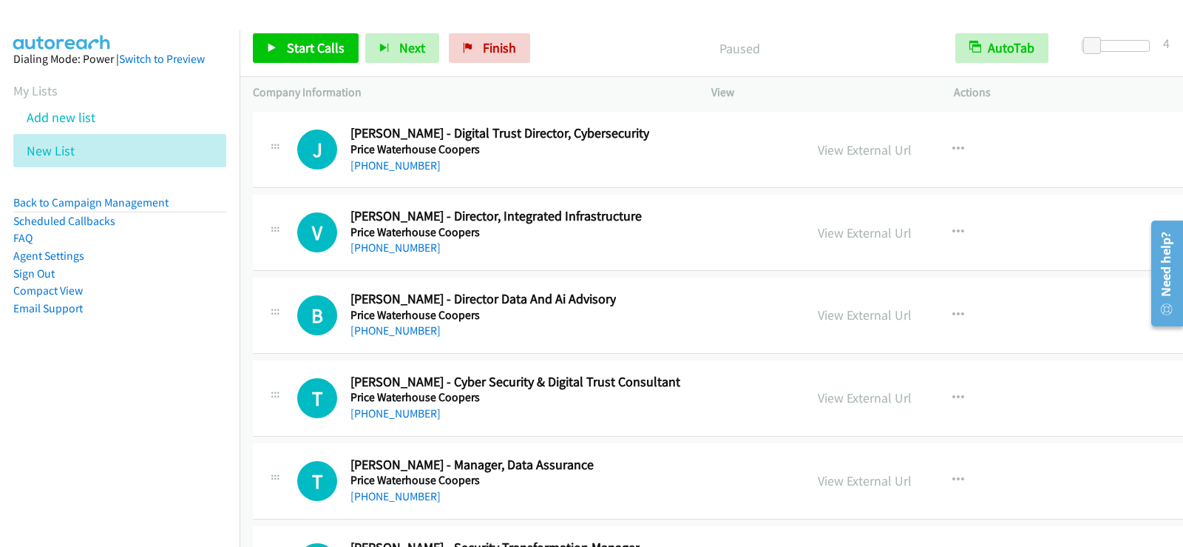
scroll to position [32691, 0]
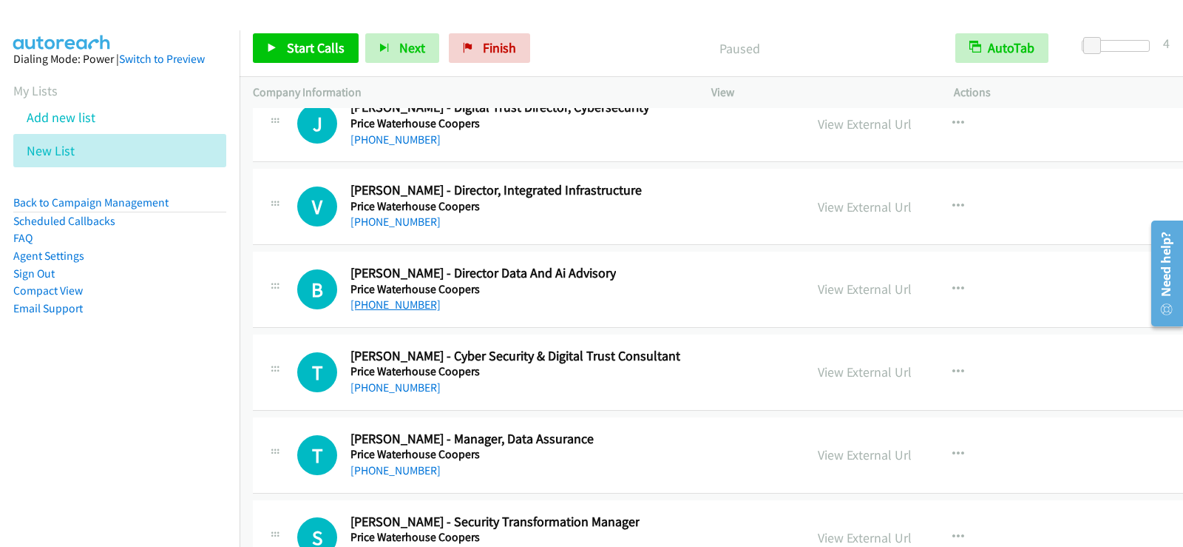
click at [411, 301] on link "[PHONE_NUMBER]" at bounding box center [396, 304] width 90 height 14
click at [394, 300] on link "[PHONE_NUMBER]" at bounding box center [396, 304] width 90 height 14
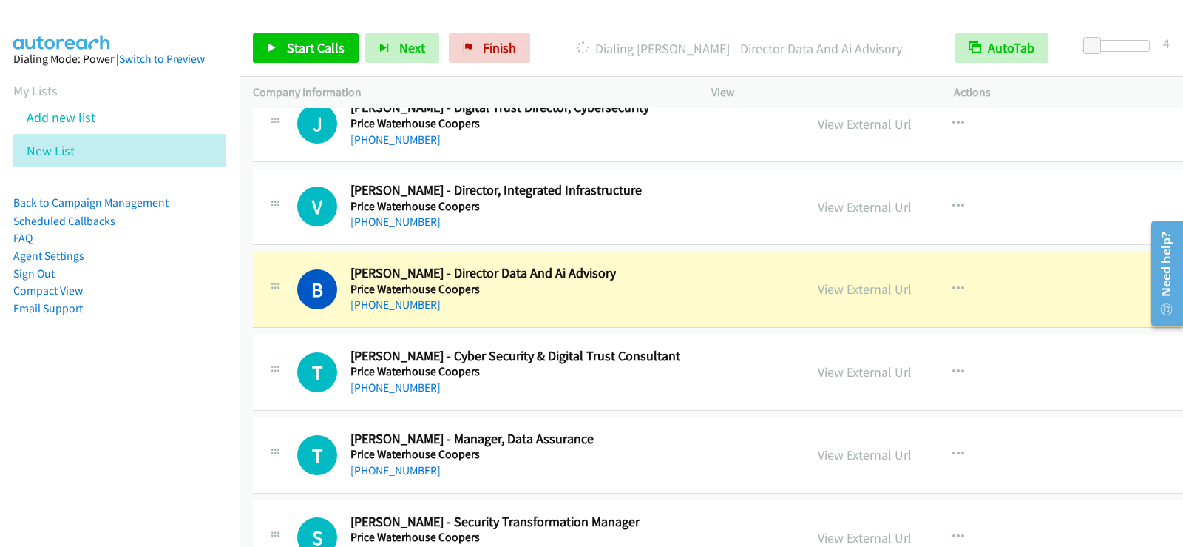
click at [818, 288] on link "View External Url" at bounding box center [865, 288] width 94 height 17
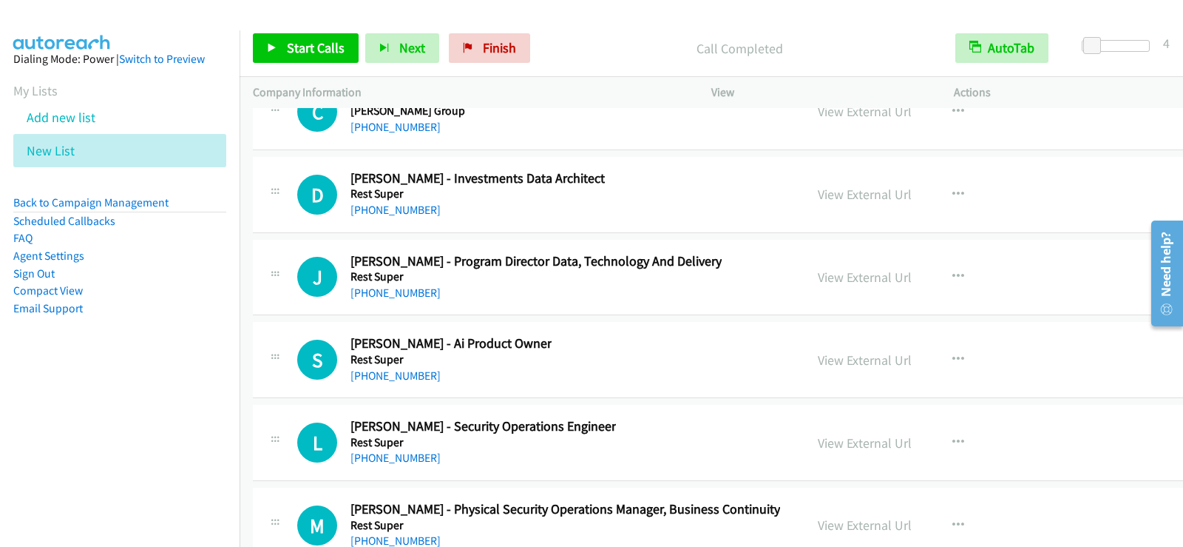
scroll to position [34762, 0]
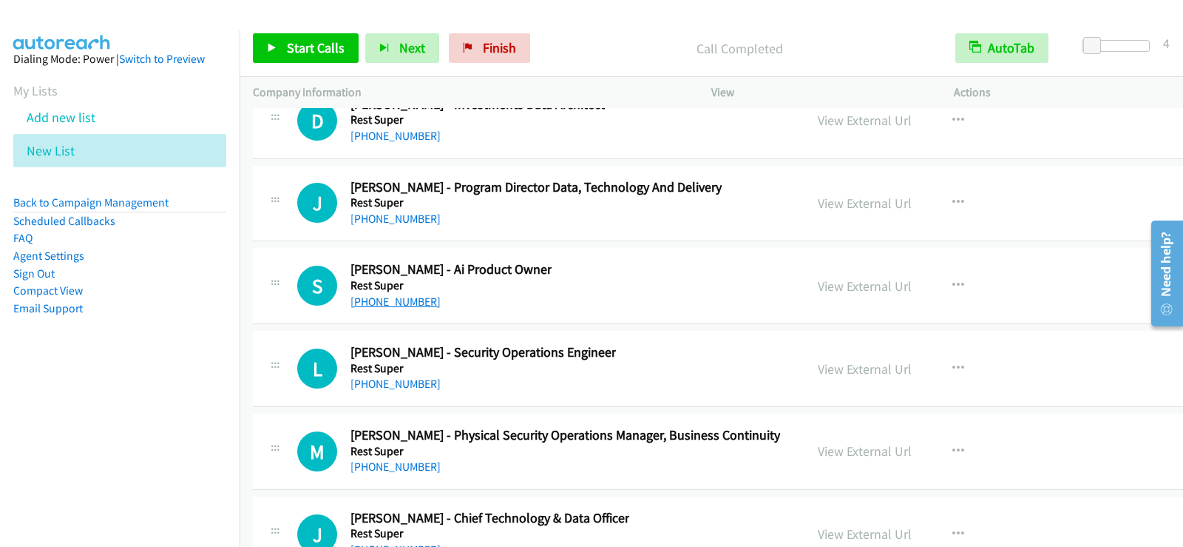
click at [408, 302] on link "[PHONE_NUMBER]" at bounding box center [396, 301] width 90 height 14
drag, startPoint x: 408, startPoint y: 297, endPoint x: 506, endPoint y: 294, distance: 98.4
click at [408, 297] on link "[PHONE_NUMBER]" at bounding box center [396, 301] width 90 height 14
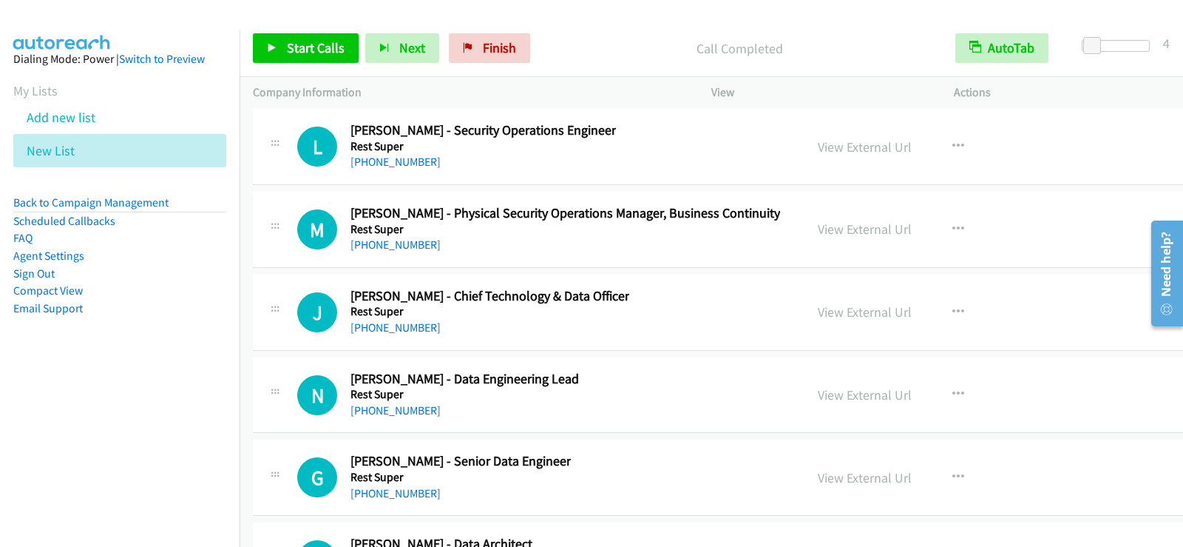
scroll to position [35058, 0]
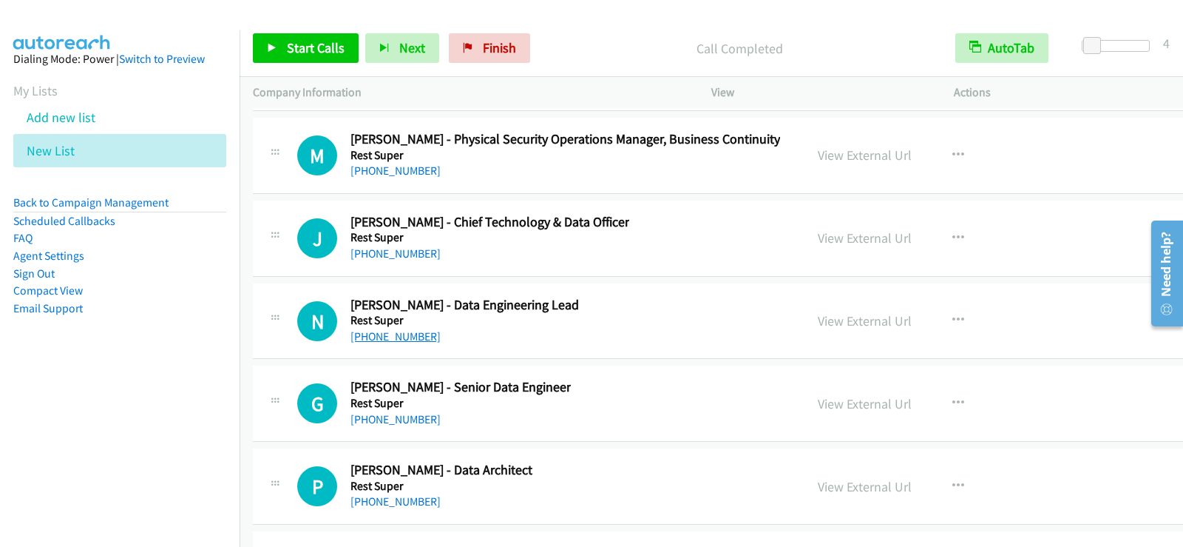
click at [410, 338] on link "[PHONE_NUMBER]" at bounding box center [396, 336] width 90 height 14
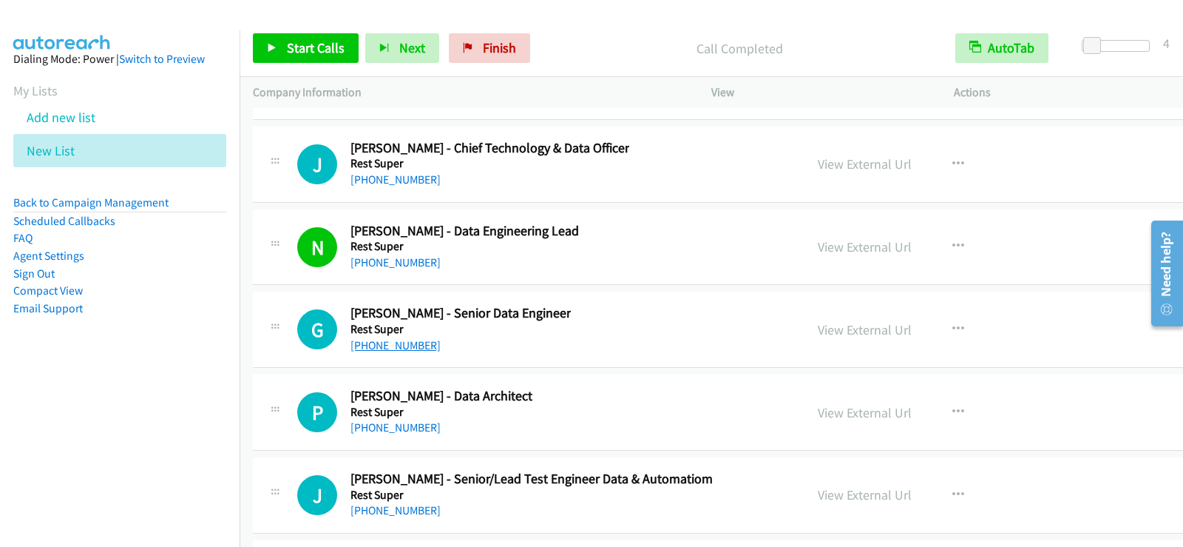
click at [413, 348] on link "[PHONE_NUMBER]" at bounding box center [396, 345] width 90 height 14
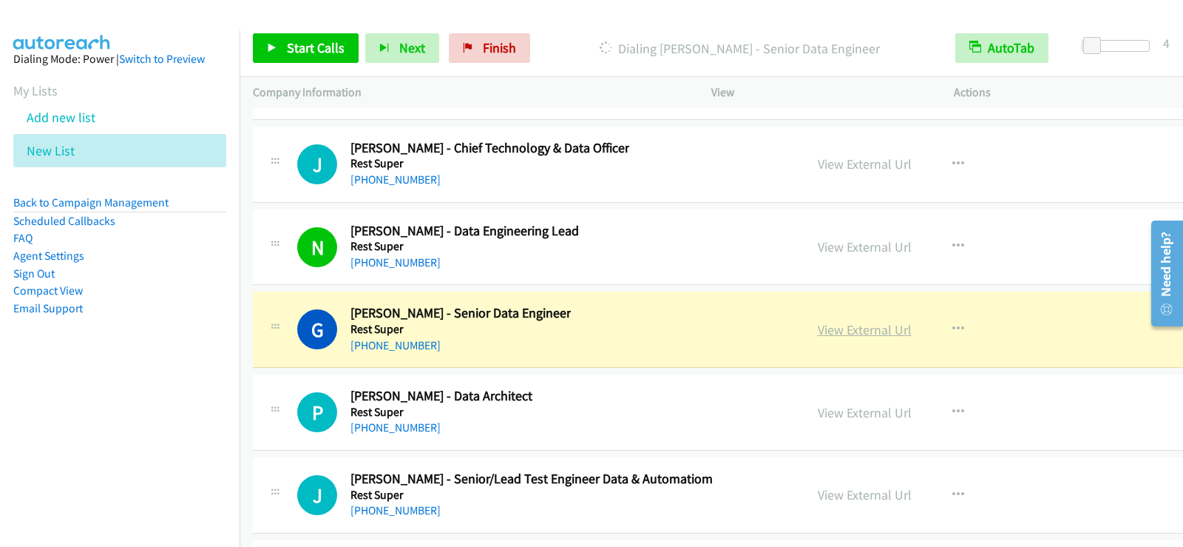
click at [818, 329] on link "View External Url" at bounding box center [865, 329] width 94 height 17
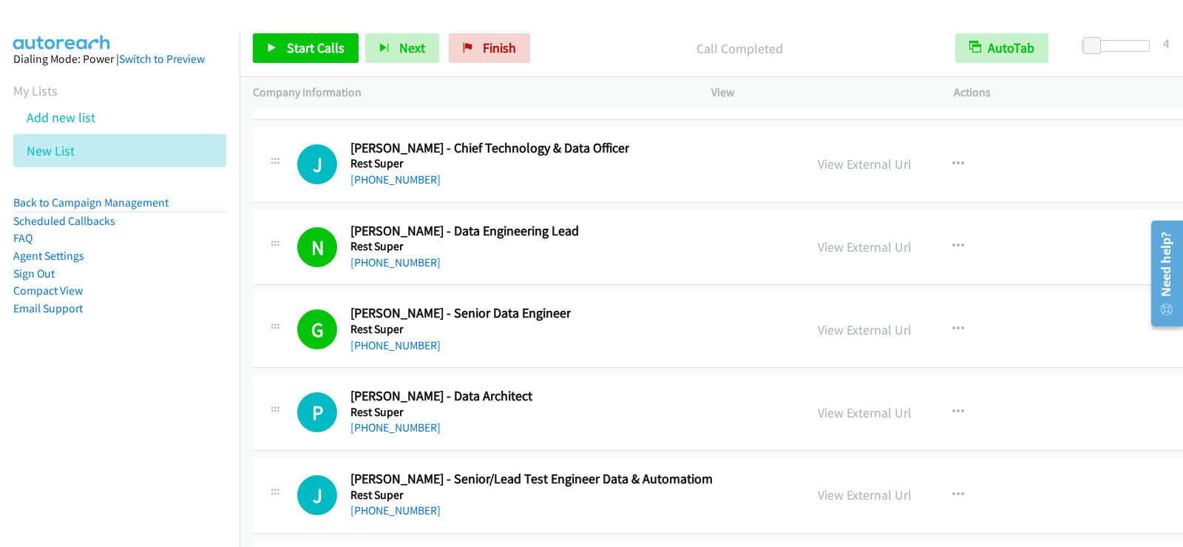
scroll to position [35206, 0]
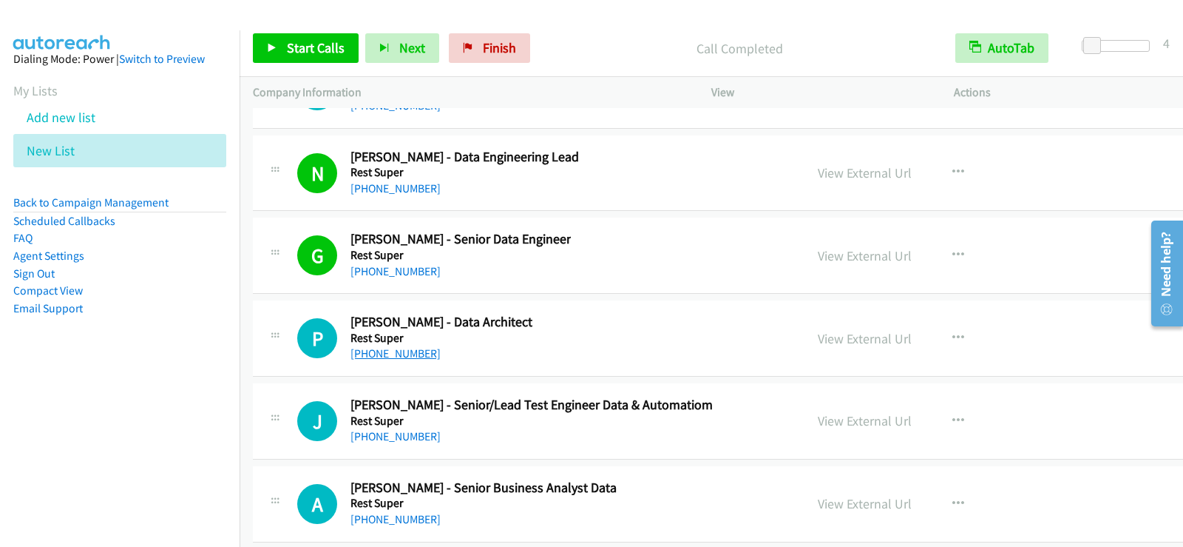
click at [410, 355] on link "[PHONE_NUMBER]" at bounding box center [396, 353] width 90 height 14
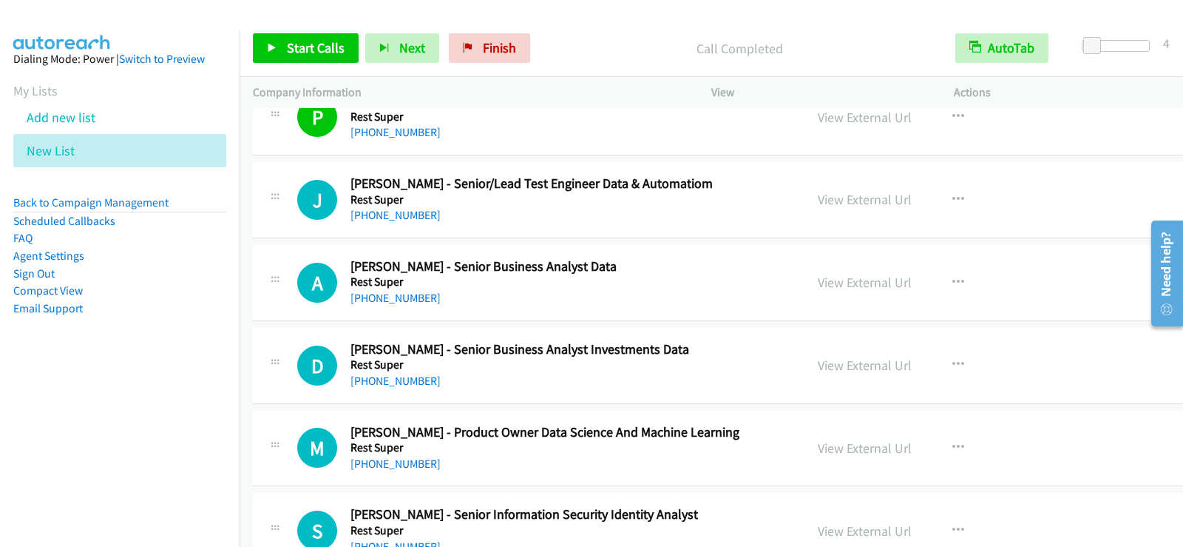
scroll to position [35428, 0]
click at [656, 274] on div "A Callback Scheduled [PERSON_NAME] - Senior Business Analyst Data Rest Super [G…" at bounding box center [544, 281] width 494 height 49
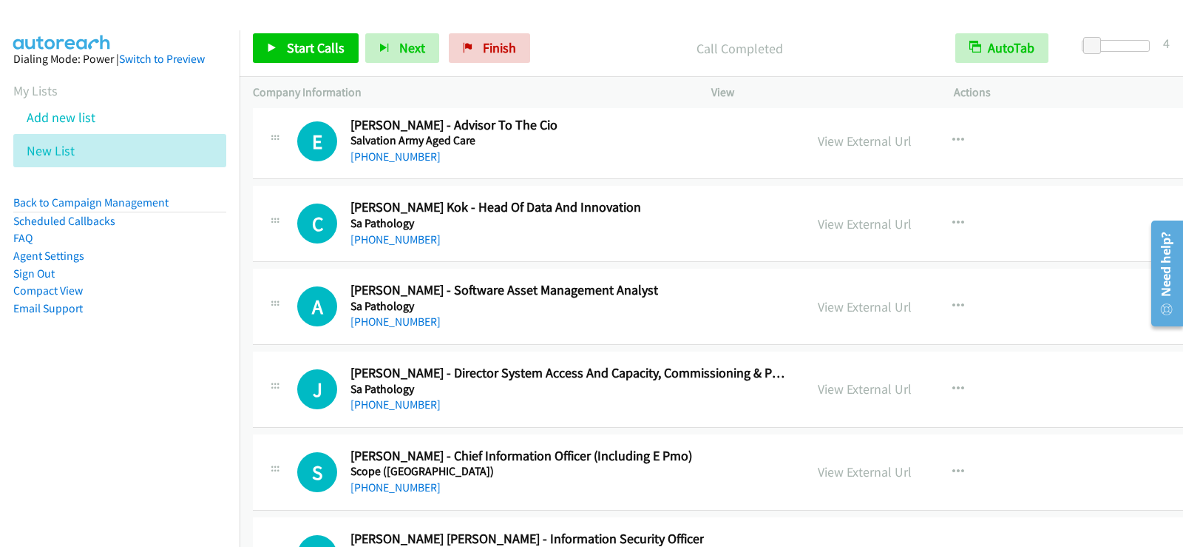
scroll to position [36537, 0]
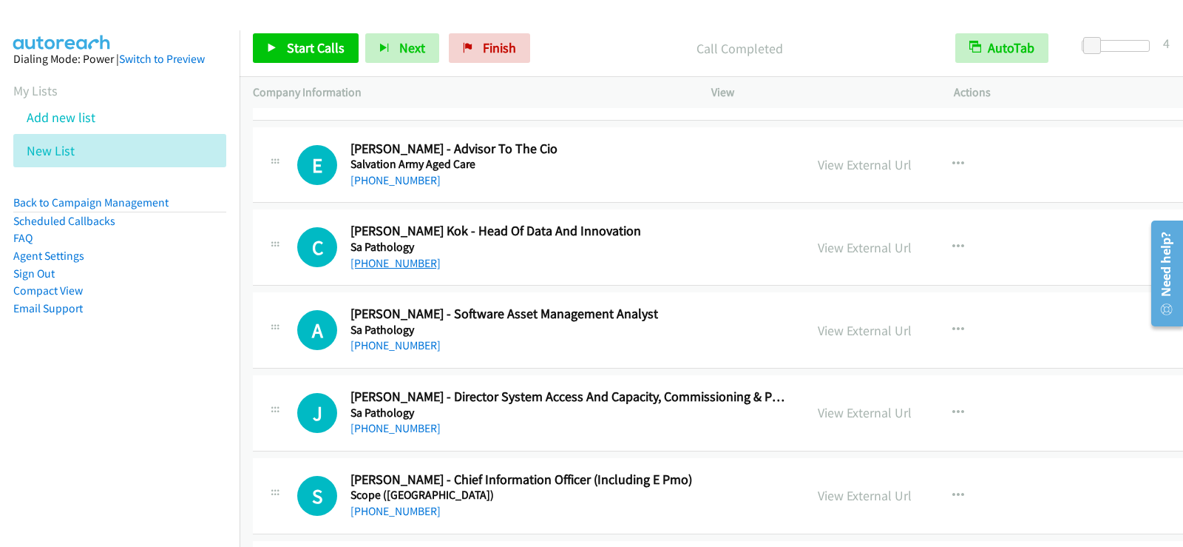
click at [368, 263] on link "[PHONE_NUMBER]" at bounding box center [396, 263] width 90 height 14
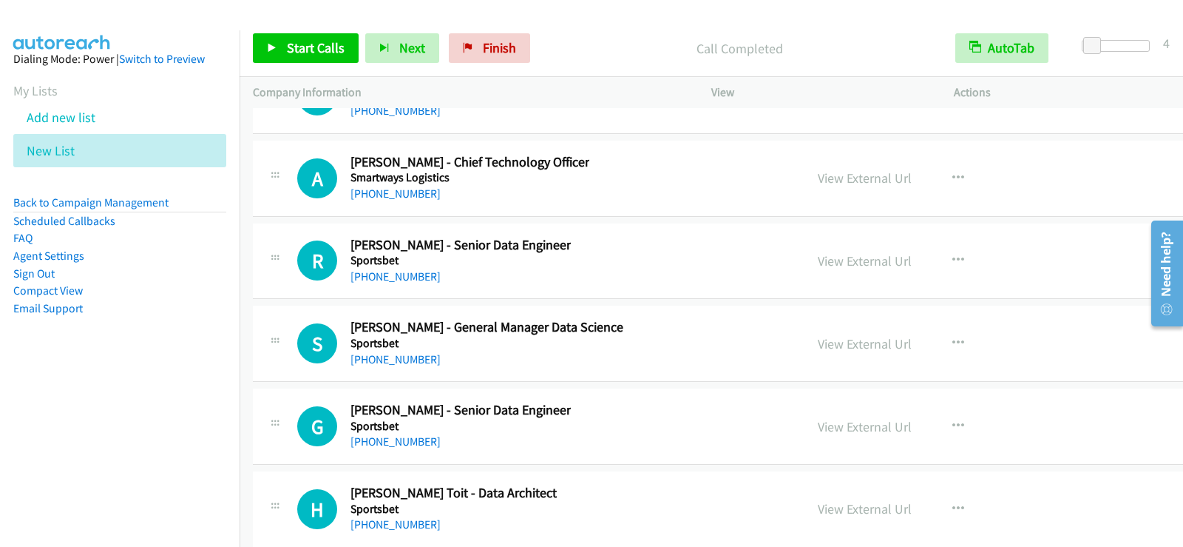
scroll to position [37425, 0]
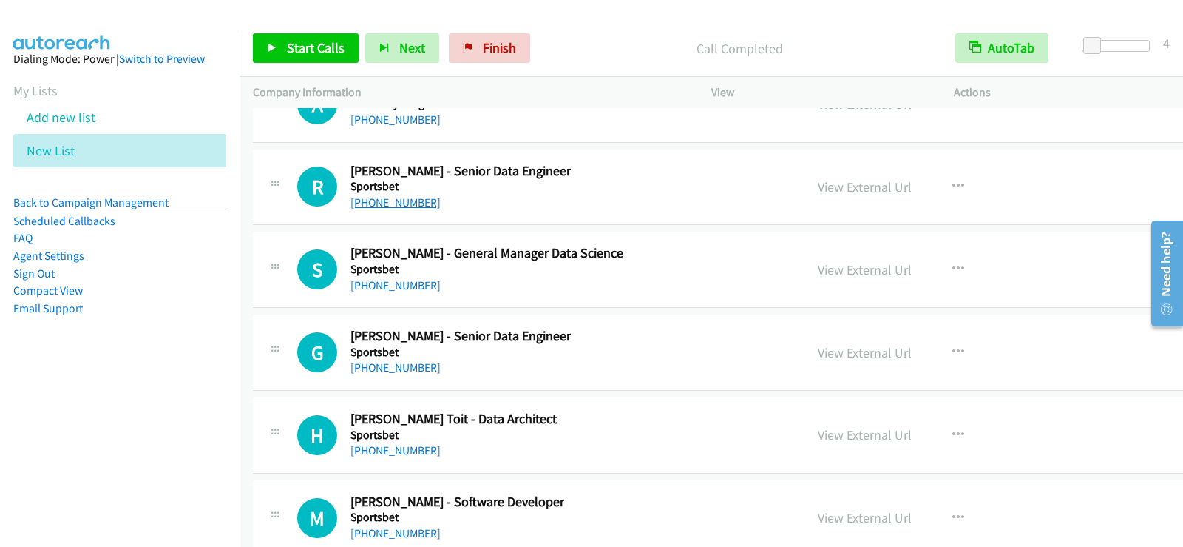
click at [393, 203] on link "[PHONE_NUMBER]" at bounding box center [396, 202] width 90 height 14
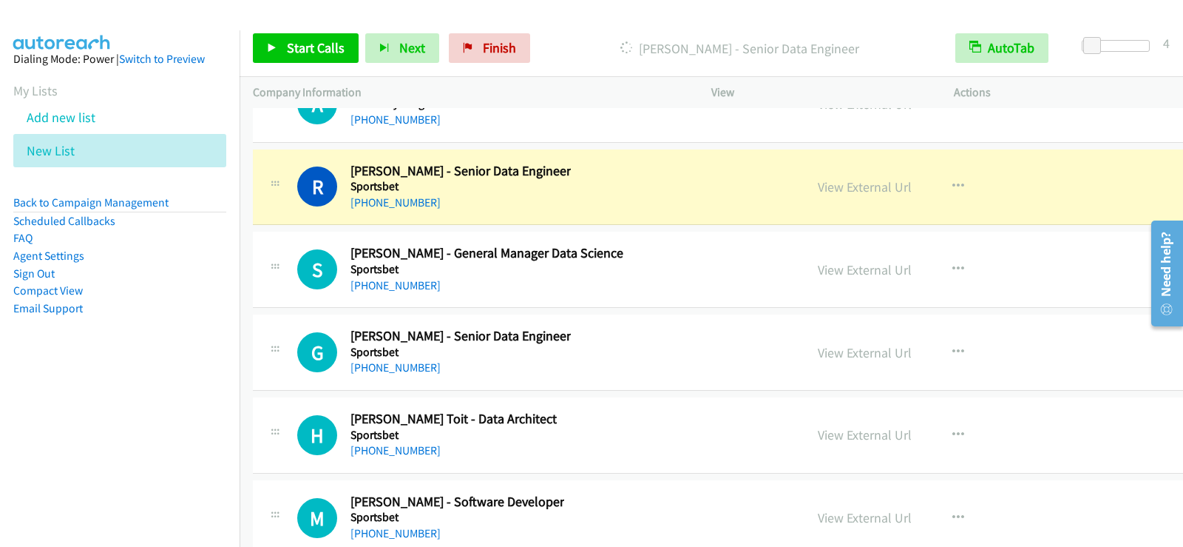
drag, startPoint x: 791, startPoint y: 189, endPoint x: 562, endPoint y: 2, distance: 294.9
click at [818, 189] on link "View External Url" at bounding box center [865, 186] width 94 height 17
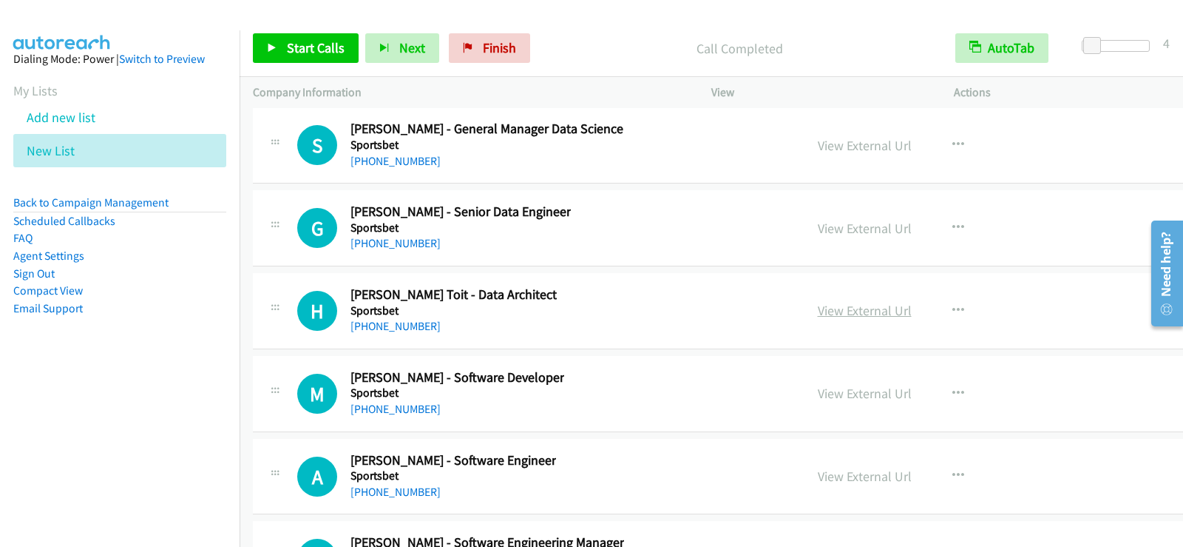
scroll to position [37573, 0]
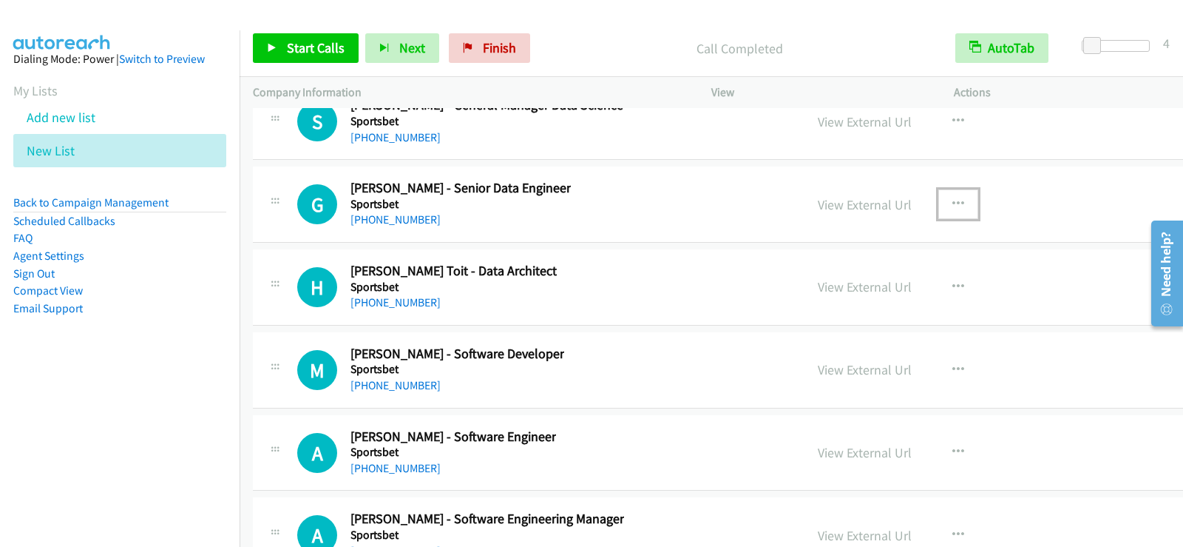
click at [953, 201] on icon "button" at bounding box center [959, 204] width 12 height 12
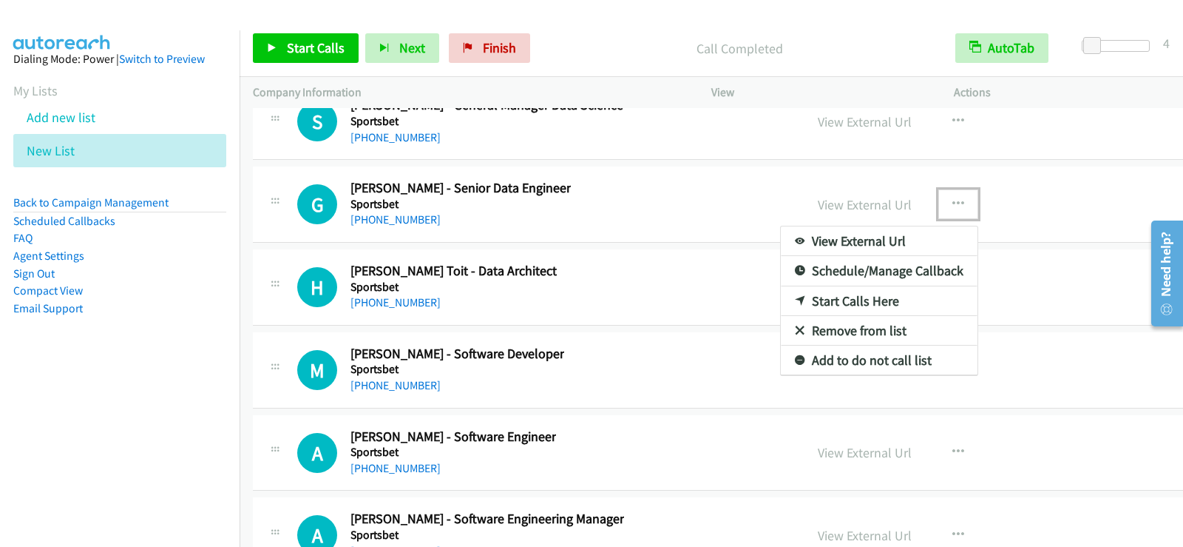
click at [781, 300] on link "Start Calls Here" at bounding box center [879, 301] width 197 height 30
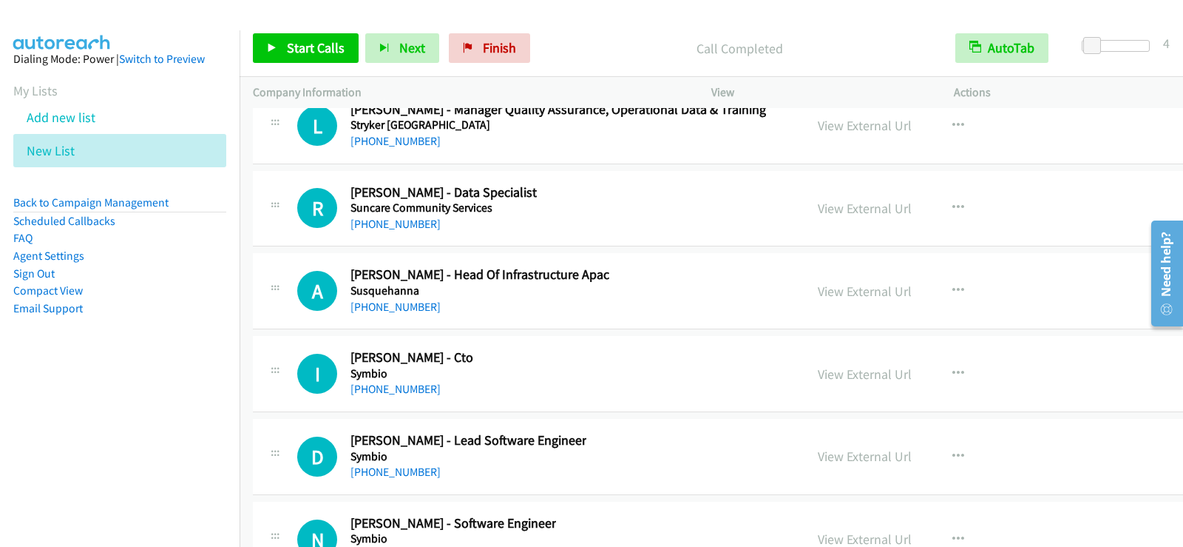
scroll to position [38800, 0]
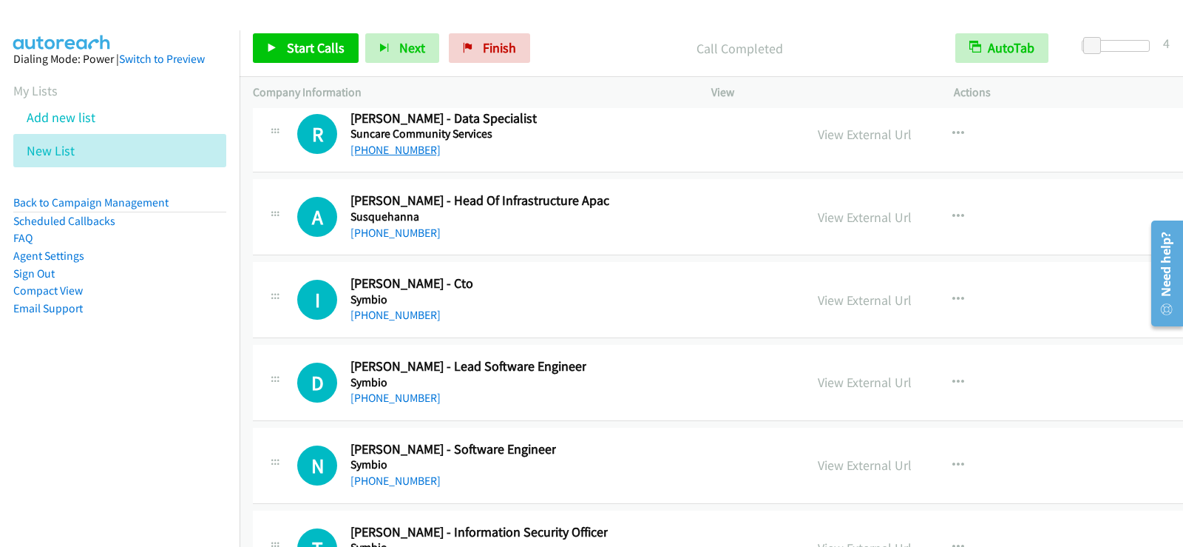
click at [416, 146] on link "[PHONE_NUMBER]" at bounding box center [396, 150] width 90 height 14
click at [384, 146] on link "[PHONE_NUMBER]" at bounding box center [396, 150] width 90 height 14
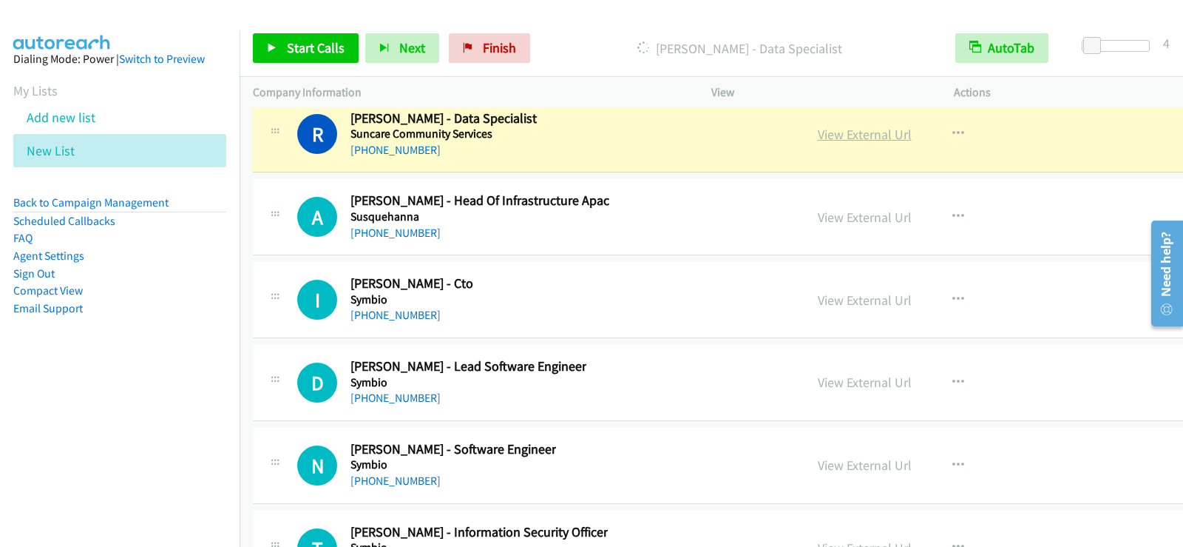
click at [818, 135] on link "View External Url" at bounding box center [865, 134] width 94 height 17
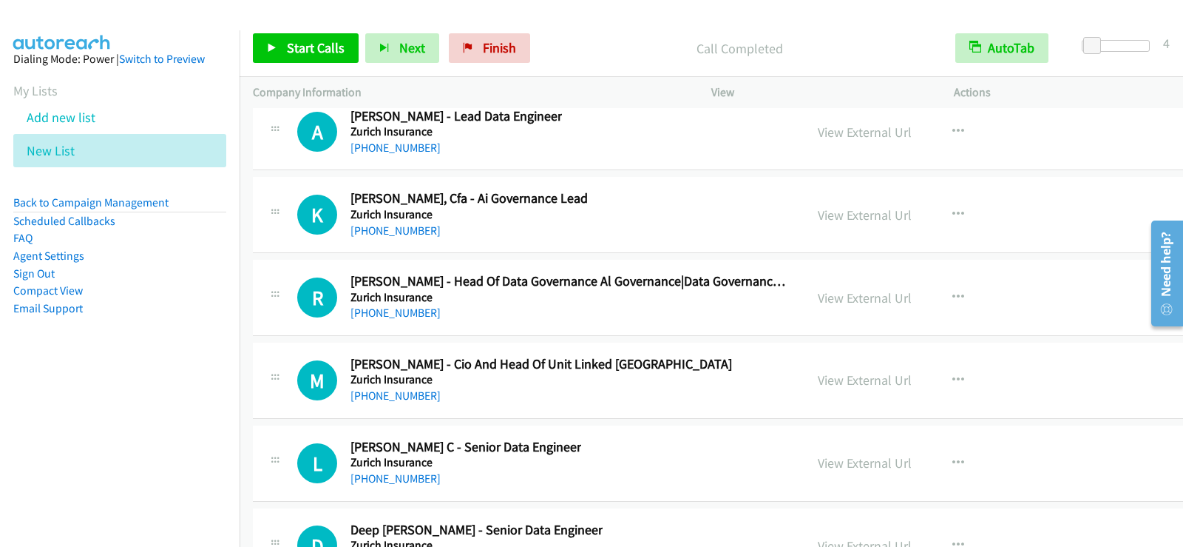
scroll to position [43756, 0]
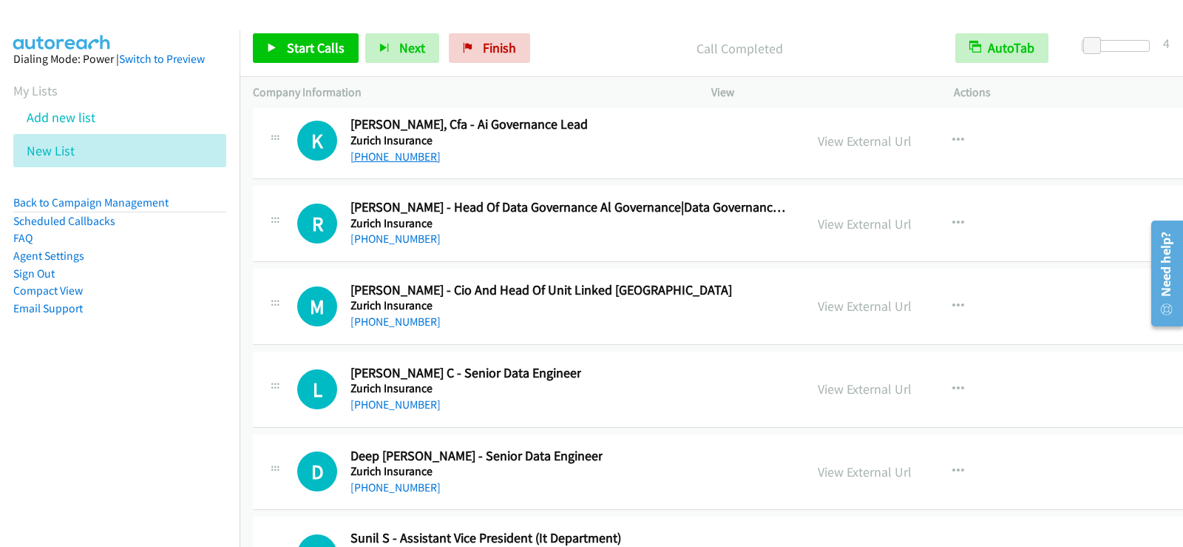
click at [417, 159] on link "[PHONE_NUMBER]" at bounding box center [396, 156] width 90 height 14
click at [547, 151] on div "[PHONE_NUMBER]" at bounding box center [469, 157] width 237 height 18
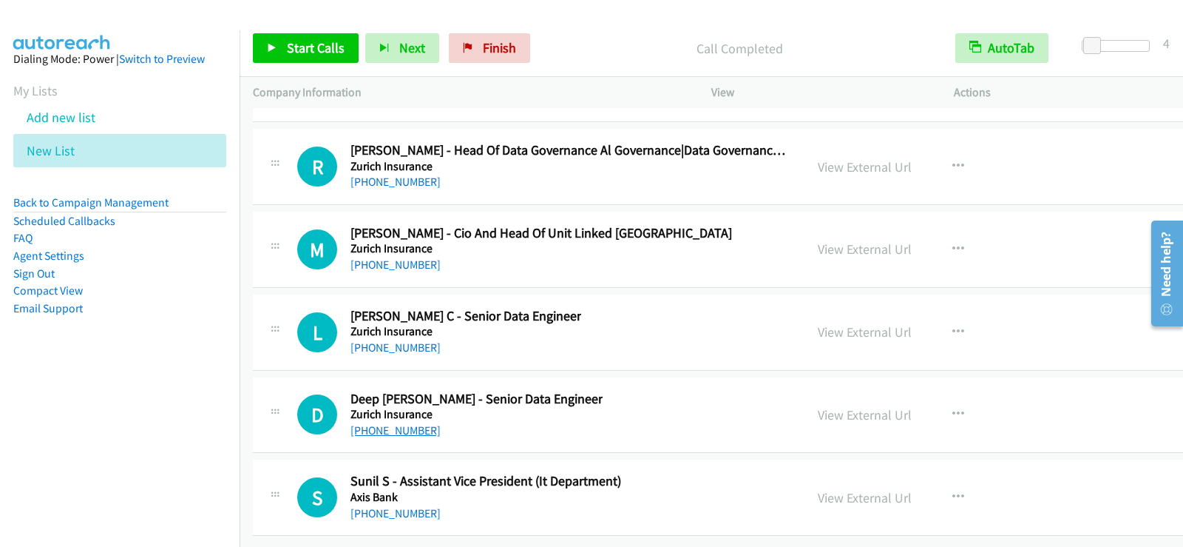
click at [379, 423] on link "[PHONE_NUMBER]" at bounding box center [396, 430] width 90 height 14
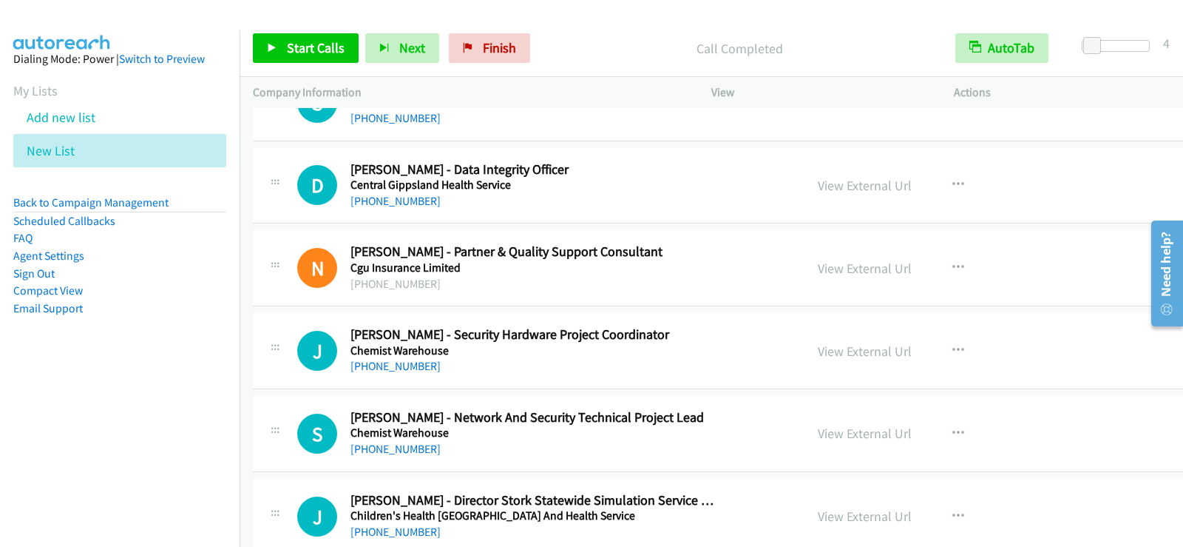
scroll to position [9245, 0]
